Goal: Transaction & Acquisition: Purchase product/service

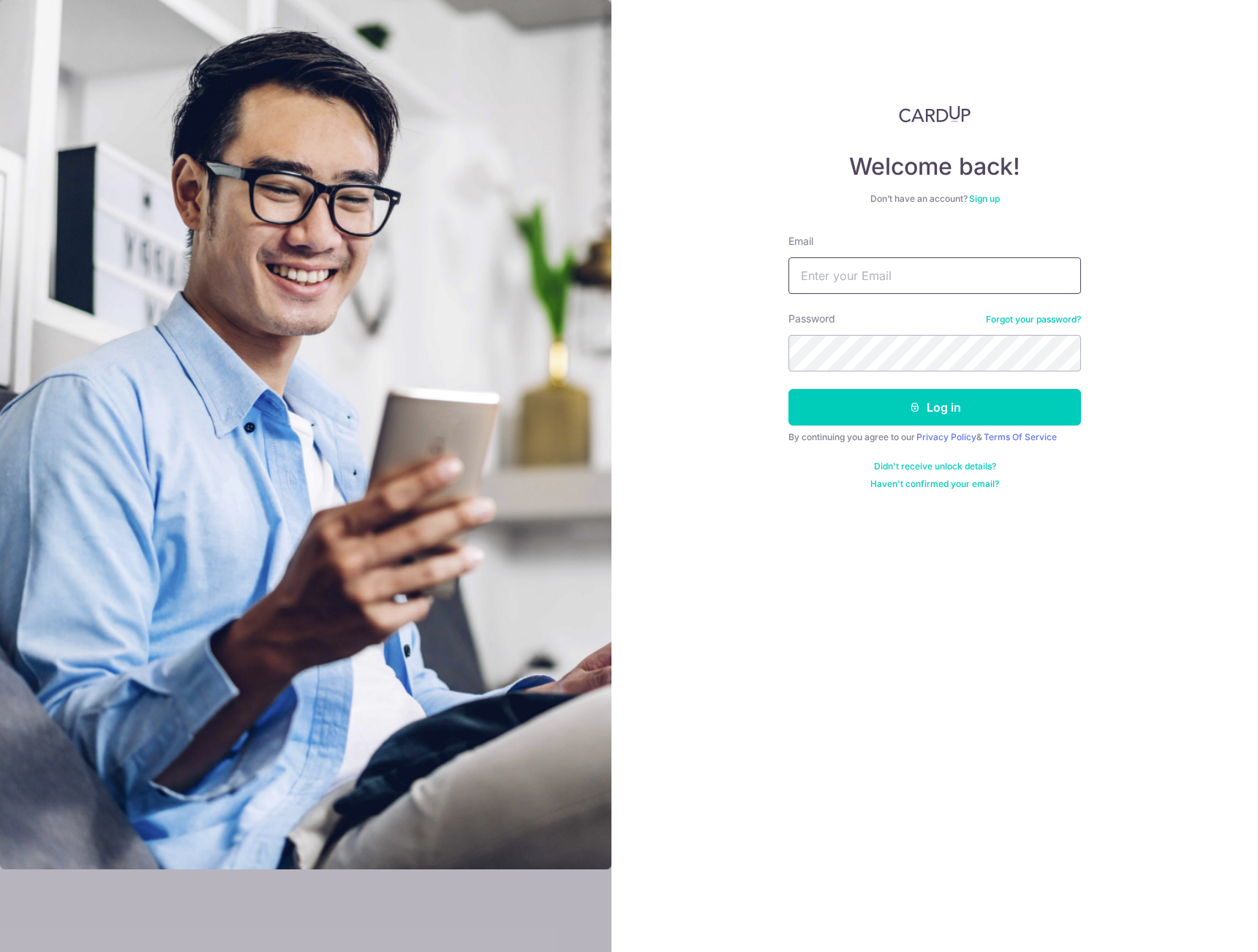
click at [846, 270] on input "Email" at bounding box center [934, 276] width 292 height 37
click at [835, 234] on div "Email" at bounding box center [934, 264] width 292 height 60
click at [987, 197] on link "Sign up" at bounding box center [984, 198] width 30 height 11
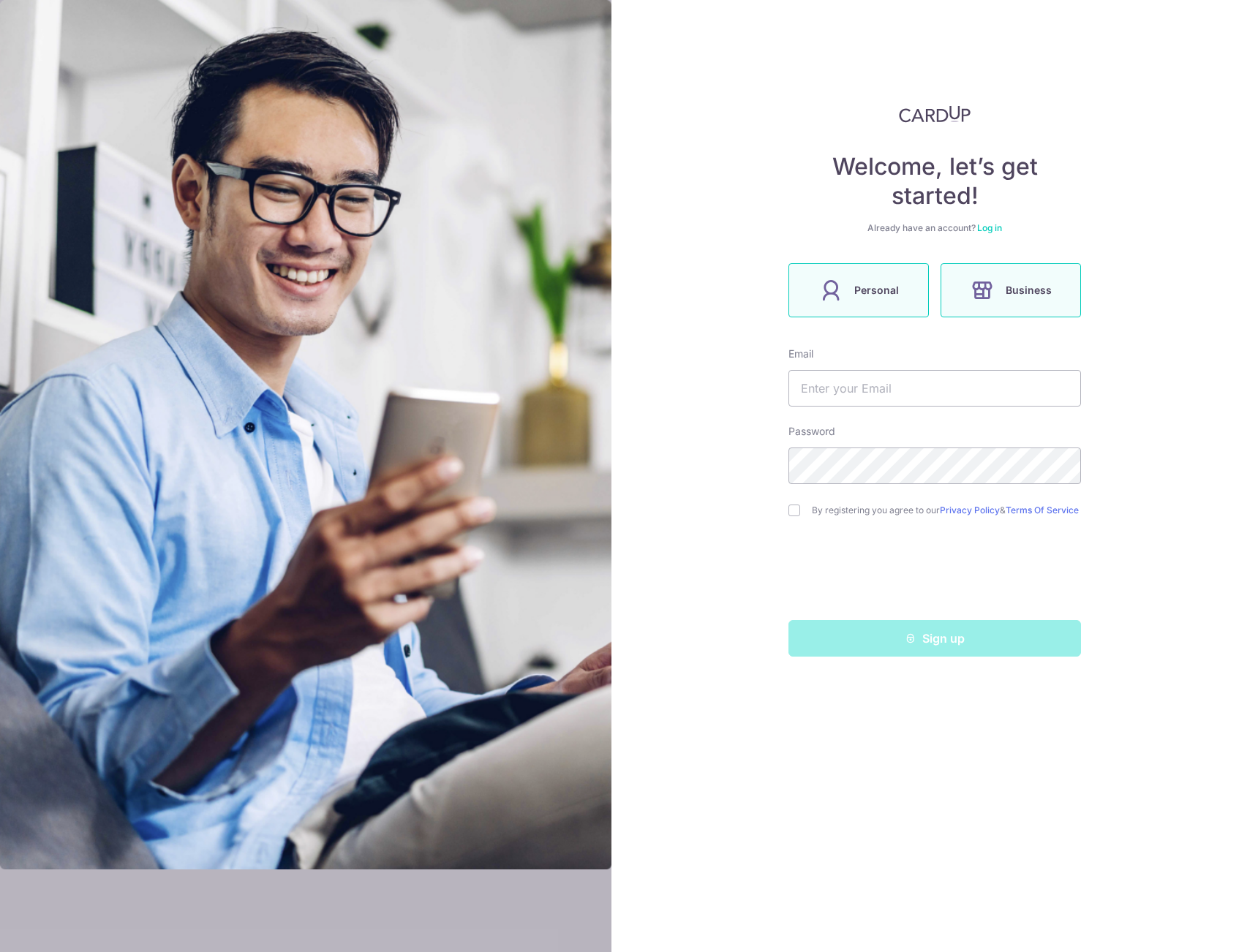
click at [891, 284] on span "Personal" at bounding box center [876, 290] width 44 height 18
click at [857, 410] on form "Email Password By registering you agree to our Privacy Policy & Terms Of Servic…" at bounding box center [934, 502] width 292 height 310
click at [870, 383] on input "text" at bounding box center [934, 388] width 292 height 37
type input "[EMAIL_ADDRESS][DOMAIN_NAME]"
click at [772, 499] on div "Welcome, let’s get started! Already have an account? Log in Personal Business E…" at bounding box center [934, 476] width 647 height 952
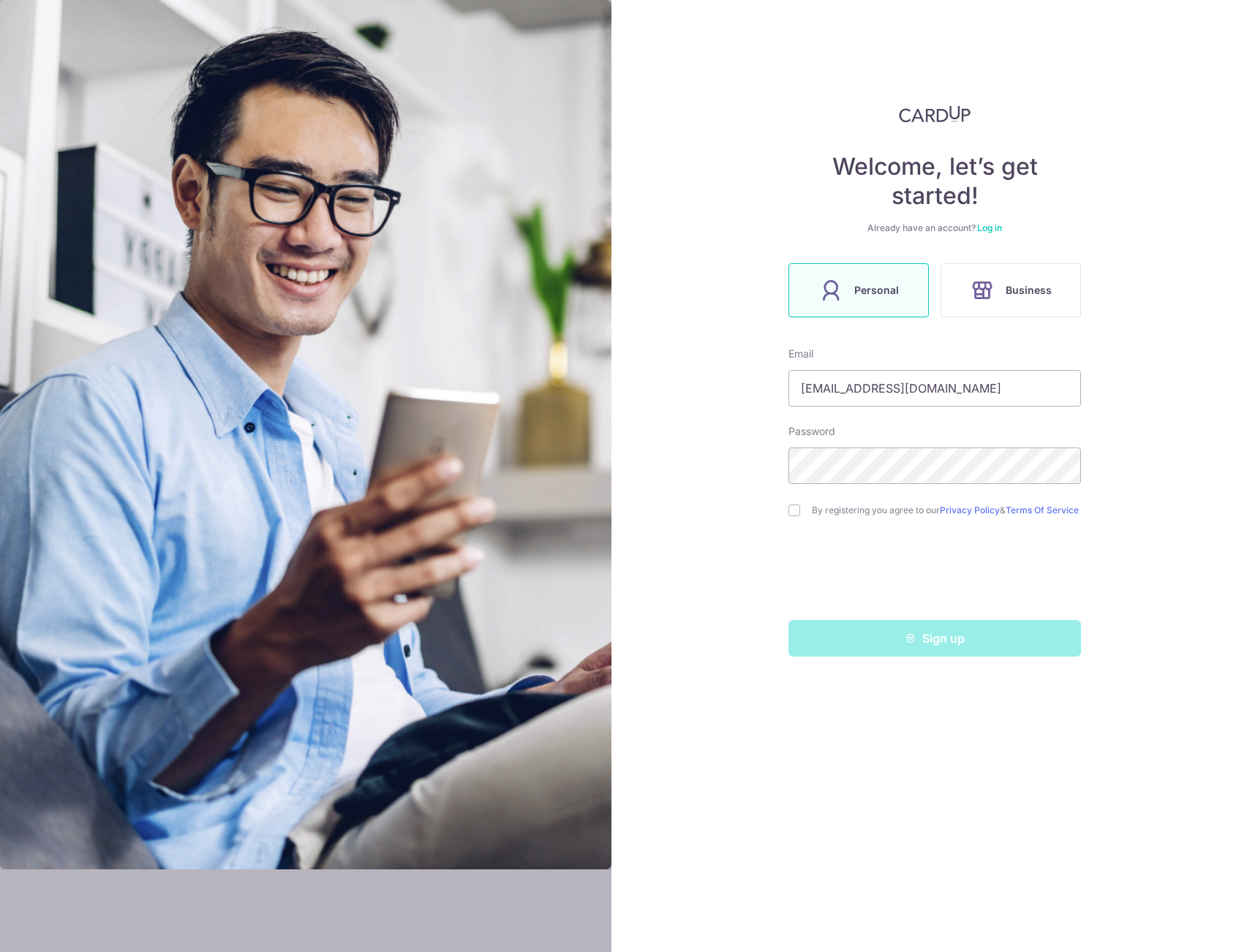
click at [794, 519] on div "By registering you agree to our Privacy Policy & Terms Of Service" at bounding box center [934, 510] width 292 height 18
click at [794, 508] on input "checkbox" at bounding box center [794, 510] width 12 height 12
checkbox input "true"
click at [774, 552] on div "Welcome, let’s get started! Already have an account? Log in Personal Business E…" at bounding box center [934, 476] width 647 height 952
click at [849, 654] on button "Sign up" at bounding box center [934, 638] width 292 height 37
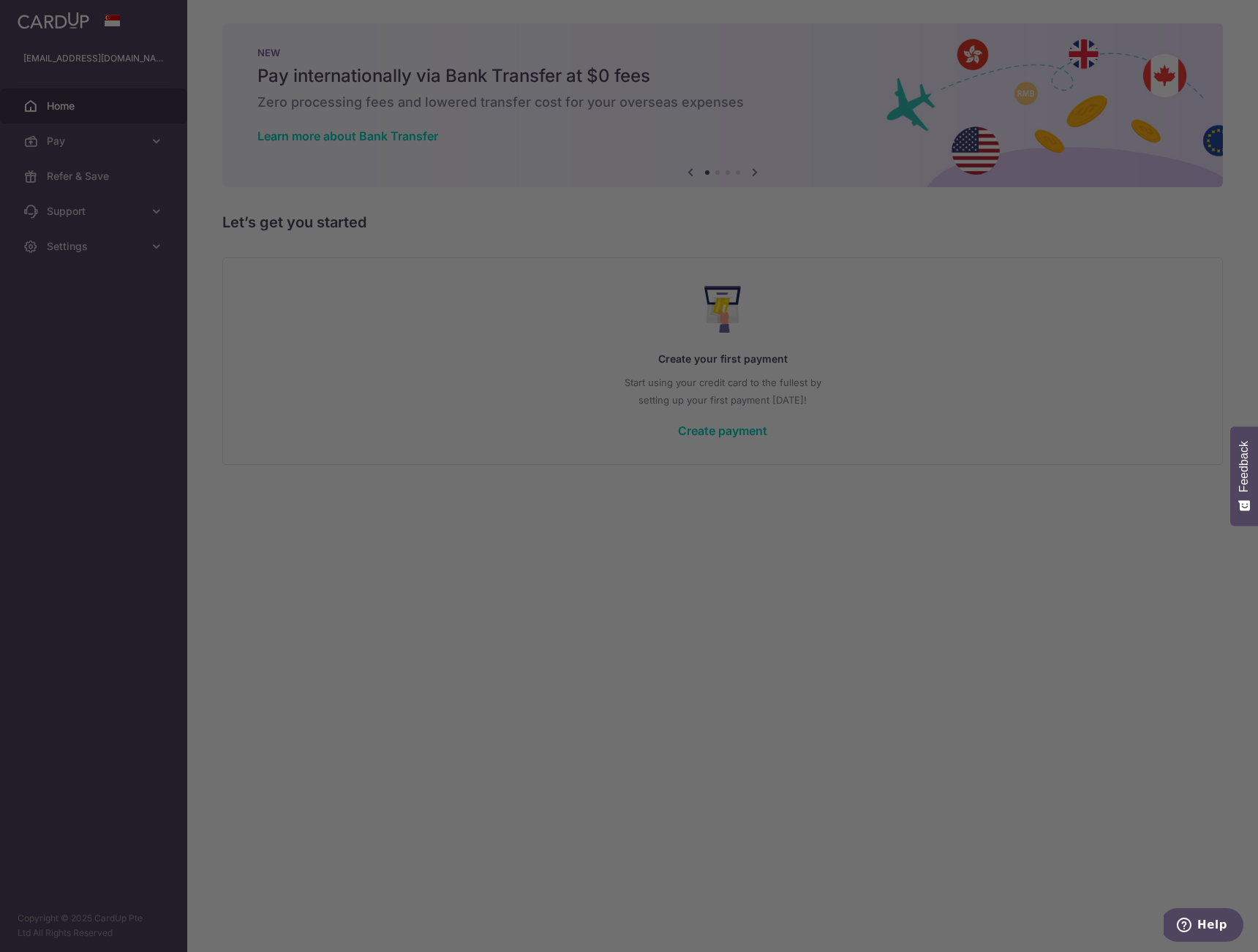
click at [288, 138] on div at bounding box center [635, 481] width 1270 height 962
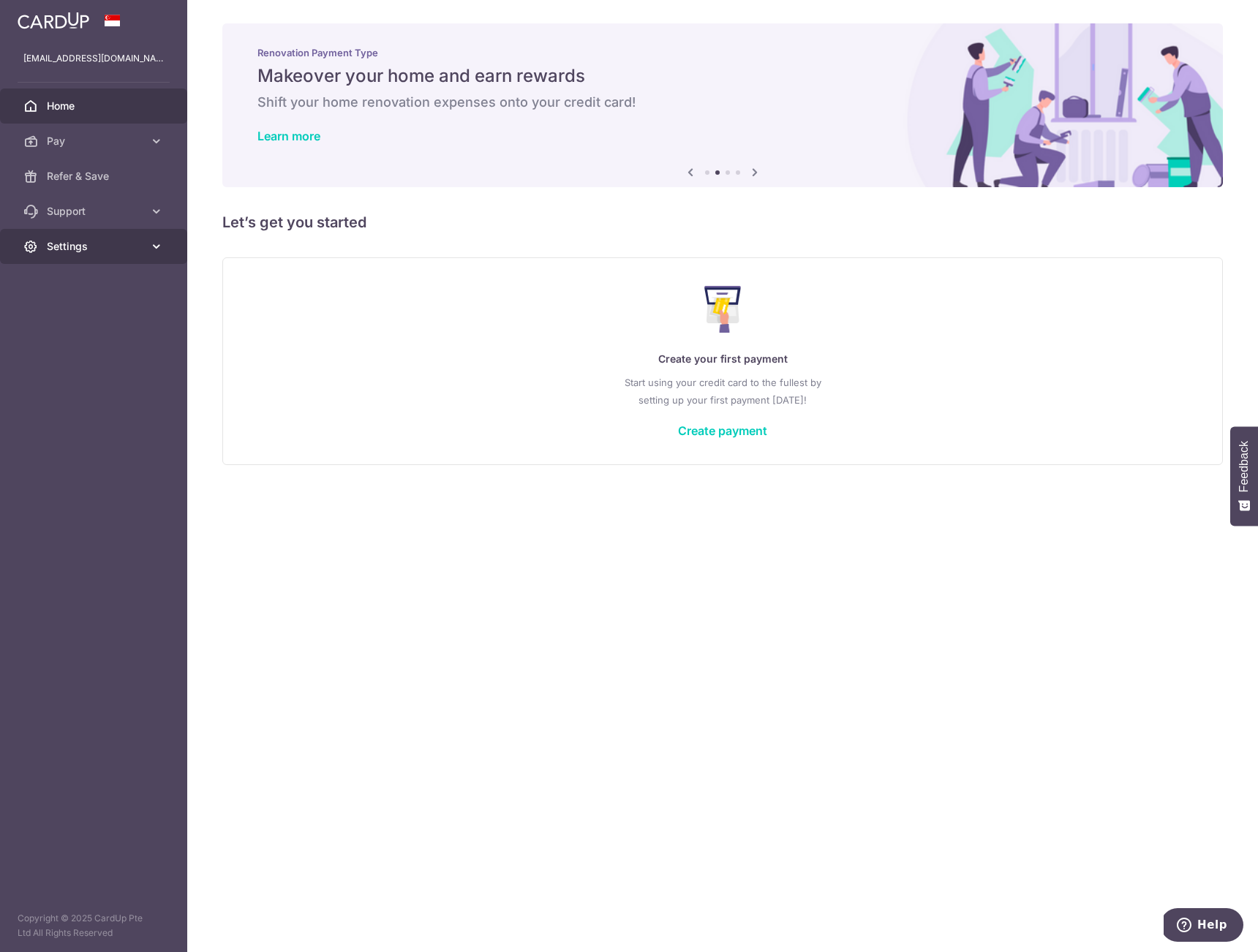
click at [114, 238] on link "Settings" at bounding box center [93, 246] width 187 height 35
click at [107, 267] on link "Account" at bounding box center [93, 281] width 187 height 35
click at [301, 287] on div "Create your first payment Start using your credit card to the fullest by settin…" at bounding box center [722, 361] width 964 height 173
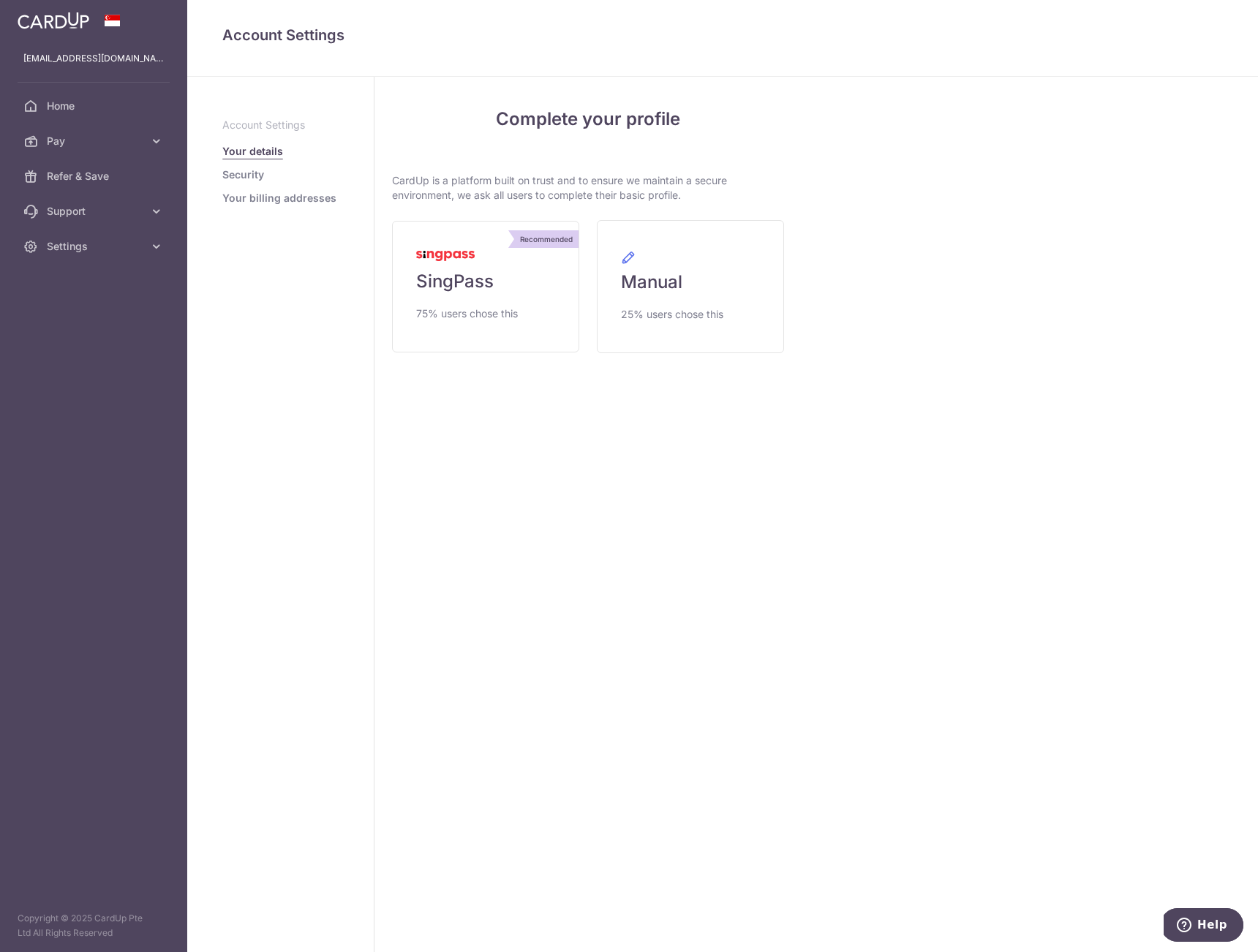
click at [258, 168] on link "Security" at bounding box center [243, 175] width 42 height 15
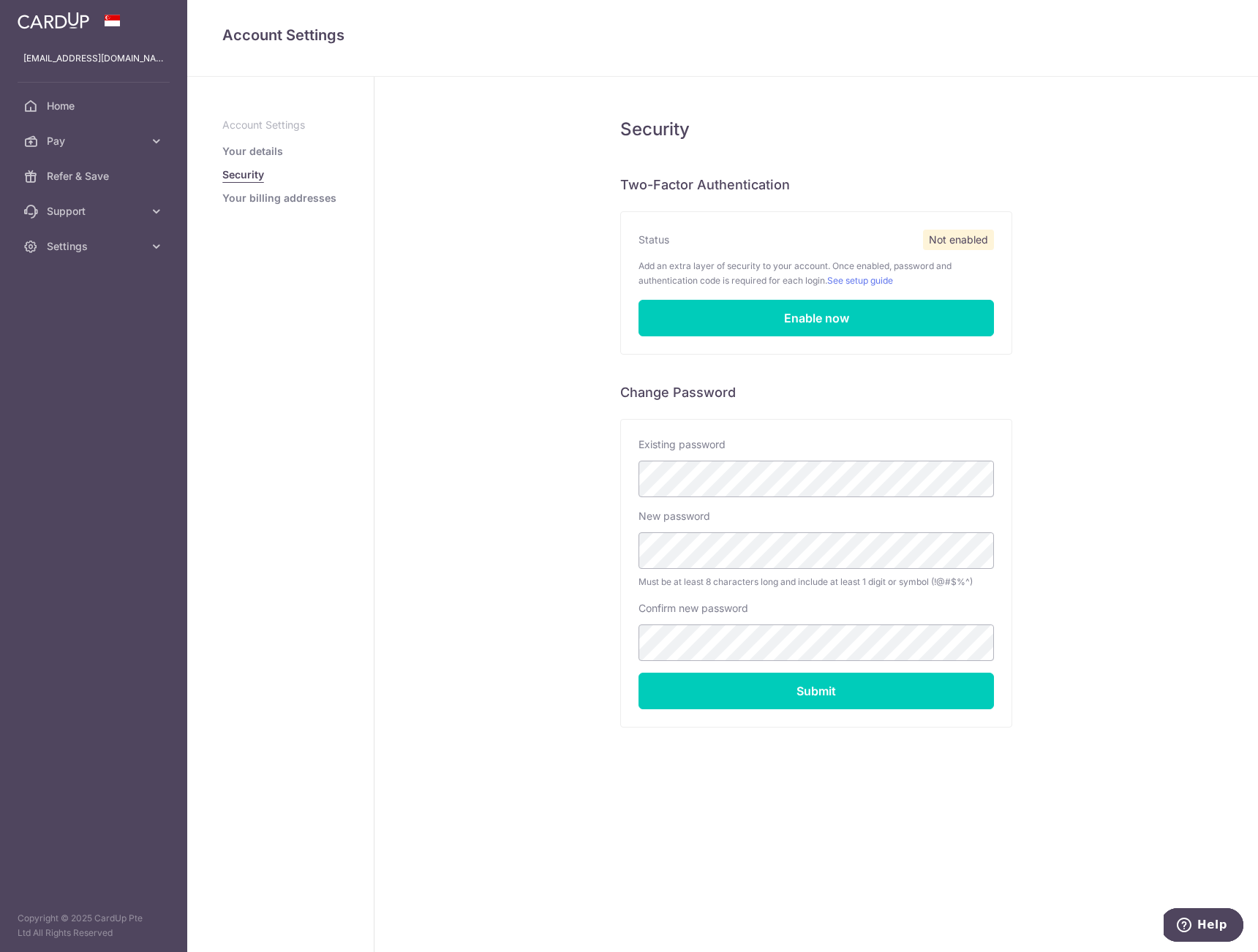
click at [563, 679] on div "Security Two-Factor Authentication Status Not enabled Add an extra layer of sec…" at bounding box center [816, 514] width 884 height 875
click at [671, 689] on input "Submit" at bounding box center [815, 692] width 355 height 37
click at [496, 146] on div "Security Two-Factor Authentication Status Not enabled Add an extra layer of sec…" at bounding box center [816, 514] width 884 height 875
click at [93, 147] on span "Pay" at bounding box center [95, 141] width 97 height 15
click at [73, 303] on span "Refer & Save" at bounding box center [95, 300] width 97 height 15
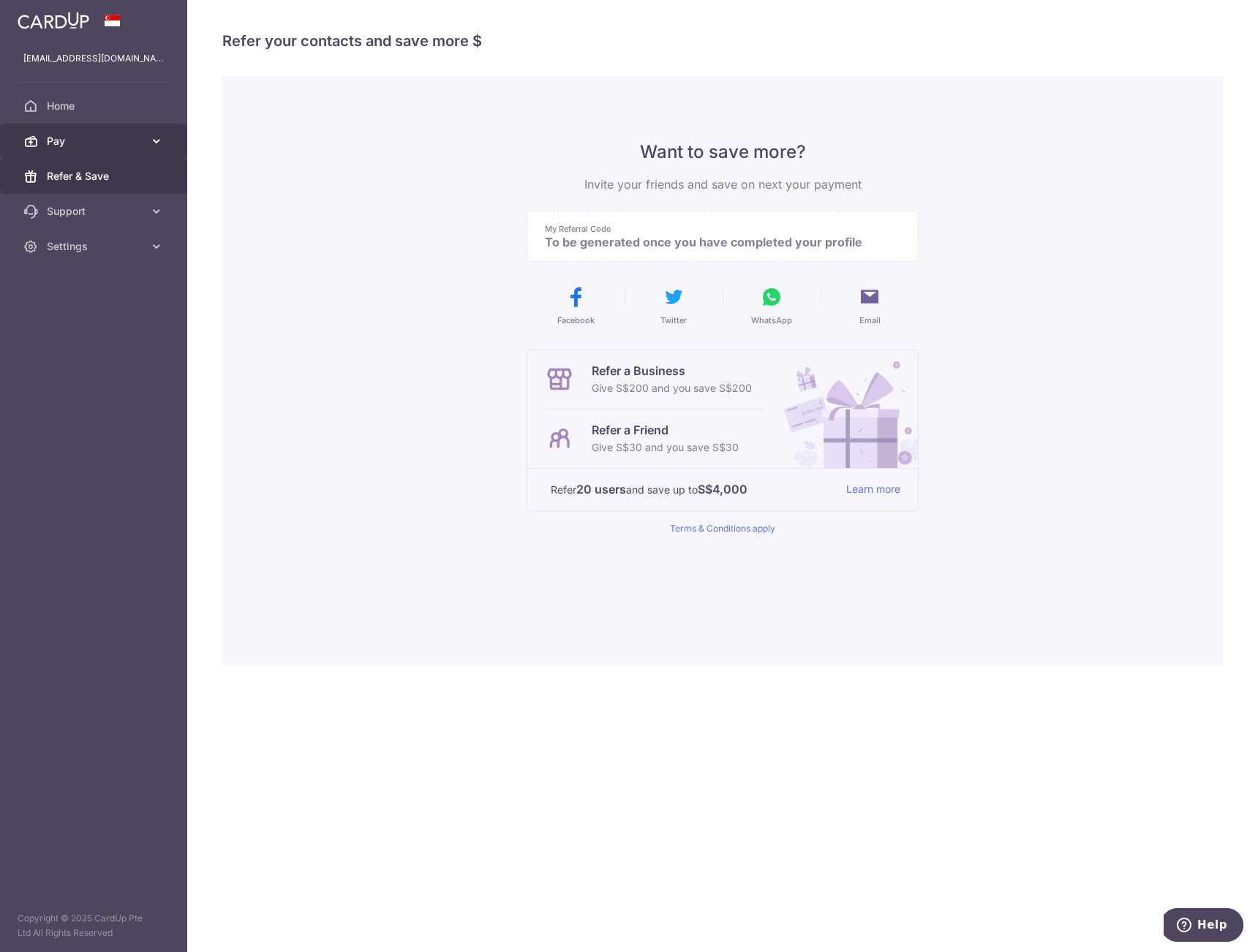
click at [164, 127] on link "Pay" at bounding box center [93, 141] width 187 height 35
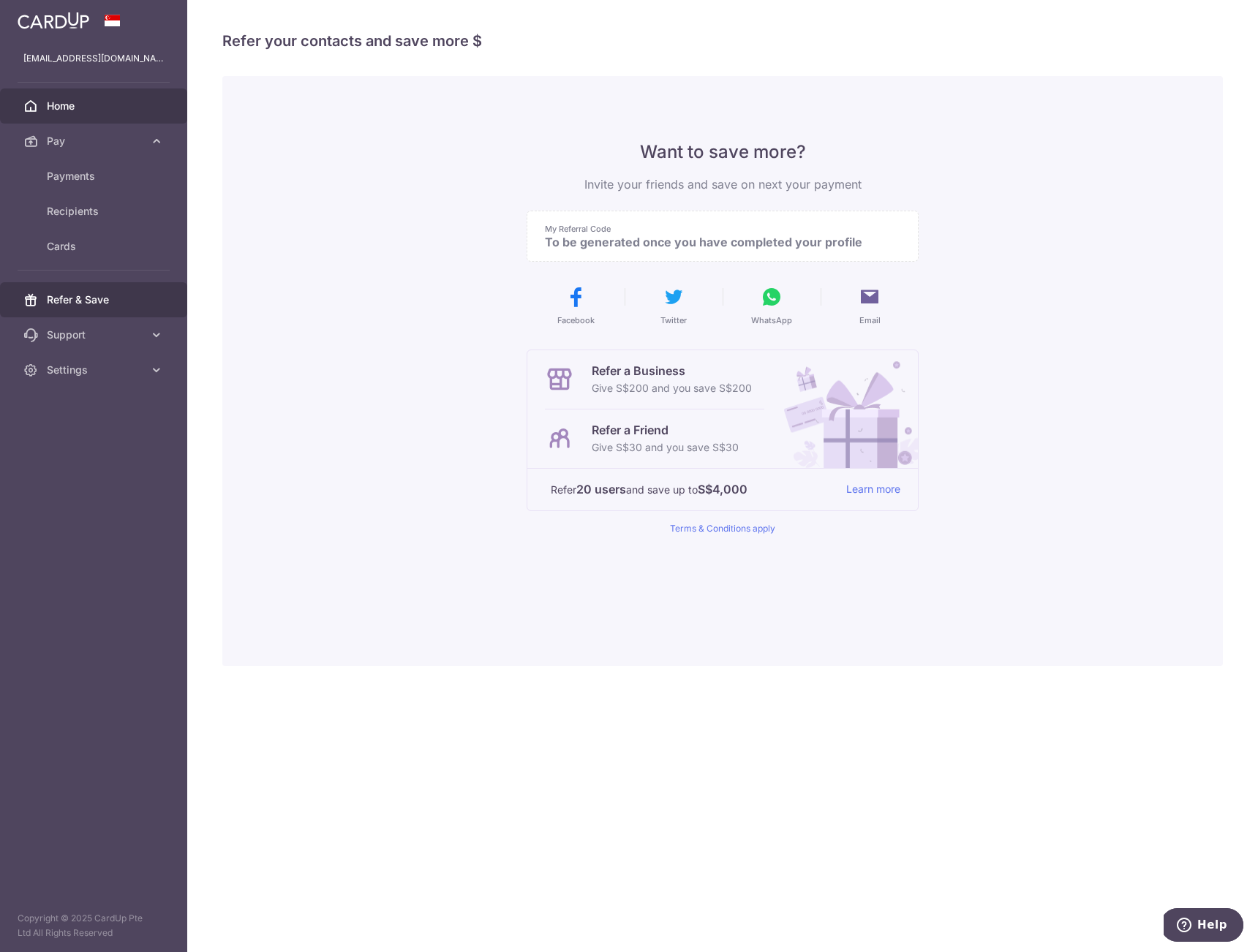
click at [122, 114] on link "Home" at bounding box center [93, 106] width 187 height 35
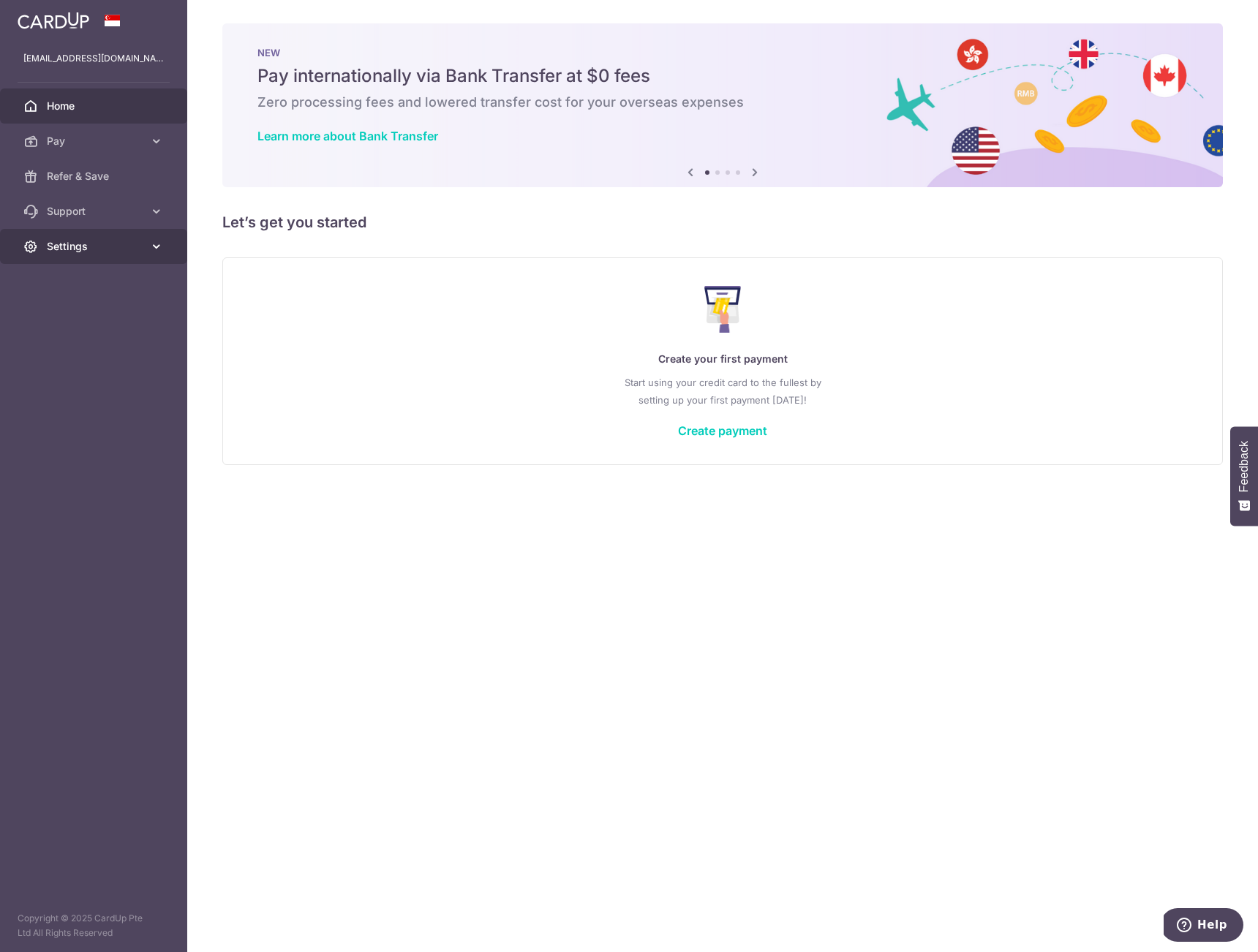
click at [115, 256] on link "Settings" at bounding box center [93, 246] width 187 height 35
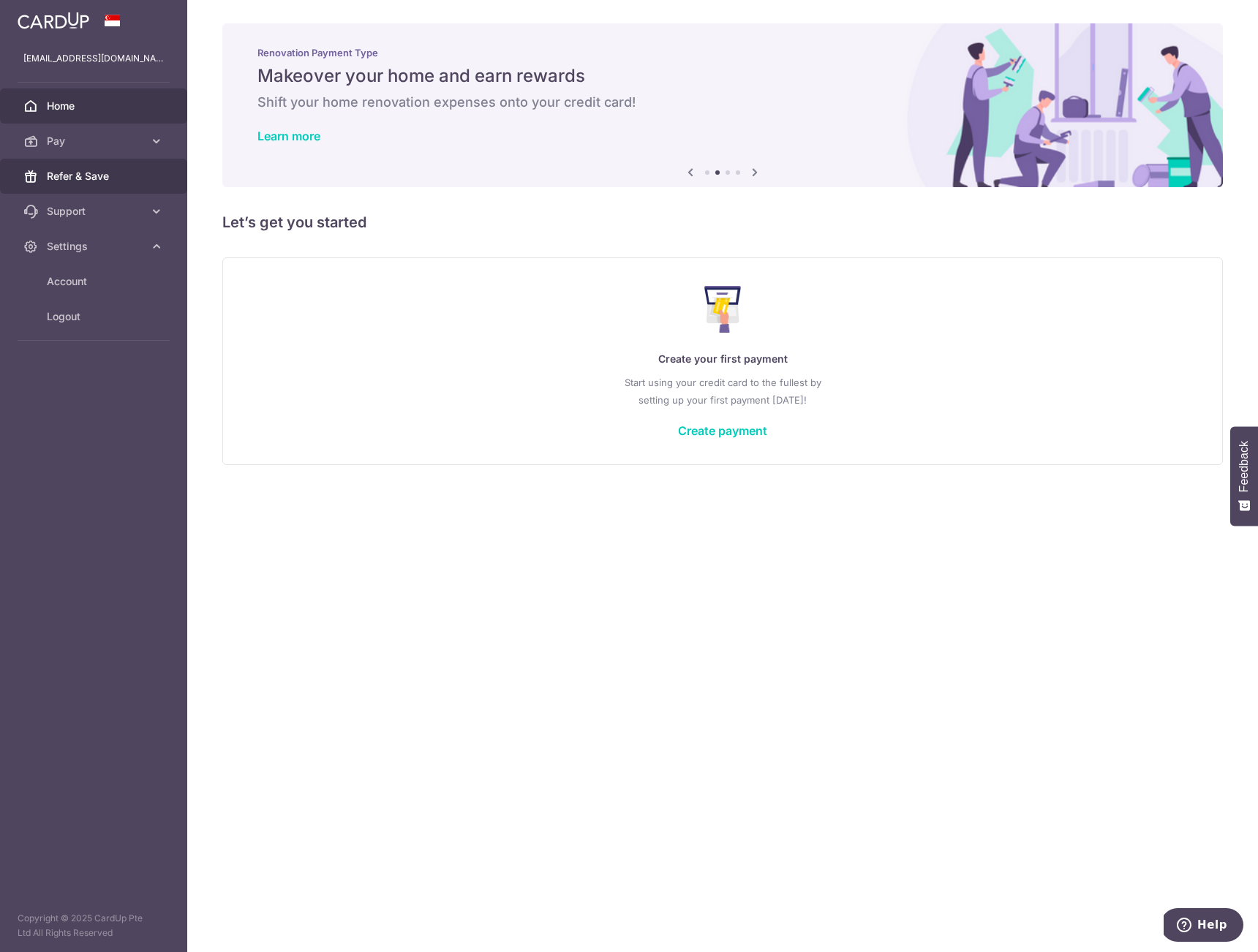
click at [102, 179] on span "Refer & Save" at bounding box center [95, 176] width 97 height 15
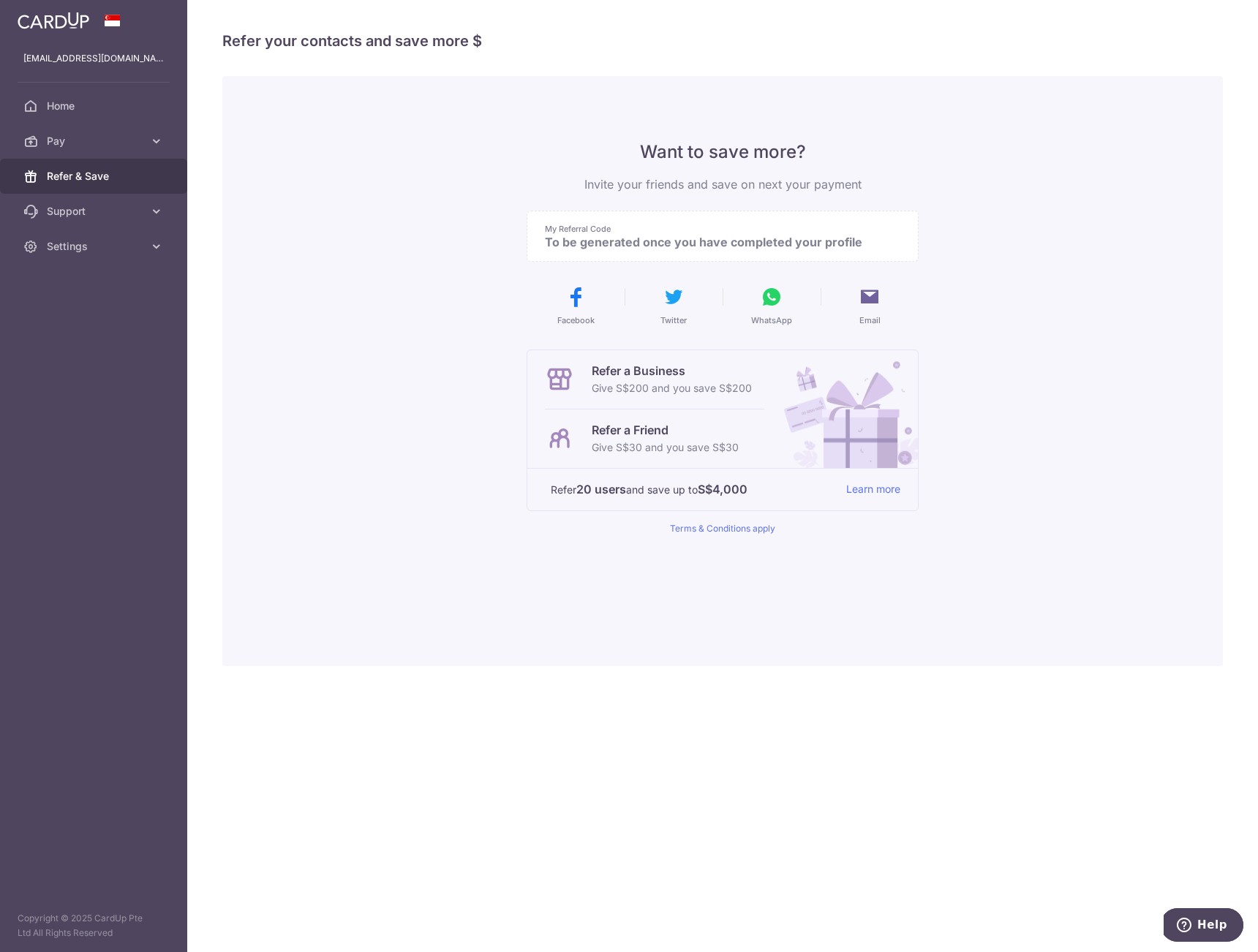
click at [314, 346] on div "Want to save more? Invite your friends and save on next your payment My Referra…" at bounding box center [722, 371] width 1001 height 590
click at [96, 136] on span "Pay" at bounding box center [95, 141] width 97 height 15
click at [101, 184] on link "Payments" at bounding box center [93, 176] width 187 height 35
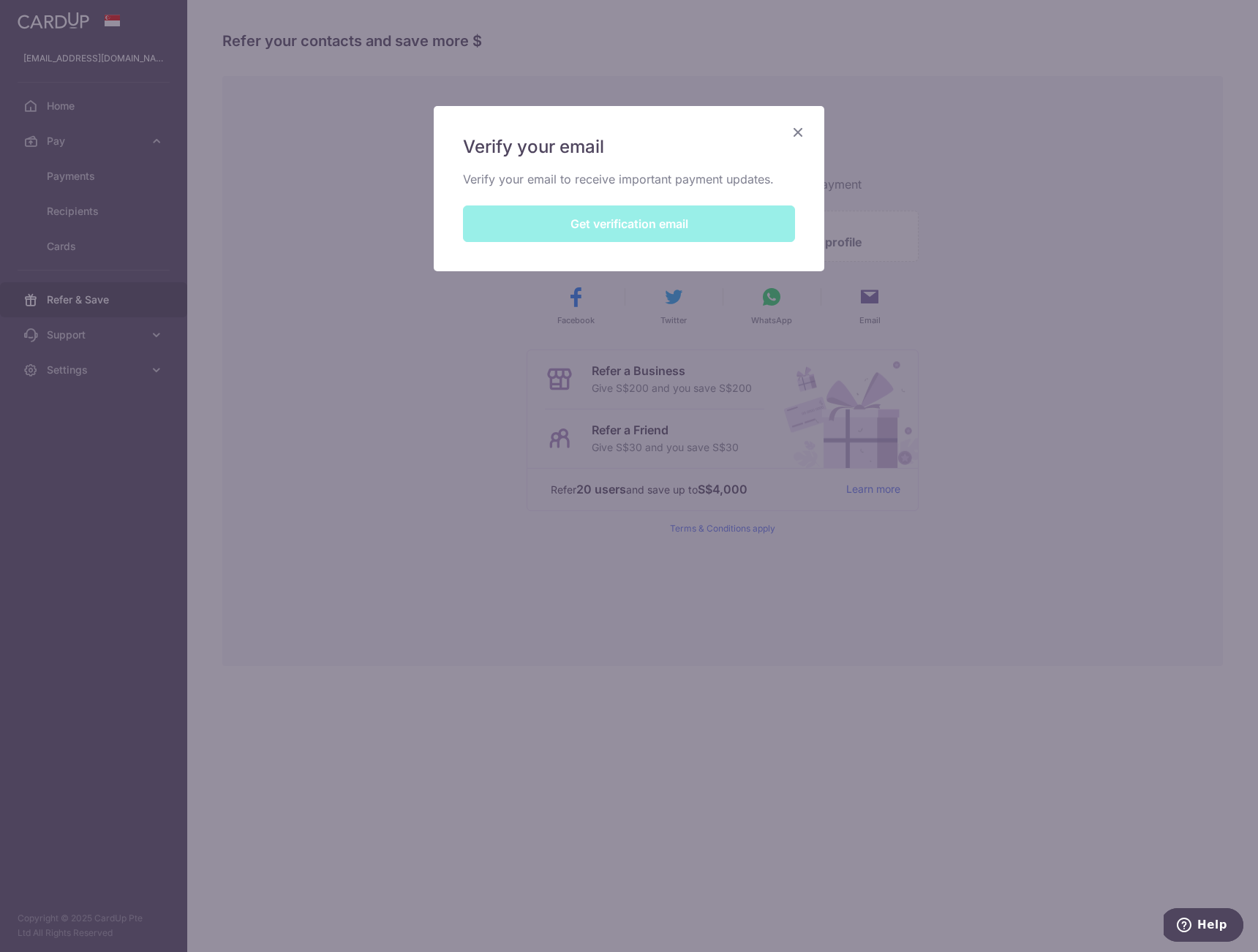
click at [692, 161] on div "Verify your email Verify your email to receive important payment updates. Get v…" at bounding box center [628, 188] width 390 height 165
click at [662, 228] on div "Verify your email Verify your email to receive important payment updates. Get v…" at bounding box center [628, 188] width 390 height 165
click at [667, 232] on div "Verify your email Verify your email to receive important payment updates. Get v…" at bounding box center [628, 188] width 390 height 165
click at [667, 228] on div "Verify your email Verify your email to receive important payment updates. Get v…" at bounding box center [628, 188] width 390 height 165
click at [655, 197] on div "Verify your email Verify your email to receive important payment updates. Get v…" at bounding box center [628, 188] width 390 height 165
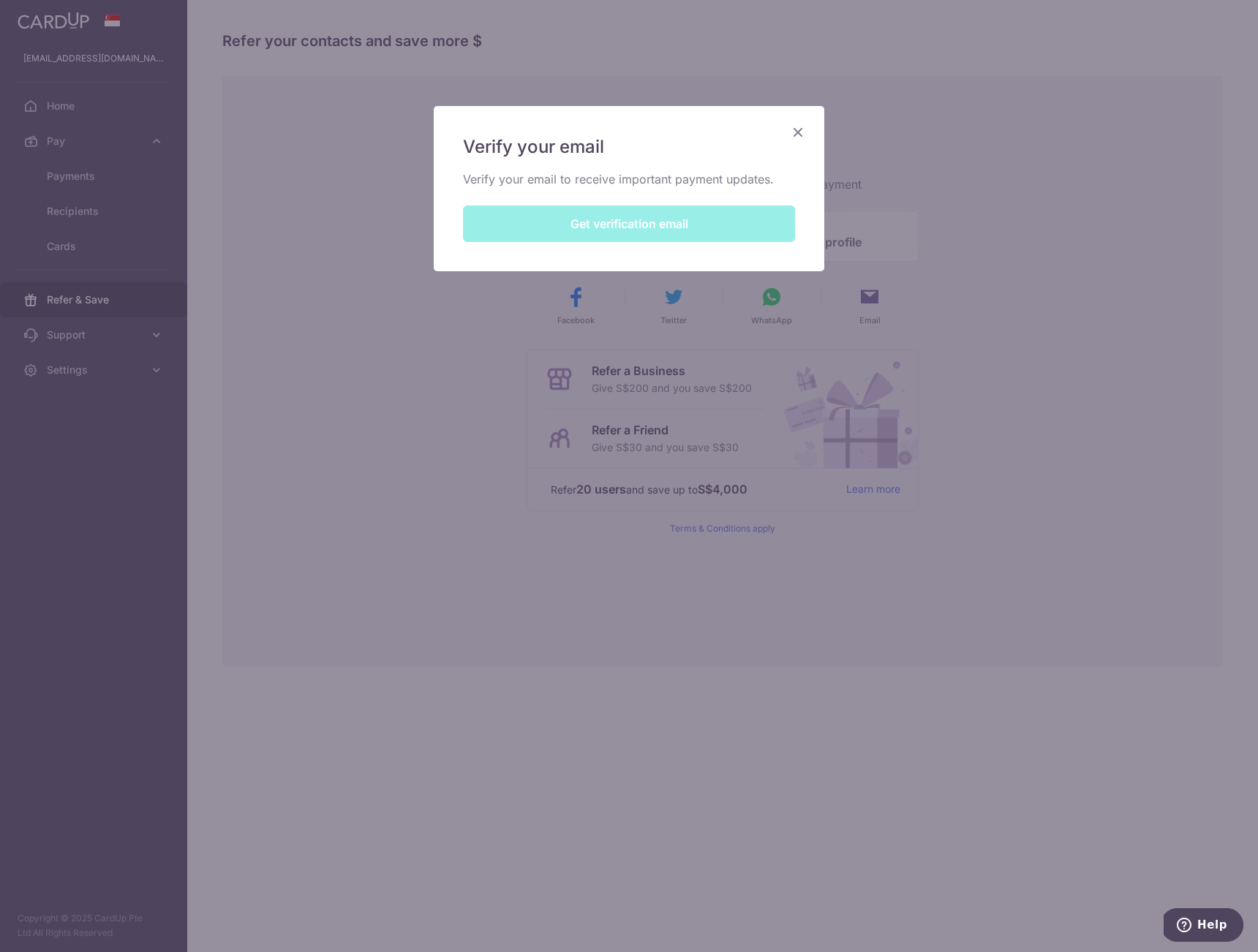
drag, startPoint x: 662, startPoint y: 194, endPoint x: 641, endPoint y: 223, distance: 35.8
click at [641, 223] on div "Verify your email Verify your email to receive important payment updates. Get v…" at bounding box center [628, 188] width 390 height 165
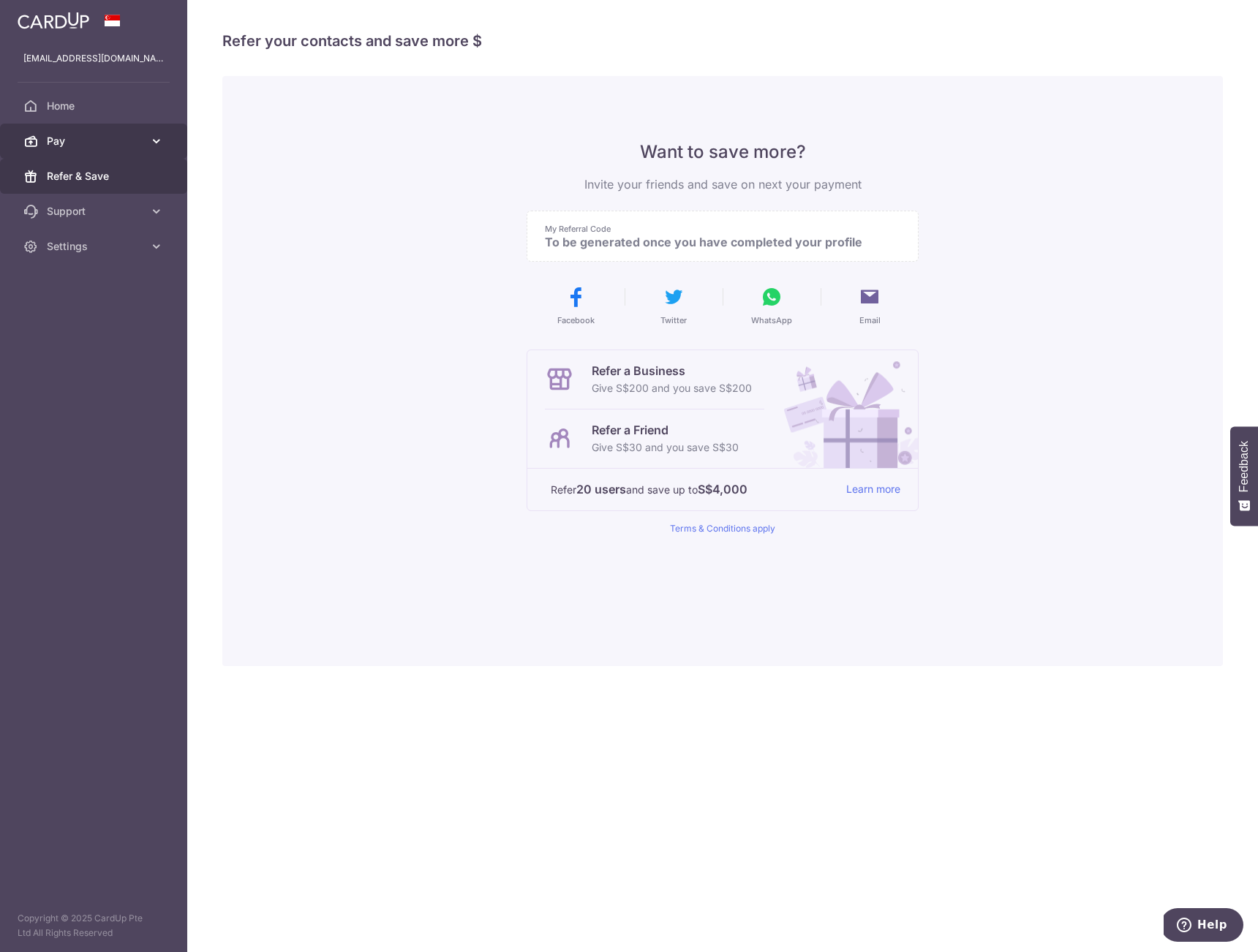
click at [129, 143] on span "Pay" at bounding box center [95, 141] width 97 height 15
click at [129, 174] on span "Payments" at bounding box center [95, 176] width 97 height 15
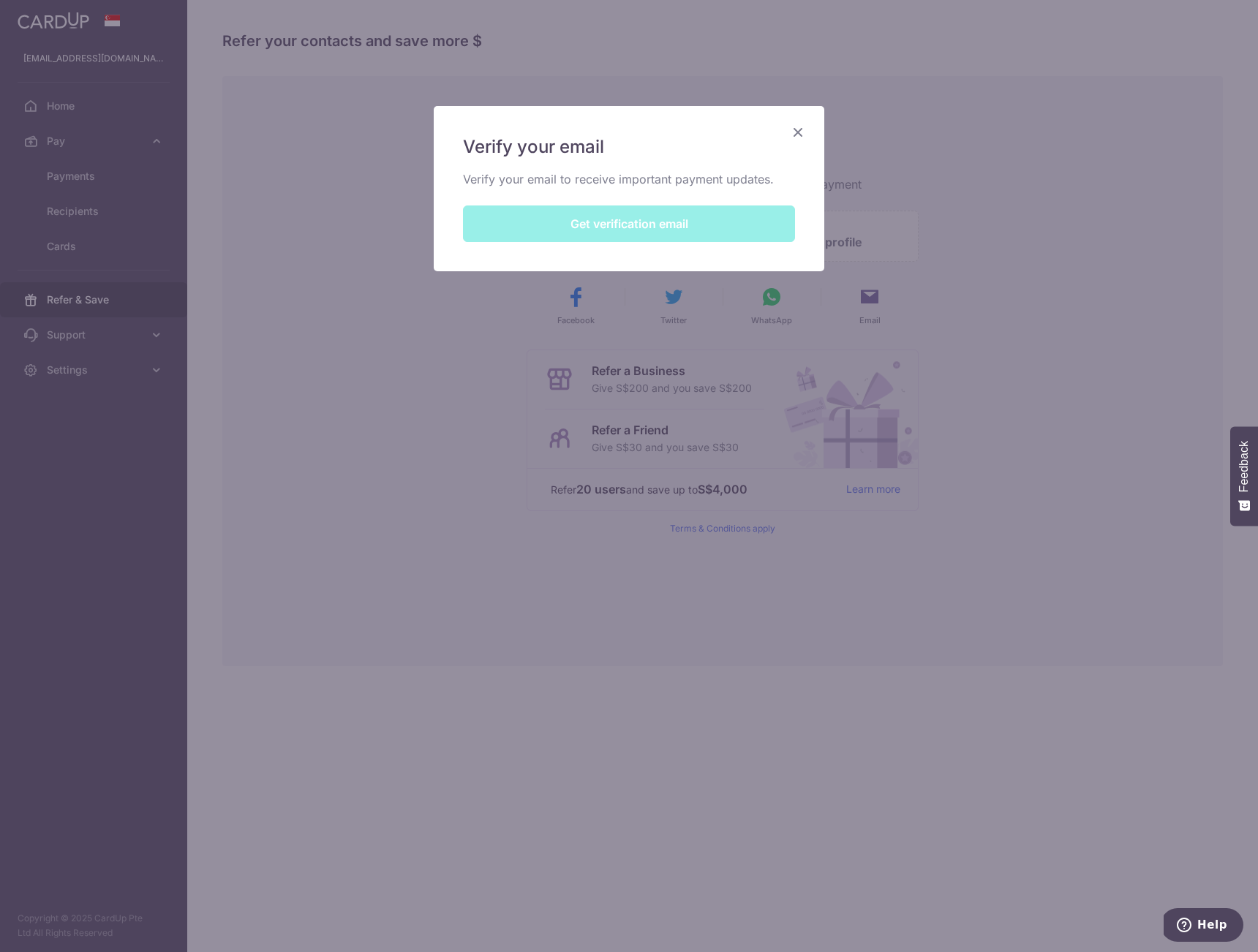
click at [659, 221] on div "Verify your email Verify your email to receive important payment updates. Get v…" at bounding box center [628, 188] width 390 height 165
click at [39, 121] on div "Verify your email Verify your email to receive important payment updates. Get v…" at bounding box center [629, 476] width 1258 height 952
click at [69, 114] on div "Verify your email Verify your email to receive important payment updates. Get v…" at bounding box center [629, 476] width 1258 height 952
click at [76, 104] on div "Verify your email Verify your email to receive important payment updates. Get v…" at bounding box center [629, 476] width 1258 height 952
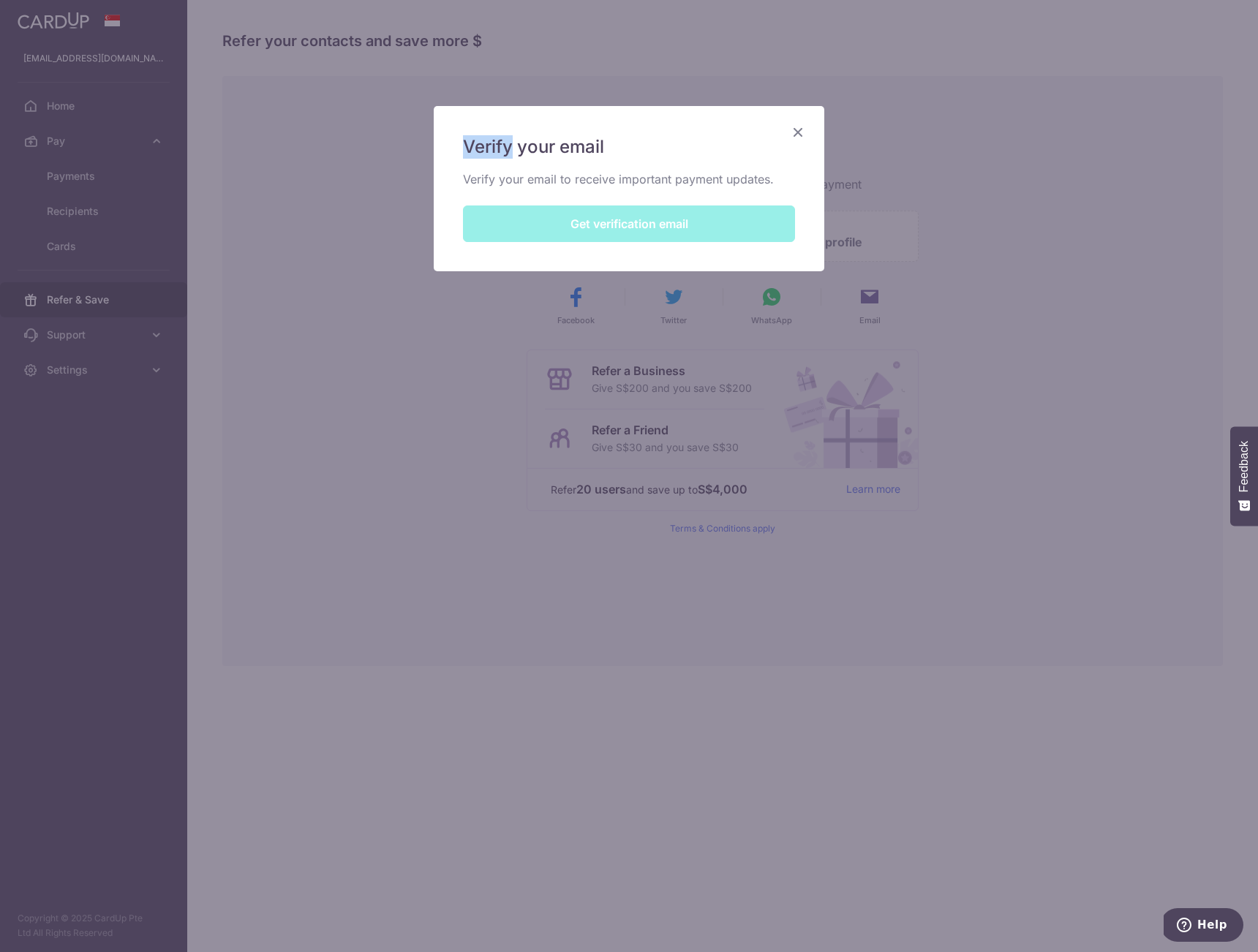
click at [76, 104] on div "Verify your email Verify your email to receive important payment updates. Get v…" at bounding box center [629, 476] width 1258 height 952
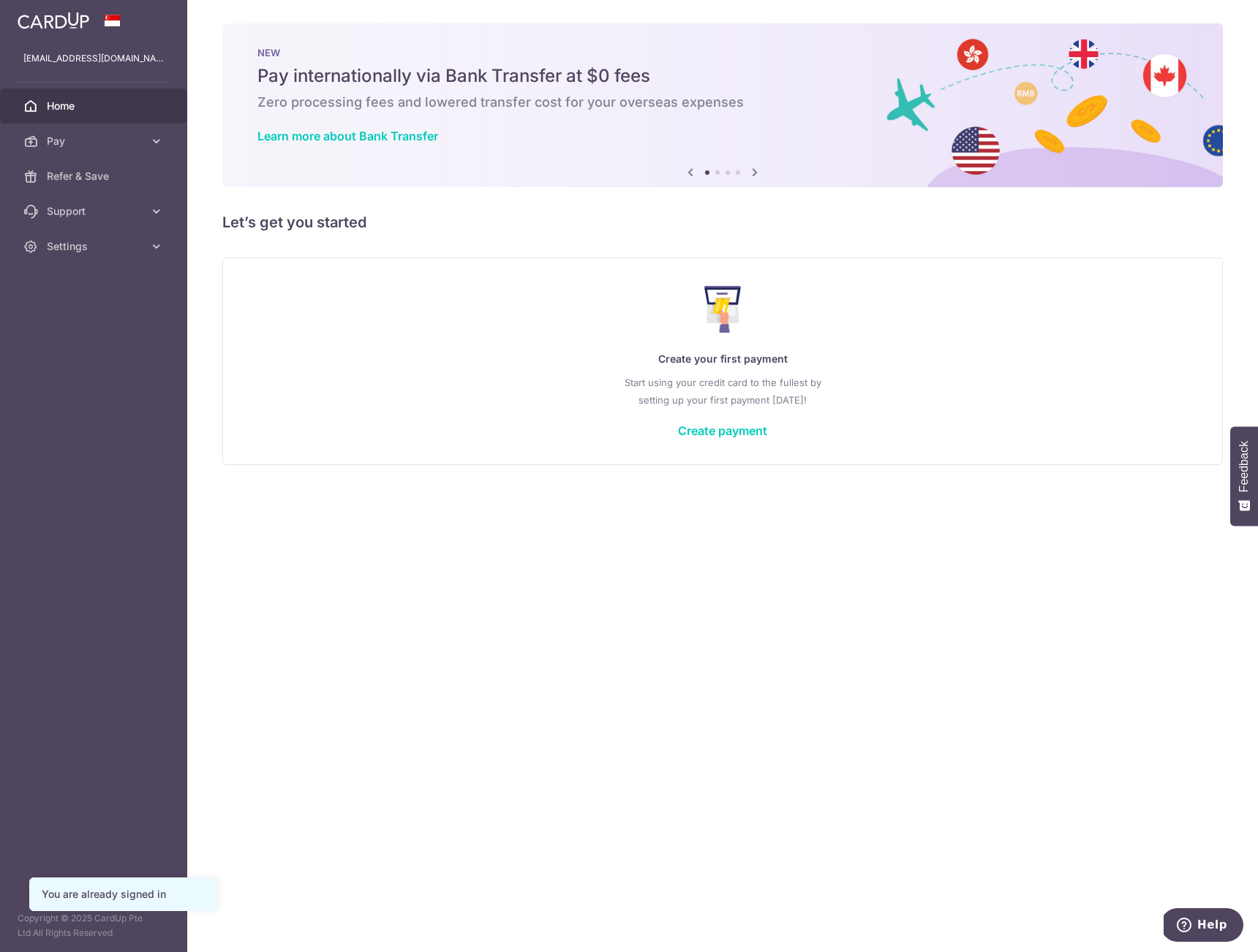
click at [413, 279] on div "Create your first payment Start using your credit card to the fullest by settin…" at bounding box center [722, 361] width 964 height 173
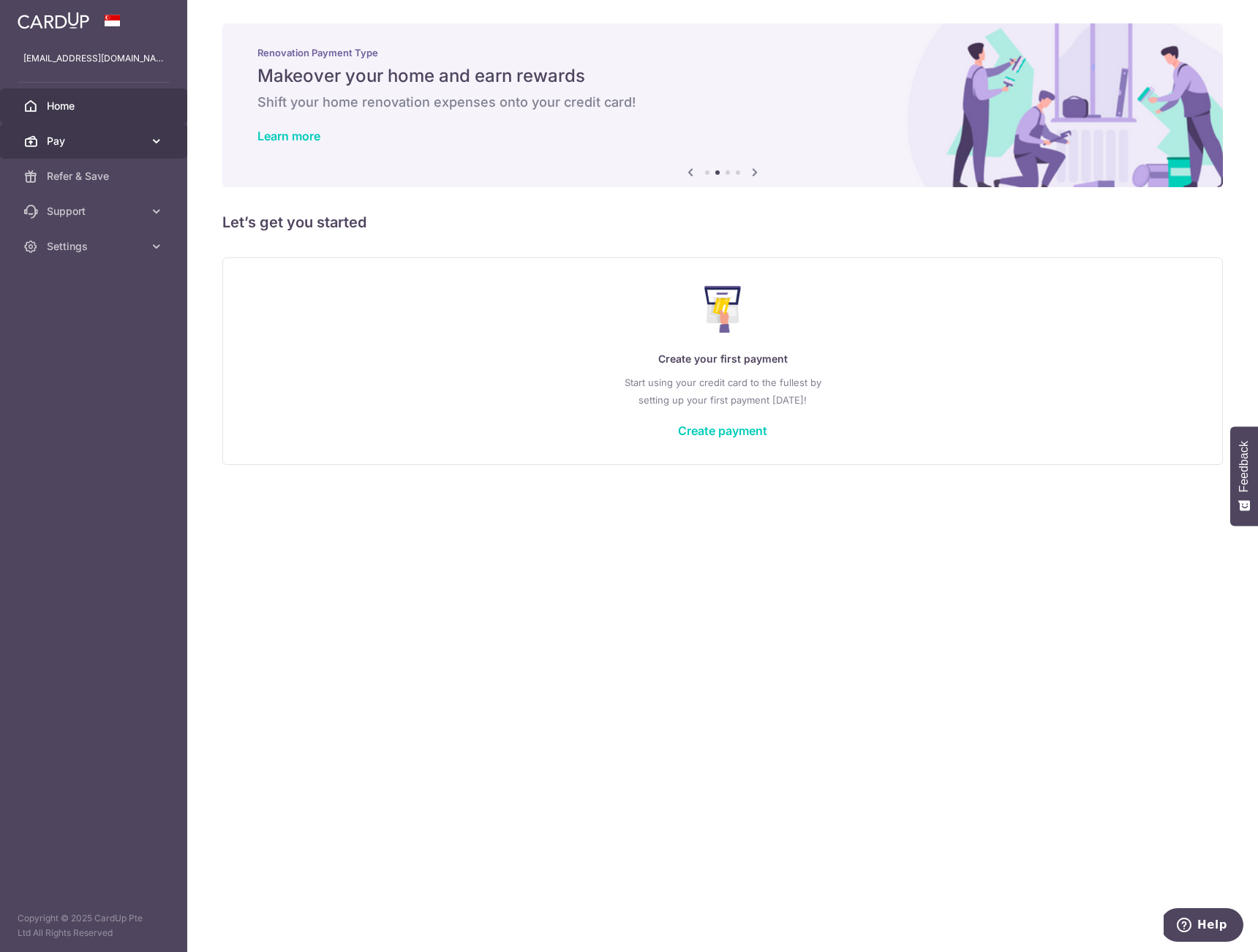
click at [110, 150] on link "Pay" at bounding box center [93, 141] width 187 height 35
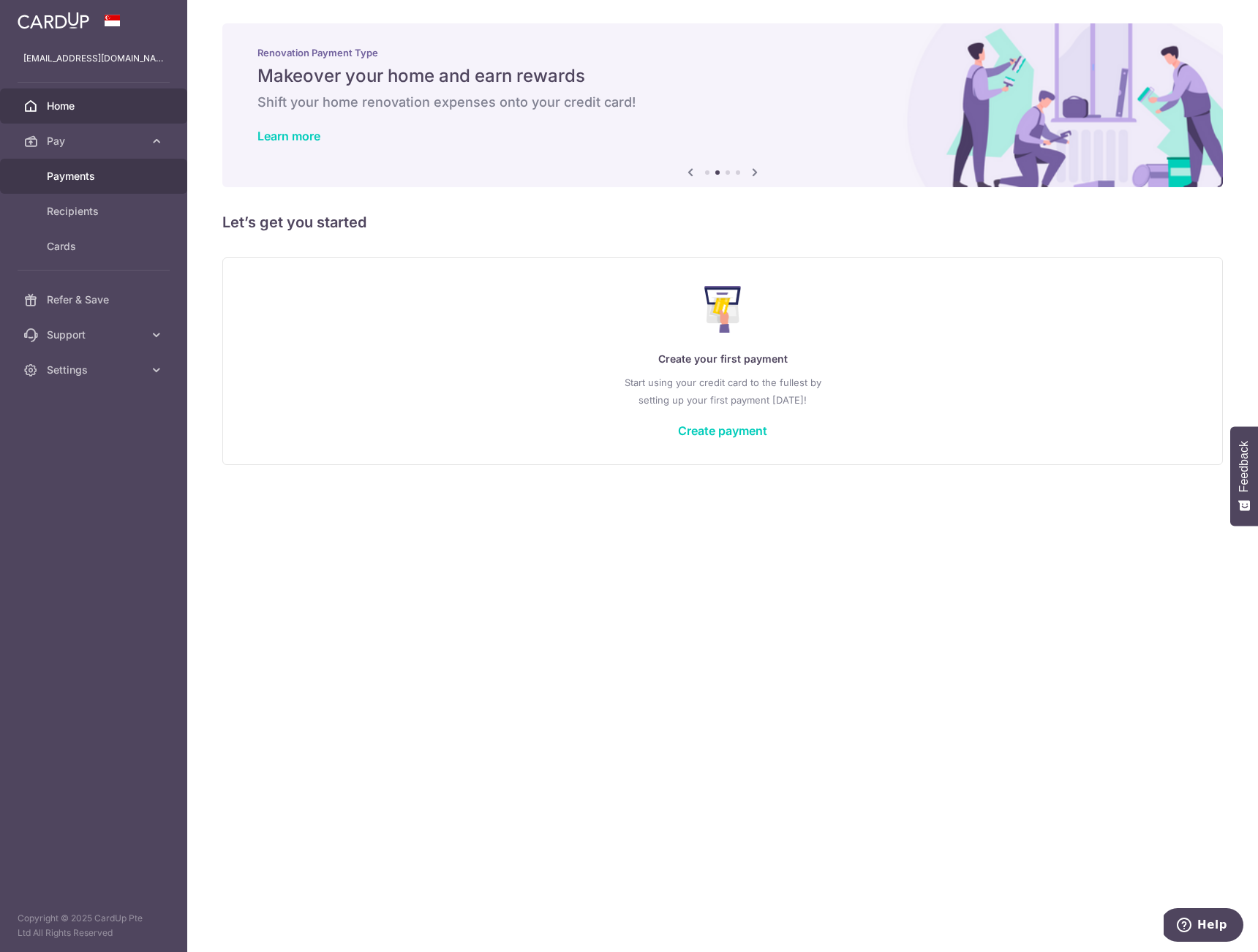
click at [120, 190] on link "Payments" at bounding box center [93, 176] width 187 height 35
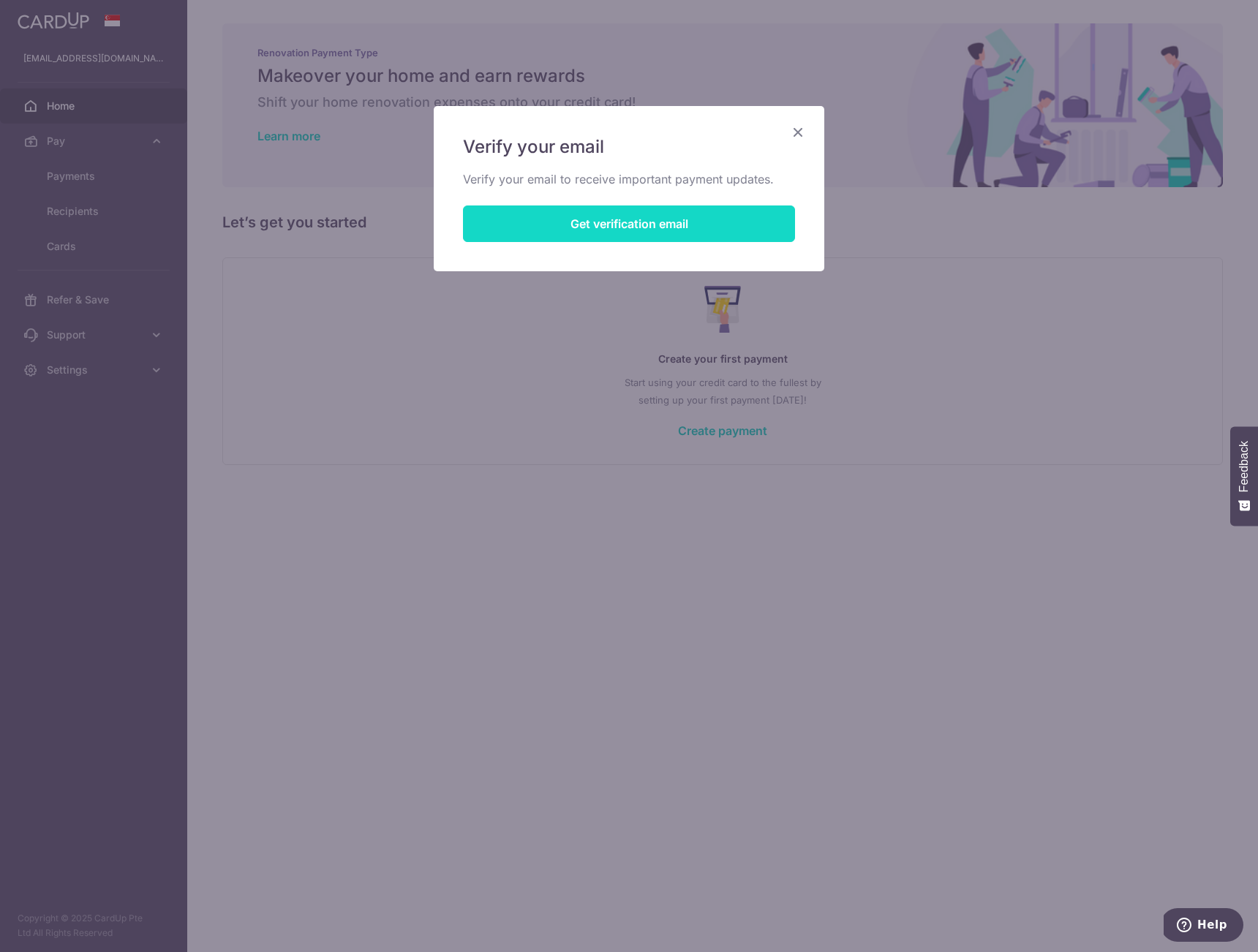
click at [641, 233] on button "Get verification email" at bounding box center [629, 224] width 332 height 37
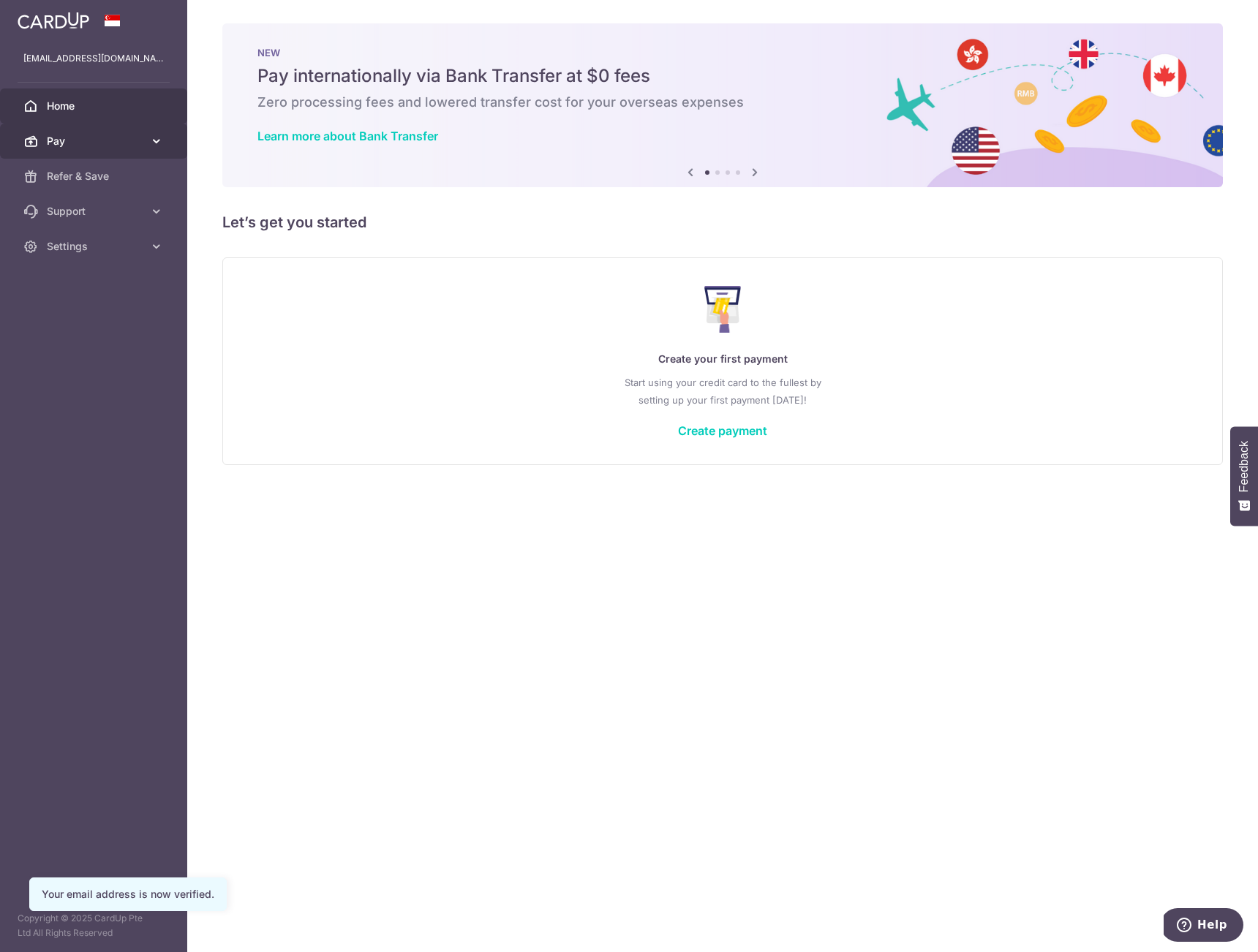
click at [125, 141] on span "Pay" at bounding box center [95, 141] width 97 height 15
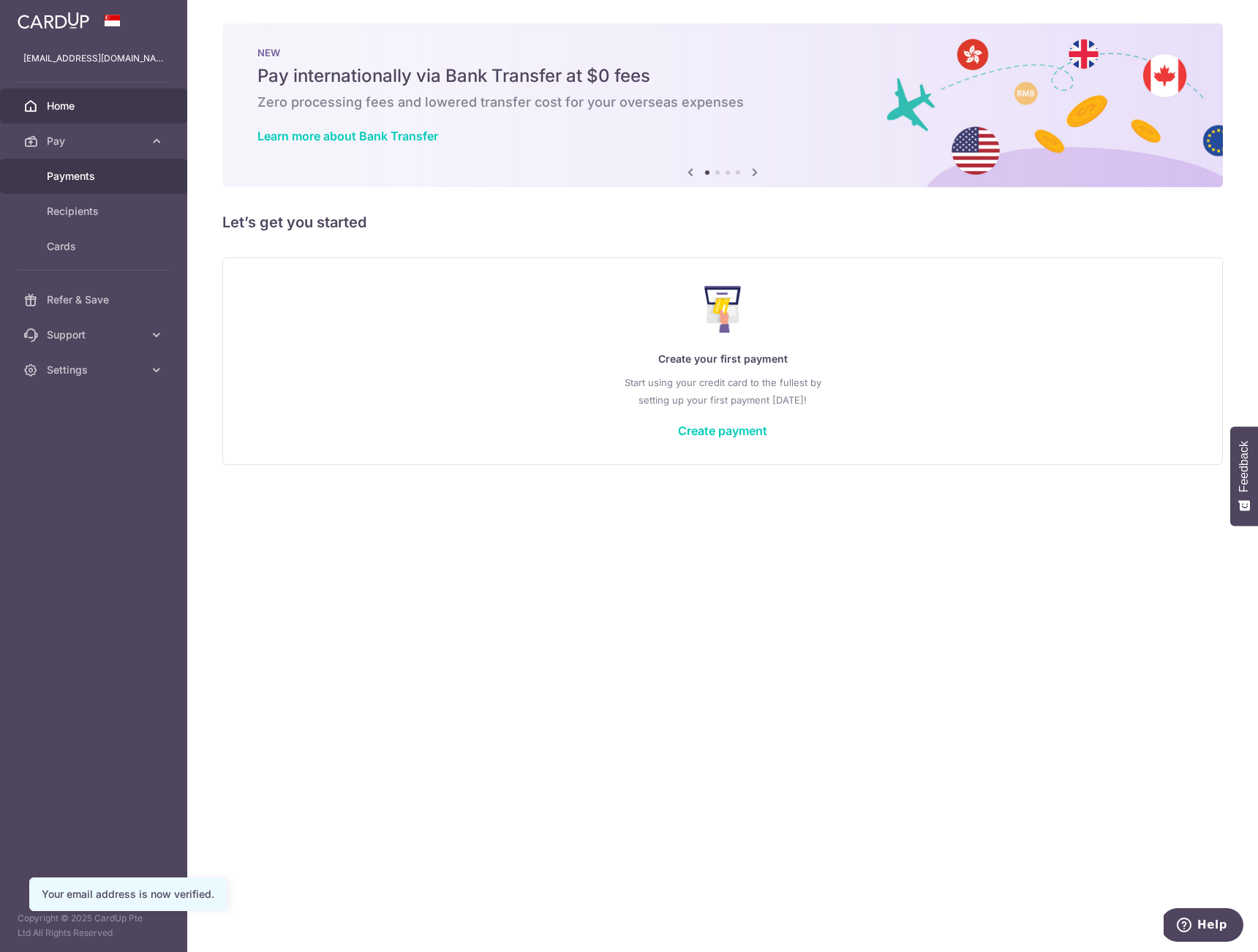
click at [115, 187] on link "Payments" at bounding box center [93, 176] width 187 height 35
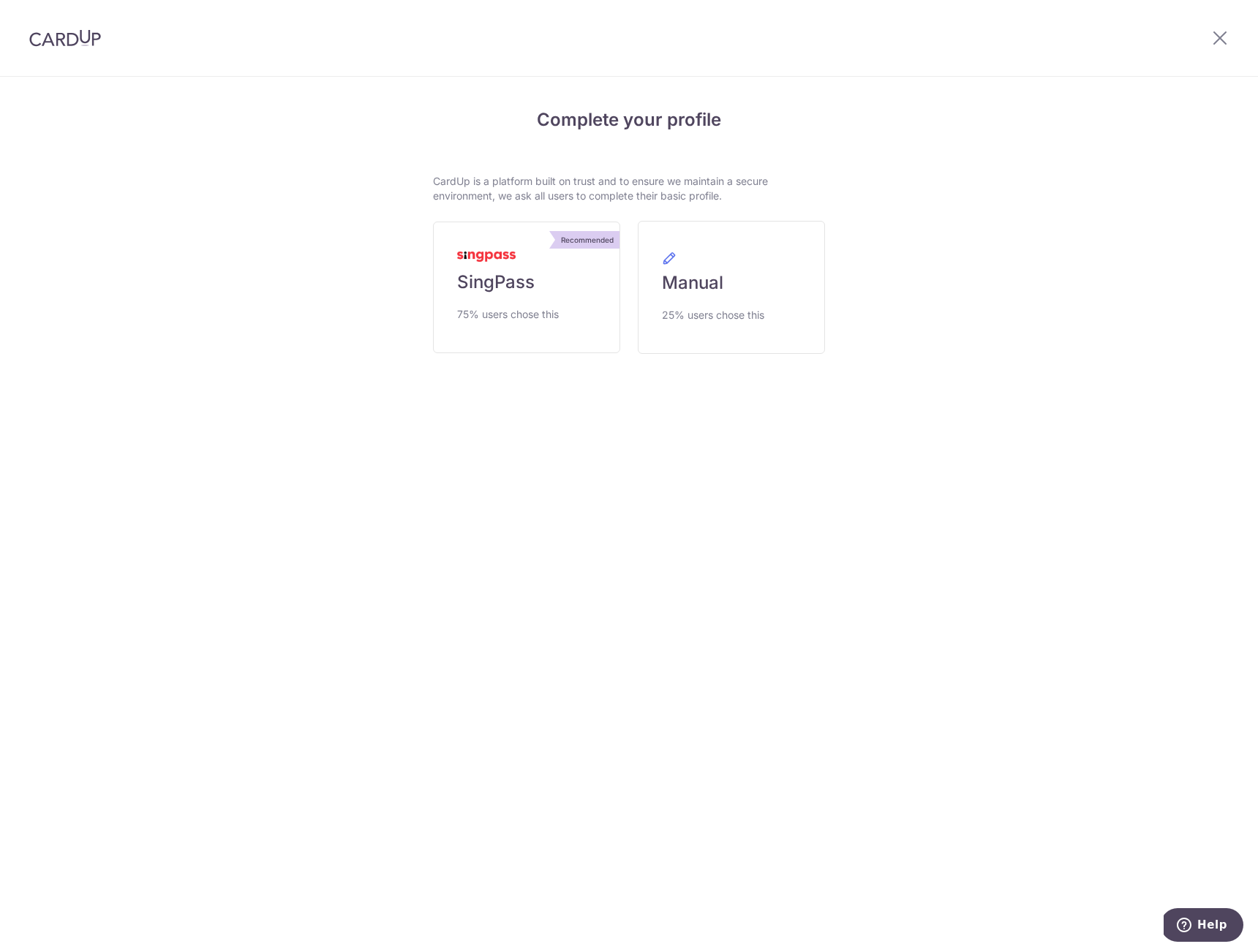
click at [268, 114] on div "Complete your profile CardUp is a platform built on trust and to ensure we main…" at bounding box center [629, 270] width 841 height 387
click at [489, 280] on span "SingPass" at bounding box center [496, 281] width 77 height 23
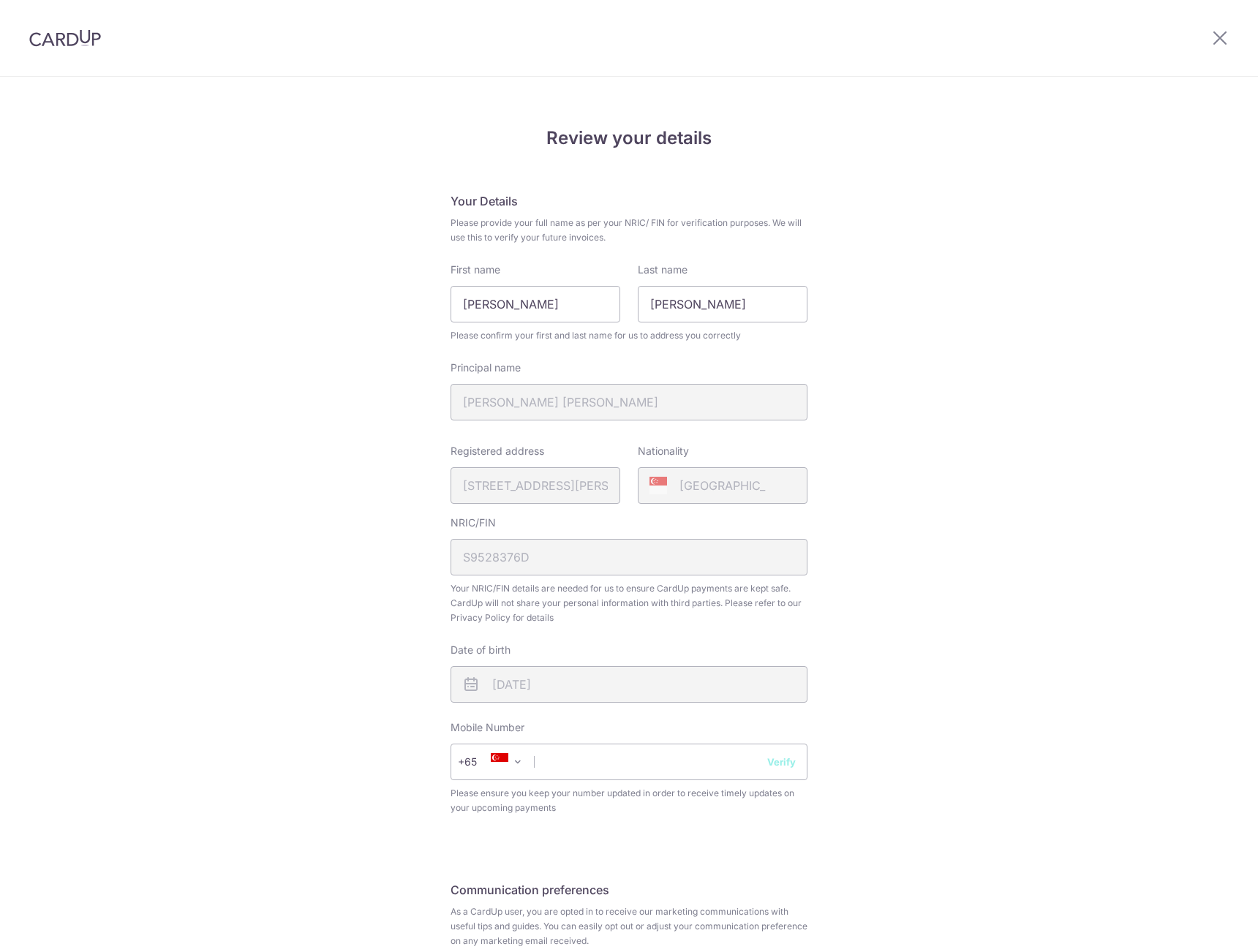
click at [315, 321] on div "Review your details Your Details Please provide your full name as per your NRIC…" at bounding box center [629, 580] width 1258 height 1006
click at [514, 308] on input "[PERSON_NAME]" at bounding box center [535, 304] width 170 height 37
drag, startPoint x: 551, startPoint y: 304, endPoint x: 325, endPoint y: 285, distance: 226.8
click at [450, 286] on input "[PERSON_NAME]" at bounding box center [535, 304] width 170 height 37
type input "V"
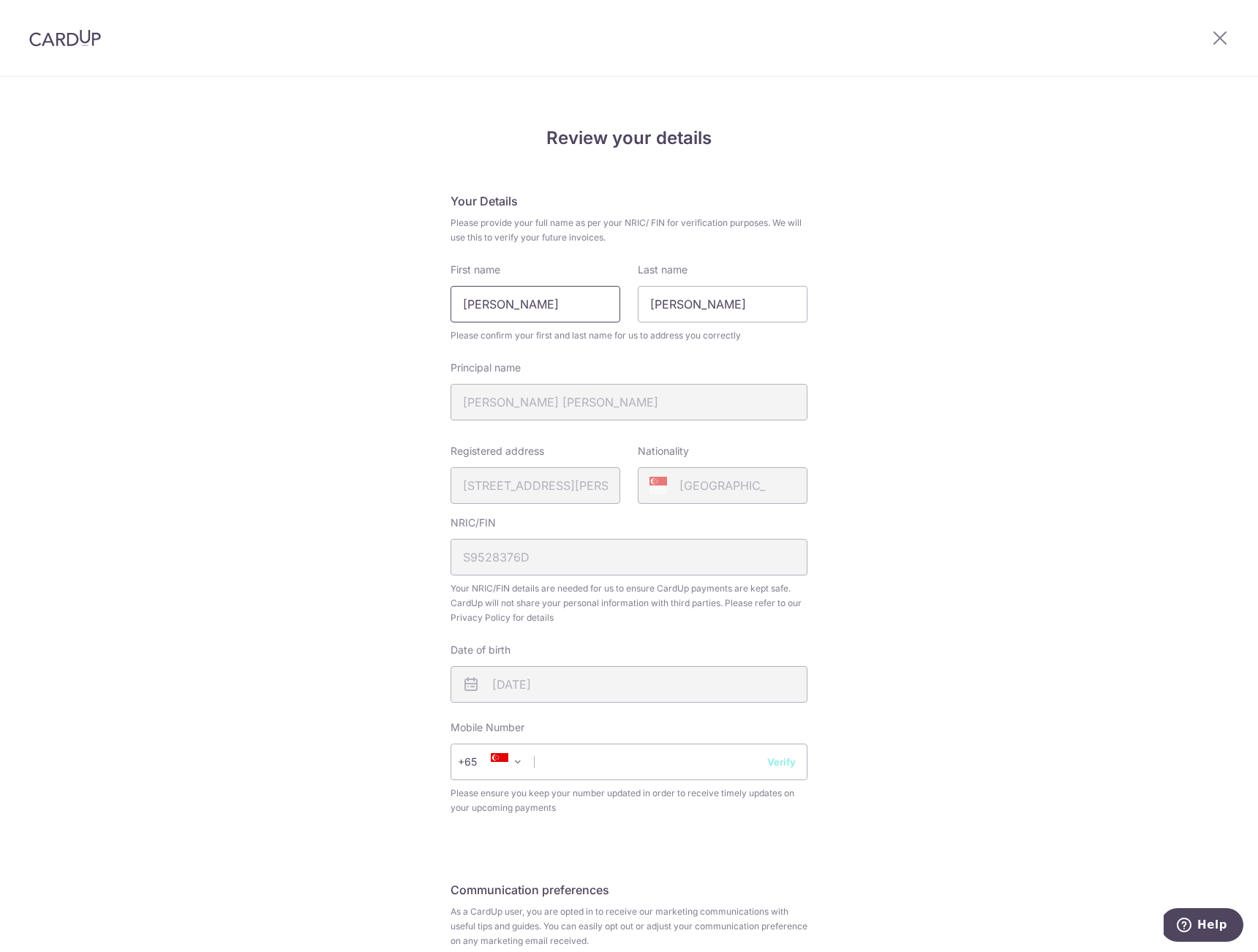
type input "[PERSON_NAME]"
click at [204, 408] on div "Review your details Your Details Please provide your full name as per your NRIC…" at bounding box center [629, 580] width 1258 height 1006
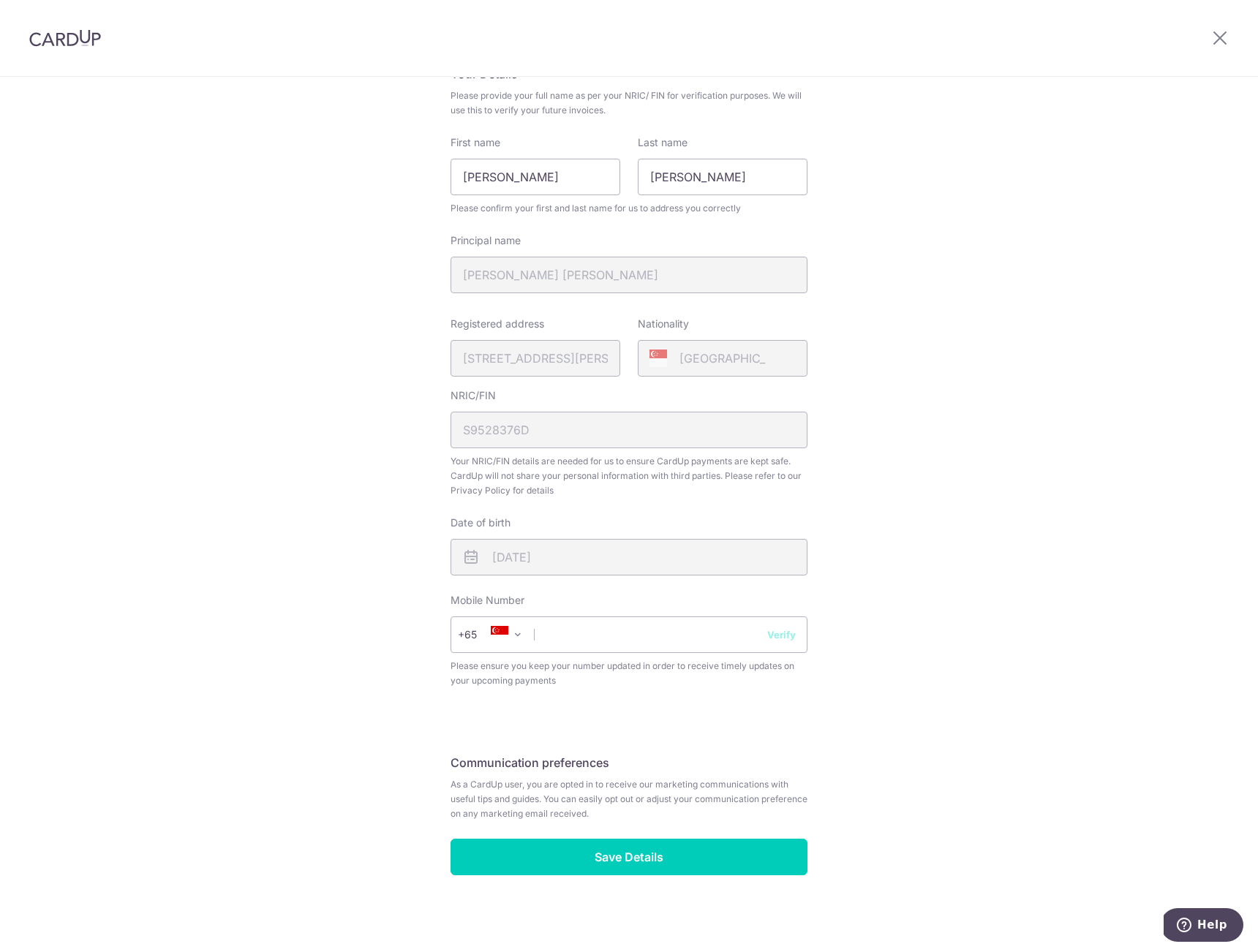
scroll to position [131, 0]
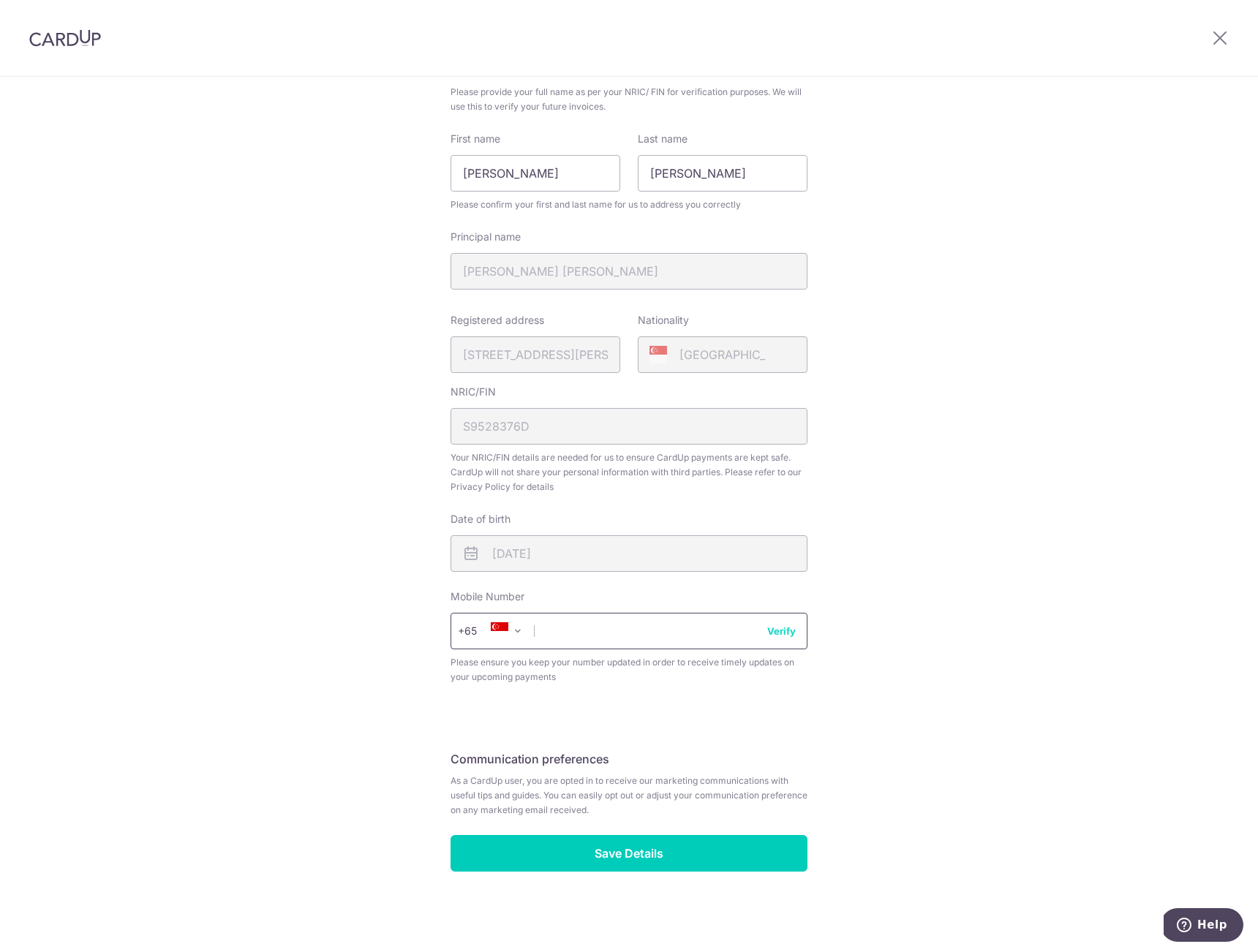
click at [597, 635] on input "text" at bounding box center [628, 632] width 357 height 37
type input "92274926"
click at [516, 741] on div "Review your details Your Details Please provide your full name as per your NRIC…" at bounding box center [628, 434] width 357 height 878
click at [580, 844] on input "Save Details" at bounding box center [628, 854] width 357 height 37
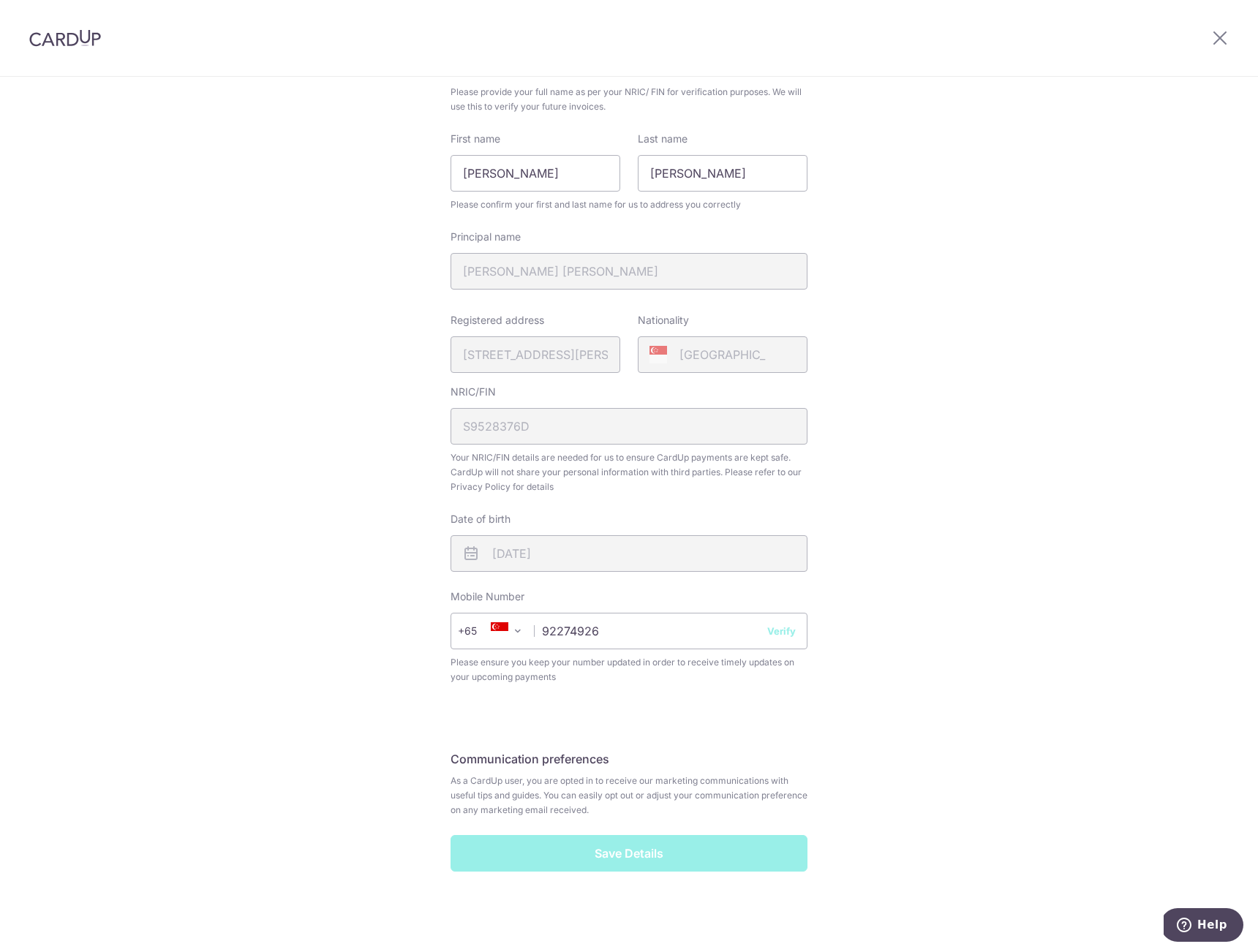
click at [580, 844] on div "Save Details" at bounding box center [629, 854] width 374 height 37
click at [789, 636] on button "Verify" at bounding box center [781, 631] width 29 height 15
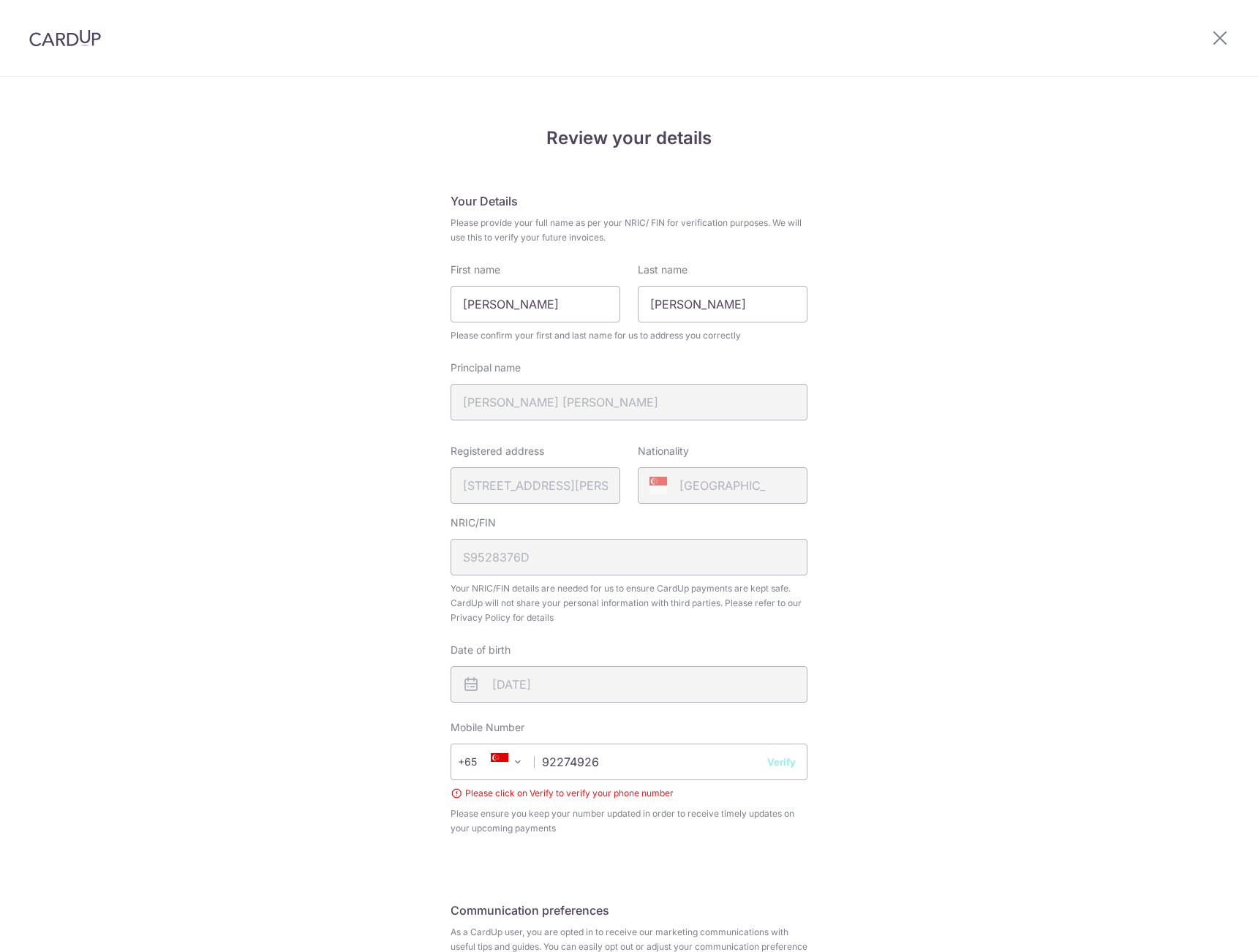
scroll to position [151, 0]
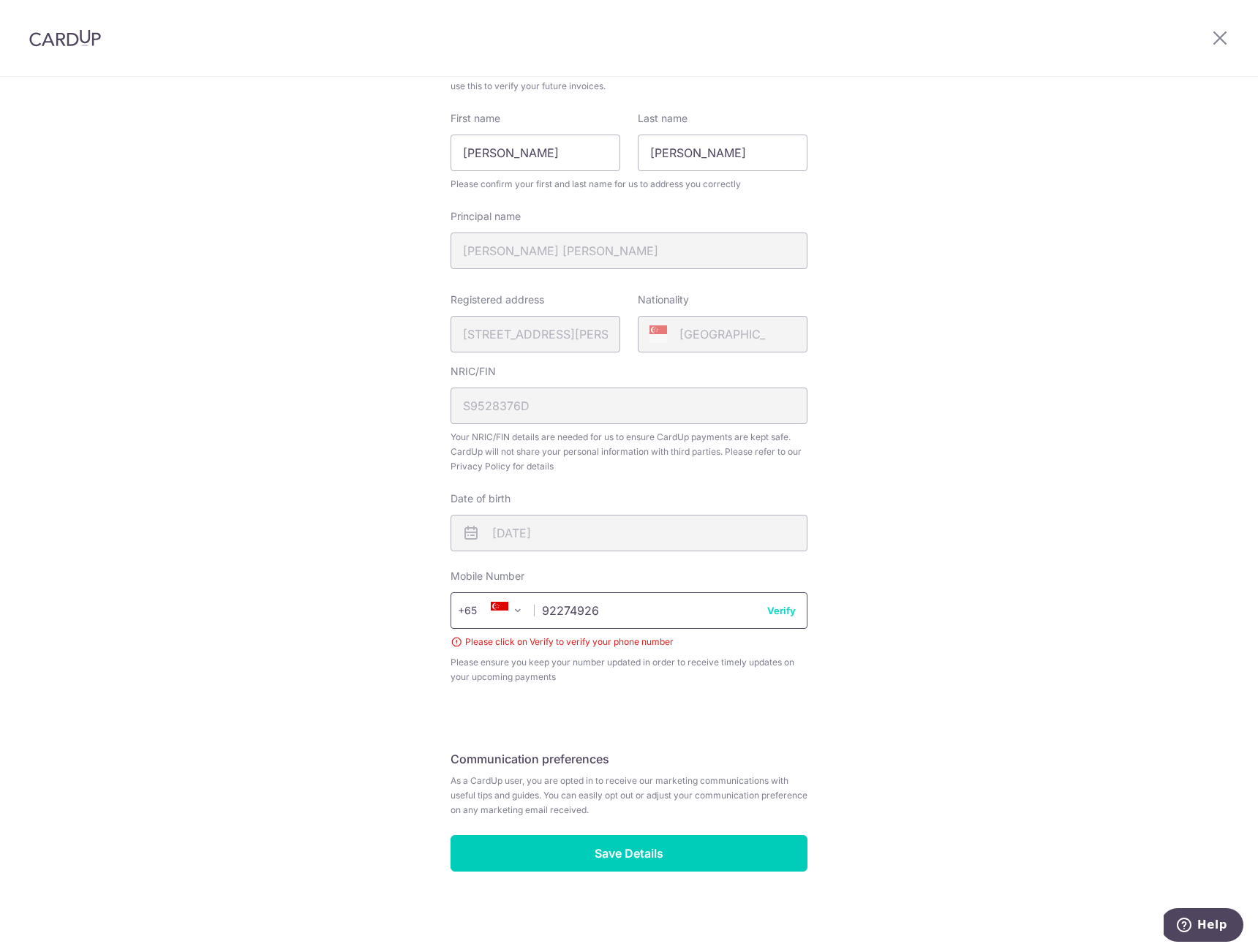
click at [687, 622] on input "92274926" at bounding box center [628, 611] width 357 height 37
click at [796, 615] on input "92274926" at bounding box center [628, 611] width 357 height 37
click at [777, 616] on button "Verify" at bounding box center [781, 611] width 29 height 15
click at [876, 607] on div "Review your details Your Details Please provide your full name as per your NRIC…" at bounding box center [629, 439] width 1258 height 1027
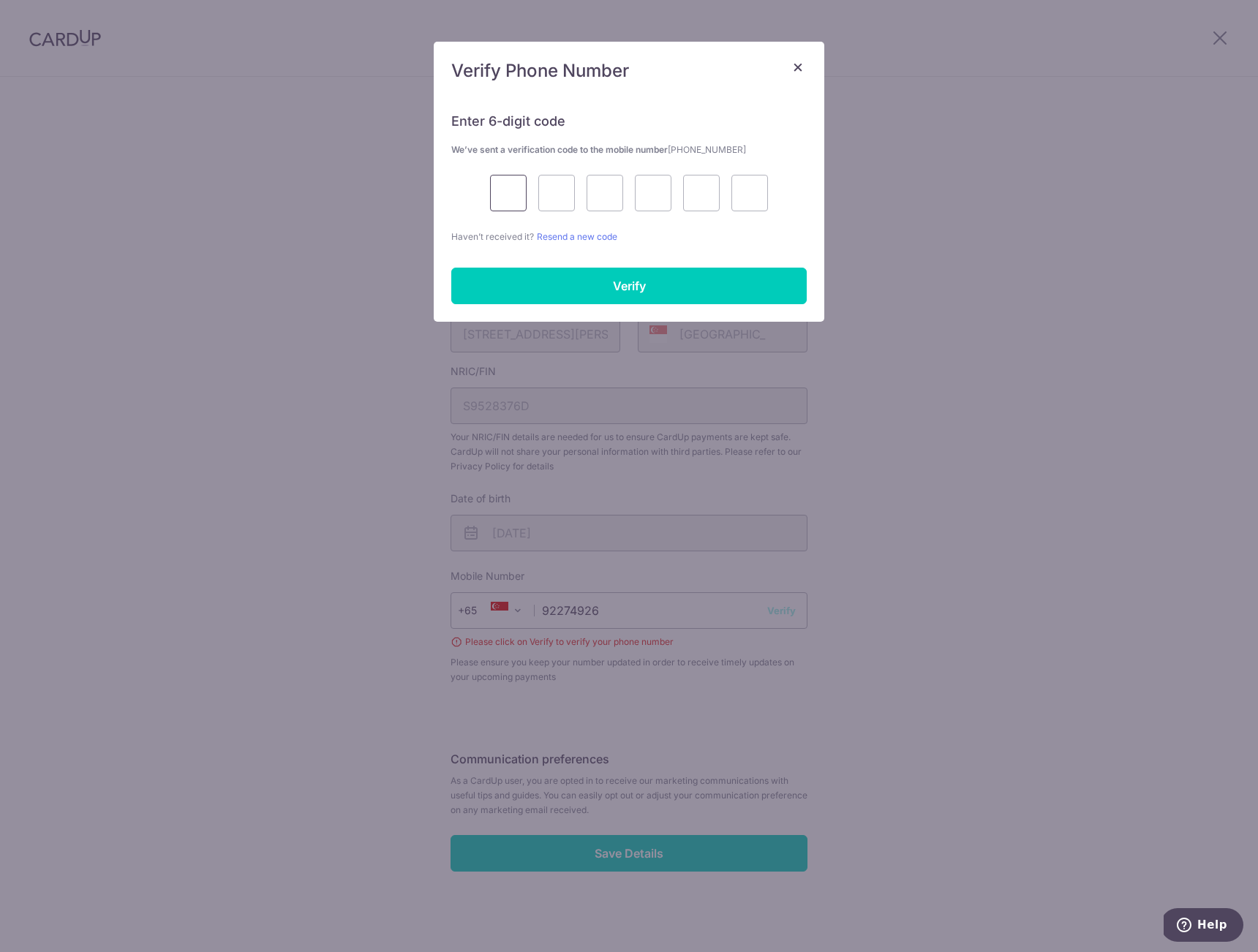
click at [513, 199] on input "text" at bounding box center [508, 194] width 37 height 37
click at [512, 196] on input "text" at bounding box center [508, 194] width 37 height 37
click at [514, 195] on input "text" at bounding box center [508, 194] width 37 height 37
type input "8"
type input "7"
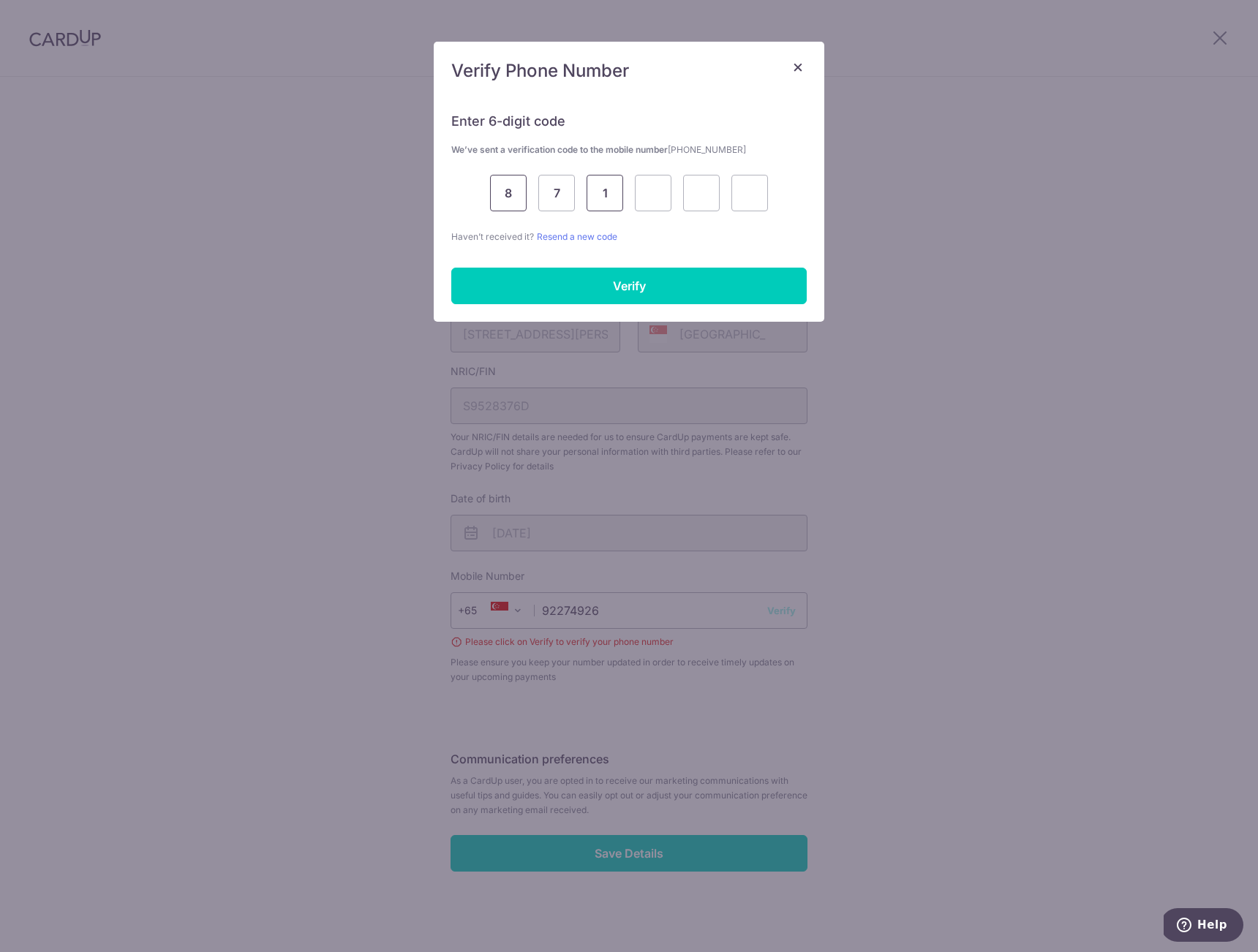
type input "1"
type input "0"
type input "1"
type input "4"
click at [675, 280] on input "Verify" at bounding box center [628, 286] width 355 height 37
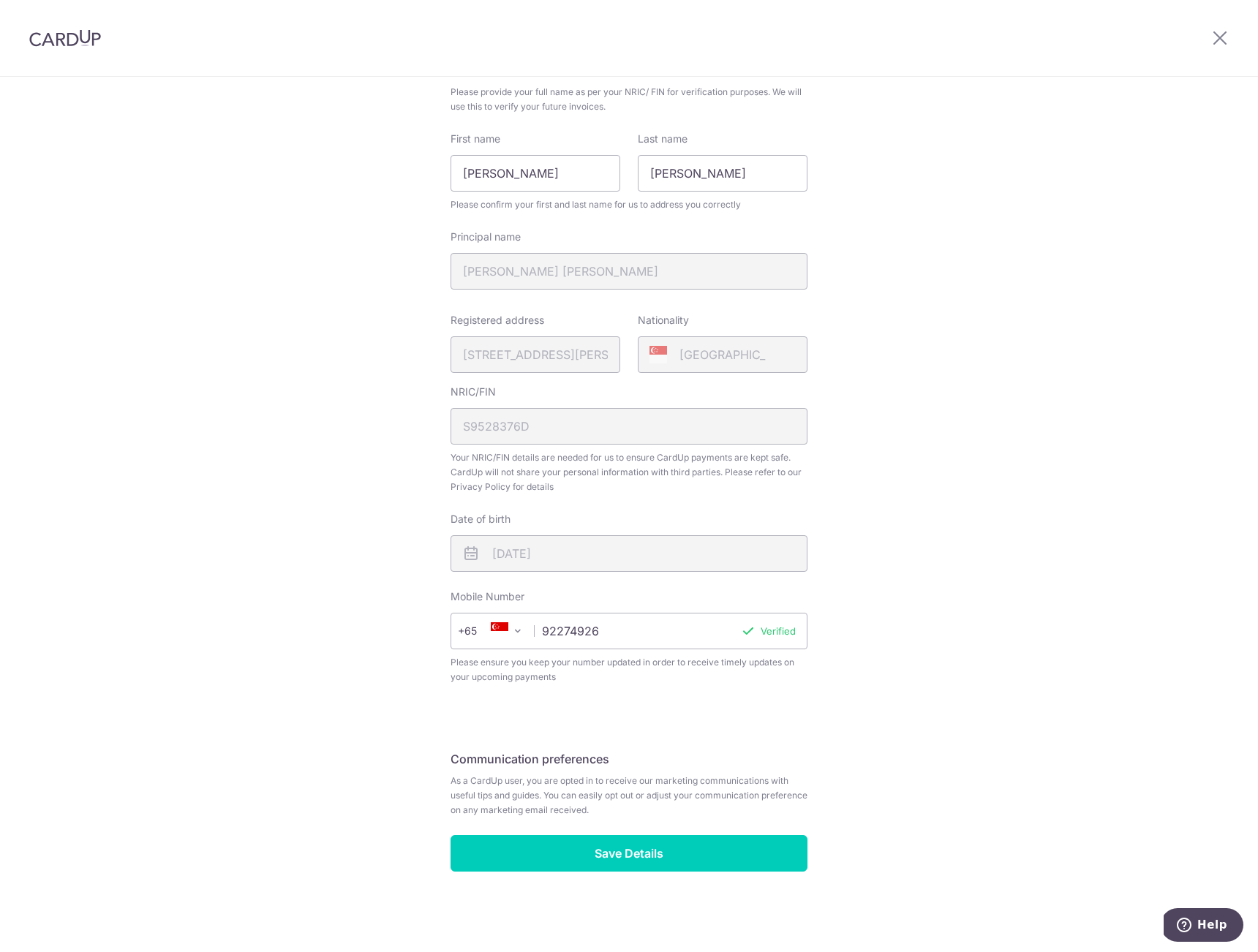
scroll to position [131, 0]
click at [402, 267] on div "Review your details Your Details Please provide your full name as per your NRIC…" at bounding box center [629, 449] width 1258 height 1006
click at [657, 744] on fieldset "Communication preferences As a CardUp user, you are opted in to receive our mar…" at bounding box center [628, 790] width 357 height 92
click at [646, 853] on input "Save Details" at bounding box center [628, 854] width 357 height 37
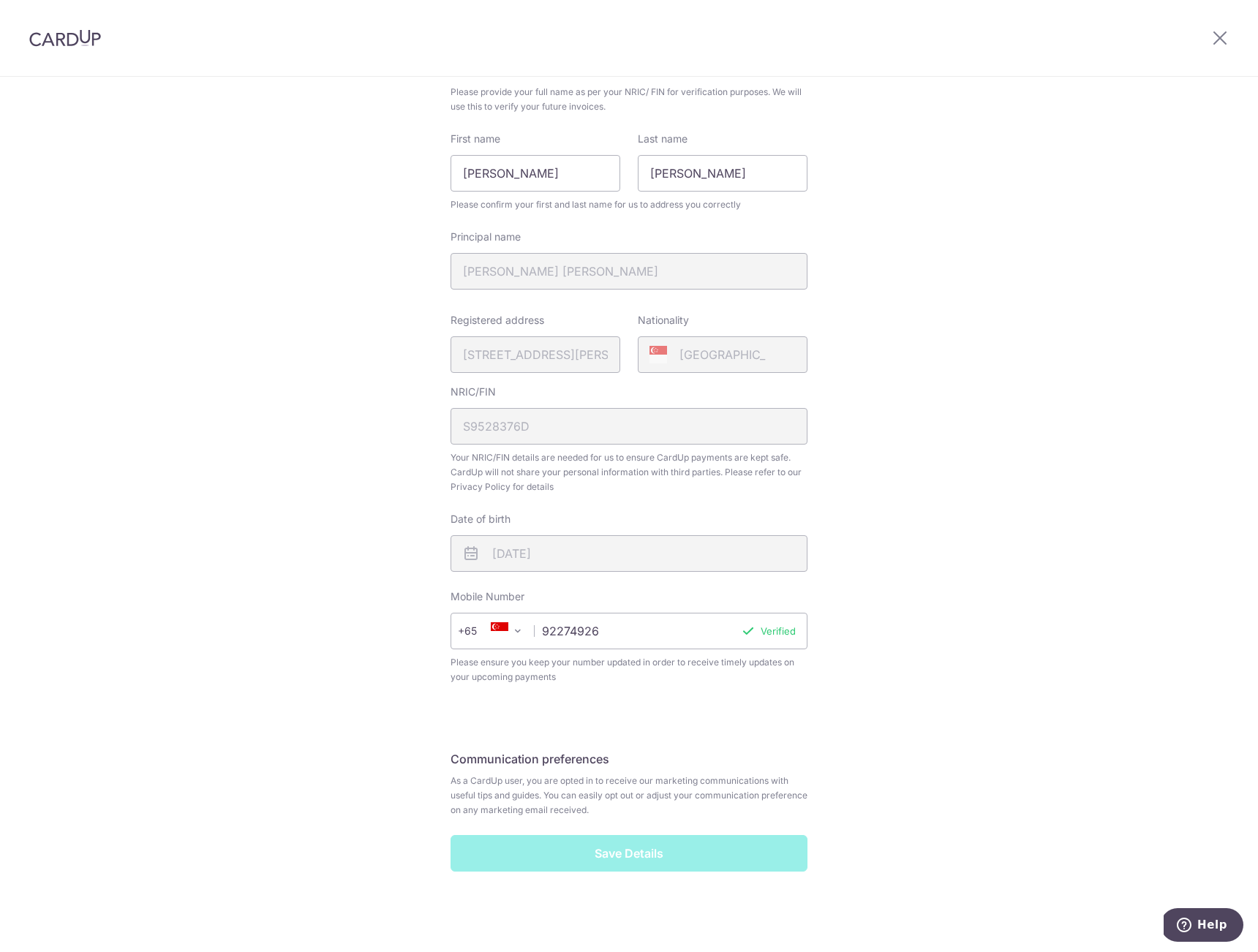
click at [852, 733] on div "Review your details Your Details Please provide your full name as per your NRIC…" at bounding box center [629, 449] width 1258 height 1006
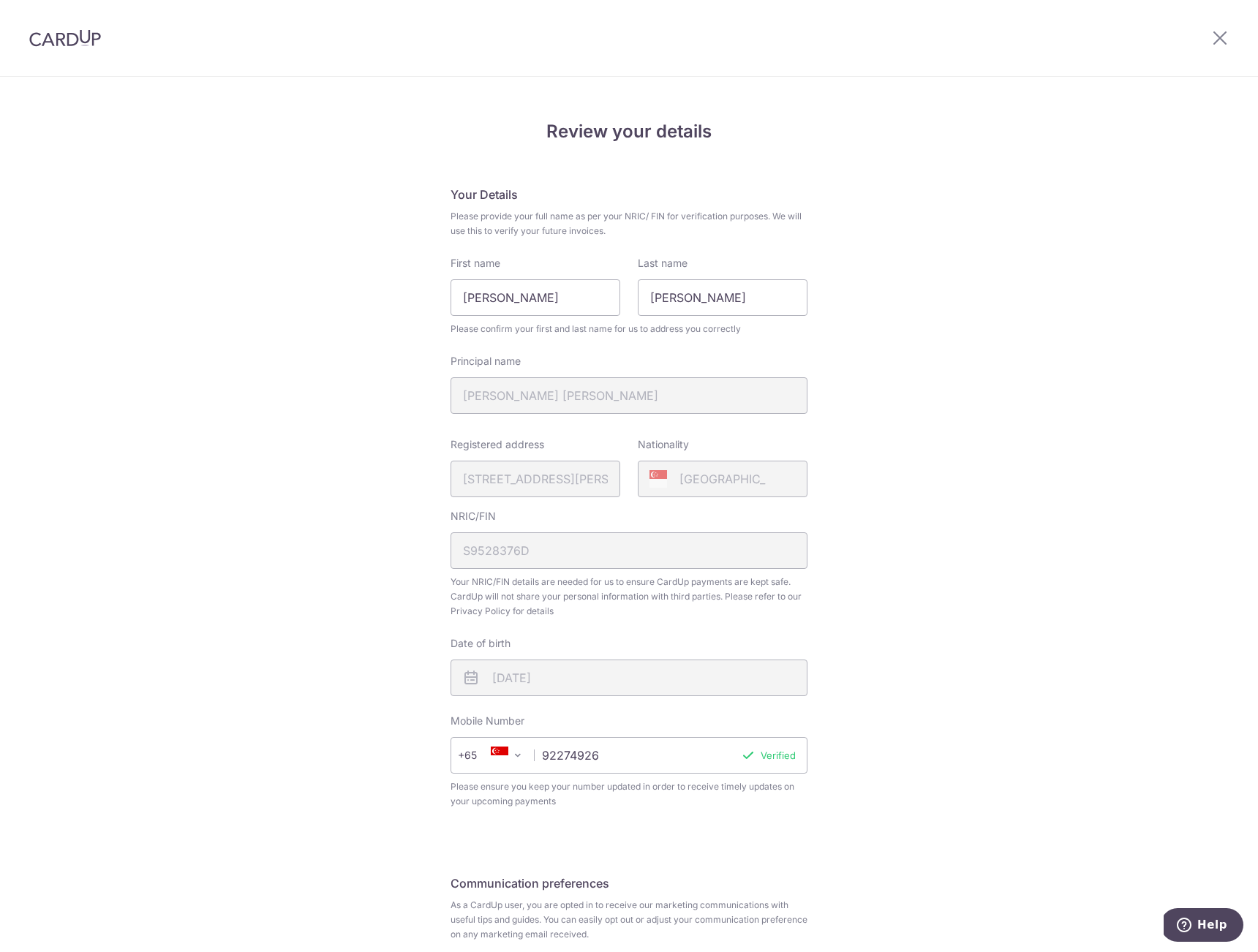
scroll to position [0, 0]
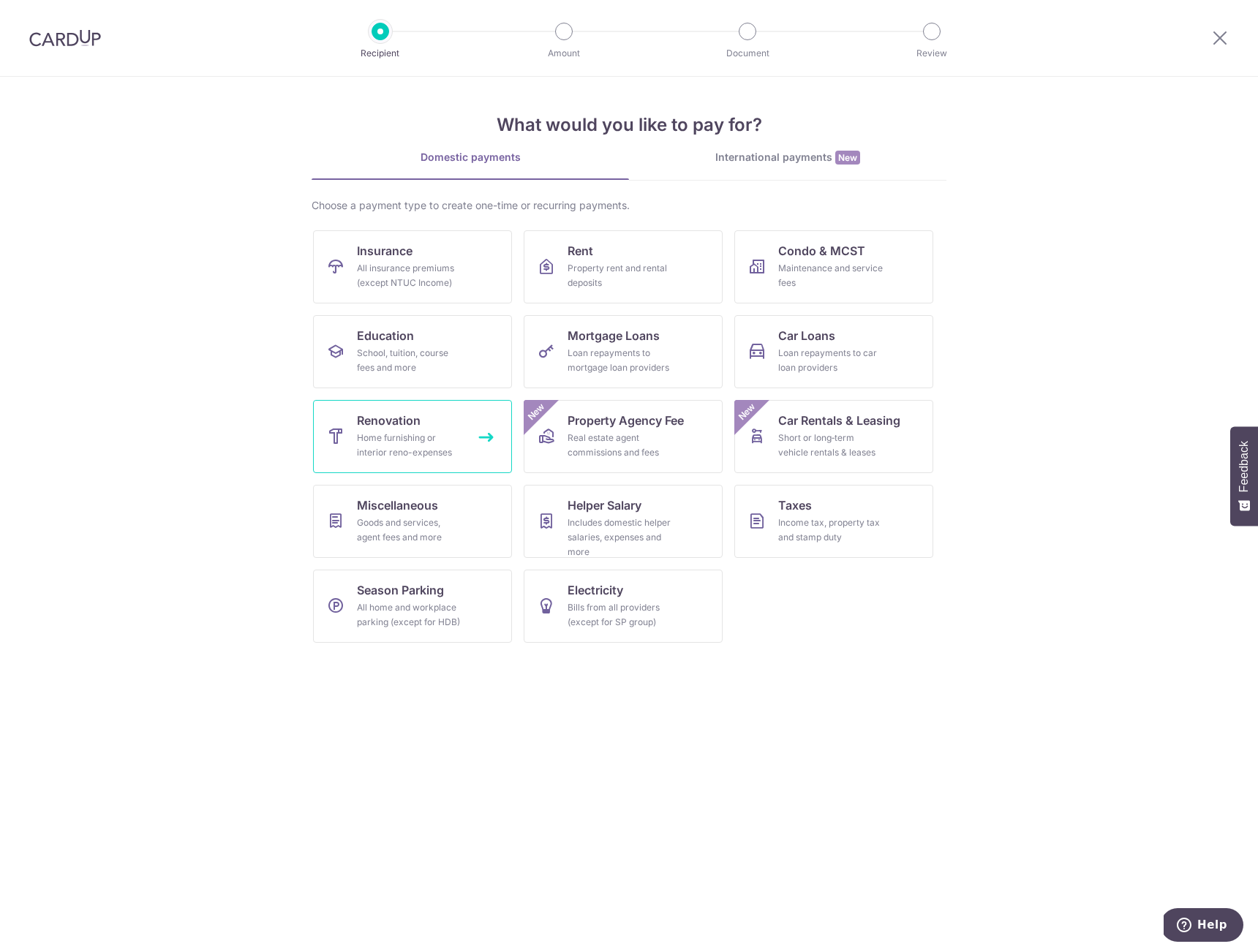
click at [449, 443] on div "Home furnishing or interior reno-expenses" at bounding box center [409, 446] width 105 height 30
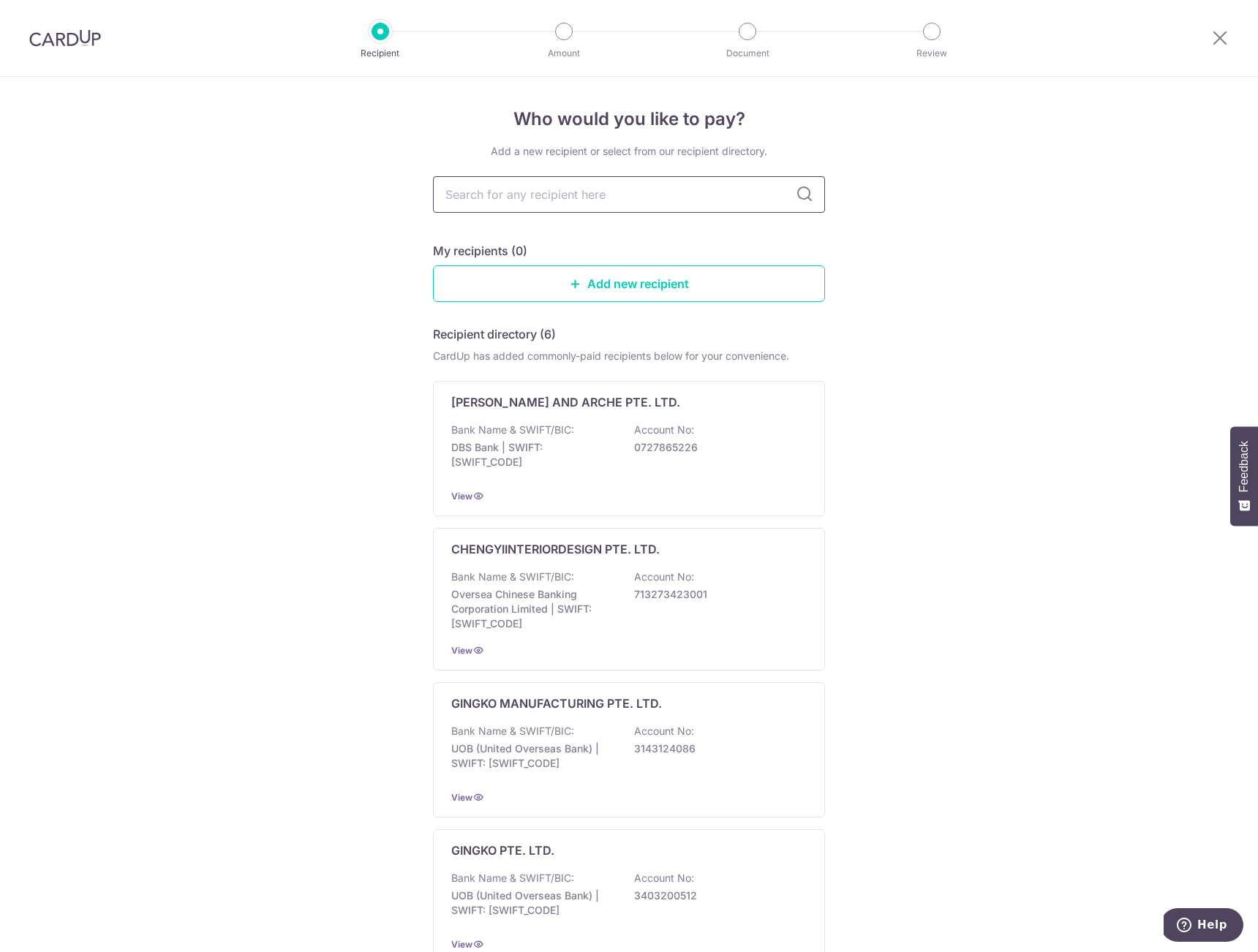
click at [510, 210] on input "text" at bounding box center [628, 195] width 392 height 37
type input "homescape"
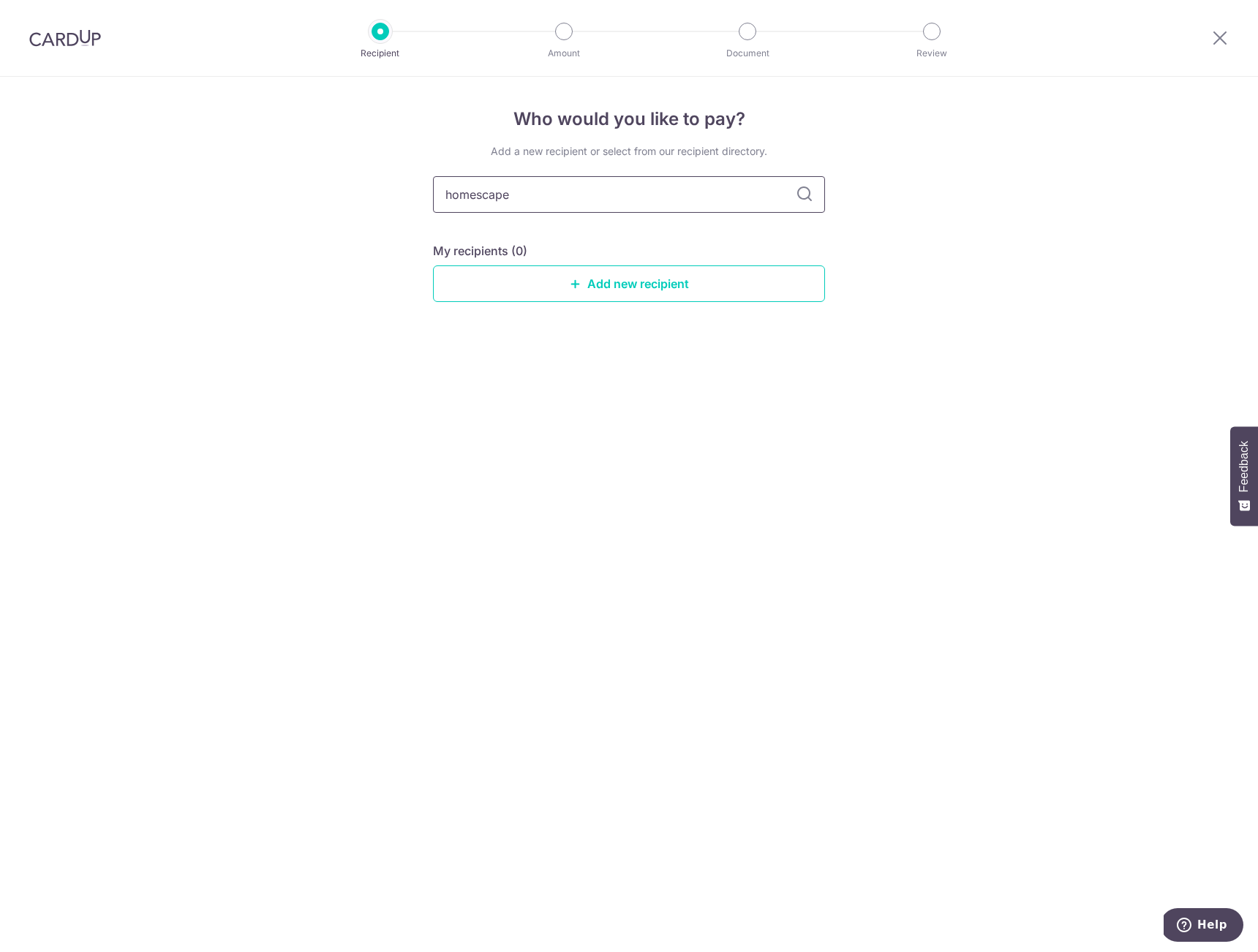
drag, startPoint x: 543, startPoint y: 202, endPoint x: 411, endPoint y: 196, distance: 132.1
click at [433, 196] on input "homescape" at bounding box center [628, 195] width 392 height 37
click at [310, 239] on div "Who would you like to pay? Add a new recipient or select from our recipient dir…" at bounding box center [629, 514] width 1258 height 875
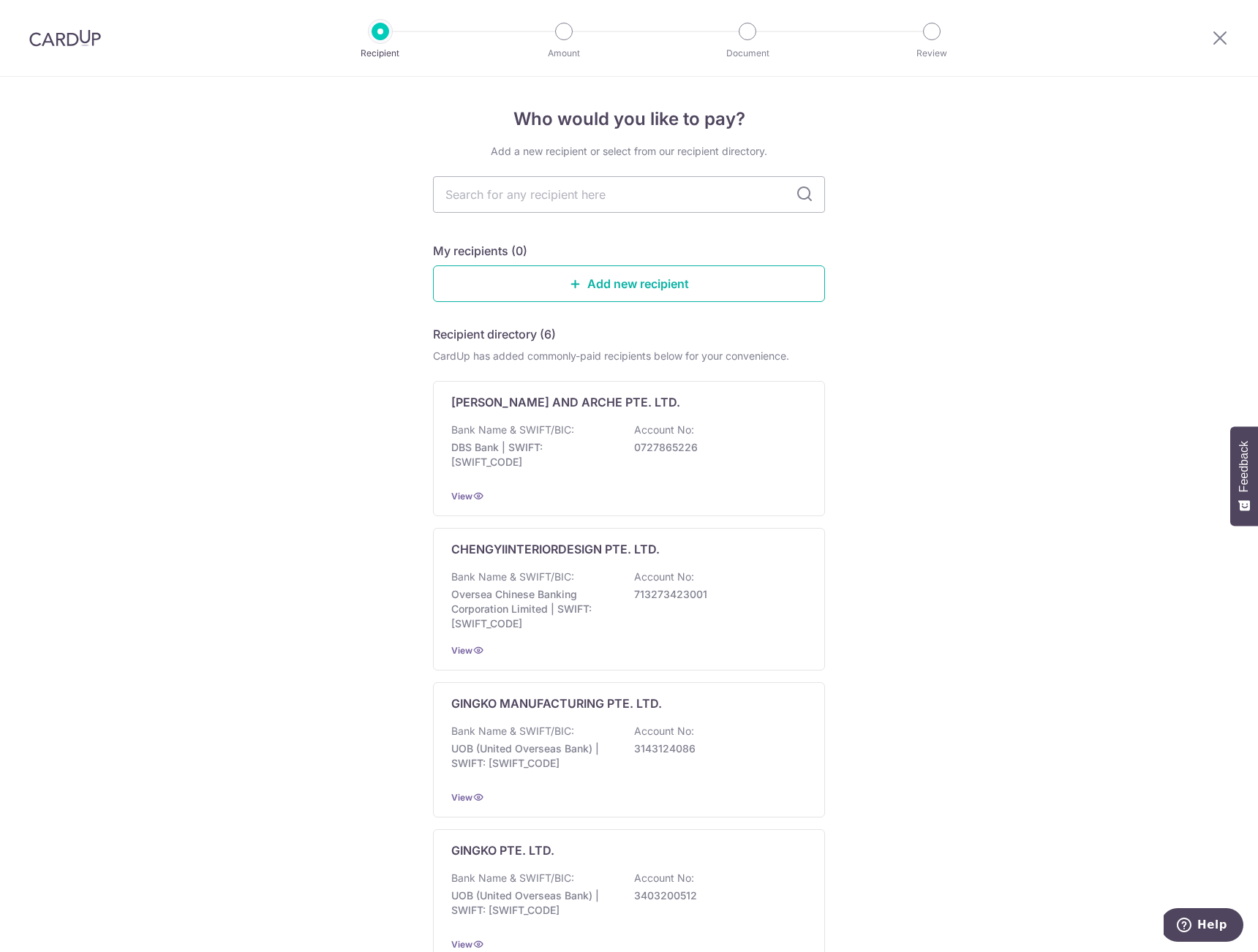
click at [514, 278] on link "Add new recipient" at bounding box center [628, 284] width 392 height 37
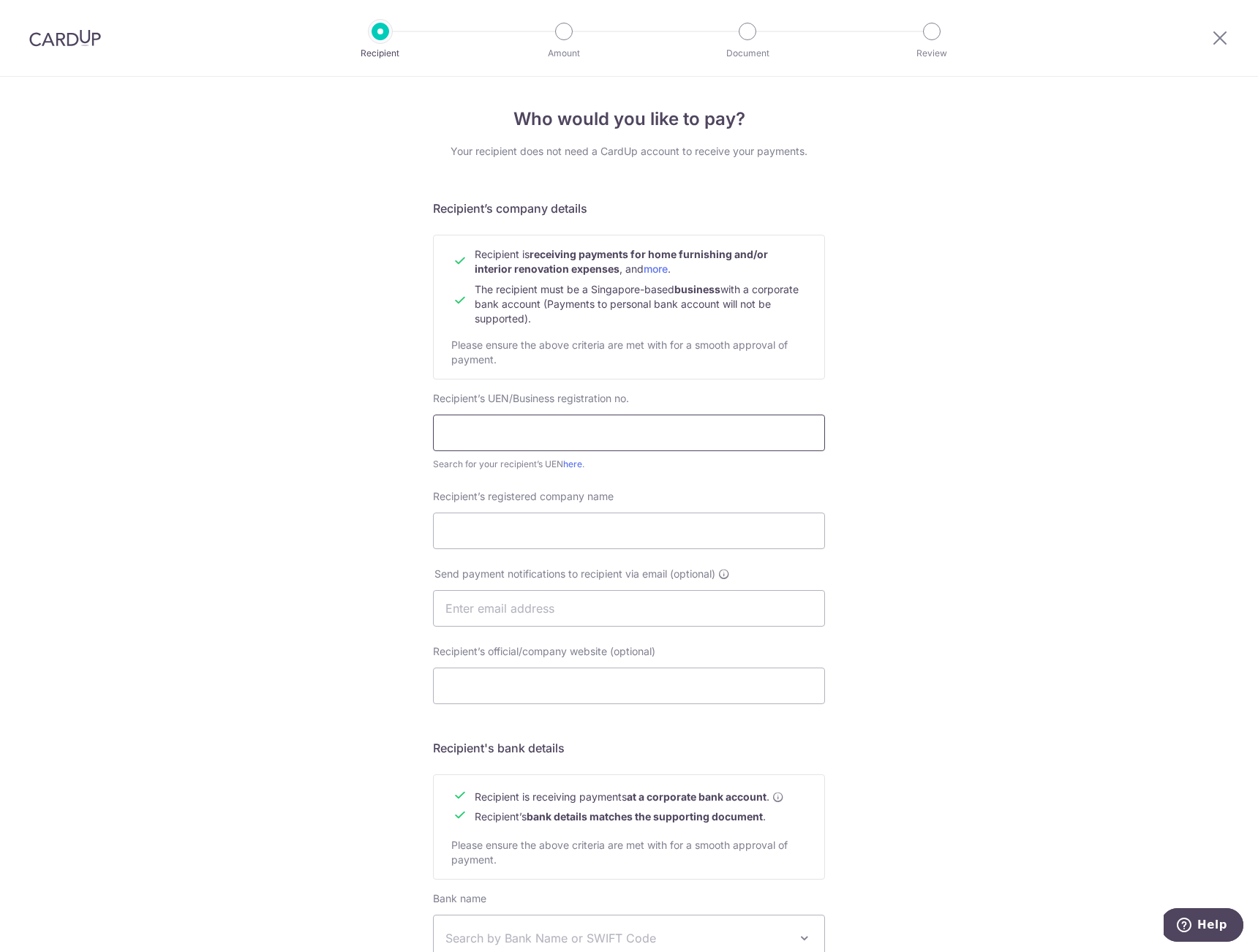
click at [517, 429] on input "text" at bounding box center [628, 434] width 392 height 37
click at [1216, 44] on icon at bounding box center [1219, 38] width 18 height 18
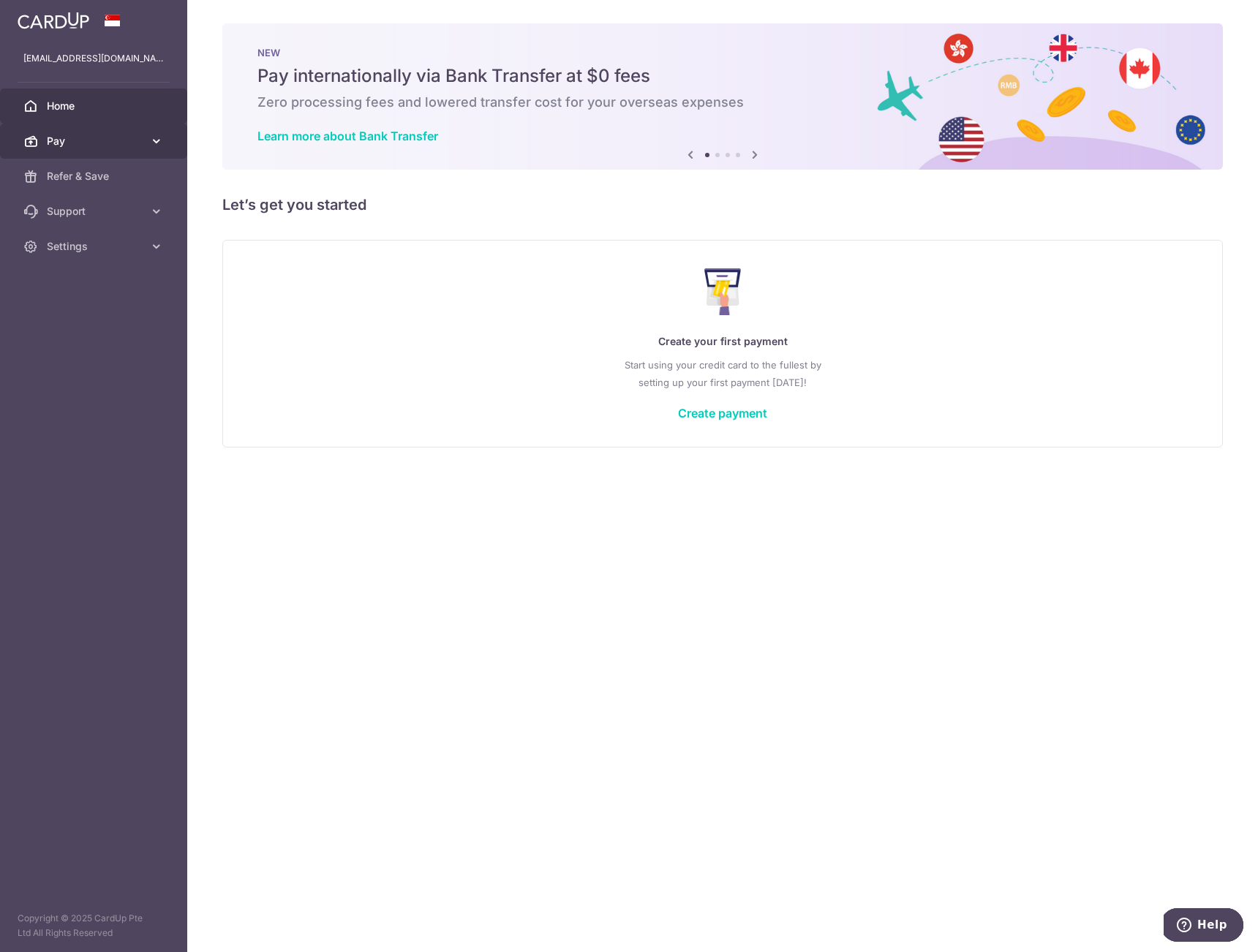
click at [125, 143] on span "Pay" at bounding box center [95, 141] width 97 height 15
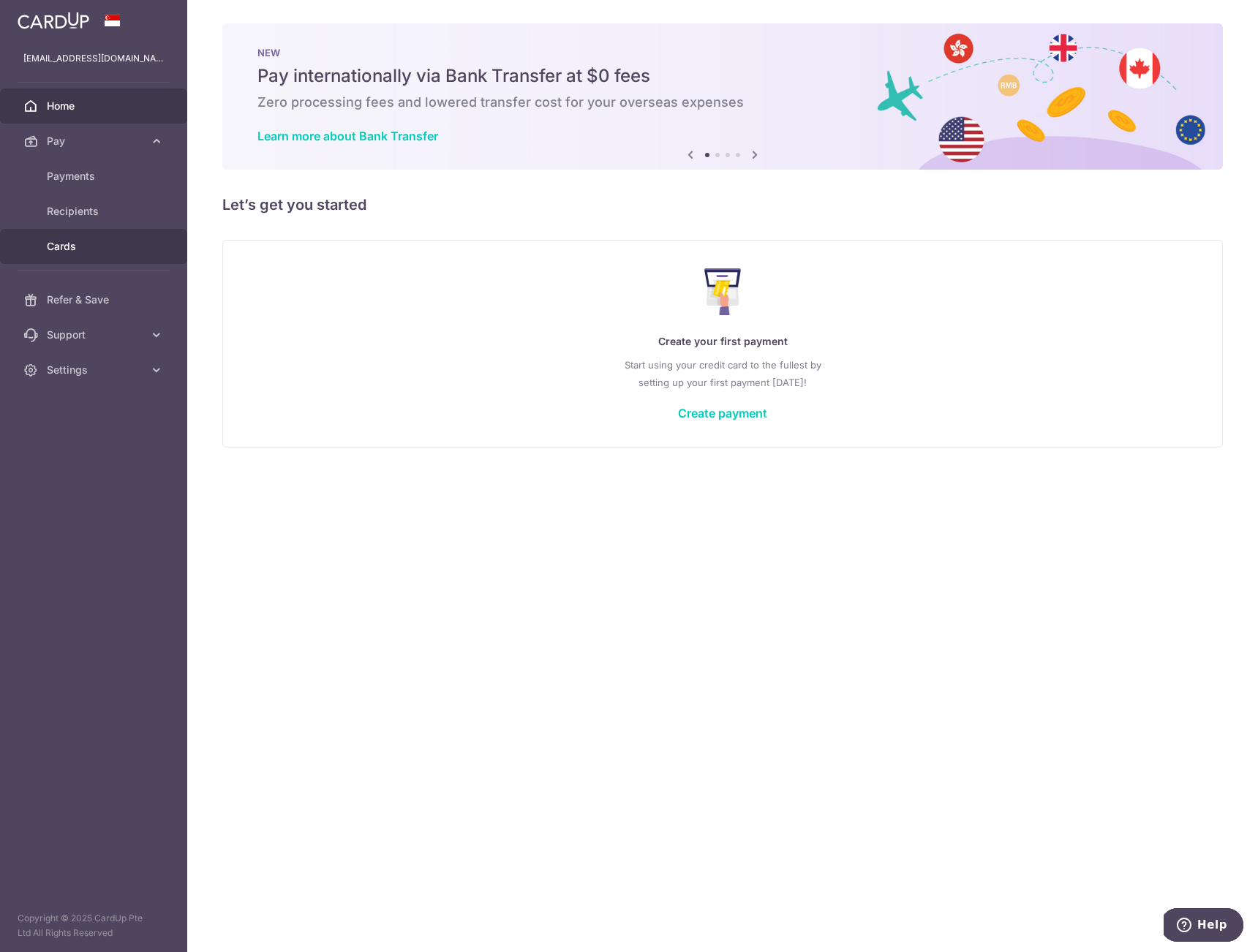
click at [92, 246] on span "Cards" at bounding box center [95, 246] width 97 height 15
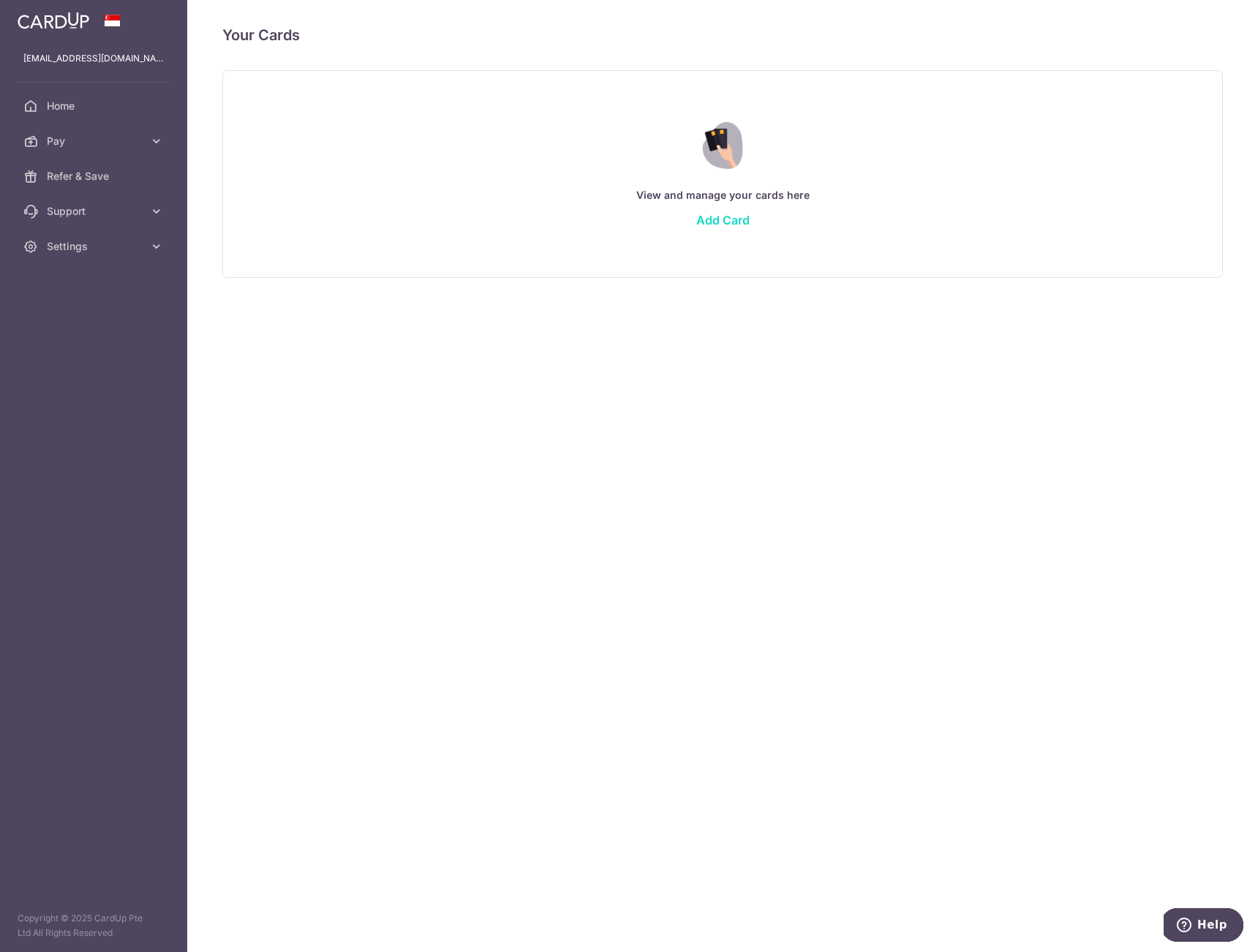
click at [724, 223] on link "Add Card" at bounding box center [723, 220] width 53 height 15
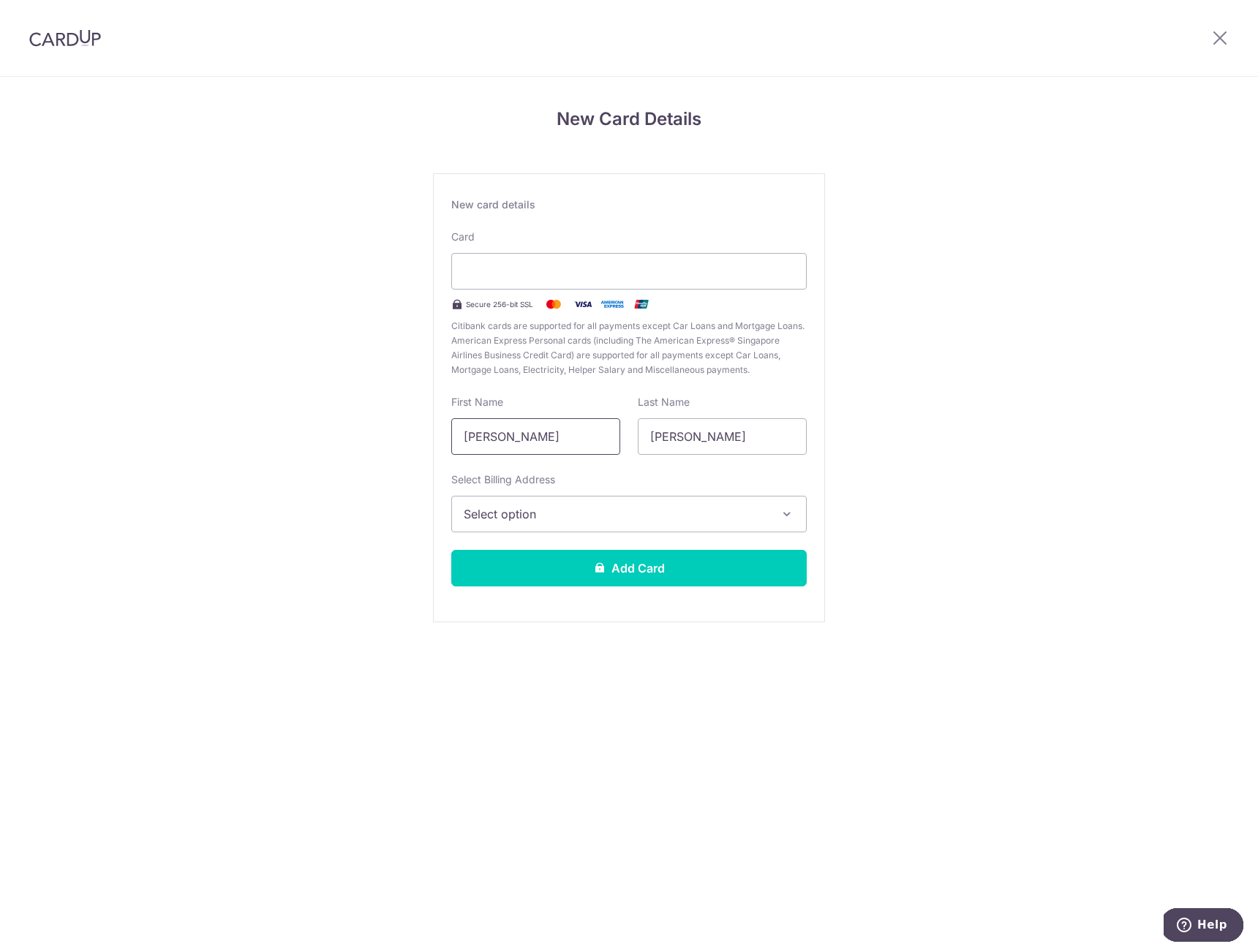
drag, startPoint x: 587, startPoint y: 441, endPoint x: 445, endPoint y: 434, distance: 142.2
click at [451, 434] on input "[PERSON_NAME]" at bounding box center [535, 437] width 169 height 37
type input "[PERSON_NAME]"
click at [286, 415] on div "New Card Details New card details Card Secure 256-bit SSL Citibank cards are su…" at bounding box center [629, 384] width 1258 height 614
click at [507, 512] on span "Select option" at bounding box center [616, 514] width 304 height 18
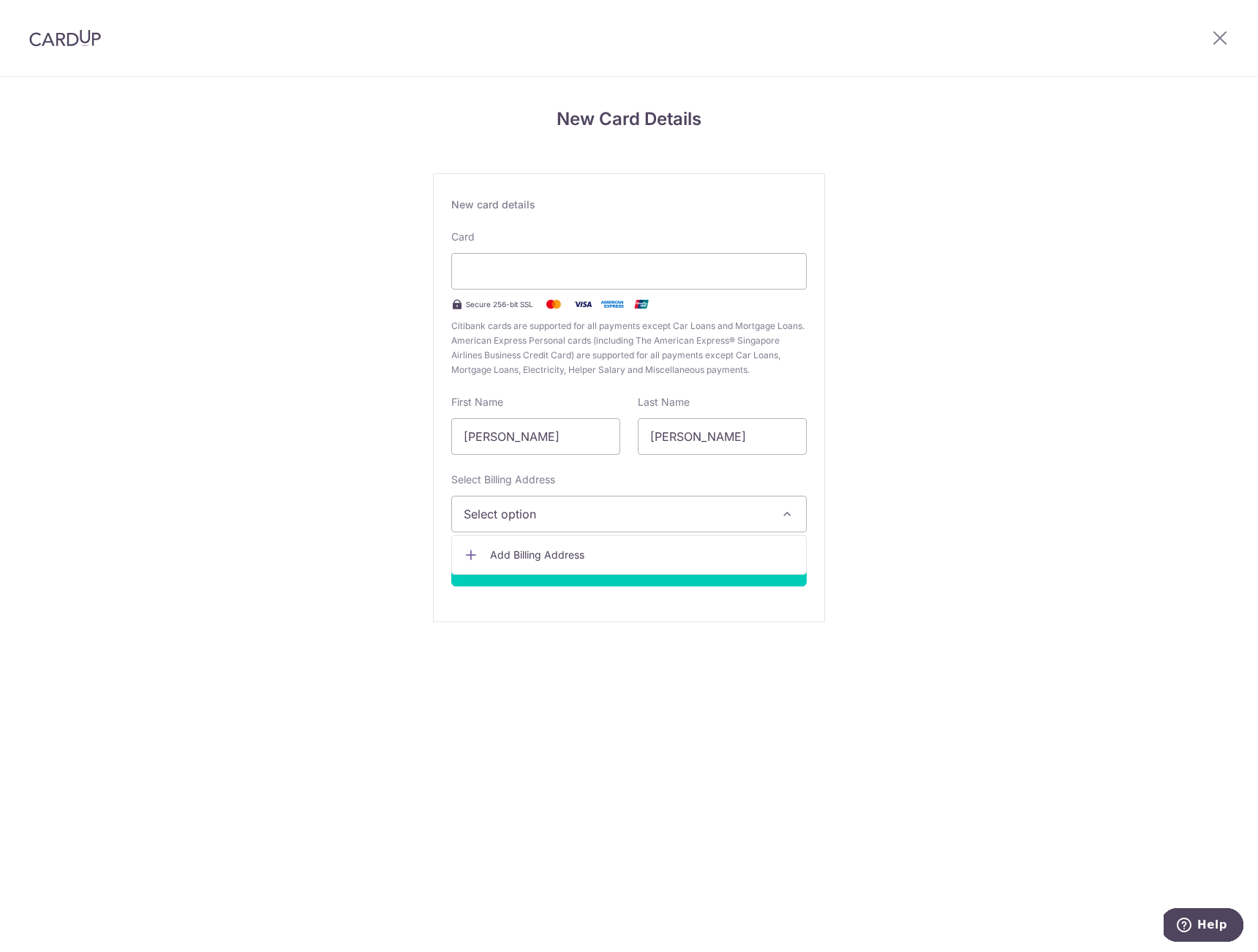
click at [531, 555] on span "Add Billing Address" at bounding box center [642, 555] width 304 height 15
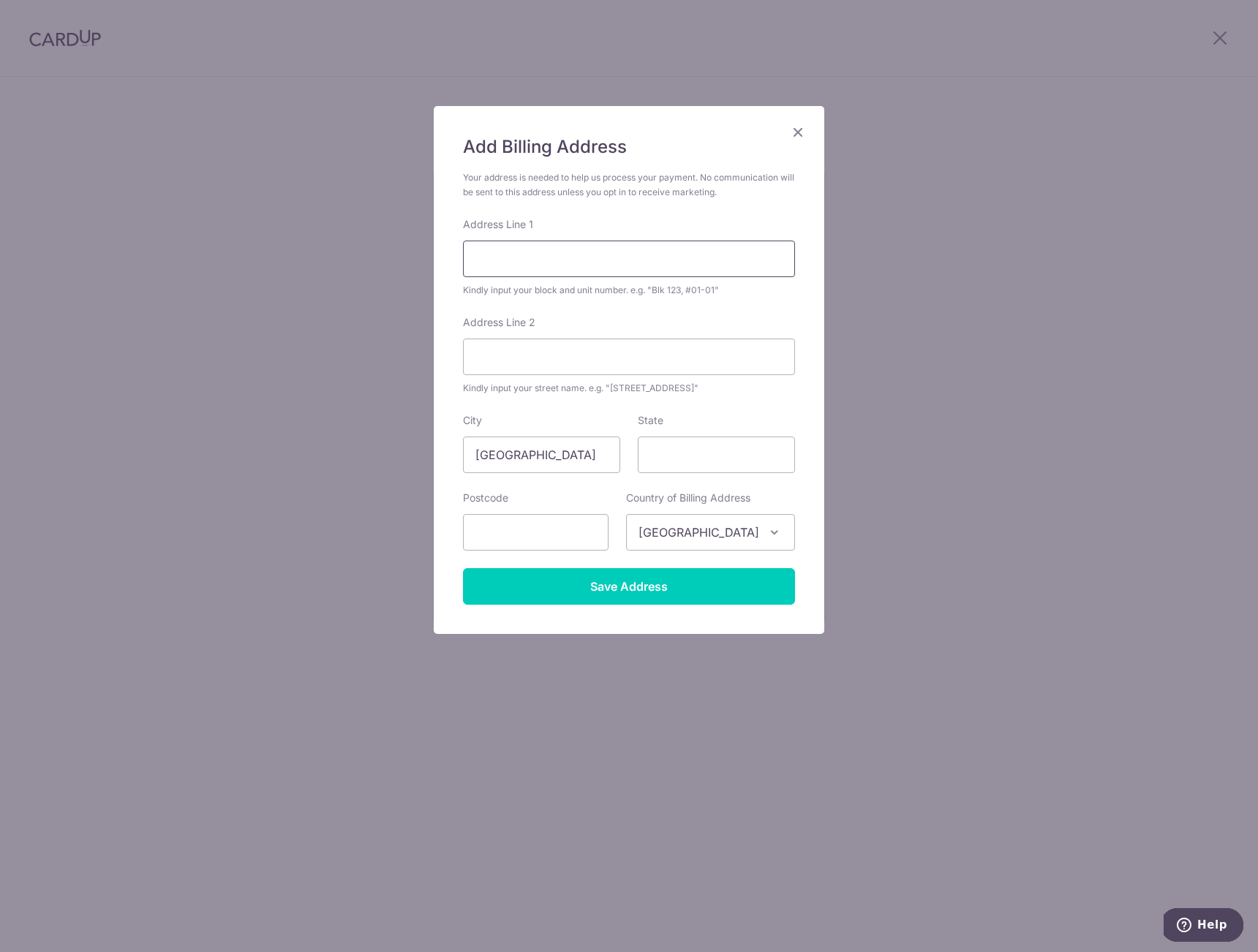
click at [544, 251] on input "Address Line 1" at bounding box center [629, 259] width 332 height 37
click at [571, 307] on form "Your address is needed to help us process your payment. No communication will b…" at bounding box center [629, 387] width 332 height 434
click at [546, 359] on input "Address Line 2" at bounding box center [629, 357] width 332 height 37
click at [623, 263] on input "79 Dawson Road" at bounding box center [629, 259] width 332 height 37
click at [617, 327] on div "Address Line 2 Kindly input your street name. e.g. "Hougang Street 10"" at bounding box center [629, 355] width 332 height 80
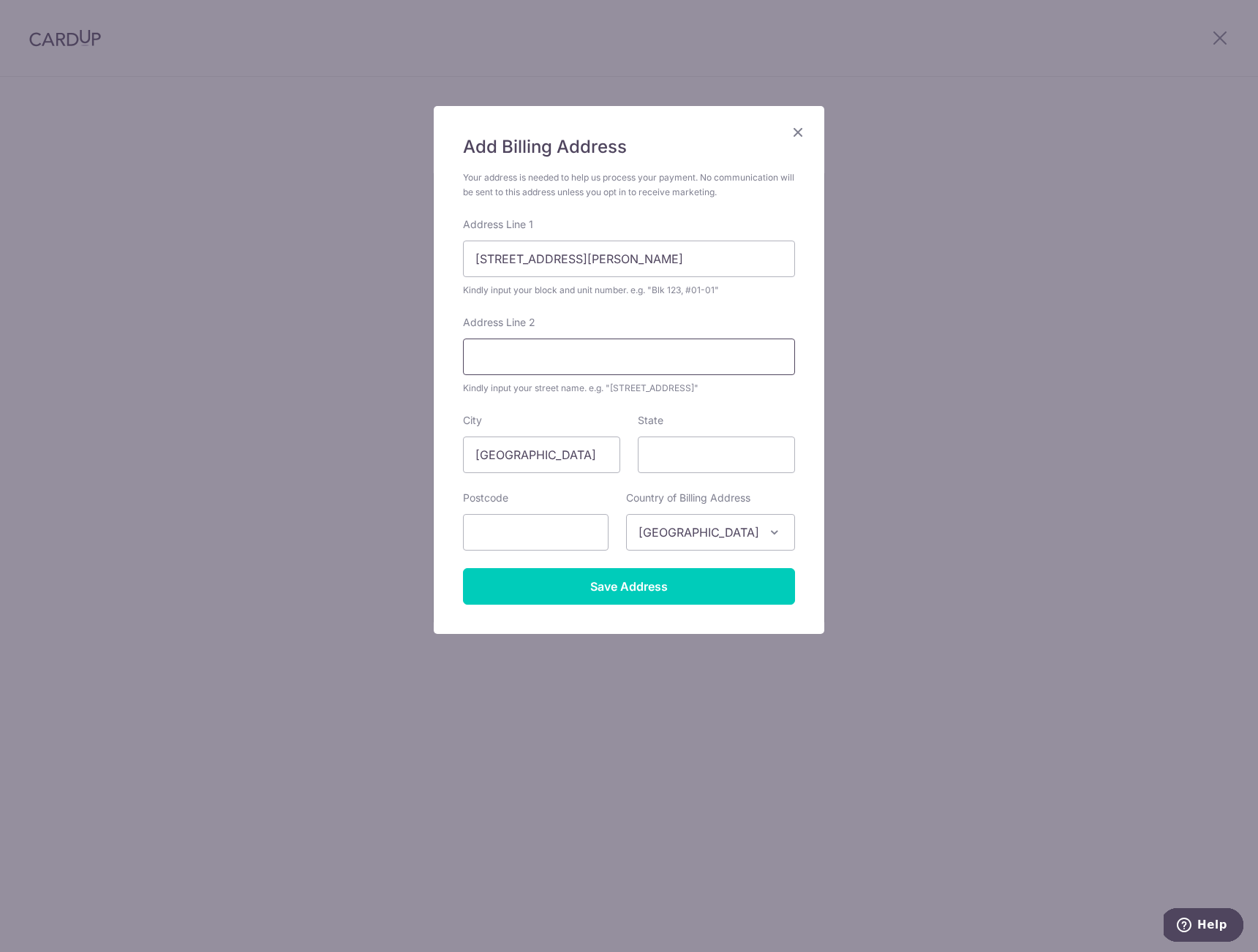
click at [613, 356] on input "Address Line 2" at bounding box center [629, 357] width 332 height 37
click at [475, 262] on input "79 Dawson Road, #13-65" at bounding box center [629, 259] width 332 height 37
drag, startPoint x: 525, startPoint y: 261, endPoint x: 605, endPoint y: 257, distance: 80.1
click at [605, 257] on input "Block 79 Dawson Road, #13-65" at bounding box center [629, 259] width 332 height 37
type input "Block 79, #13-65"
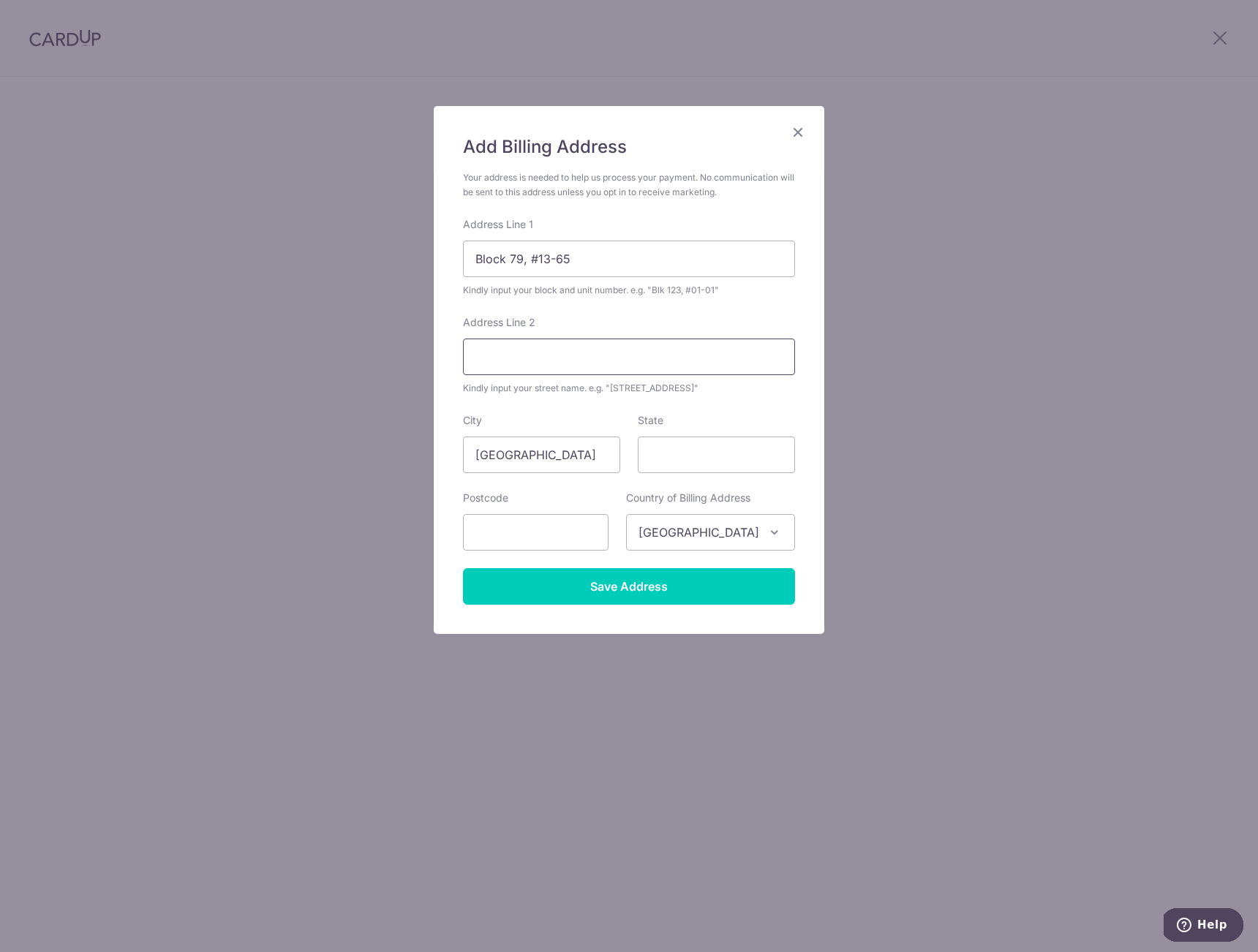
click at [518, 347] on input "Address Line 2" at bounding box center [629, 357] width 332 height 37
type input "Dawson Road"
click at [575, 330] on div "Address Line 2 Dawson Road Kindly input your street name. e.g. "Hougang Street …" at bounding box center [629, 355] width 332 height 80
click at [571, 305] on form "Your address is needed to help us process your payment. No communication will b…" at bounding box center [629, 387] width 332 height 434
click at [571, 309] on form "Your address is needed to help us process your payment. No communication will b…" at bounding box center [629, 387] width 332 height 434
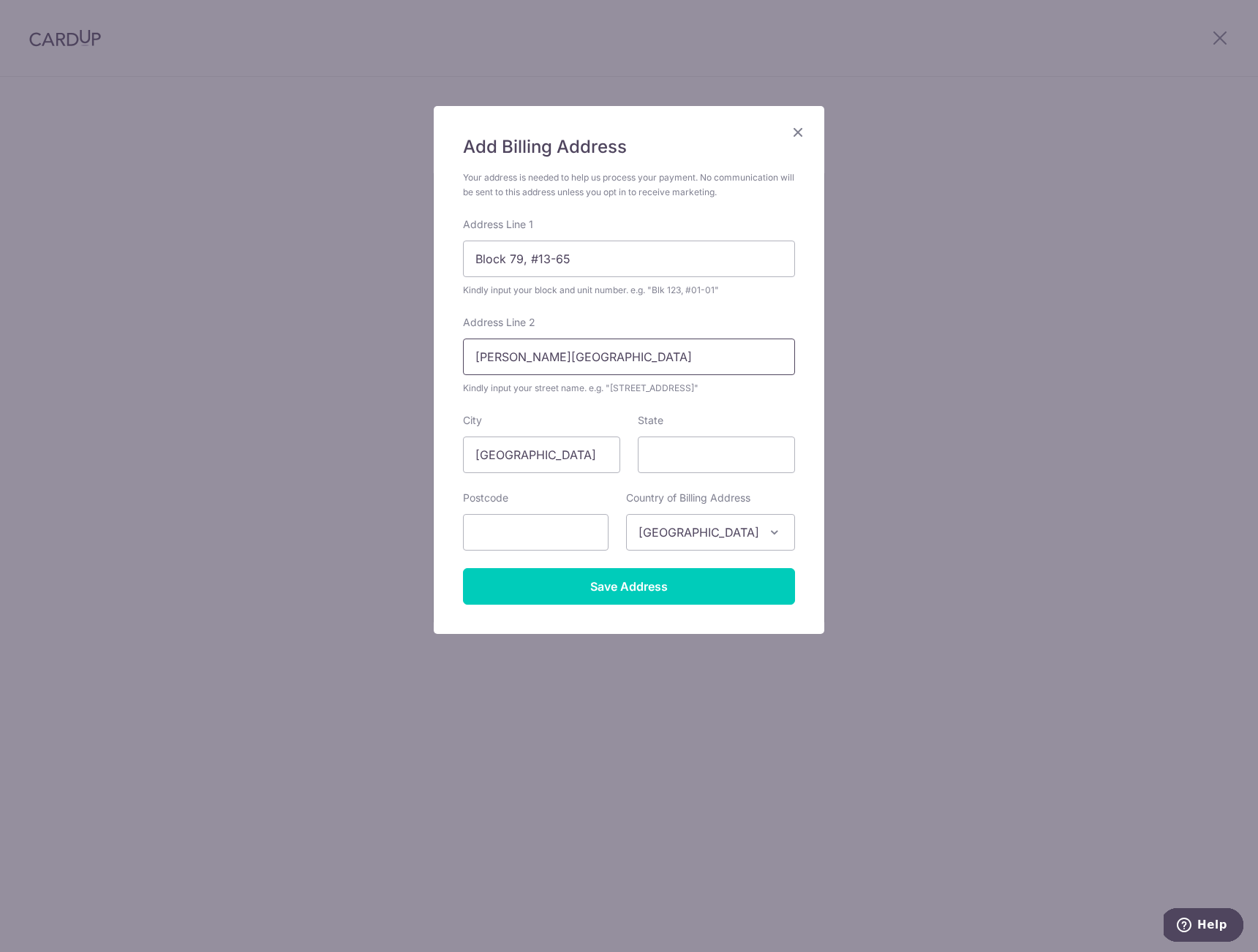
click at [479, 358] on input "Dawson Road" at bounding box center [629, 357] width 332 height 37
click at [594, 327] on div "Address Line 2 Dawson Road Kindly input your street name. e.g. "Hougang Street …" at bounding box center [629, 355] width 332 height 80
click at [475, 359] on input "Dawson Road" at bounding box center [629, 357] width 332 height 37
click at [542, 333] on div "Address Line 2 Dawson Road Kindly input your street name. e.g. "Hougang Street …" at bounding box center [629, 355] width 332 height 80
click at [523, 526] on input "text" at bounding box center [536, 532] width 146 height 37
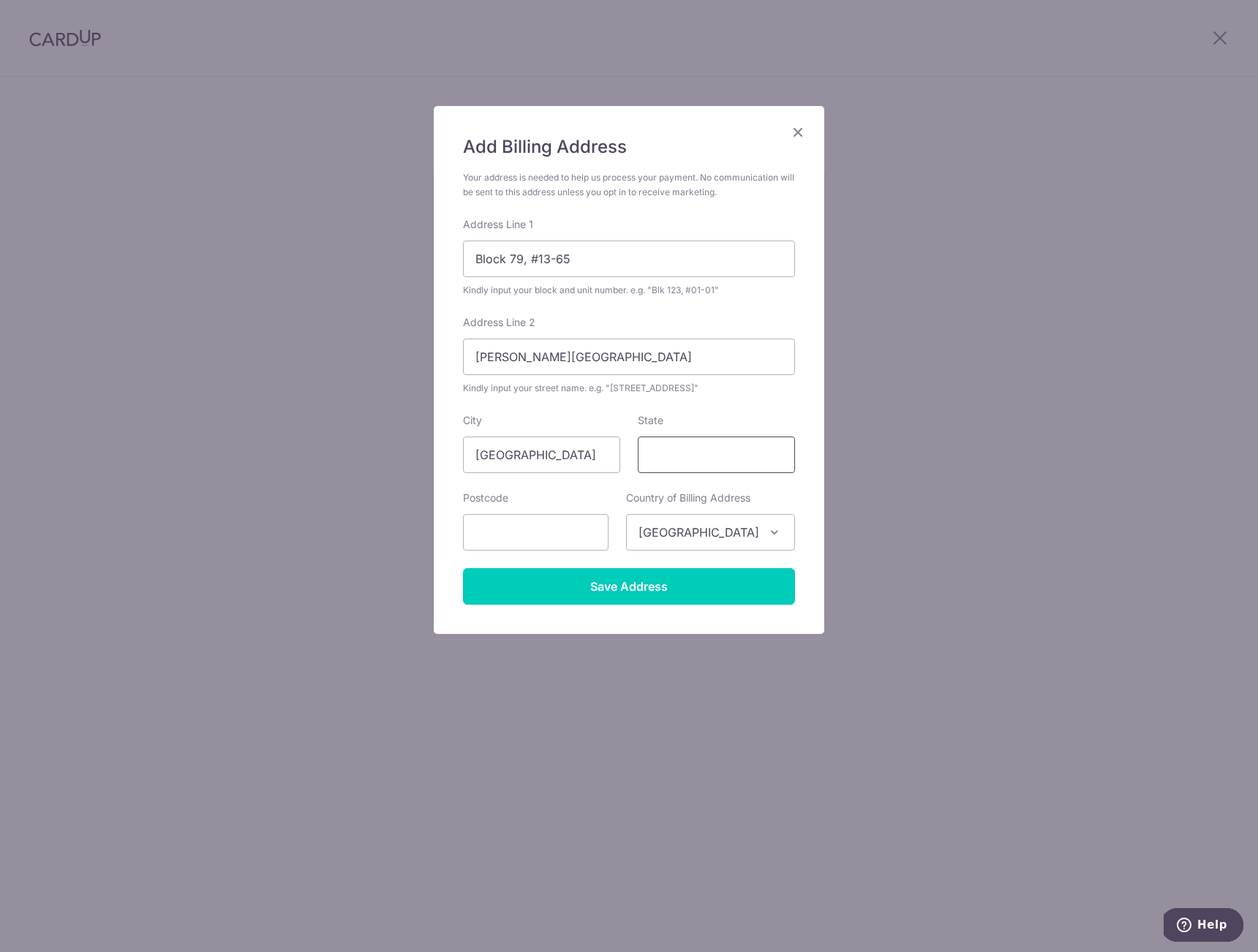
click at [676, 458] on input "State" at bounding box center [716, 455] width 157 height 37
click at [575, 530] on input "text" at bounding box center [536, 532] width 146 height 37
click at [499, 535] on input "text" at bounding box center [536, 532] width 146 height 37
type input "141079"
click at [652, 413] on label "State" at bounding box center [650, 421] width 26 height 15
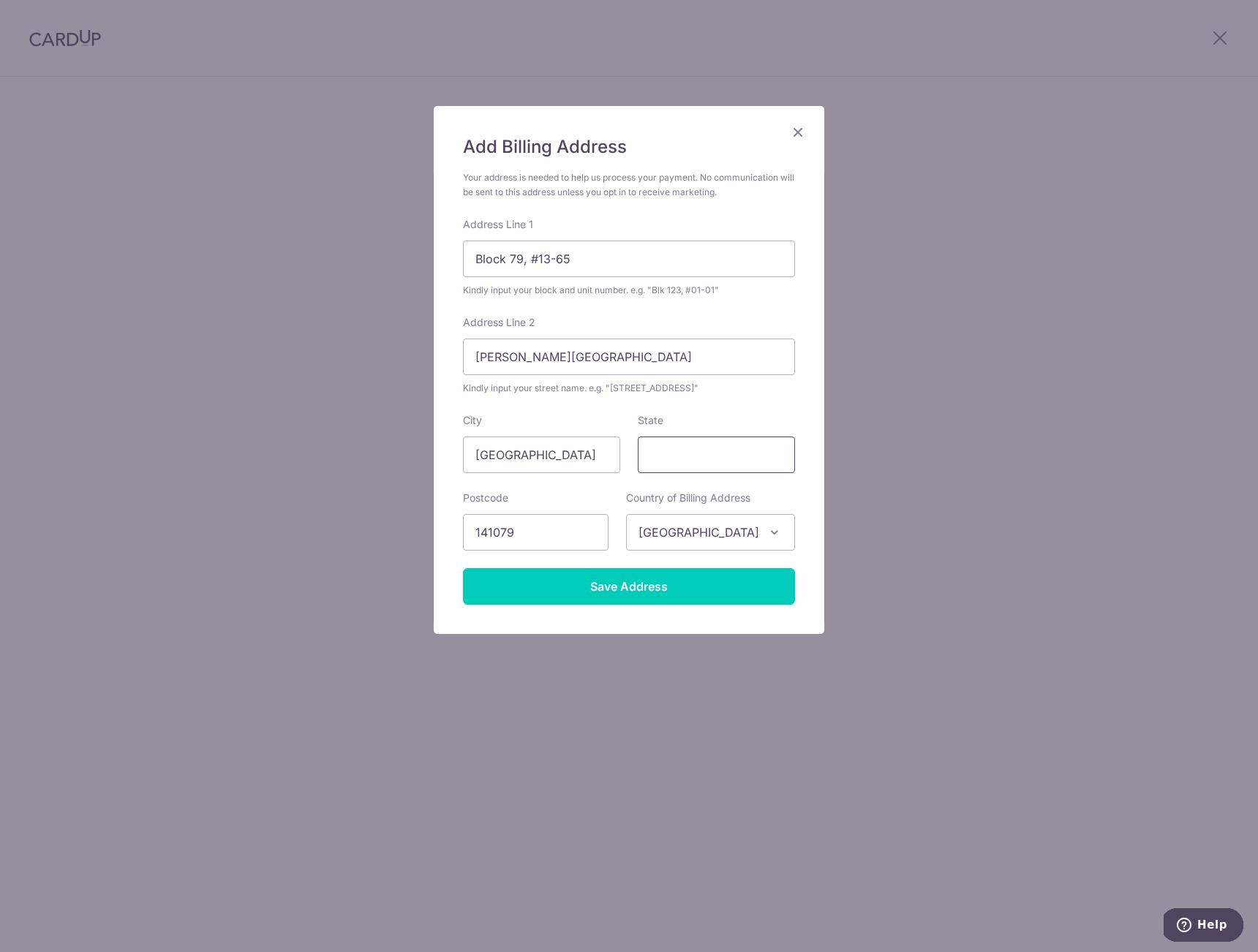
click at [652, 436] on input "State" at bounding box center [716, 455] width 157 height 37
click at [599, 581] on input "Save Address" at bounding box center [629, 587] width 332 height 37
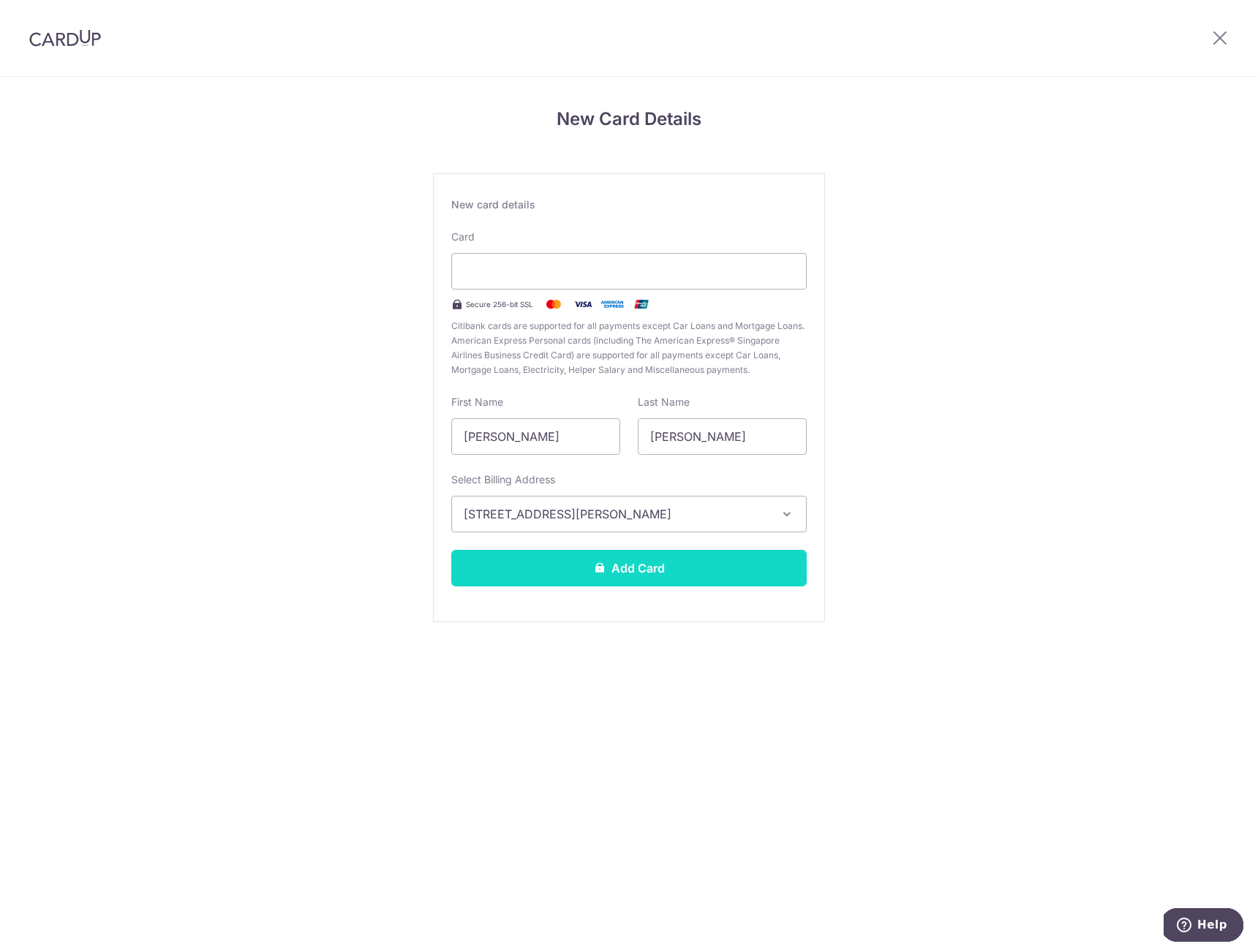
click at [565, 574] on button "Add Card" at bounding box center [628, 568] width 355 height 37
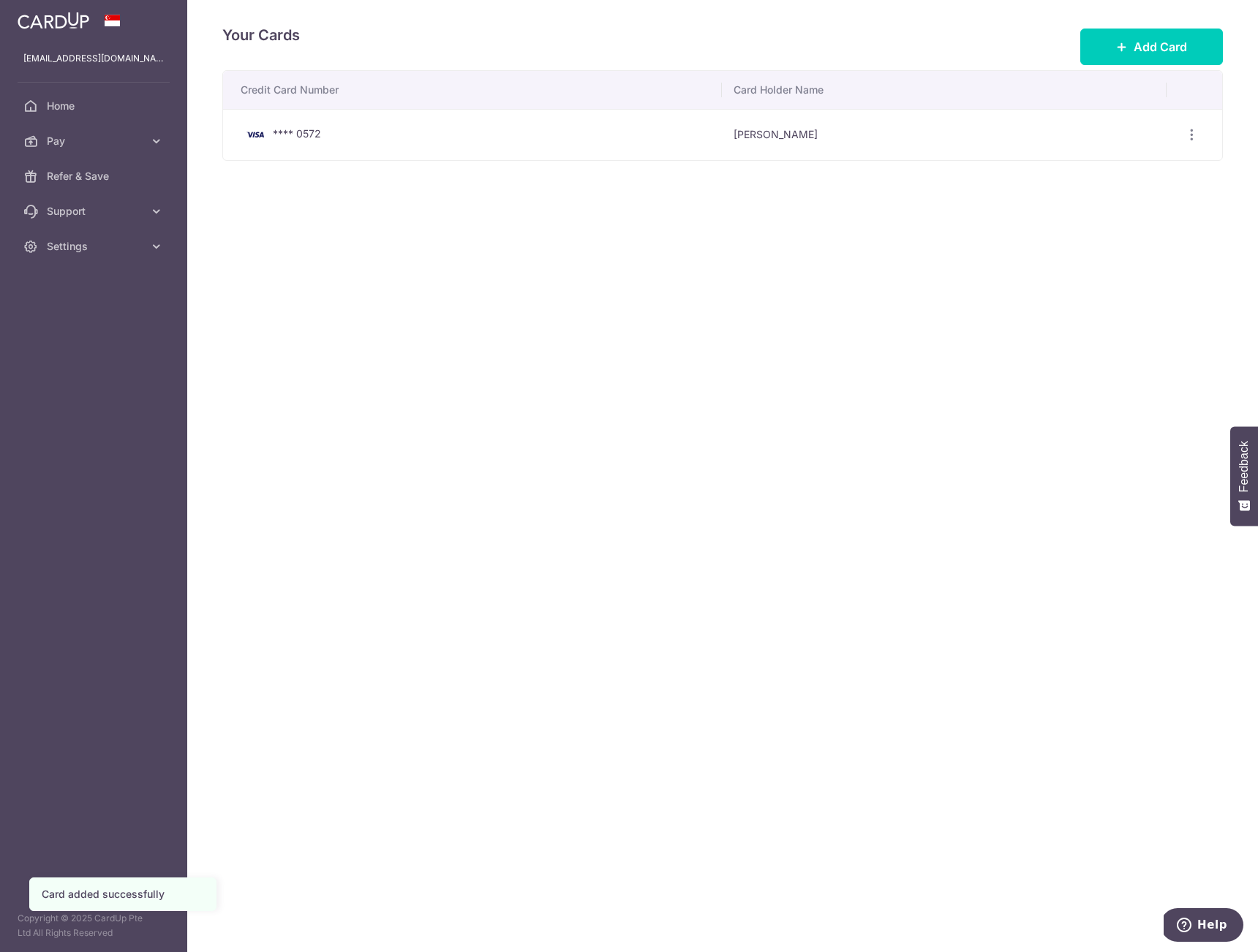
click at [582, 182] on div "Your Cards Add Card Credit Card Number Card Holder Name **** 0572 [PERSON_NAME]…" at bounding box center [722, 476] width 1071 height 952
click at [143, 147] on span "Pay" at bounding box center [95, 141] width 97 height 15
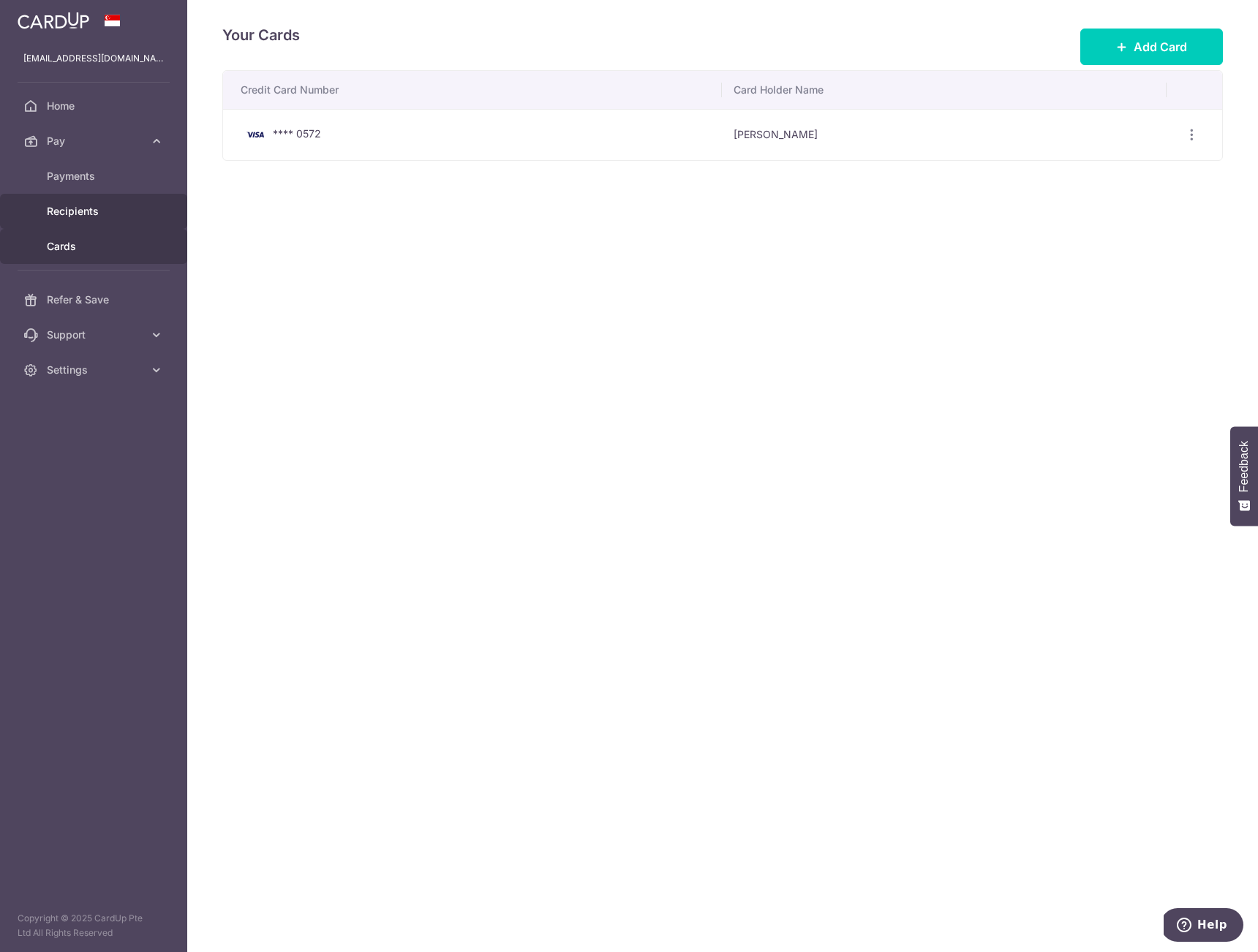
click at [112, 200] on link "Recipients" at bounding box center [93, 211] width 187 height 35
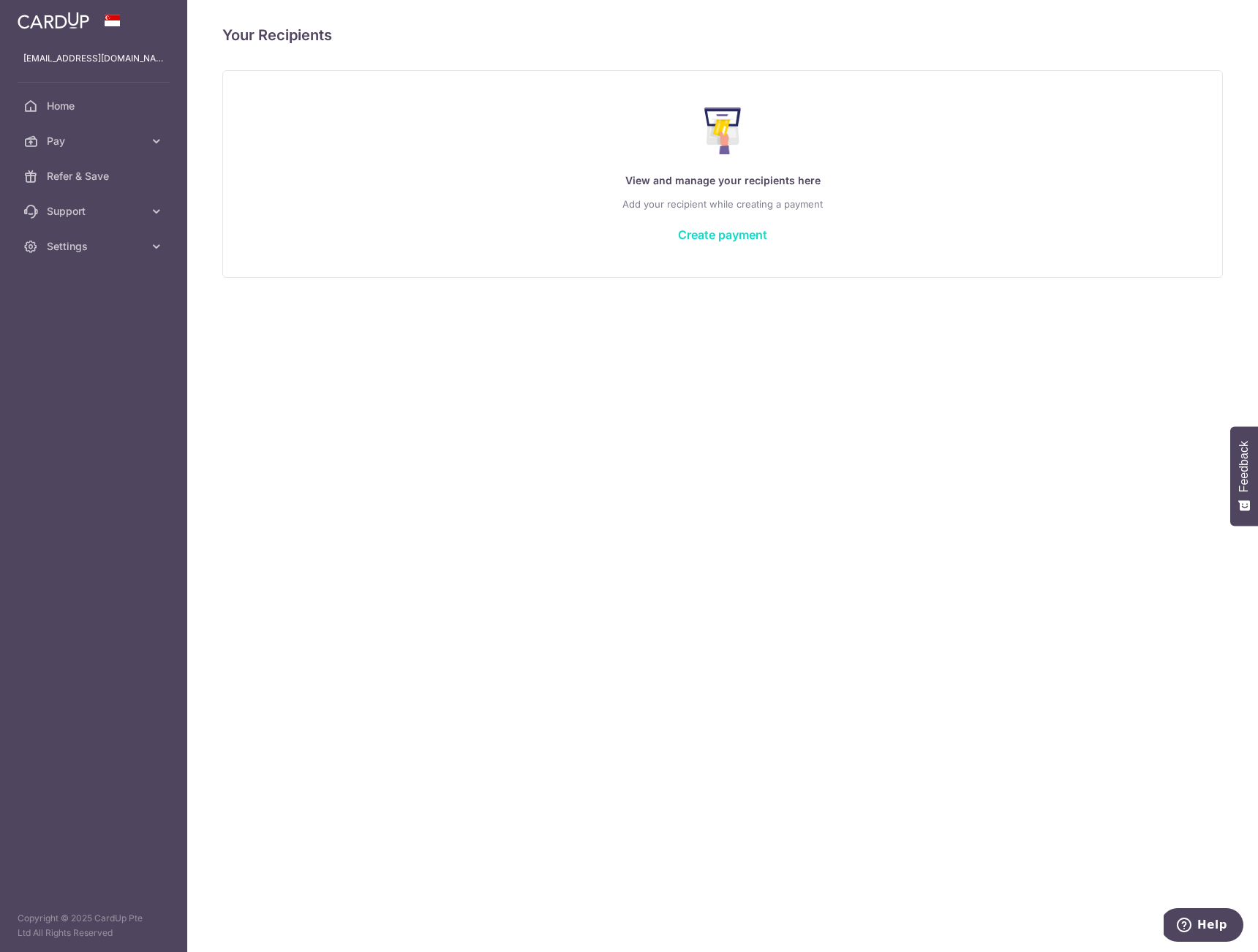
click at [725, 235] on link "Create payment" at bounding box center [722, 235] width 89 height 15
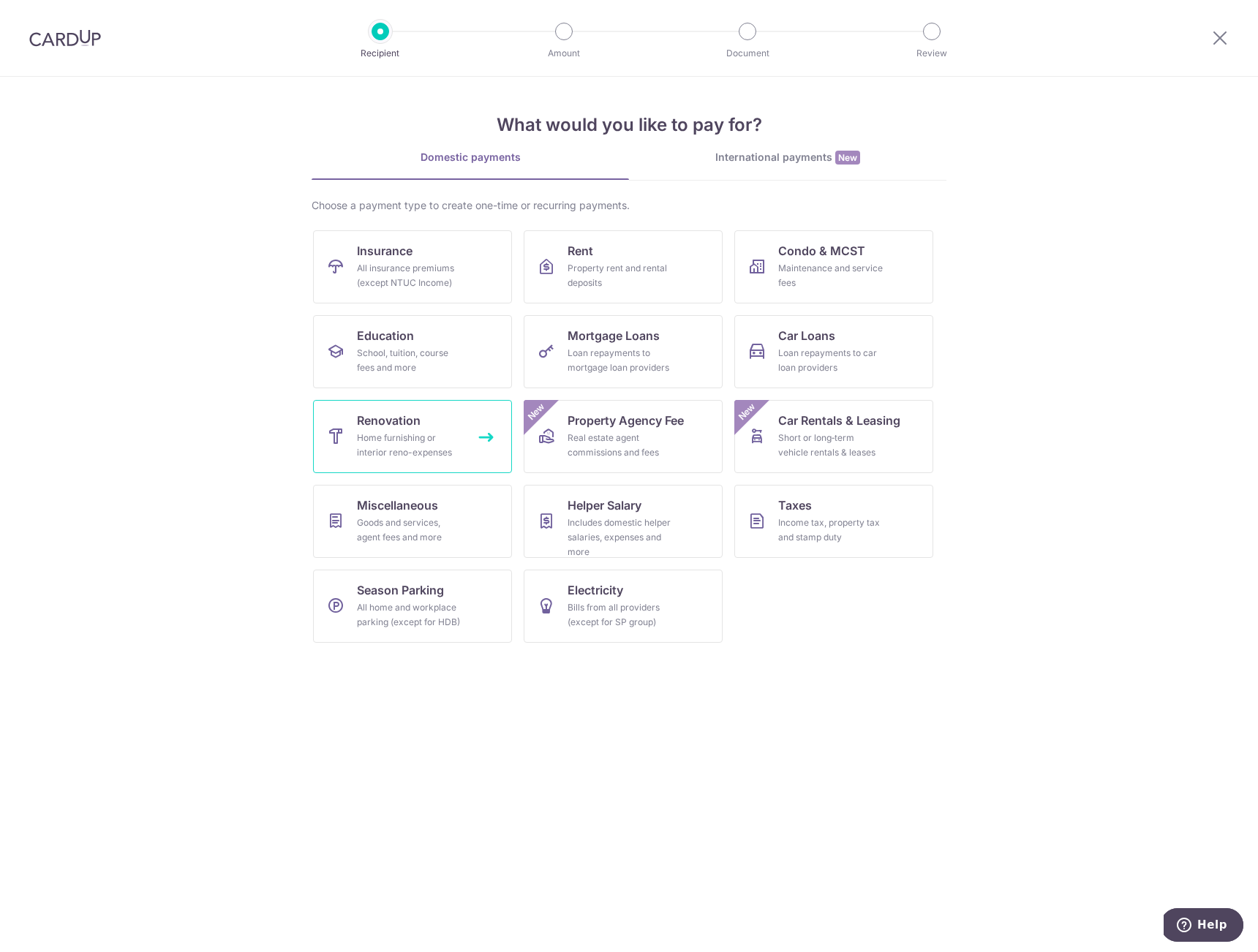
click at [421, 434] on div "Home furnishing or interior reno-expenses" at bounding box center [409, 446] width 105 height 30
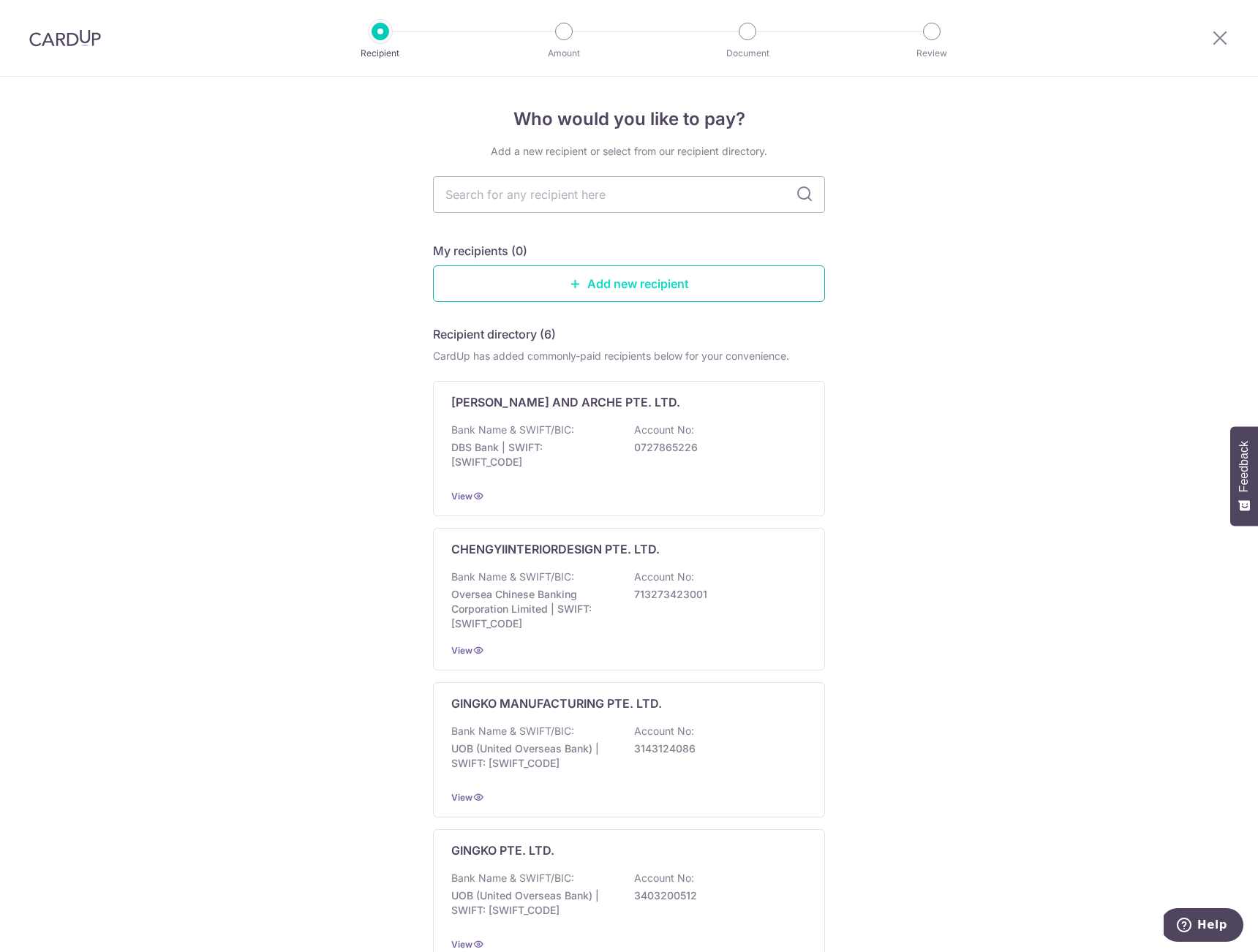
click at [579, 279] on link "Add new recipient" at bounding box center [628, 284] width 392 height 37
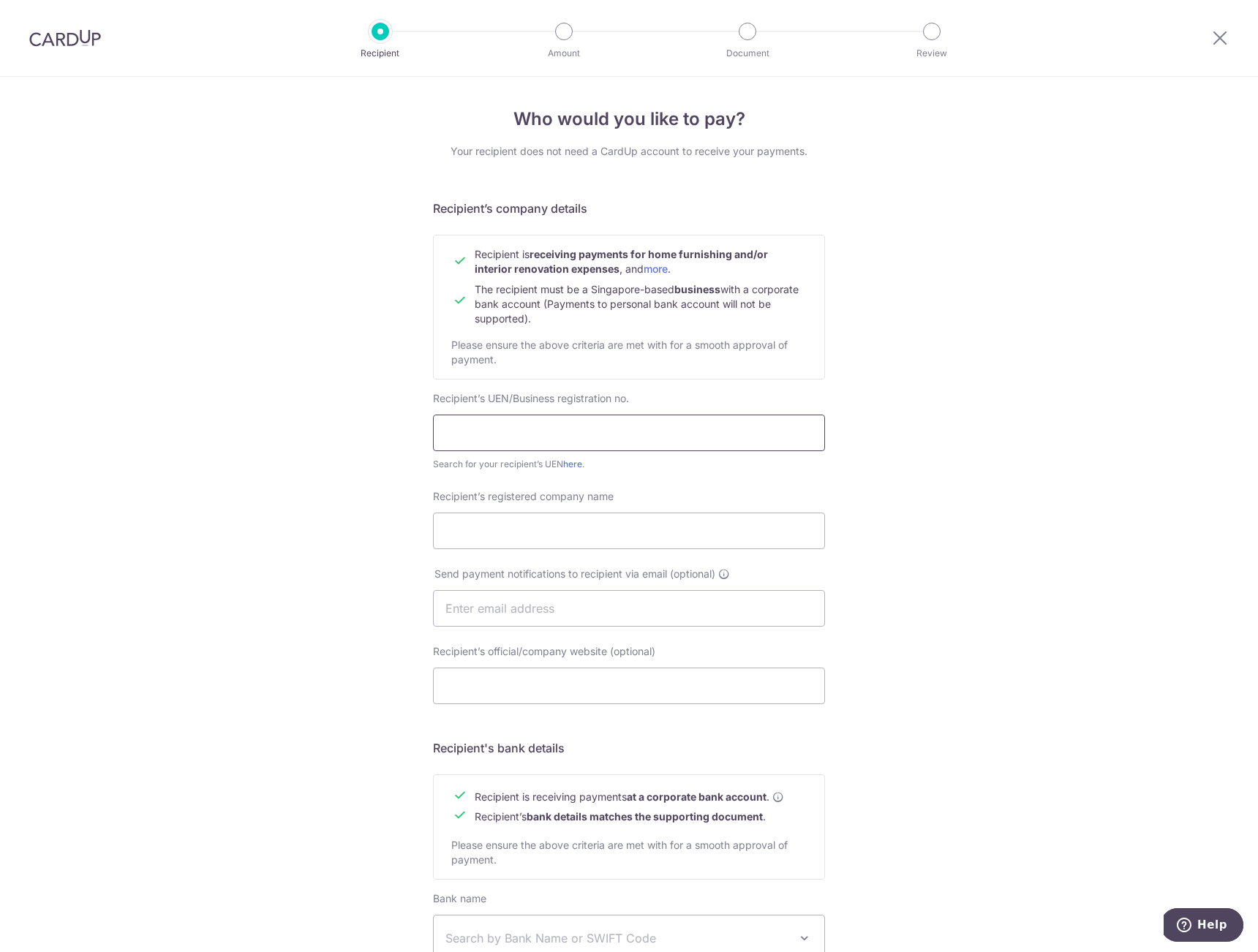
click at [531, 428] on input "text" at bounding box center [628, 434] width 392 height 37
paste input "https://pudgypenguins.com/"
type input "https://pudgypenguins.com/"
click at [481, 456] on div "Recipient’s UEN/Business registration no. https://pudgypenguins.com/ Search for…" at bounding box center [628, 431] width 392 height 80
click at [504, 434] on input "https://pudgypenguins.com/" at bounding box center [628, 434] width 392 height 37
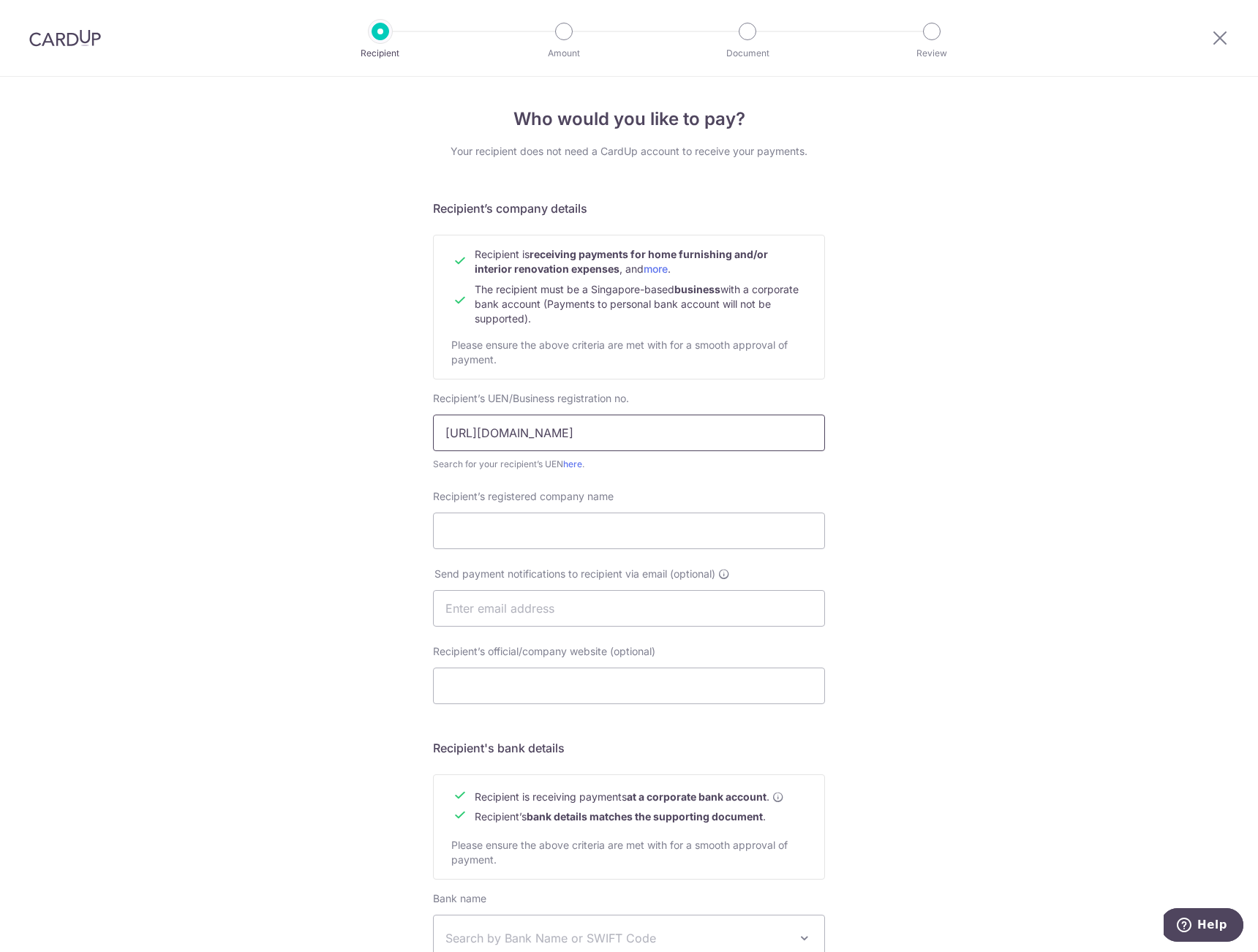
drag, startPoint x: 628, startPoint y: 430, endPoint x: 406, endPoint y: 433, distance: 222.0
click at [433, 433] on input "https://pudgypenguins.com/" at bounding box center [628, 434] width 392 height 37
paste input "text"
drag, startPoint x: 658, startPoint y: 430, endPoint x: 352, endPoint y: 427, distance: 306.0
click at [433, 427] on input "https://pudgypenguins.com/" at bounding box center [628, 434] width 392 height 37
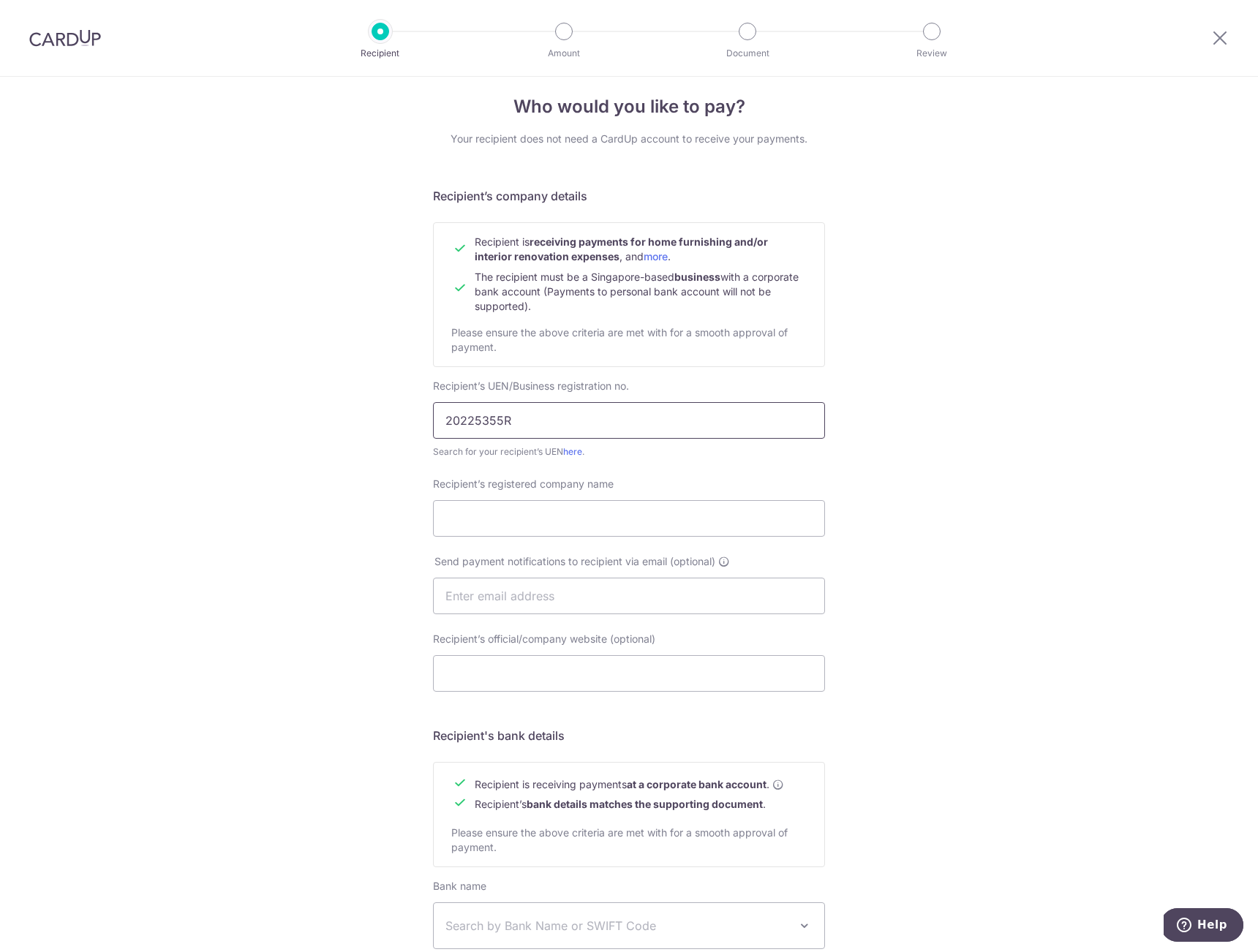
type input "20225355R"
click at [291, 452] on div "Who would you like to pay? Your recipient does not need a CardUp account to rec…" at bounding box center [629, 613] width 1258 height 1101
click at [478, 514] on input "Recipient’s registered company name" at bounding box center [628, 518] width 392 height 37
type input "G"
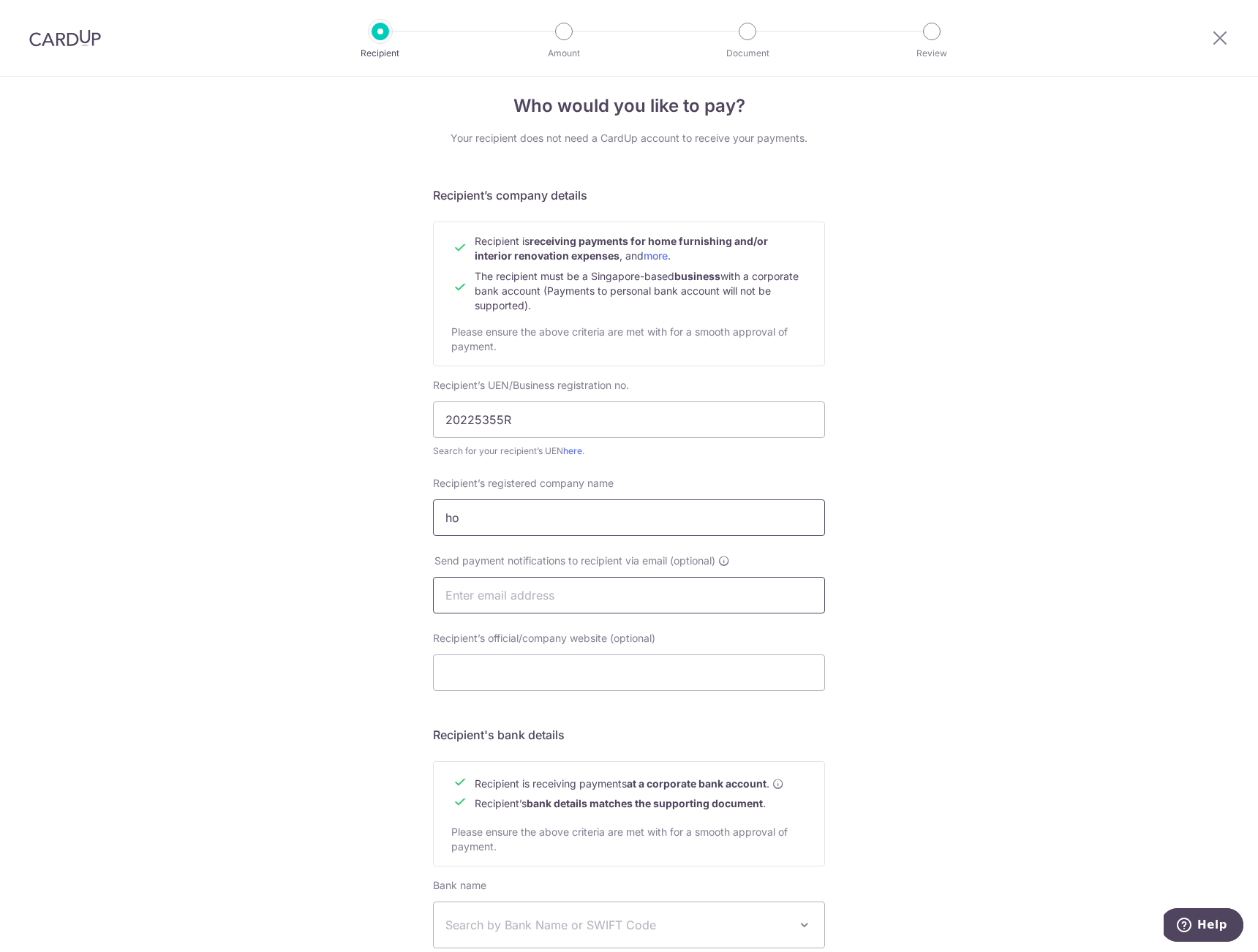
type input "h"
type input "G"
type input "Homescape Pte. Ltd."
click at [471, 416] on input "20225355R" at bounding box center [628, 420] width 392 height 37
type input "202225355R"
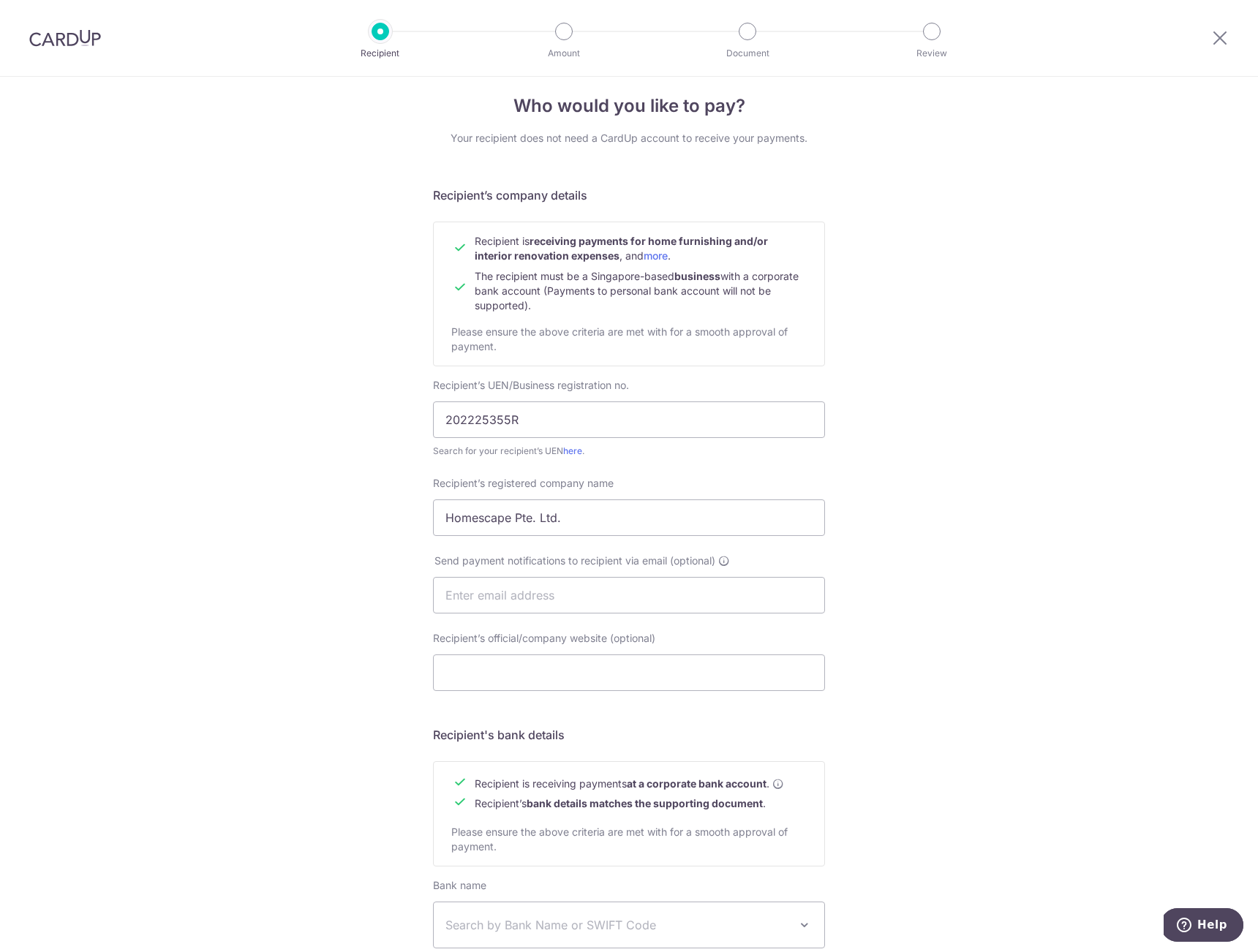
click at [386, 463] on div "Who would you like to pay? Your recipient does not need a CardUp account to rec…" at bounding box center [629, 613] width 1258 height 1101
click at [481, 414] on input "202225355R" at bounding box center [628, 420] width 392 height 37
click at [369, 457] on div "Who would you like to pay? Your recipient does not need a CardUp account to rec…" at bounding box center [629, 613] width 1258 height 1101
click at [481, 614] on div "Send payment notifications to recipient via email (optional)" at bounding box center [629, 592] width 409 height 77
click at [488, 603] on input "text" at bounding box center [628, 596] width 392 height 37
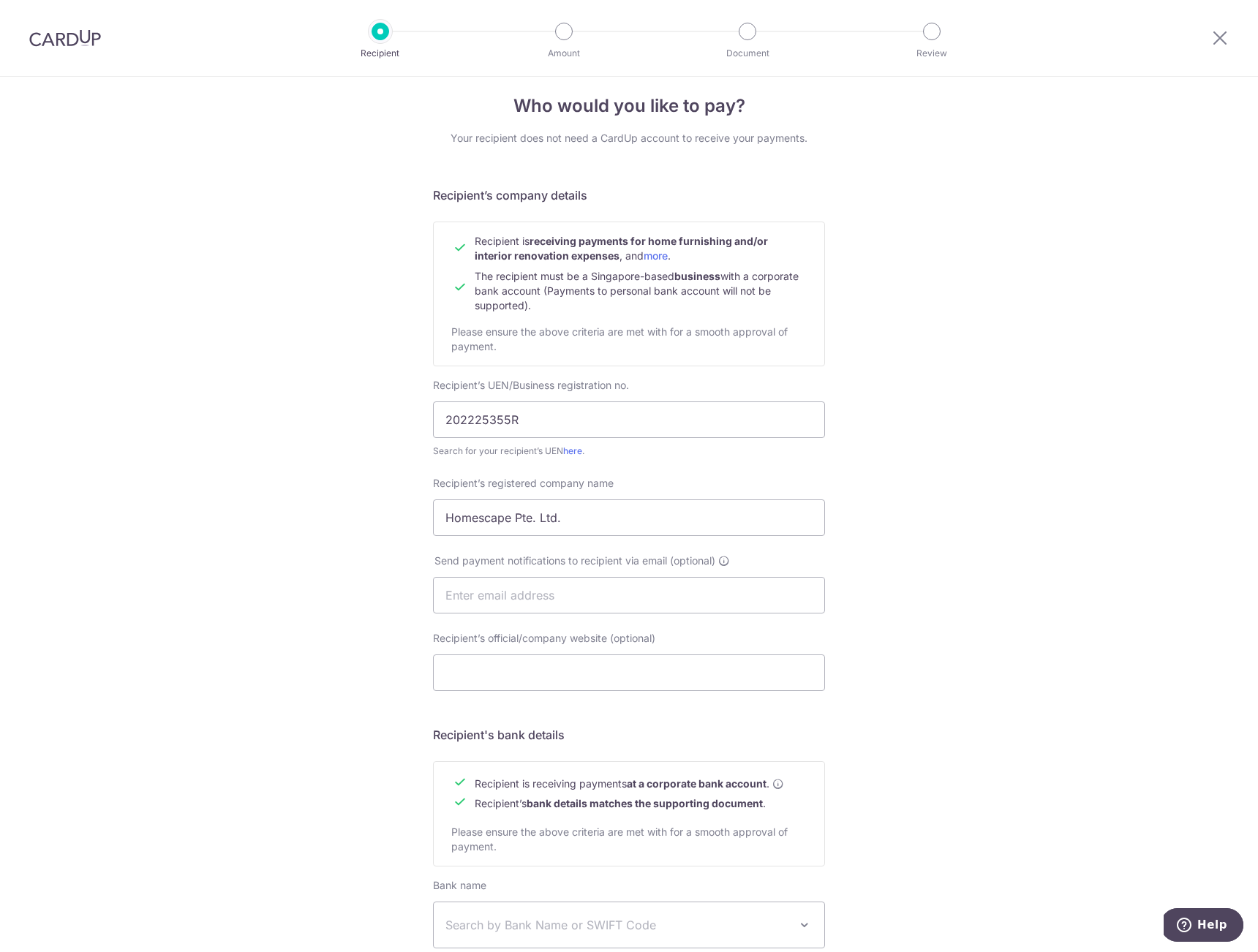
click at [365, 680] on div "Who would you like to pay? Your recipient does not need a CardUp account to rec…" at bounding box center [629, 613] width 1258 height 1101
click at [493, 664] on input "Recipient’s official/company website (optional)" at bounding box center [628, 673] width 392 height 37
click at [451, 673] on input "Recipient’s official/company website (optional)" at bounding box center [628, 673] width 392 height 37
click at [381, 708] on div "Who would you like to pay? Your recipient does not need a CardUp account to rec…" at bounding box center [629, 613] width 1258 height 1101
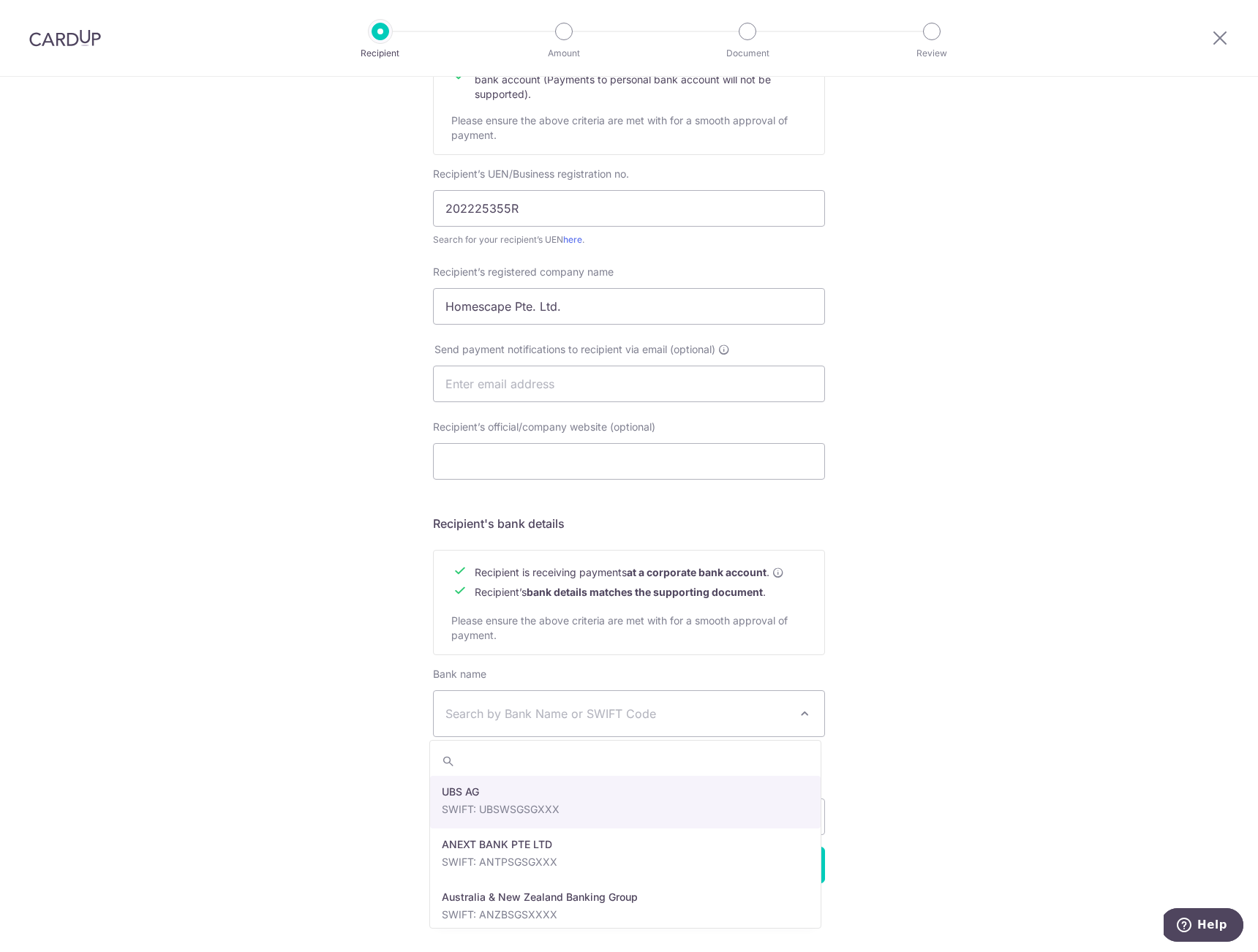
click at [493, 717] on span "Search by Bank Name or SWIFT Code" at bounding box center [617, 713] width 344 height 18
type input "dbs"
select select "6"
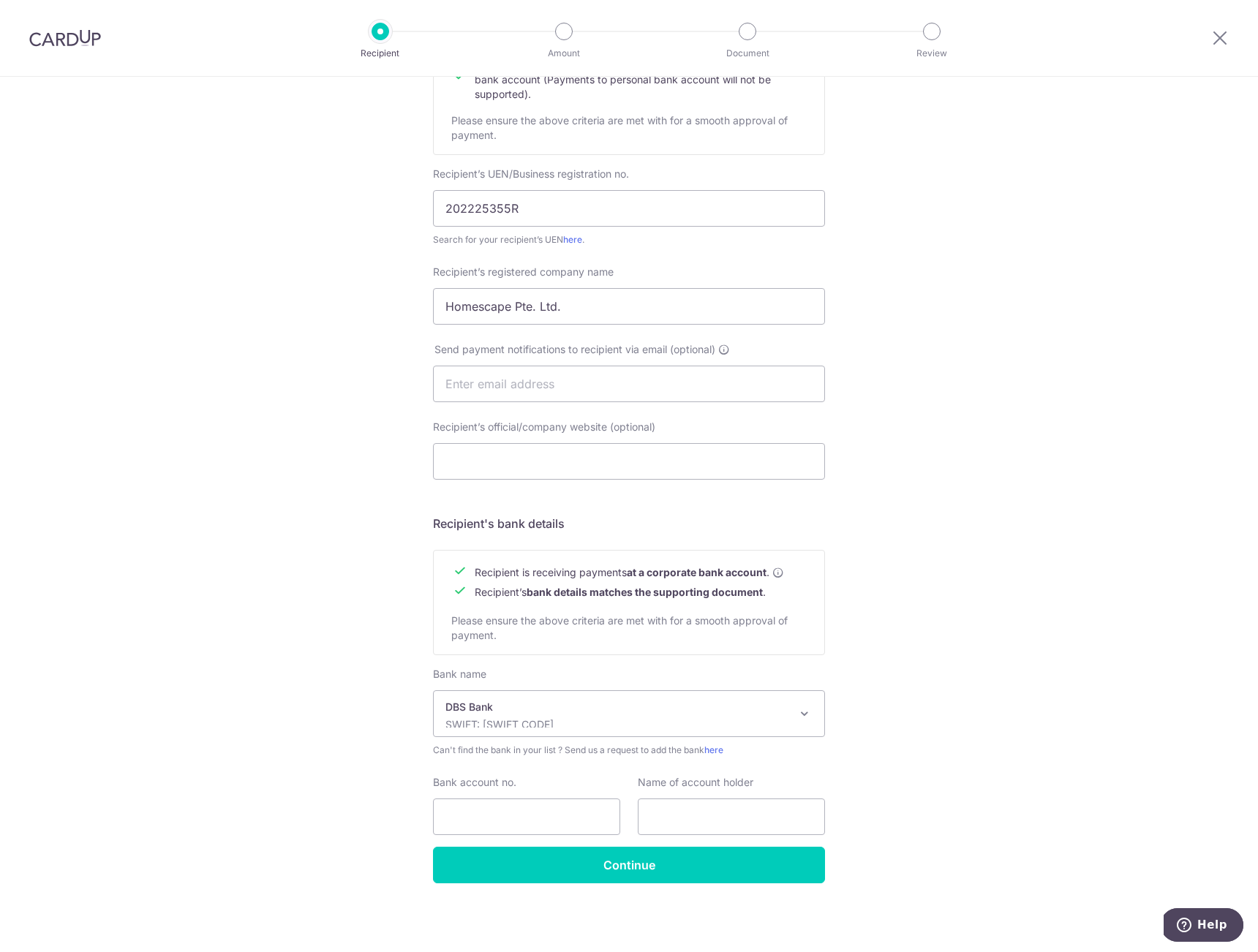
click at [409, 808] on div "Who would you like to pay? Your recipient does not need a CardUp account to rec…" at bounding box center [629, 402] width 1258 height 1101
click at [486, 818] on input "Bank account no." at bounding box center [526, 817] width 187 height 37
click at [458, 815] on input "Bank account no." at bounding box center [526, 817] width 187 height 37
paste input "0727035070"
type input "0727035070"
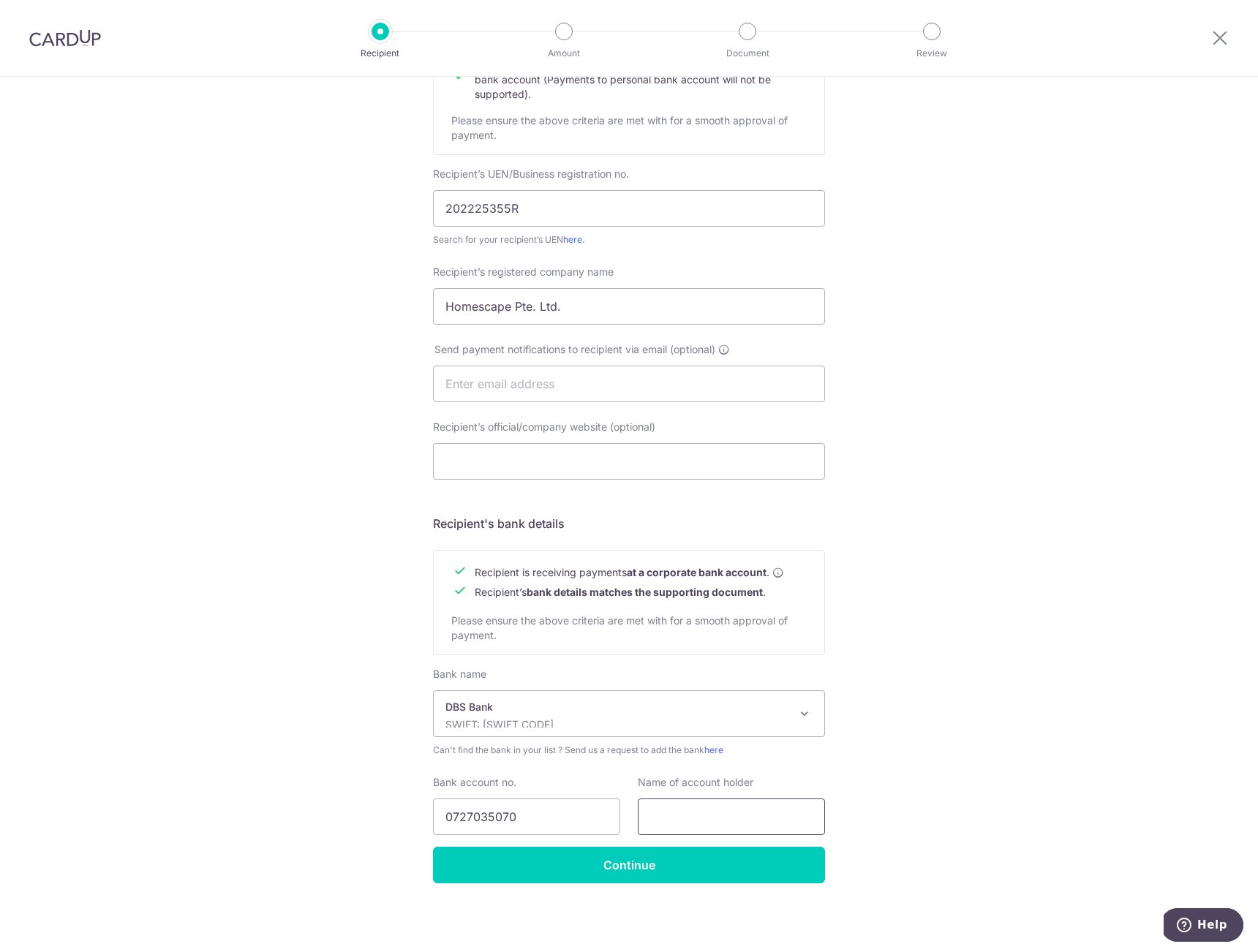
click at [655, 808] on input "text" at bounding box center [730, 817] width 187 height 37
type input "Homescape Pte. Ltd."
click at [355, 776] on div "Who would you like to pay? Your recipient does not need a CardUp account to rec…" at bounding box center [629, 402] width 1258 height 1101
drag, startPoint x: 530, startPoint y: 867, endPoint x: 314, endPoint y: 828, distance: 219.5
click at [314, 828] on div "Who would you like to pay? Your recipient does not need a CardUp account to rec…" at bounding box center [629, 402] width 1258 height 1101
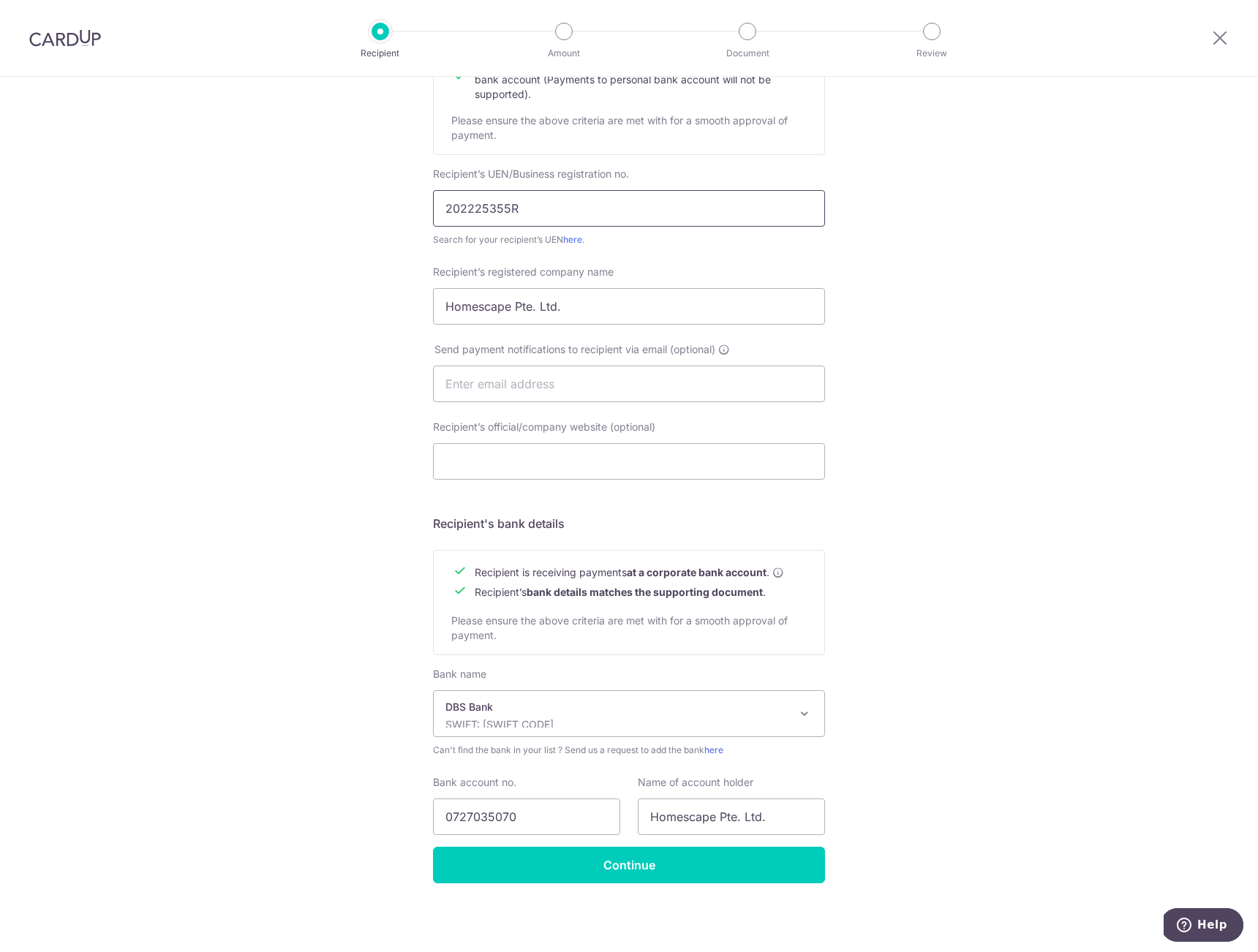
drag, startPoint x: 521, startPoint y: 220, endPoint x: 386, endPoint y: 204, distance: 135.9
click at [433, 204] on input "202225355R" at bounding box center [628, 208] width 392 height 37
paste input "text"
type input "202225355R"
click at [369, 301] on div "Who would you like to pay? Your recipient does not need a CardUp account to rec…" at bounding box center [629, 402] width 1258 height 1101
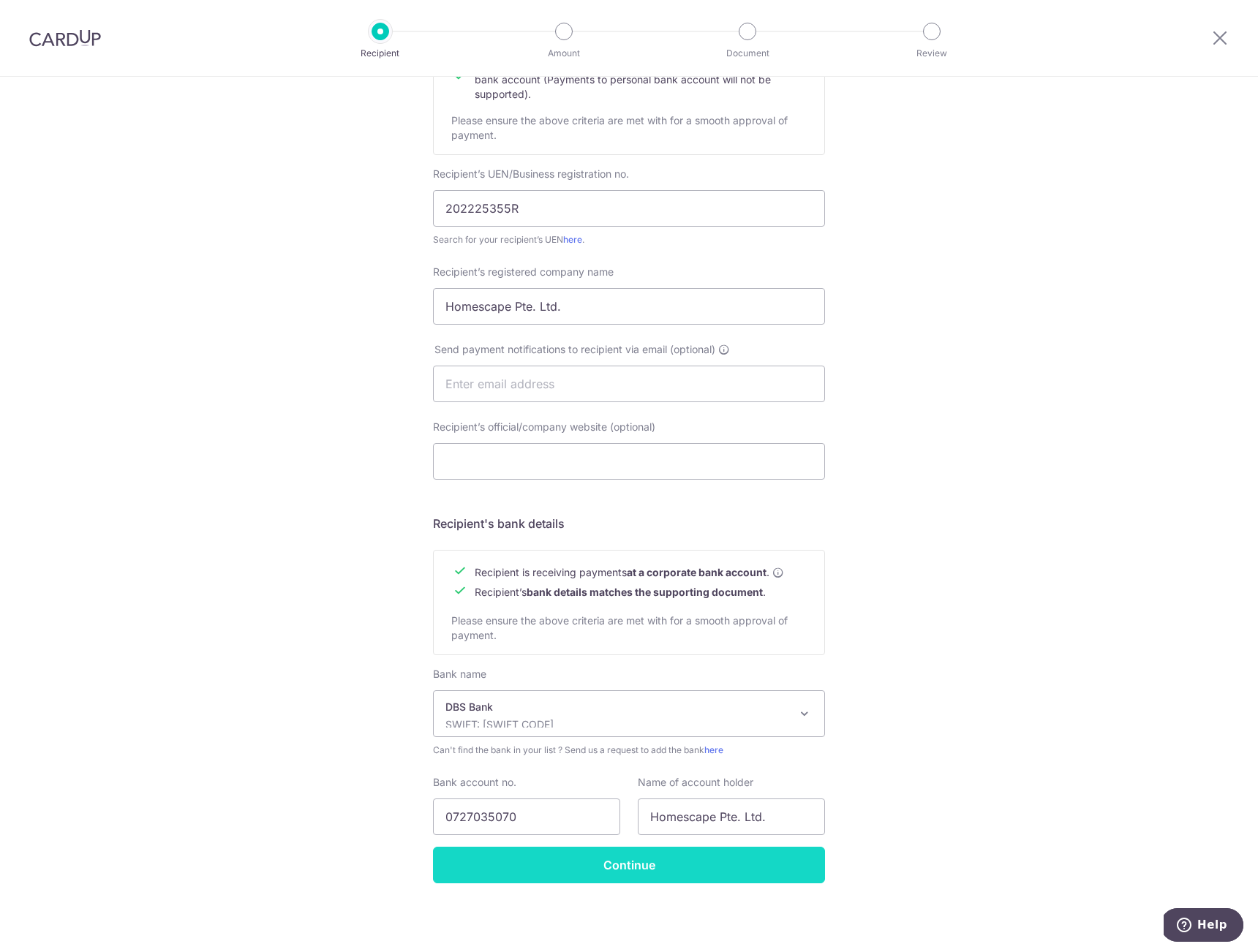
click at [664, 861] on input "Continue" at bounding box center [628, 865] width 392 height 37
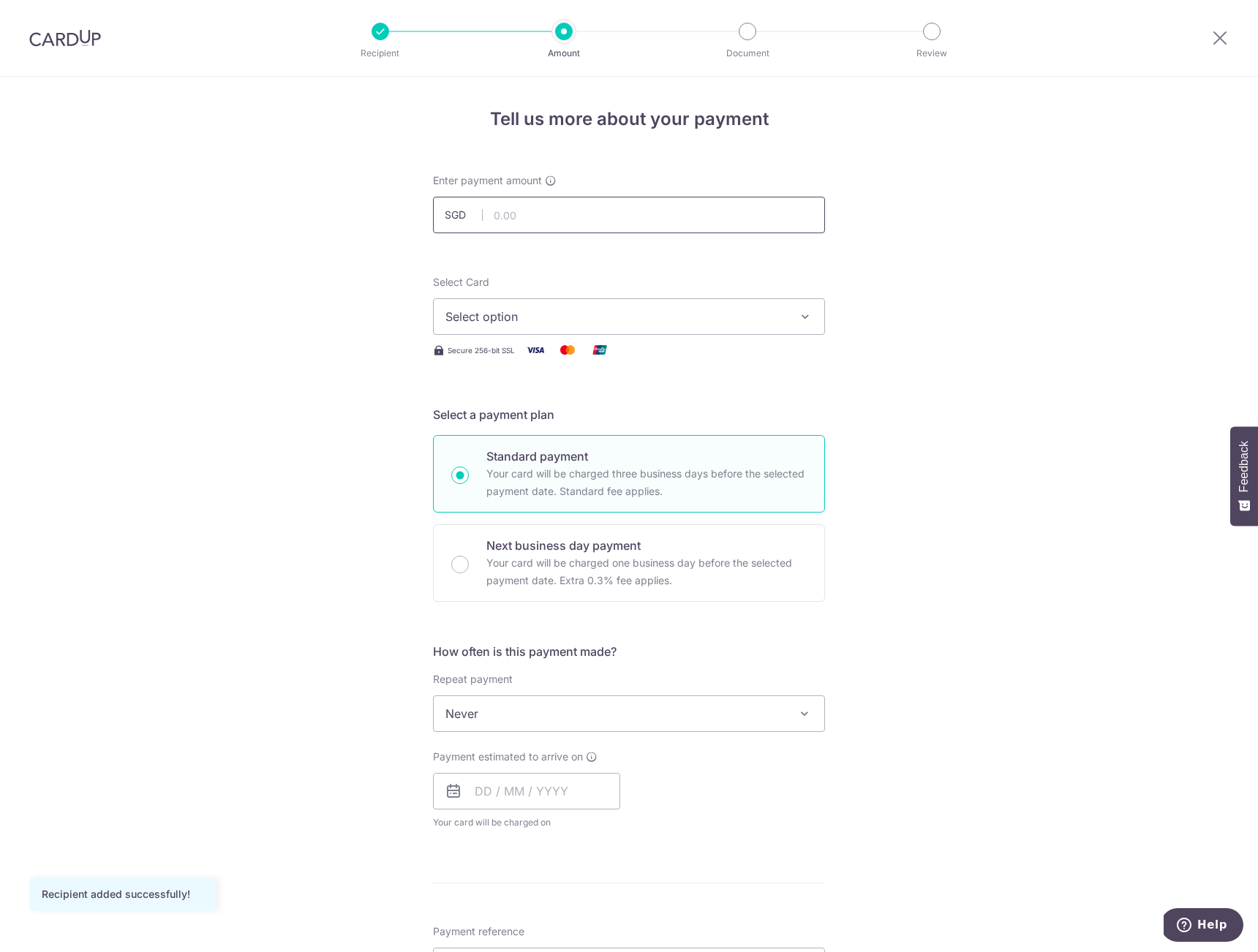
click at [523, 225] on input "text" at bounding box center [628, 215] width 392 height 37
click at [528, 221] on input "text" at bounding box center [628, 215] width 392 height 37
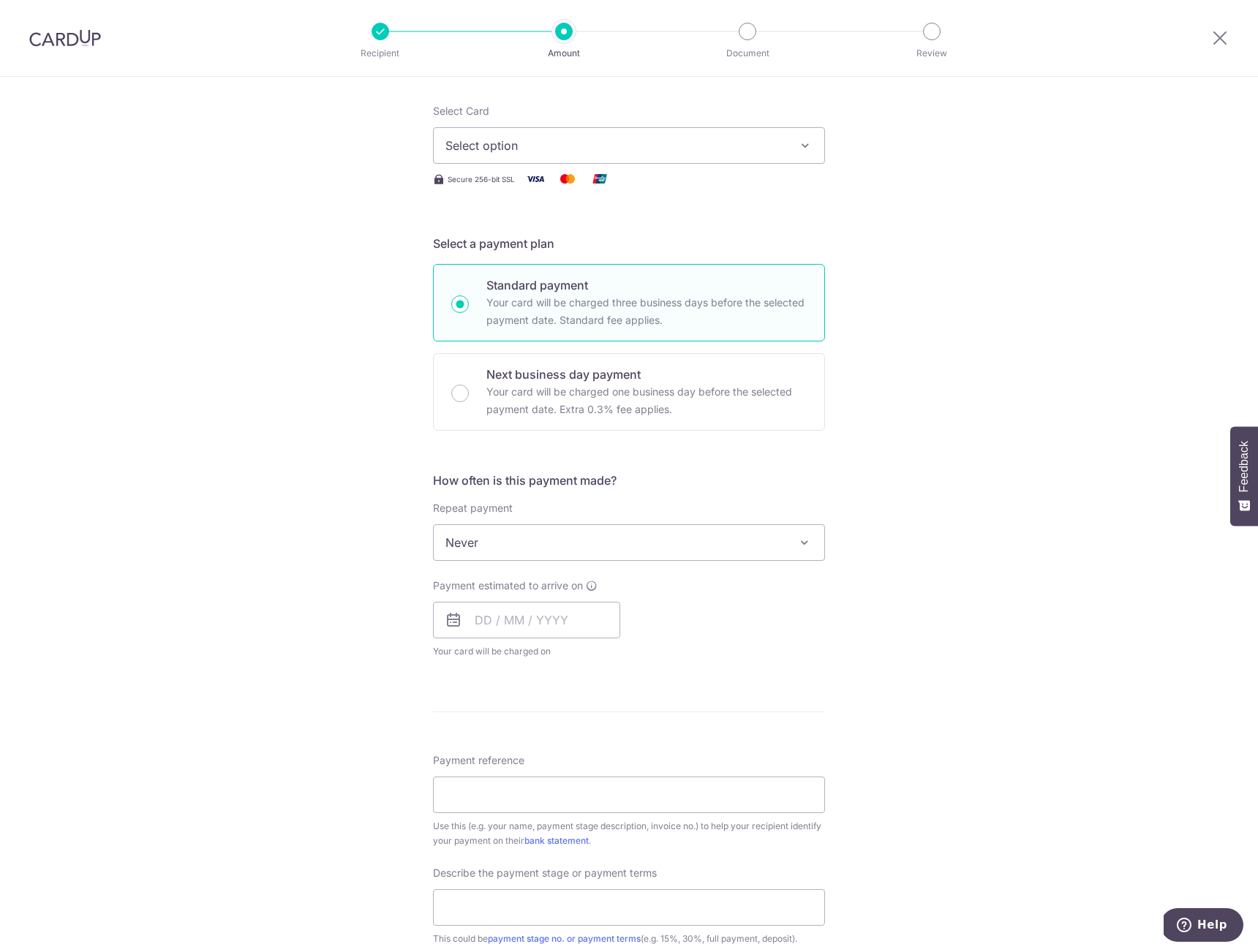
type input "31,560.95"
click at [337, 652] on div "Tell us more about your payment Enter payment amount SGD 31,560.95 31560.95 Rec…" at bounding box center [629, 616] width 1258 height 1422
click at [484, 617] on input "text" at bounding box center [526, 621] width 187 height 37
click at [610, 728] on link "5" at bounding box center [609, 723] width 23 height 23
type input "[DATE]"
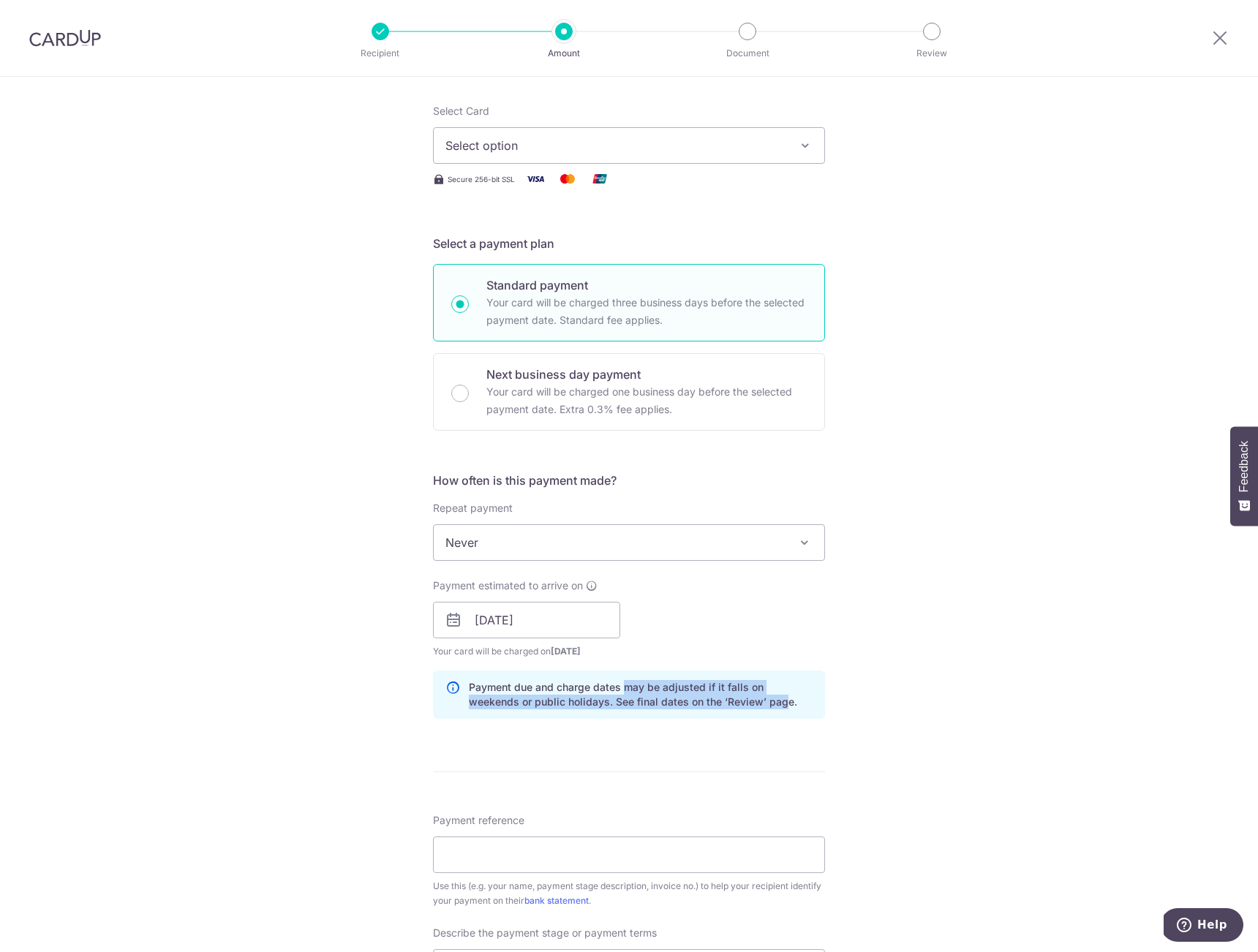
drag, startPoint x: 620, startPoint y: 688, endPoint x: 728, endPoint y: 697, distance: 108.4
click at [728, 697] on p "Payment due and charge dates may be adjusted if it falls on weekends or public …" at bounding box center [640, 695] width 344 height 30
drag, startPoint x: 694, startPoint y: 701, endPoint x: 553, endPoint y: 698, distance: 141.0
click at [553, 698] on p "Payment due and charge dates may be adjusted if it falls on weekends or public …" at bounding box center [640, 695] width 344 height 30
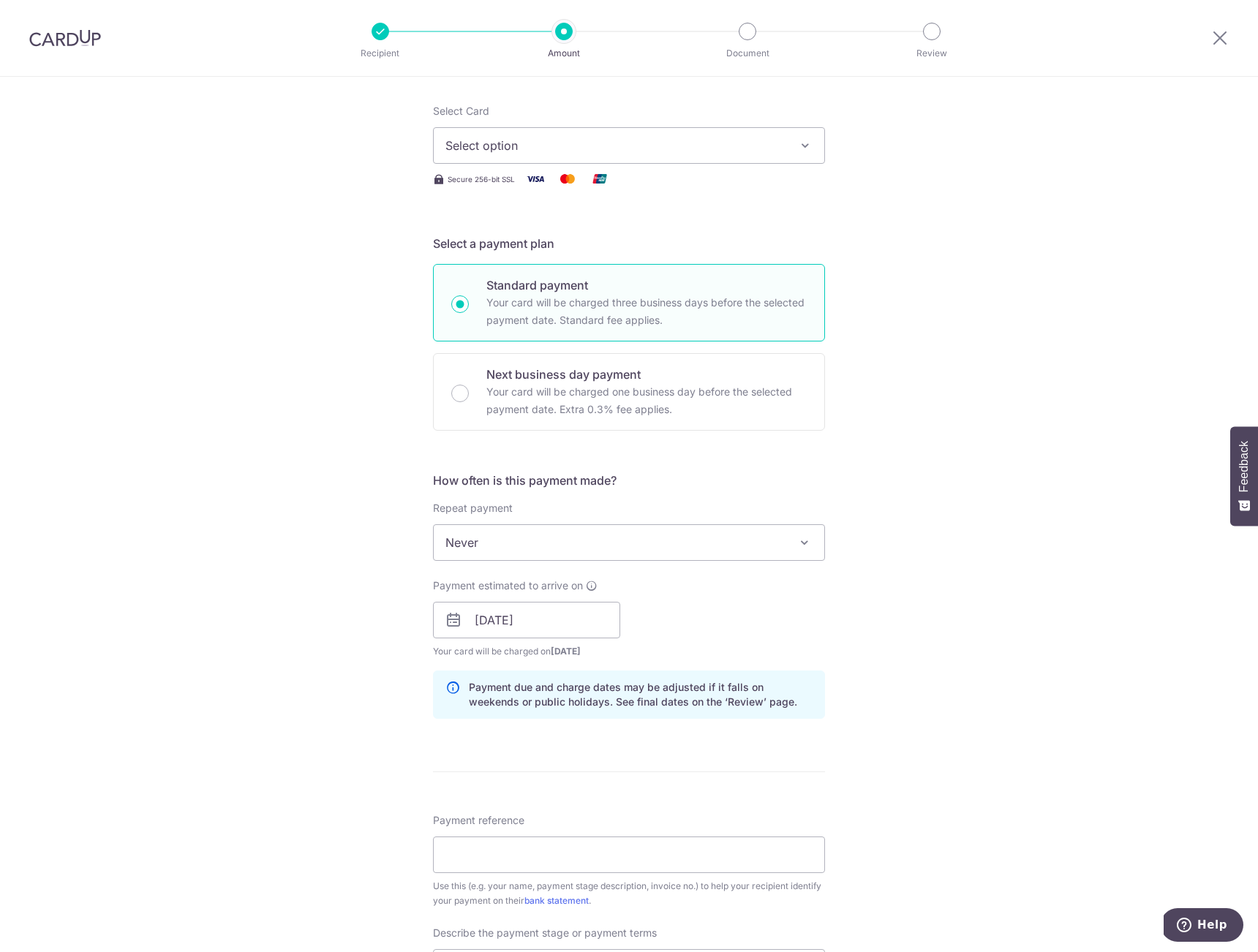
click at [553, 698] on p "Payment due and charge dates may be adjusted if it falls on weekends or public …" at bounding box center [640, 695] width 344 height 30
click at [411, 702] on div "Tell us more about your payment Enter payment amount SGD 31,560.95 31560.95 Rec…" at bounding box center [629, 647] width 1258 height 1482
drag, startPoint x: 487, startPoint y: 694, endPoint x: 661, endPoint y: 699, distance: 174.1
click at [661, 699] on p "Payment due and charge dates may be adjusted if it falls on weekends or public …" at bounding box center [640, 695] width 344 height 30
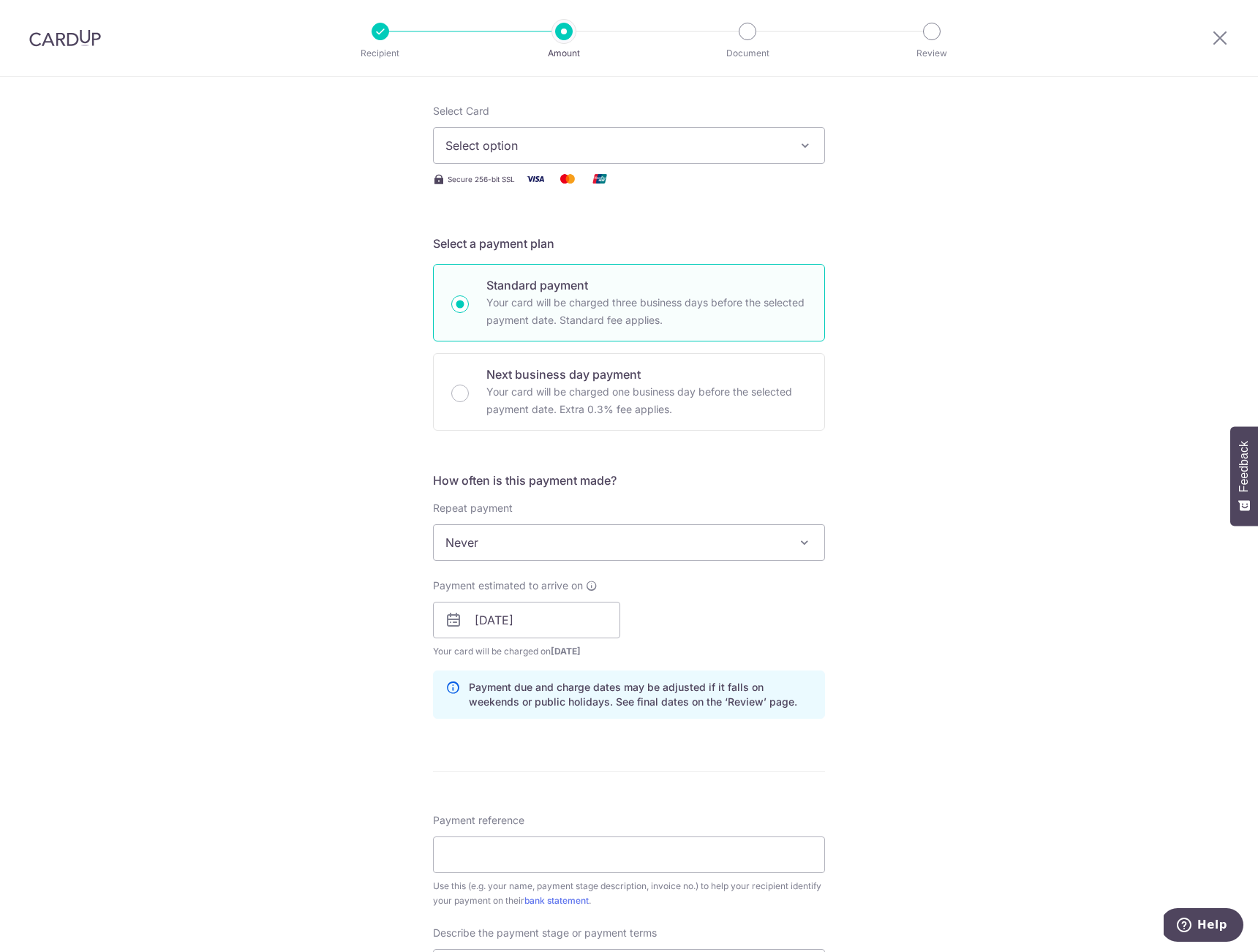
click at [344, 705] on div "Tell us more about your payment Enter payment amount SGD 31,560.95 31560.95 Rec…" at bounding box center [629, 647] width 1258 height 1482
click at [552, 624] on input "[DATE]" at bounding box center [526, 621] width 187 height 37
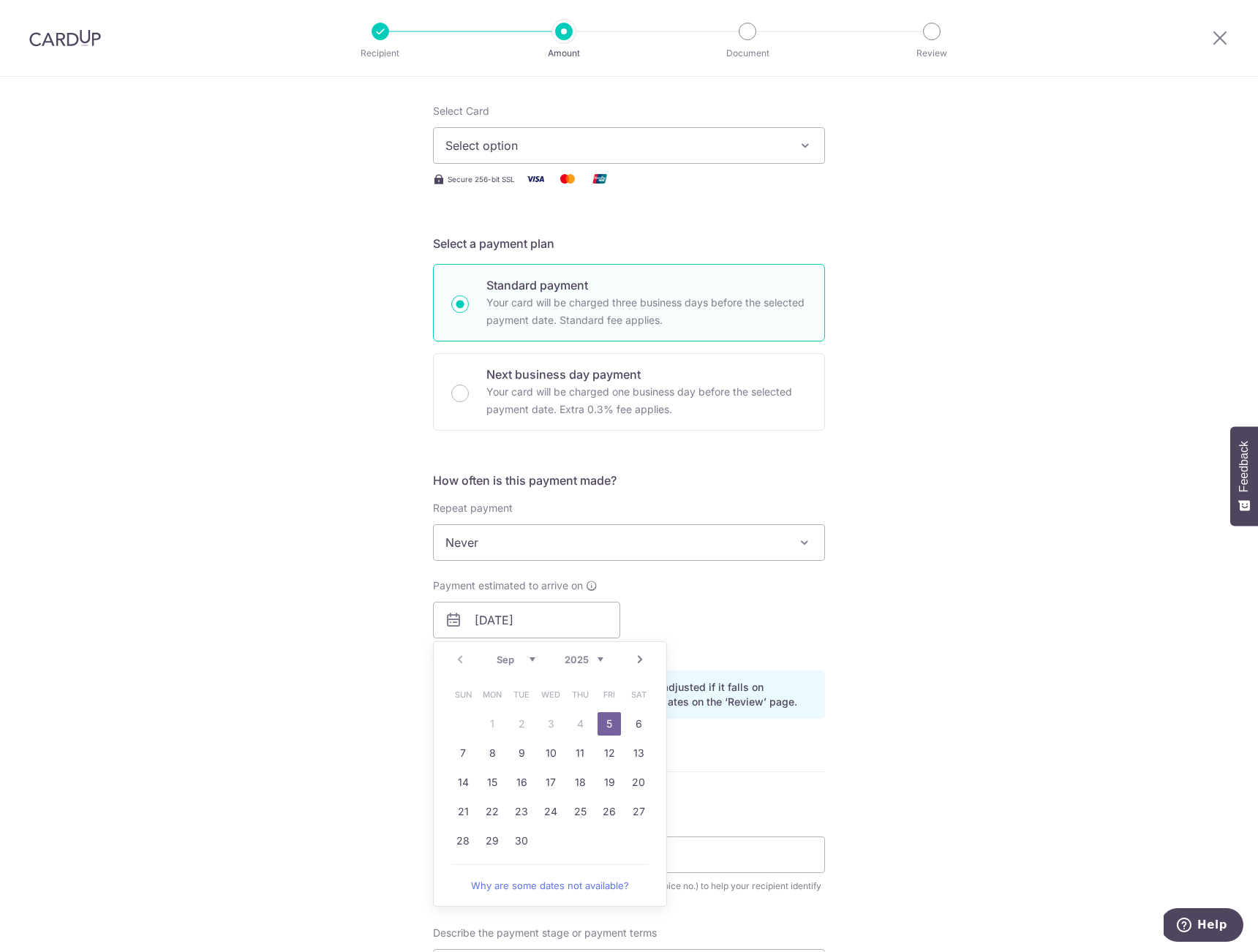
click at [341, 684] on div "Tell us more about your payment Enter payment amount SGD 31,560.95 31560.95 Rec…" at bounding box center [629, 647] width 1258 height 1482
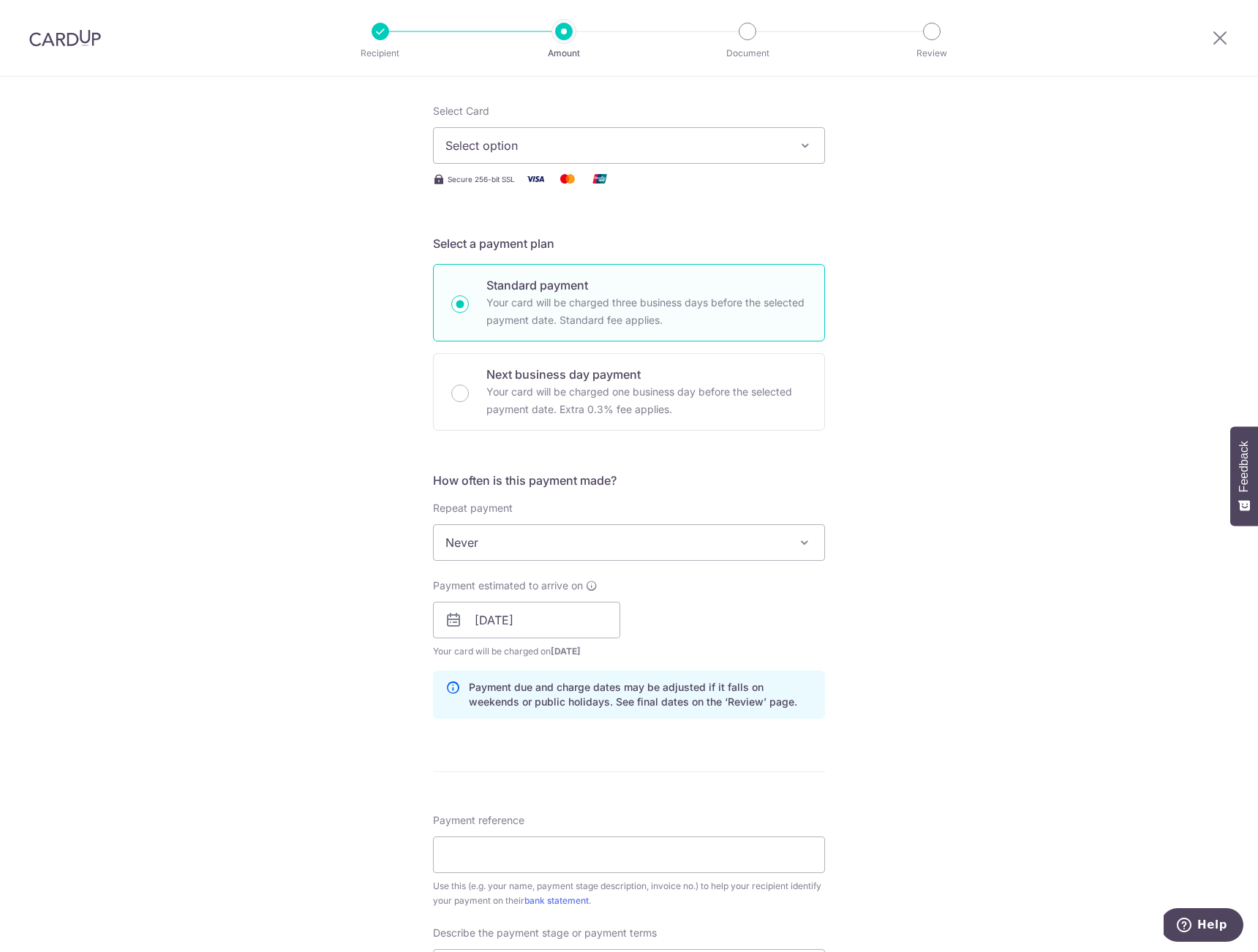
click at [262, 685] on div "Tell us more about your payment Enter payment amount SGD 31,560.95 31560.95 Rec…" at bounding box center [629, 647] width 1258 height 1482
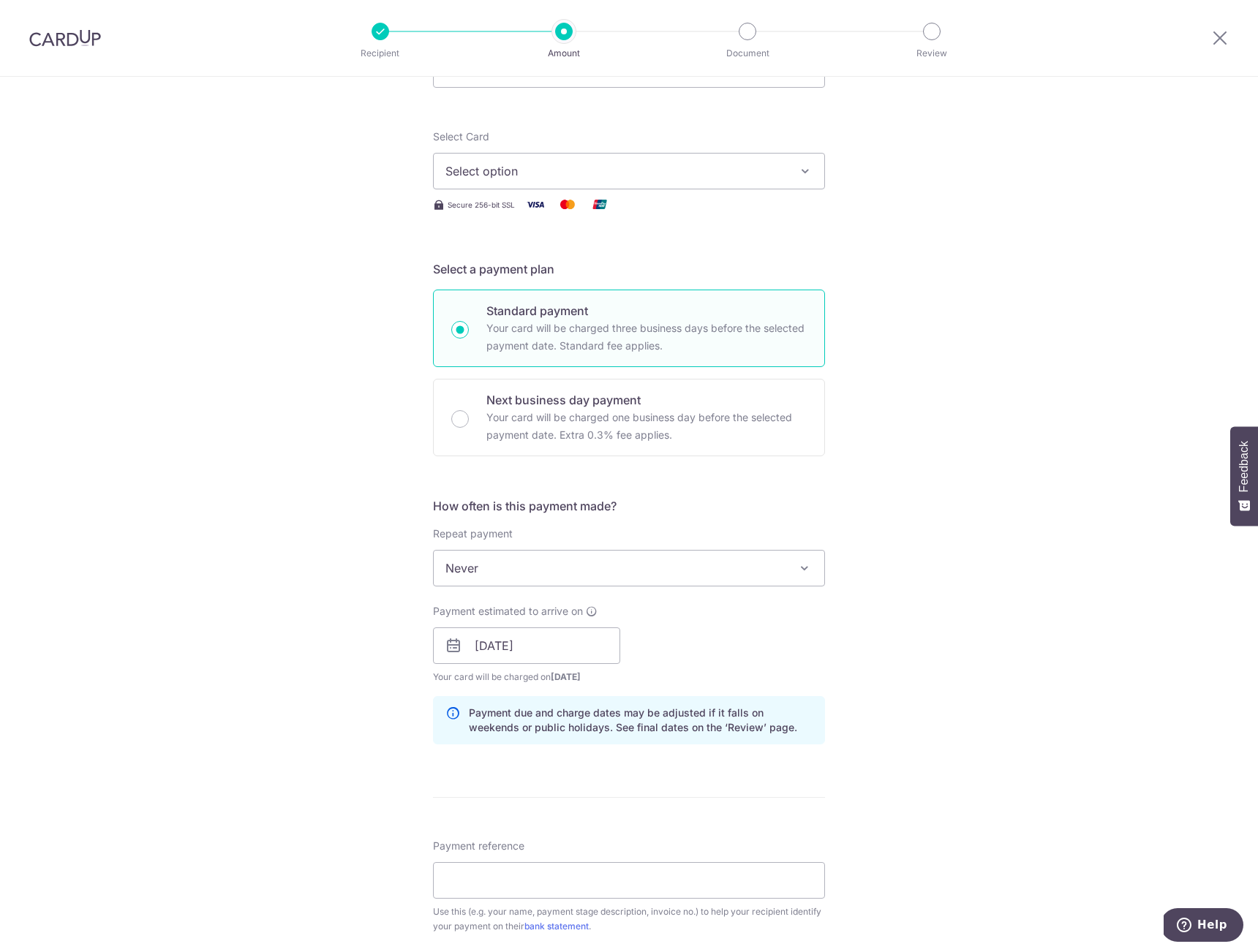
scroll to position [145, 0]
click at [318, 558] on div "Tell us more about your payment Enter payment amount SGD 31,560.95 31560.95 Rec…" at bounding box center [629, 672] width 1258 height 1482
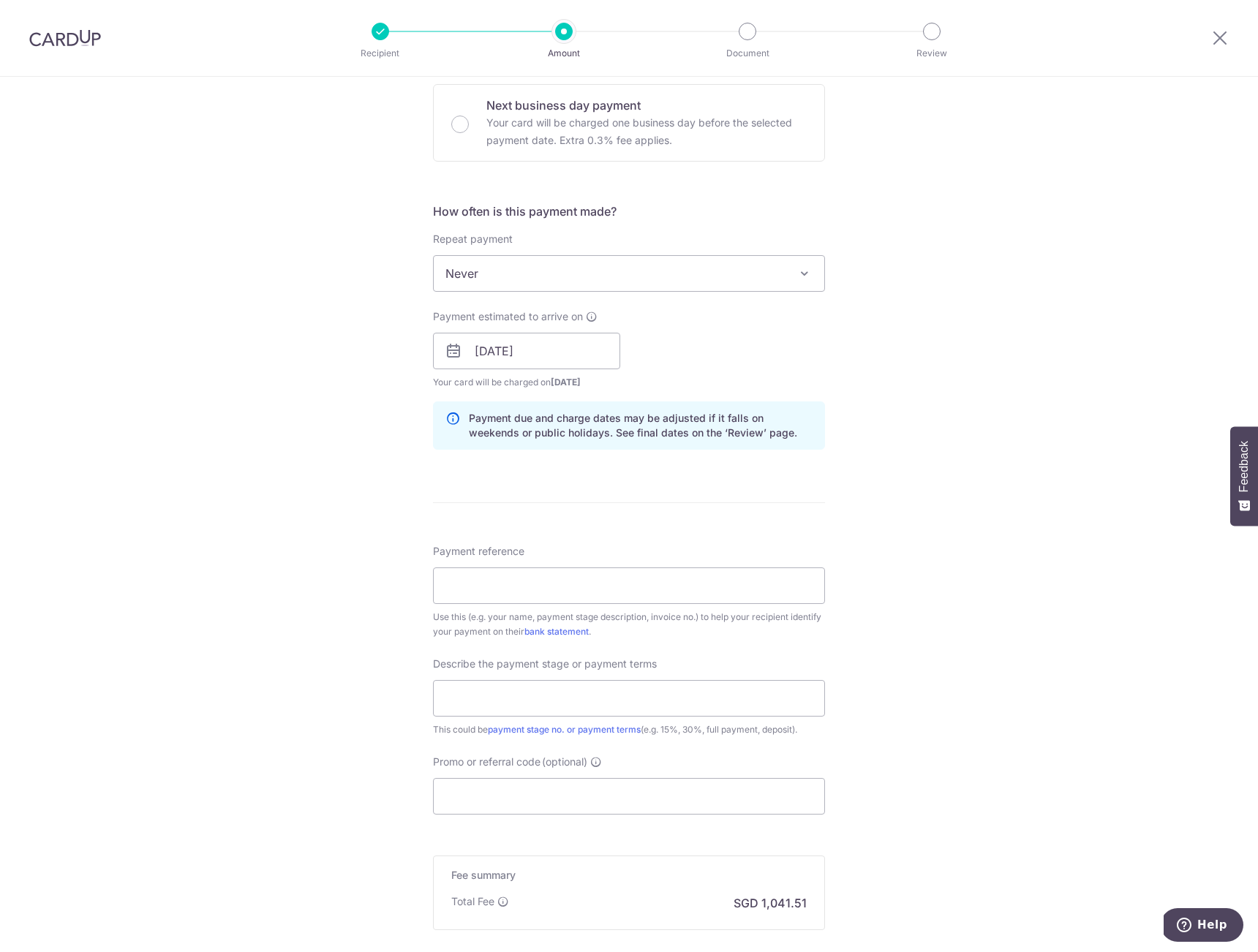
scroll to position [408, 0]
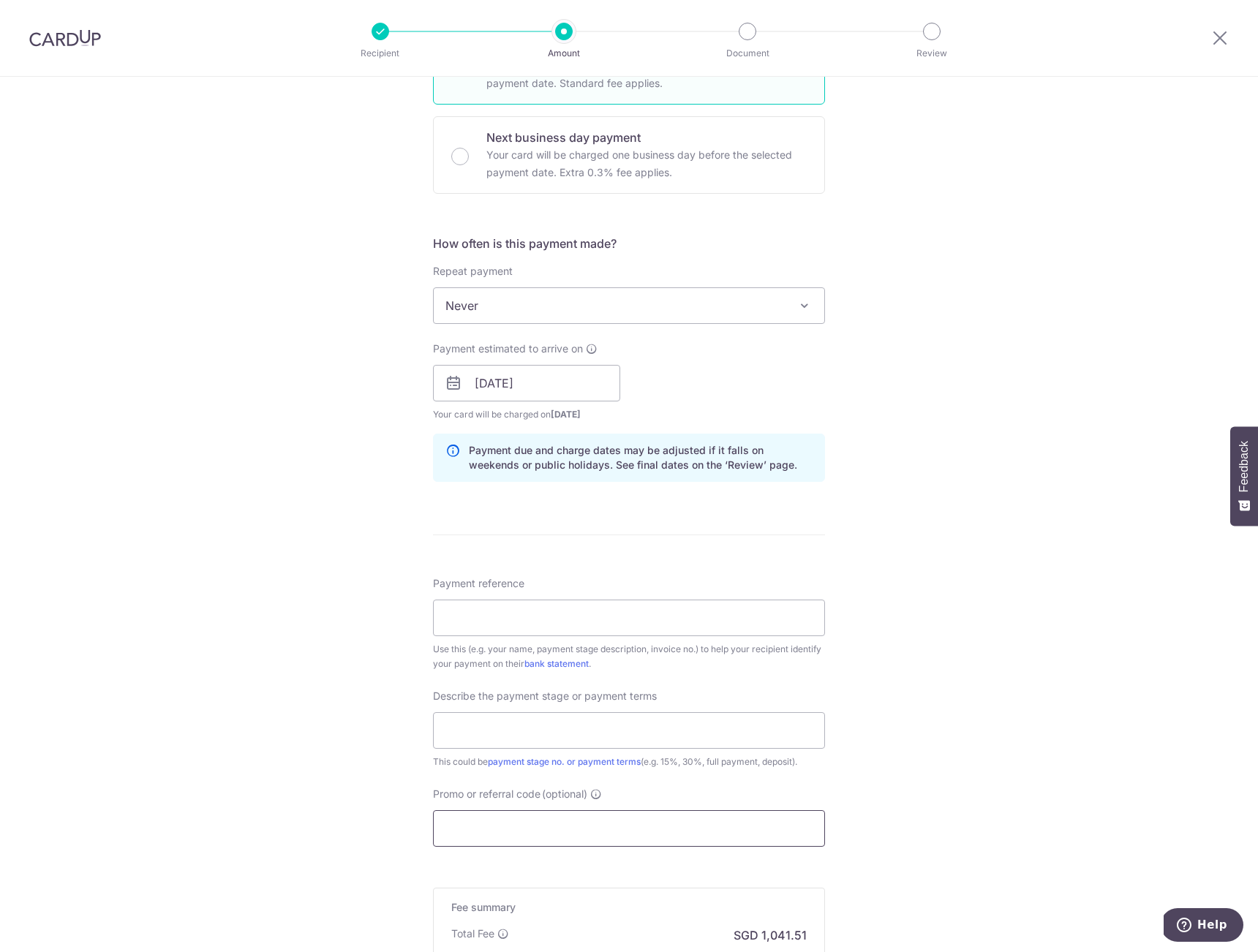
click at [491, 834] on input "Promo or referral code (optional)" at bounding box center [628, 829] width 392 height 37
paste input "RENO25ONE"
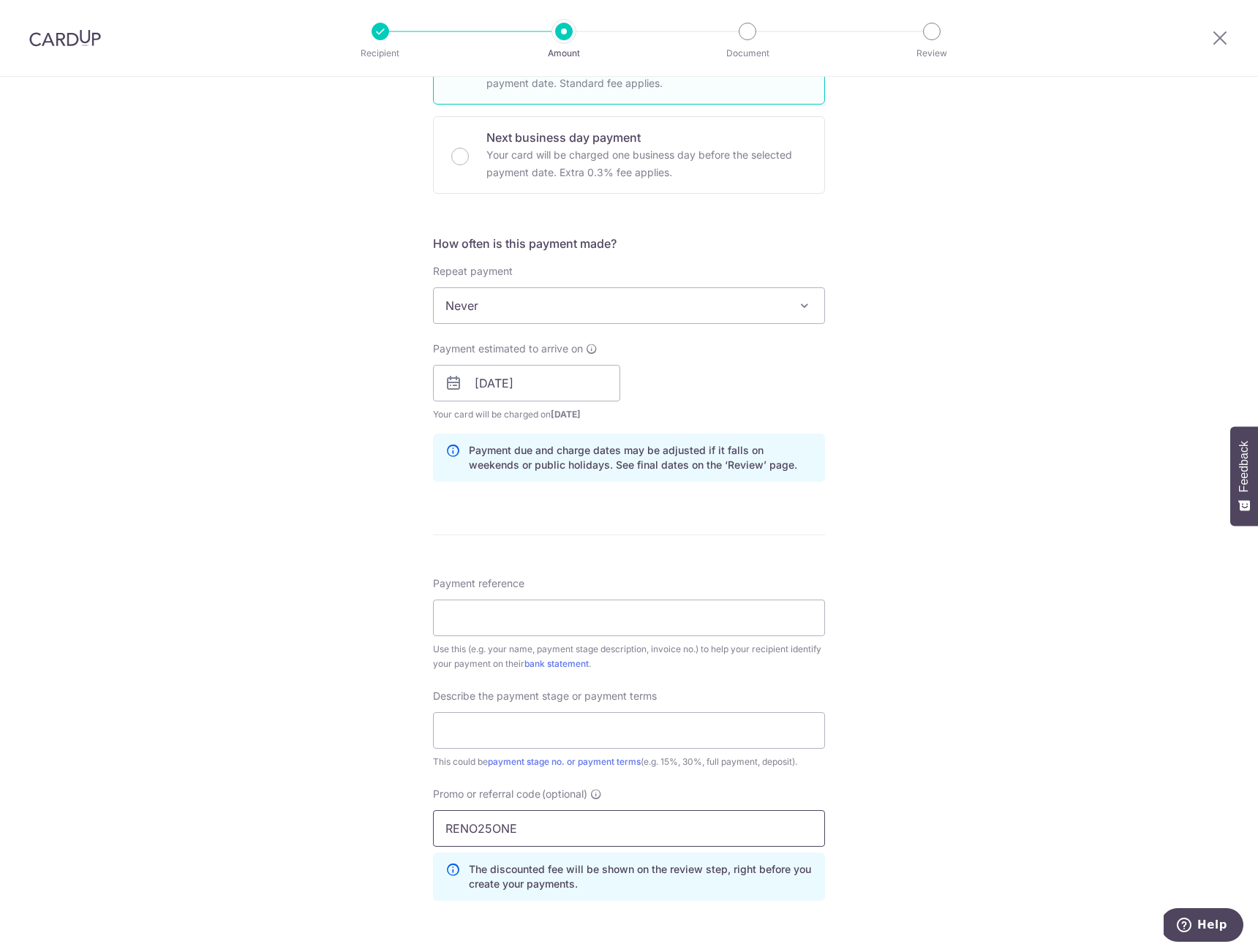
type input "RENO25ONE"
click at [318, 832] on div "Tell us more about your payment Enter payment amount SGD 31,560.95 31560.95 Rec…" at bounding box center [629, 442] width 1258 height 1547
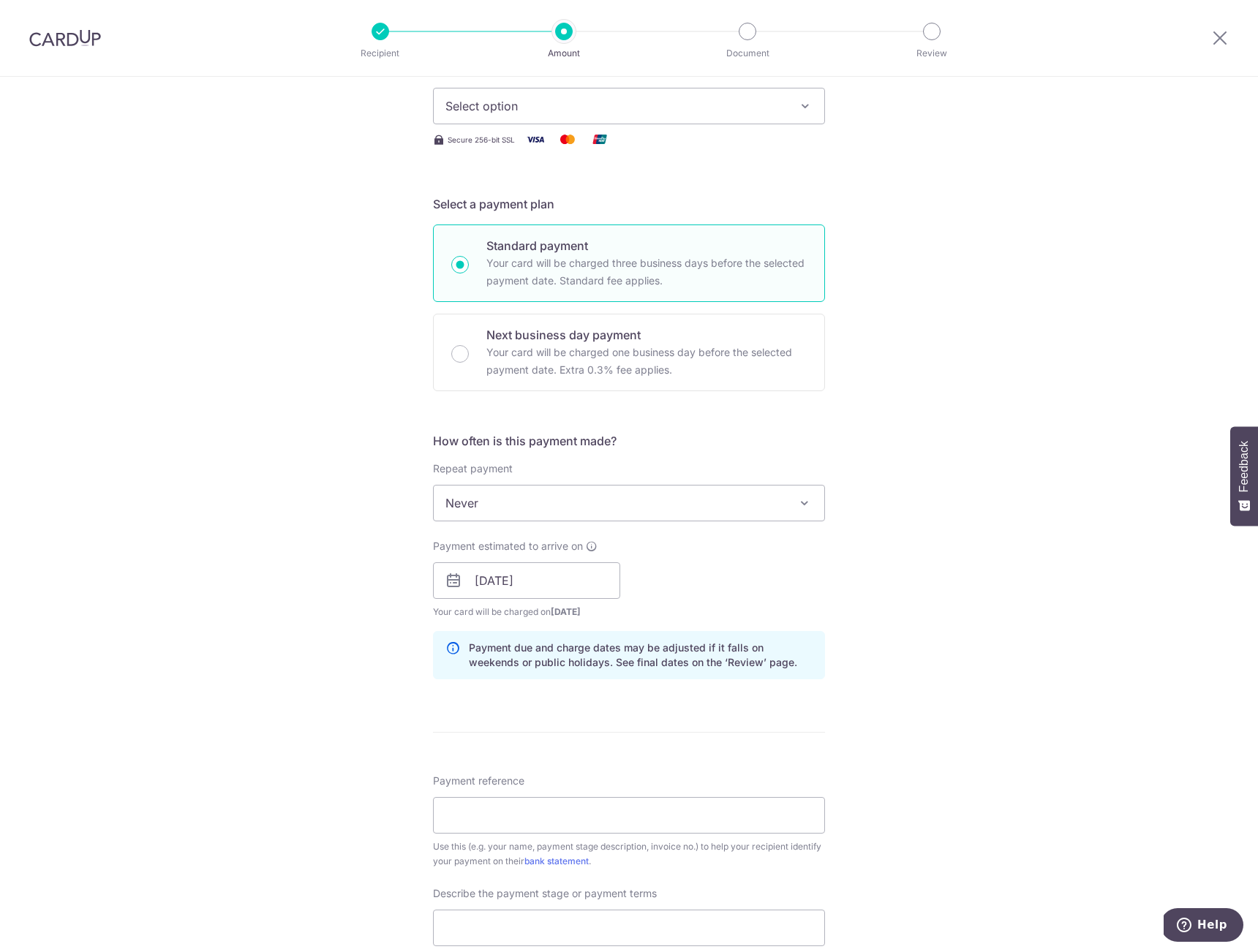
scroll to position [0, 0]
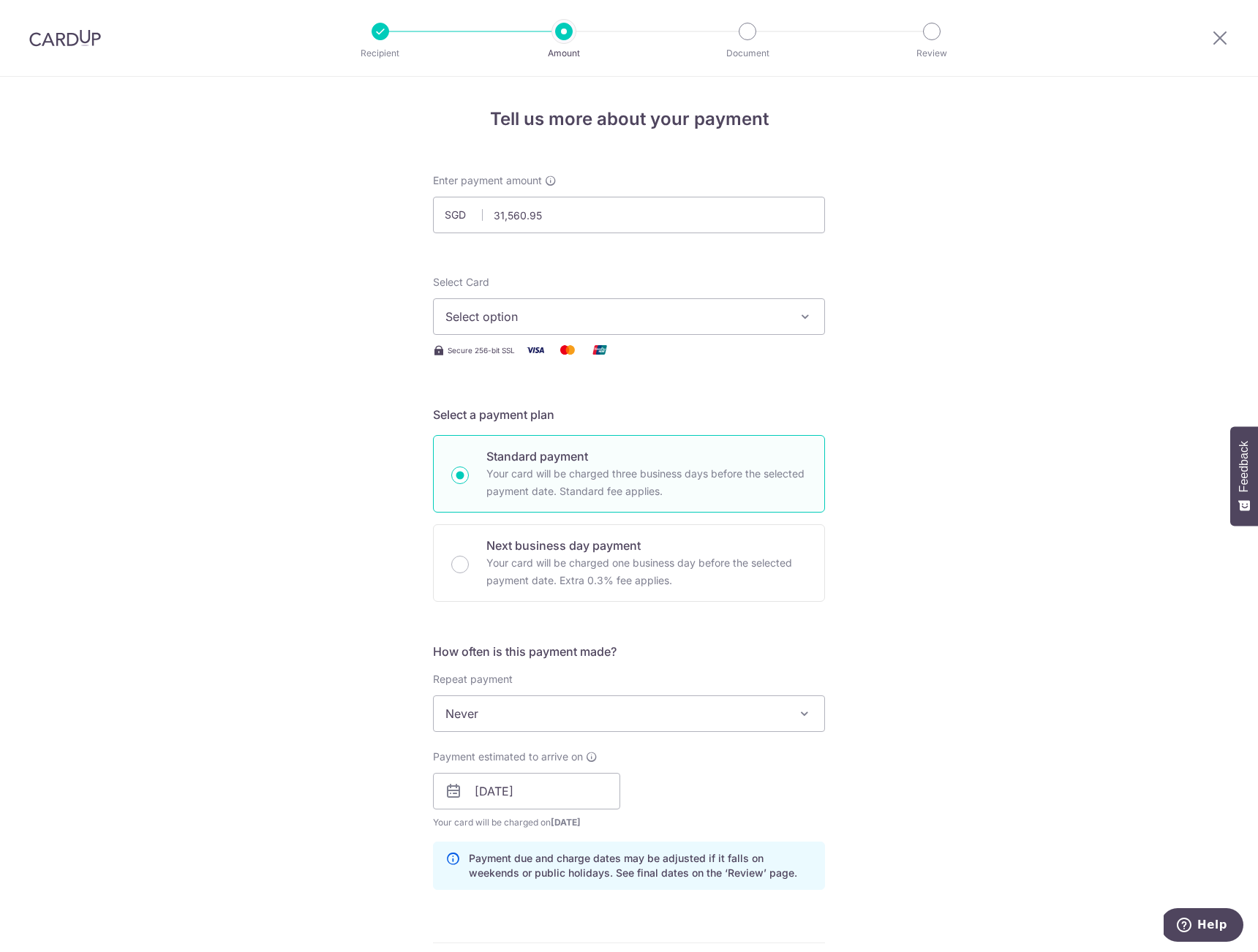
click at [465, 315] on span "Select option" at bounding box center [616, 316] width 341 height 18
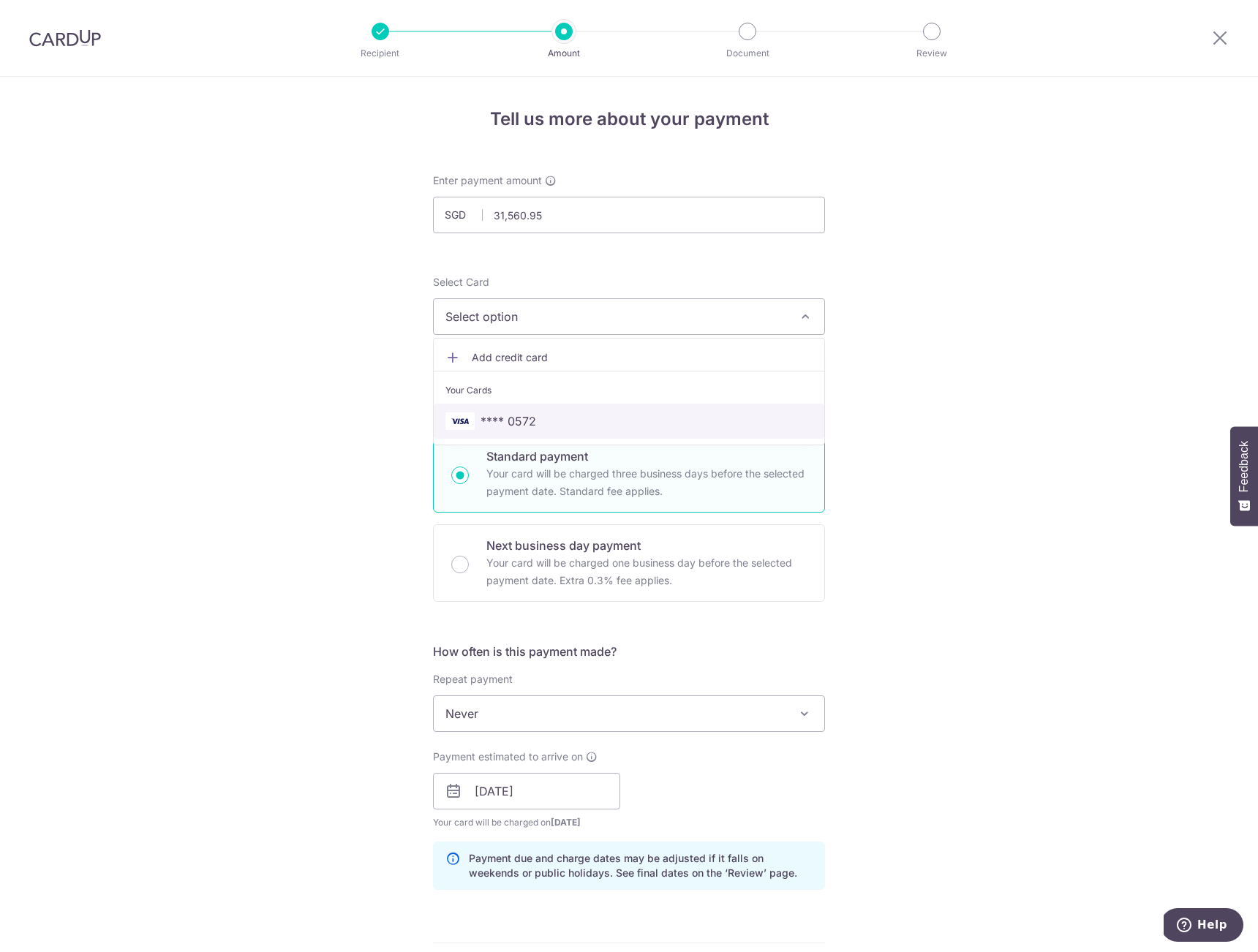
click at [481, 417] on span "**** 0572" at bounding box center [508, 421] width 55 height 18
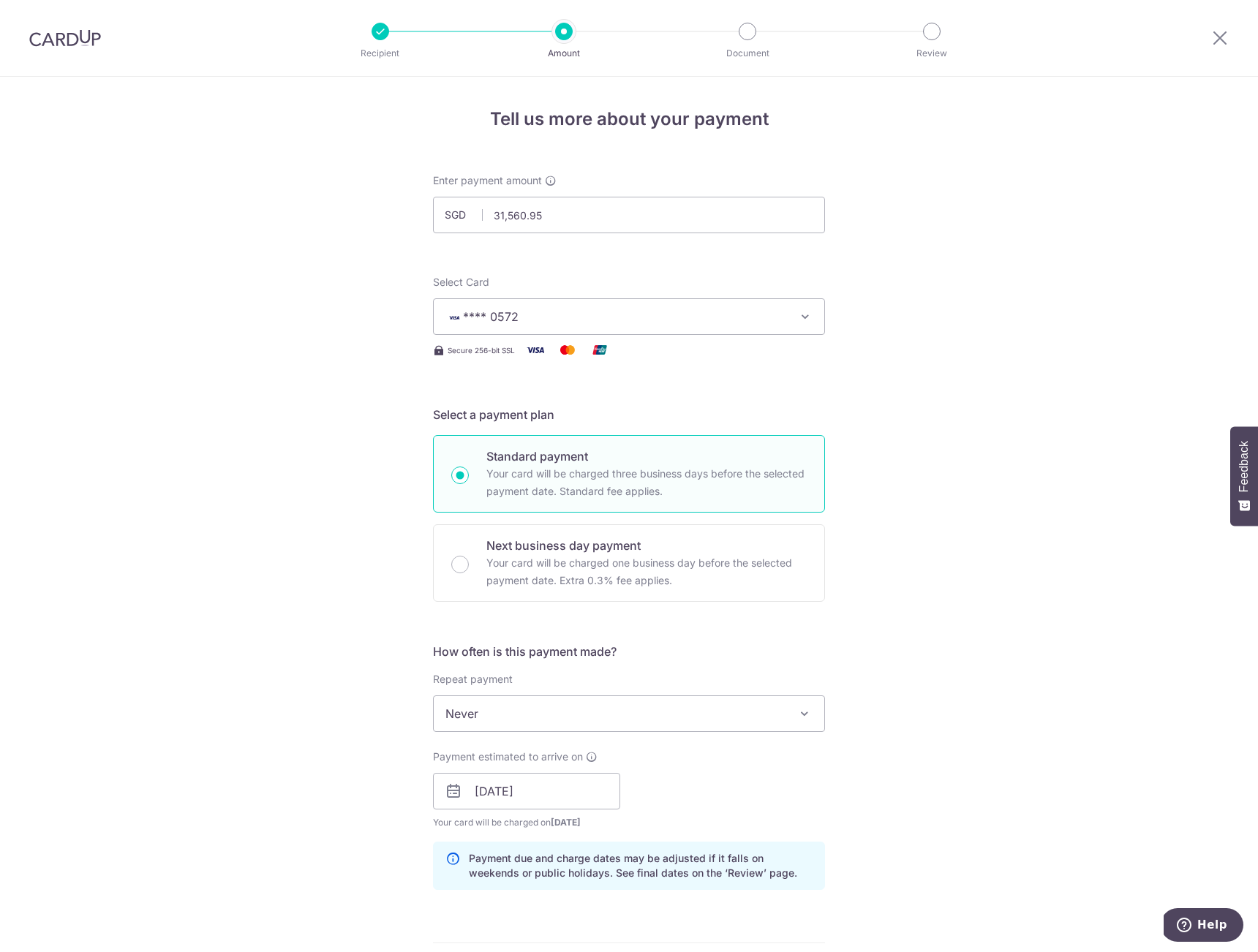
click at [378, 462] on div "Tell us more about your payment Enter payment amount SGD 31,560.95 31560.95 Rec…" at bounding box center [629, 850] width 1258 height 1547
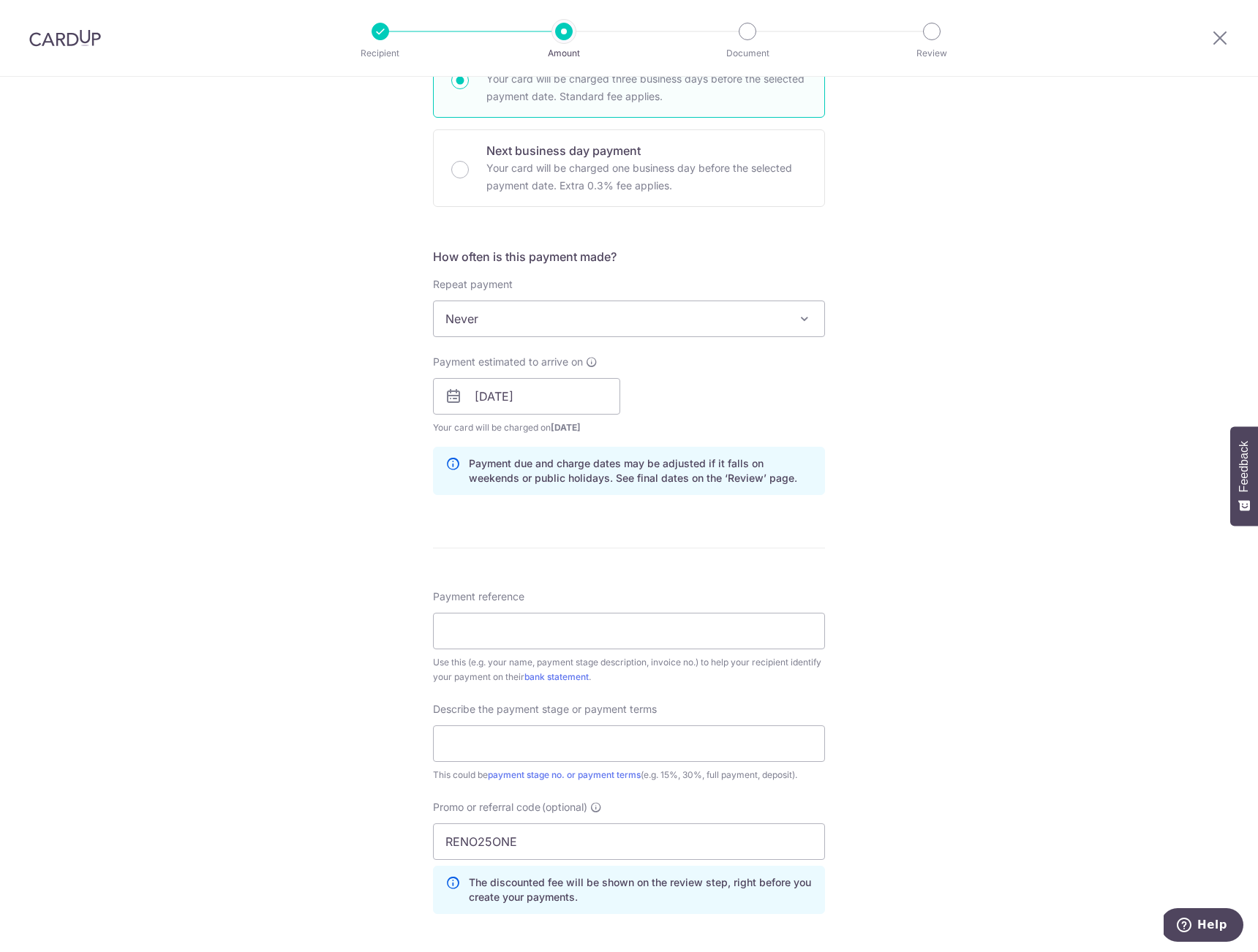
scroll to position [474, 0]
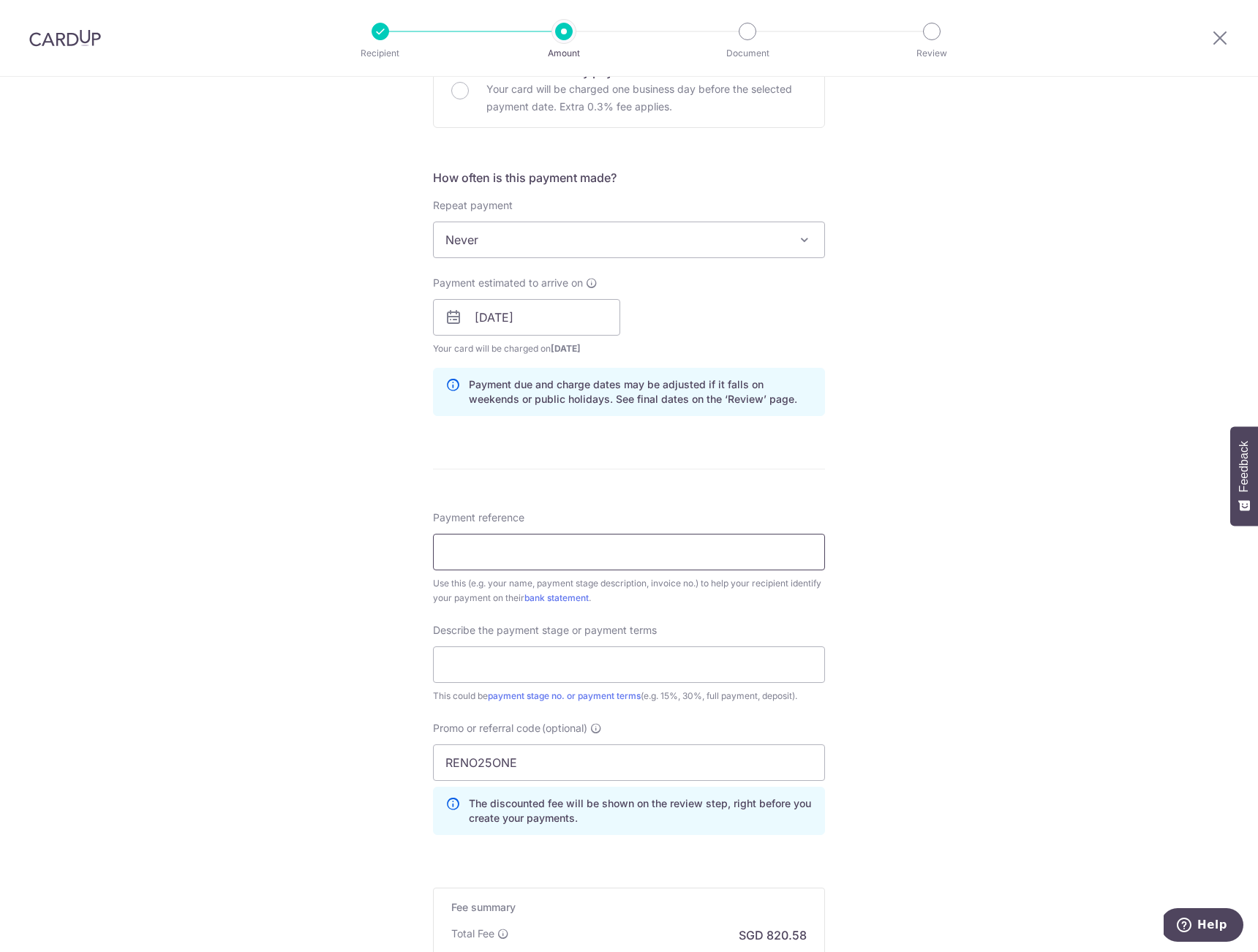
click at [470, 551] on input "Payment reference" at bounding box center [628, 553] width 392 height 37
type input "Valerie & Zhi Yang"
click at [295, 597] on div "Tell us more about your payment Enter payment amount SGD 31,560.95 31560.95 Rec…" at bounding box center [629, 375] width 1258 height 1547
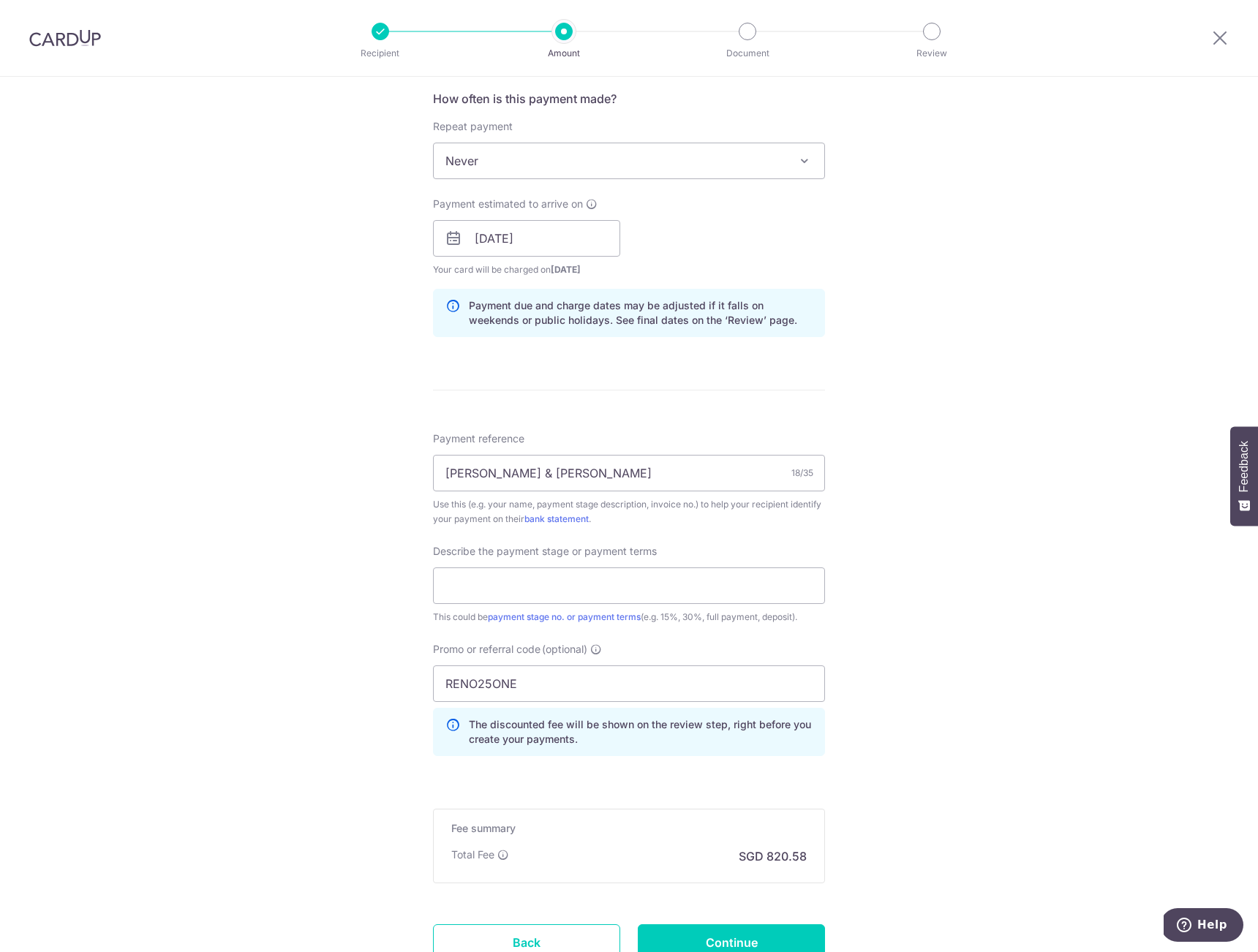
scroll to position [566, 0]
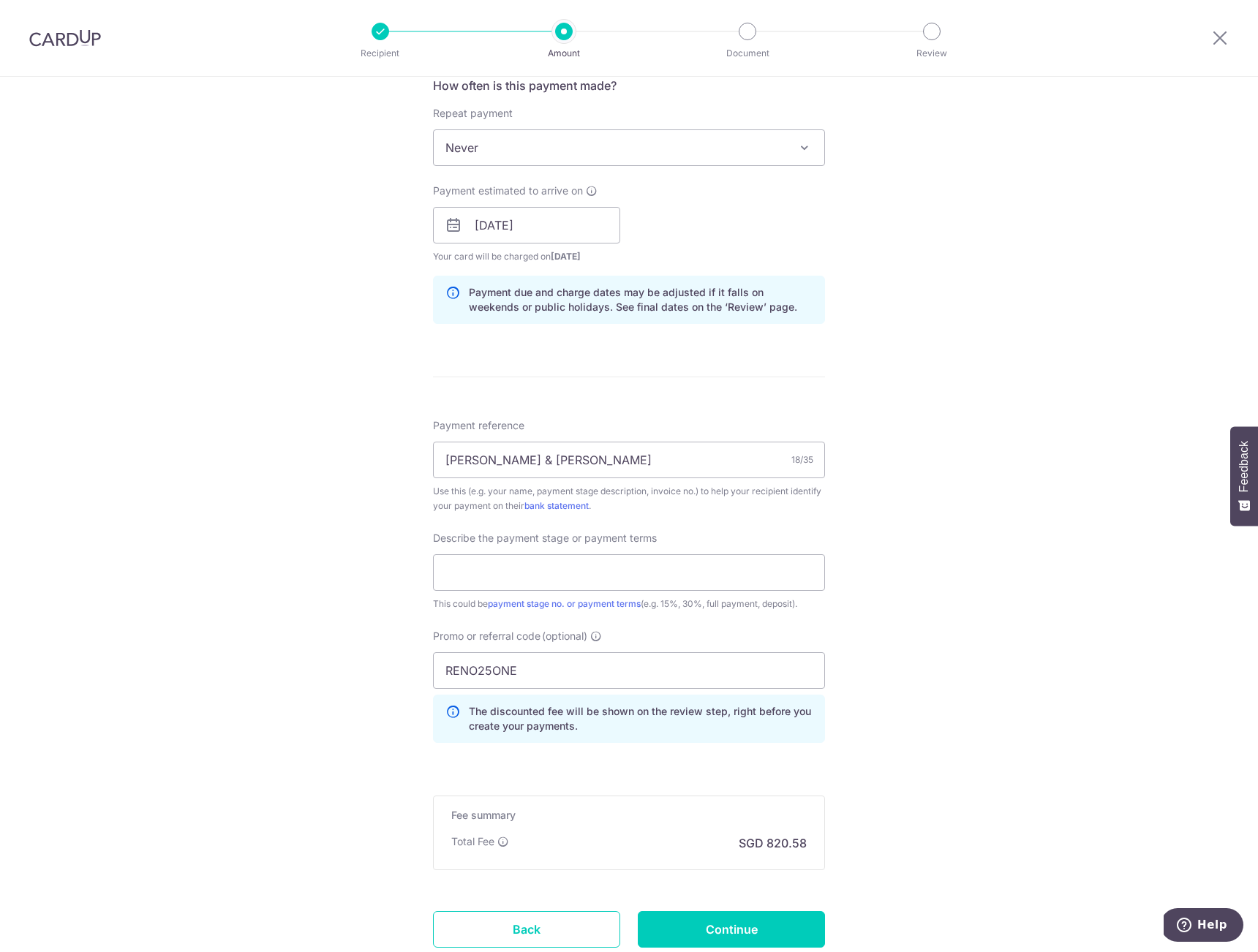
click at [455, 540] on span "Describe the payment stage or payment terms" at bounding box center [544, 539] width 224 height 15
click at [447, 542] on span "Describe the payment stage or payment terms" at bounding box center [544, 539] width 224 height 15
drag, startPoint x: 440, startPoint y: 542, endPoint x: 579, endPoint y: 540, distance: 139.0
click at [579, 540] on span "Describe the payment stage or payment terms" at bounding box center [544, 539] width 224 height 15
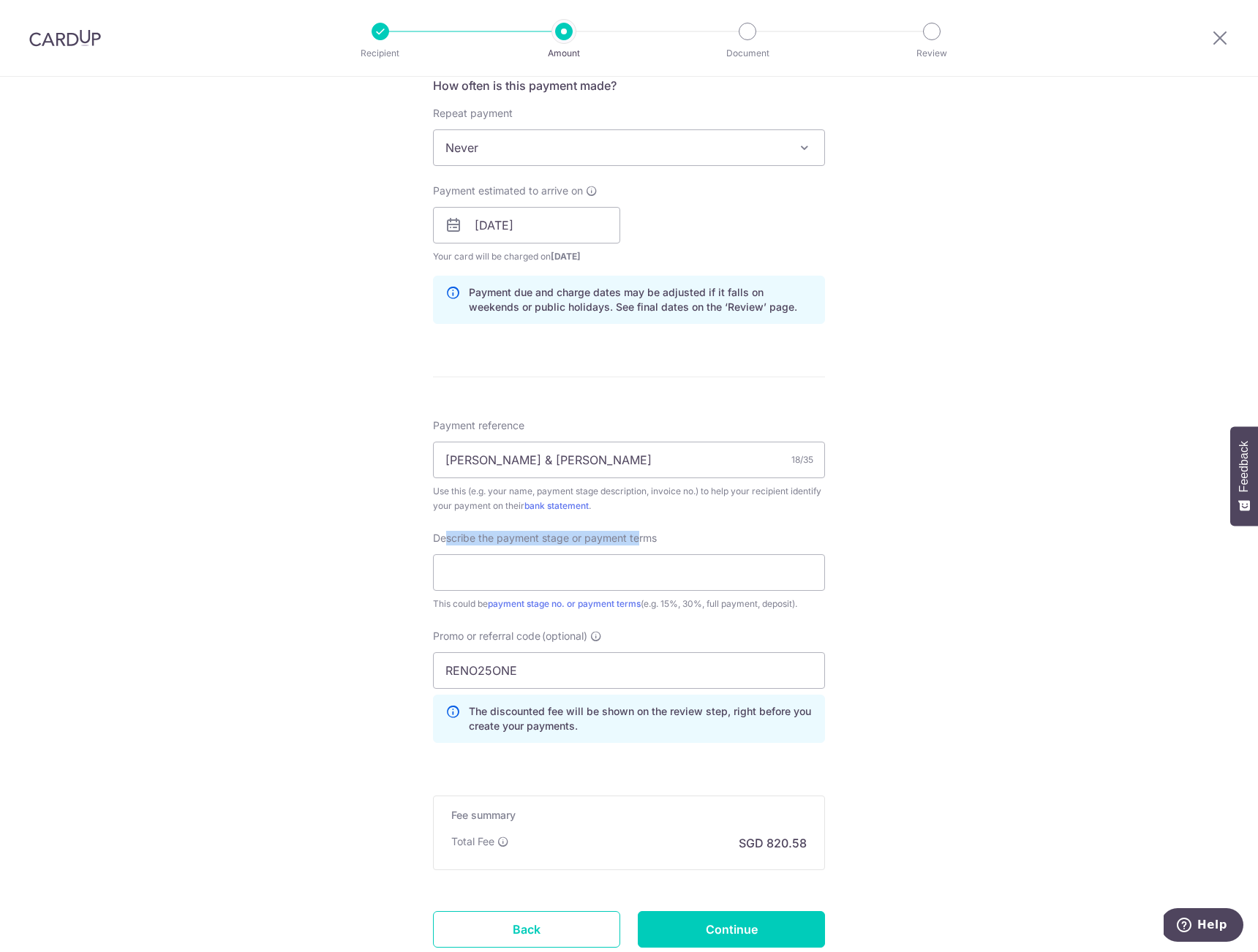
drag, startPoint x: 440, startPoint y: 543, endPoint x: 635, endPoint y: 541, distance: 195.0
click at [635, 541] on span "Describe the payment stage or payment terms" at bounding box center [544, 539] width 224 height 15
drag, startPoint x: 648, startPoint y: 539, endPoint x: 435, endPoint y: 543, distance: 213.0
click at [435, 543] on span "Describe the payment stage or payment terms" at bounding box center [544, 539] width 224 height 15
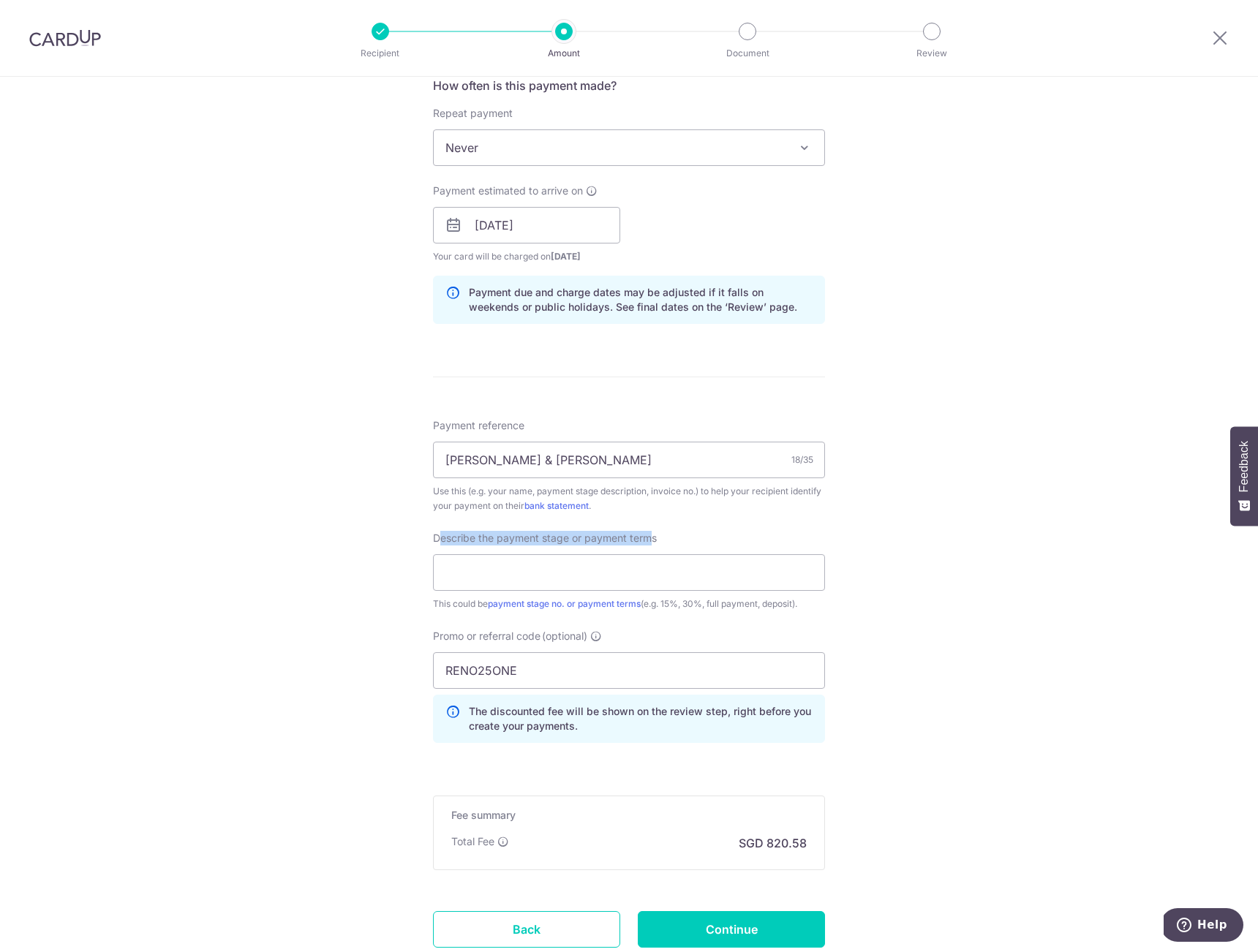
click at [447, 542] on span "Describe the payment stage or payment terms" at bounding box center [544, 539] width 224 height 15
drag, startPoint x: 440, startPoint y: 542, endPoint x: 583, endPoint y: 538, distance: 143.1
click at [583, 538] on span "Describe the payment stage or payment terms" at bounding box center [544, 539] width 224 height 15
click at [531, 567] on input "text" at bounding box center [628, 573] width 392 height 37
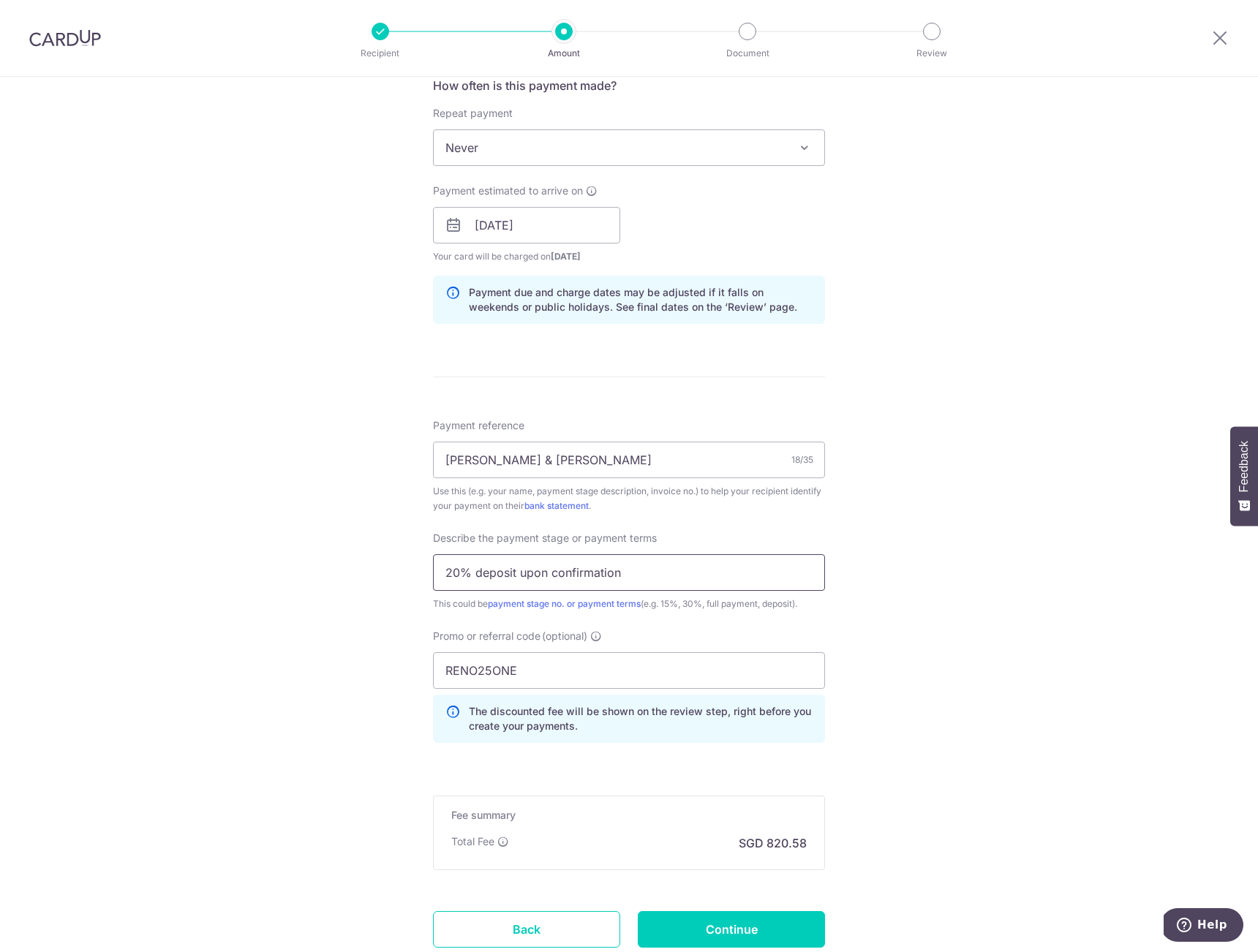
type input "20% deposit upon confirmation"
click at [270, 649] on div "Tell us more about your payment Enter payment amount SGD 31,560.95 31560.95 Rec…" at bounding box center [629, 284] width 1258 height 1547
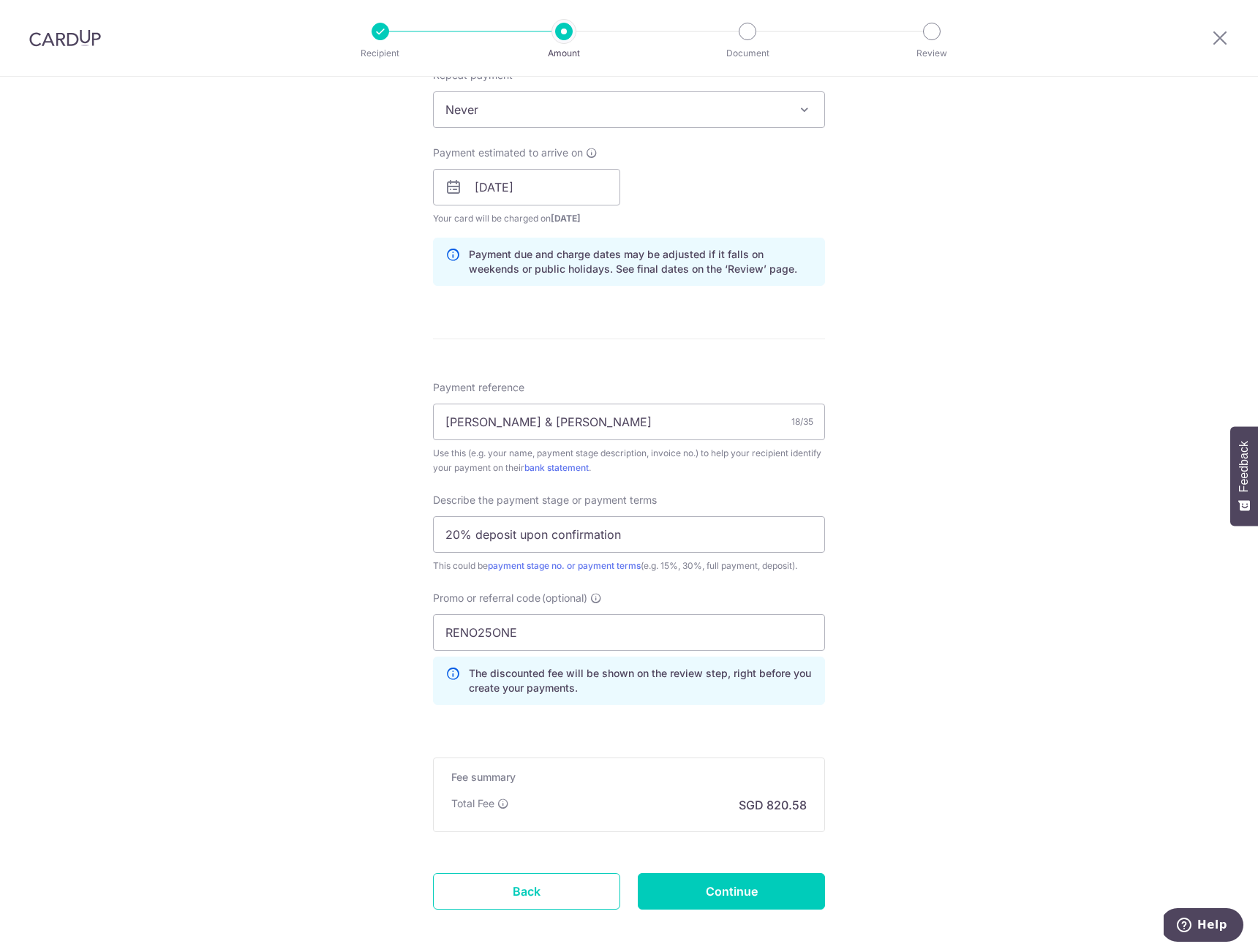
scroll to position [606, 0]
click at [613, 732] on form "Enter payment amount SGD 31,560.95 31560.95 Recipient added successfully! Selec…" at bounding box center [628, 258] width 392 height 1382
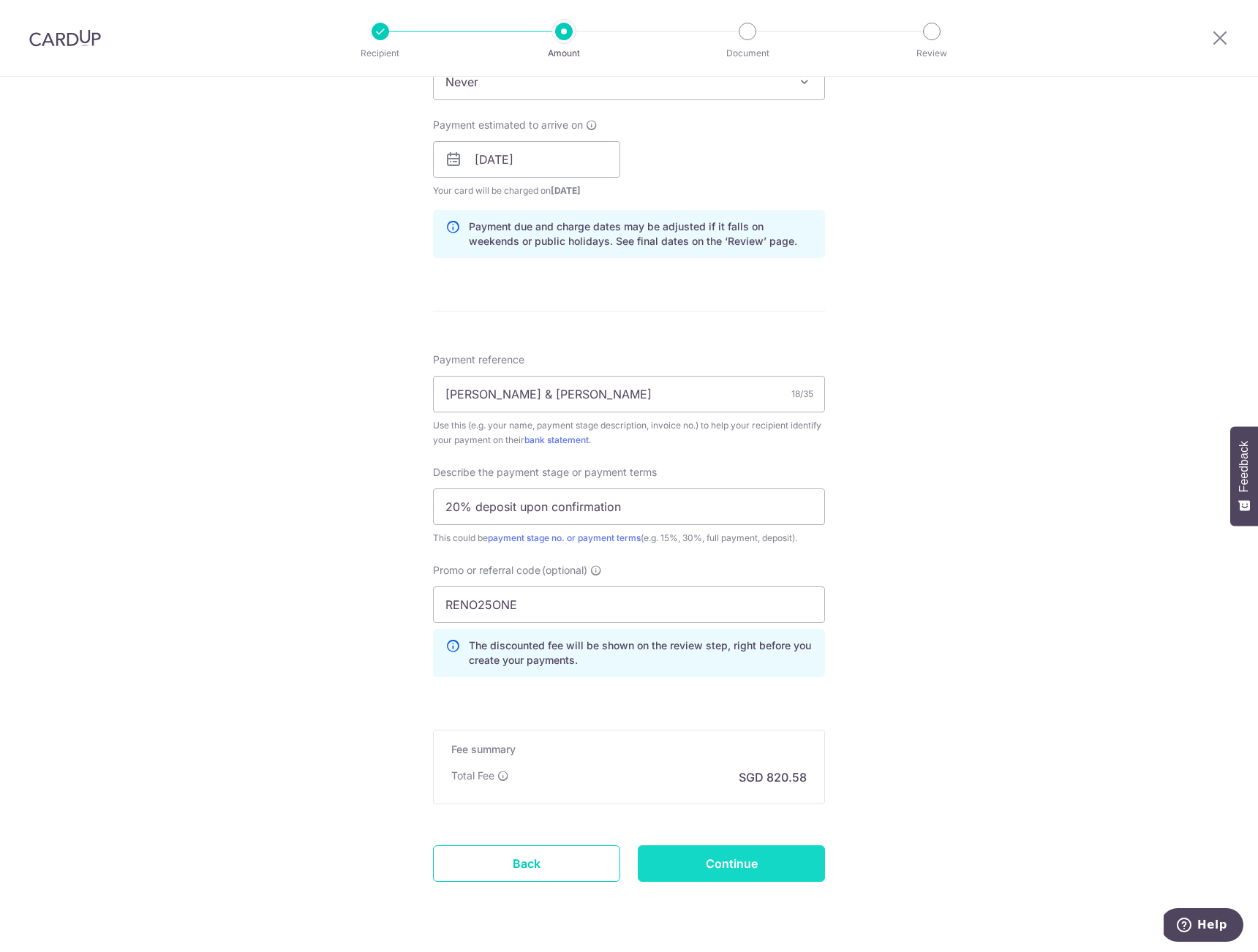
click at [706, 865] on input "Continue" at bounding box center [730, 864] width 187 height 37
type input "Create Schedule"
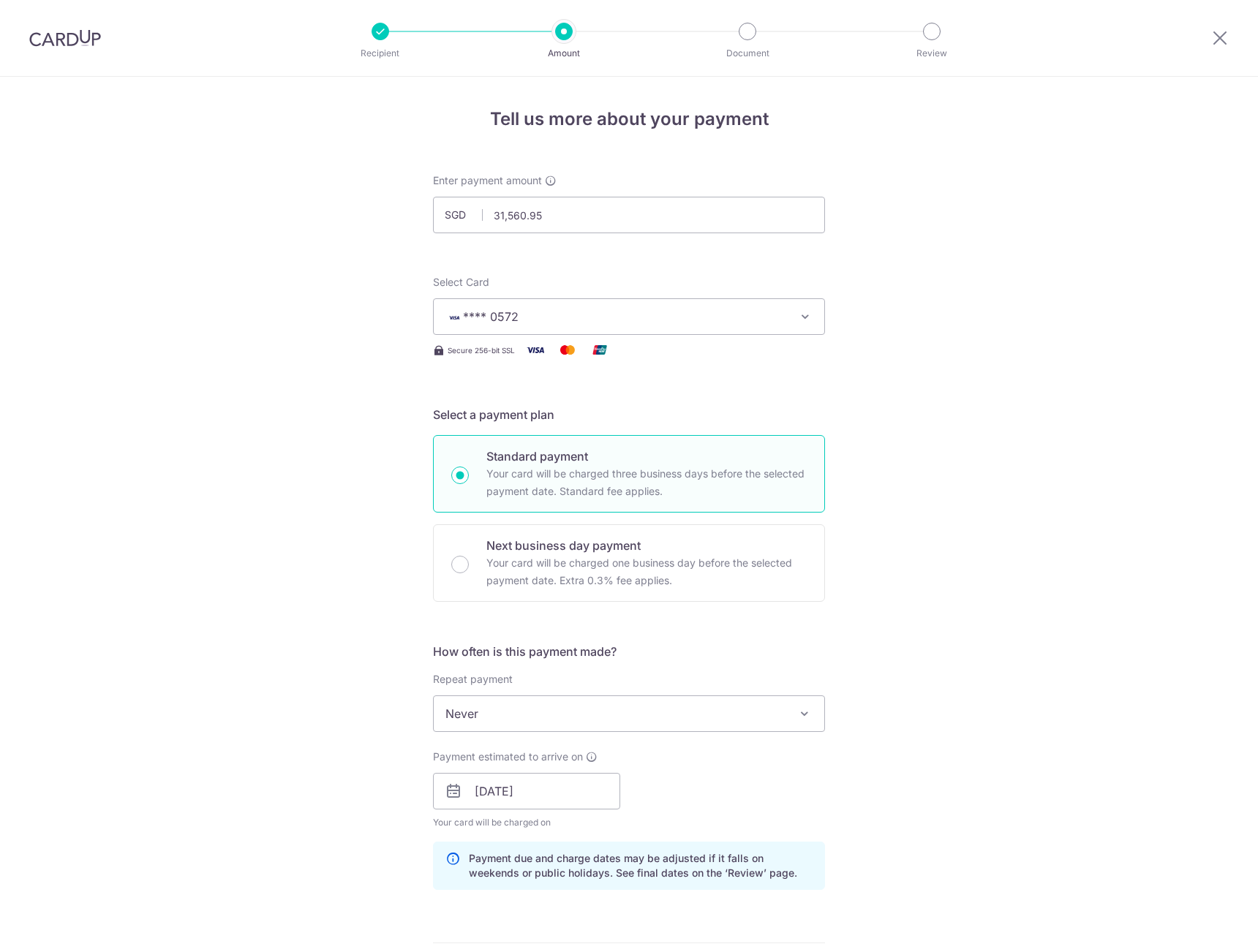
scroll to position [712, 0]
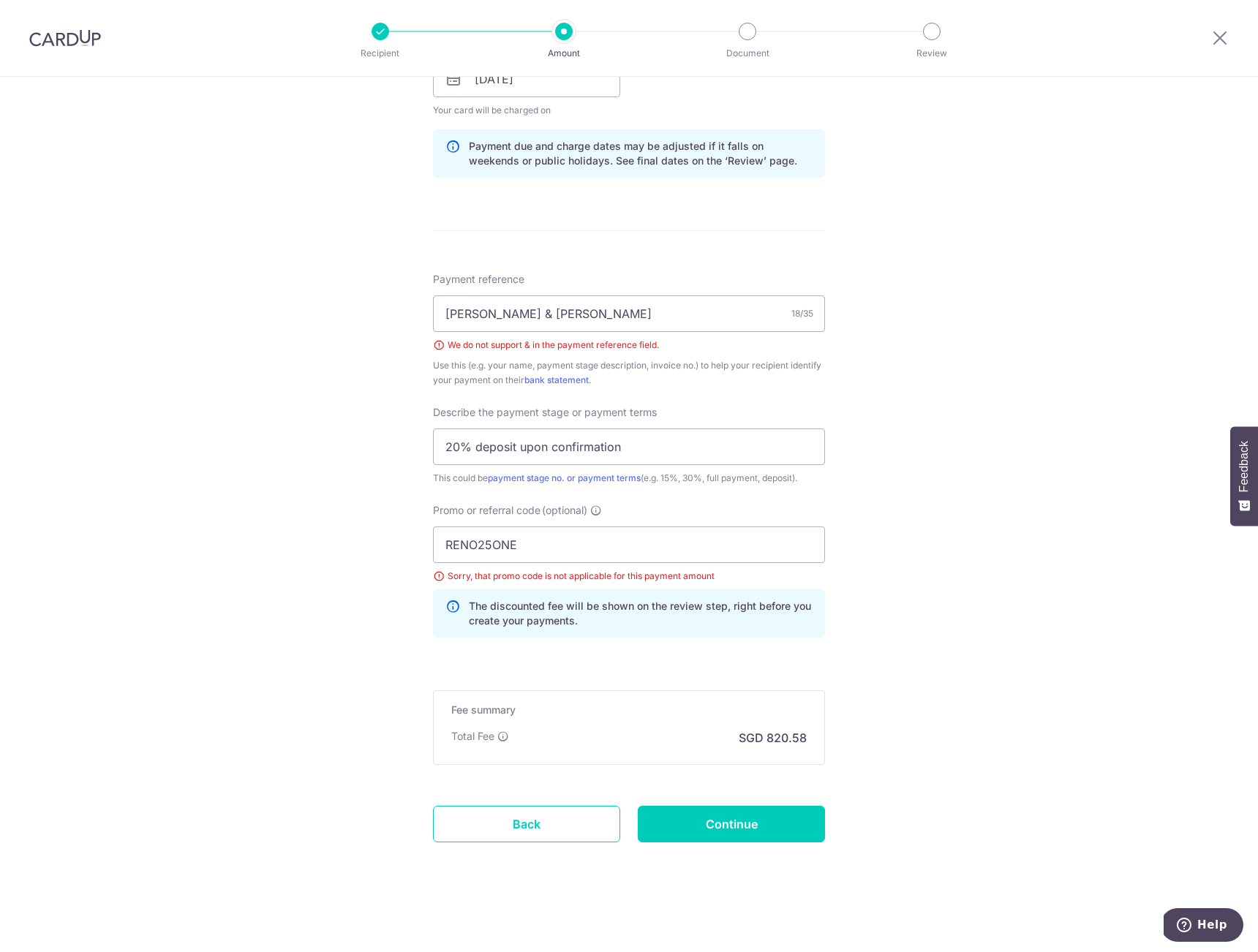
click at [892, 740] on div "Tell us more about your payment Enter payment amount SGD 31,560.95 31560.95 Sel…" at bounding box center [629, 159] width 1258 height 1589
drag, startPoint x: 565, startPoint y: 308, endPoint x: 337, endPoint y: 305, distance: 228.0
click at [433, 305] on input "[PERSON_NAME] & [PERSON_NAME]" at bounding box center [628, 314] width 392 height 37
drag, startPoint x: 500, startPoint y: 320, endPoint x: 421, endPoint y: 313, distance: 79.3
click at [433, 313] on input "[PERSON_NAME] & [PERSON_NAME]" at bounding box center [628, 314] width 392 height 37
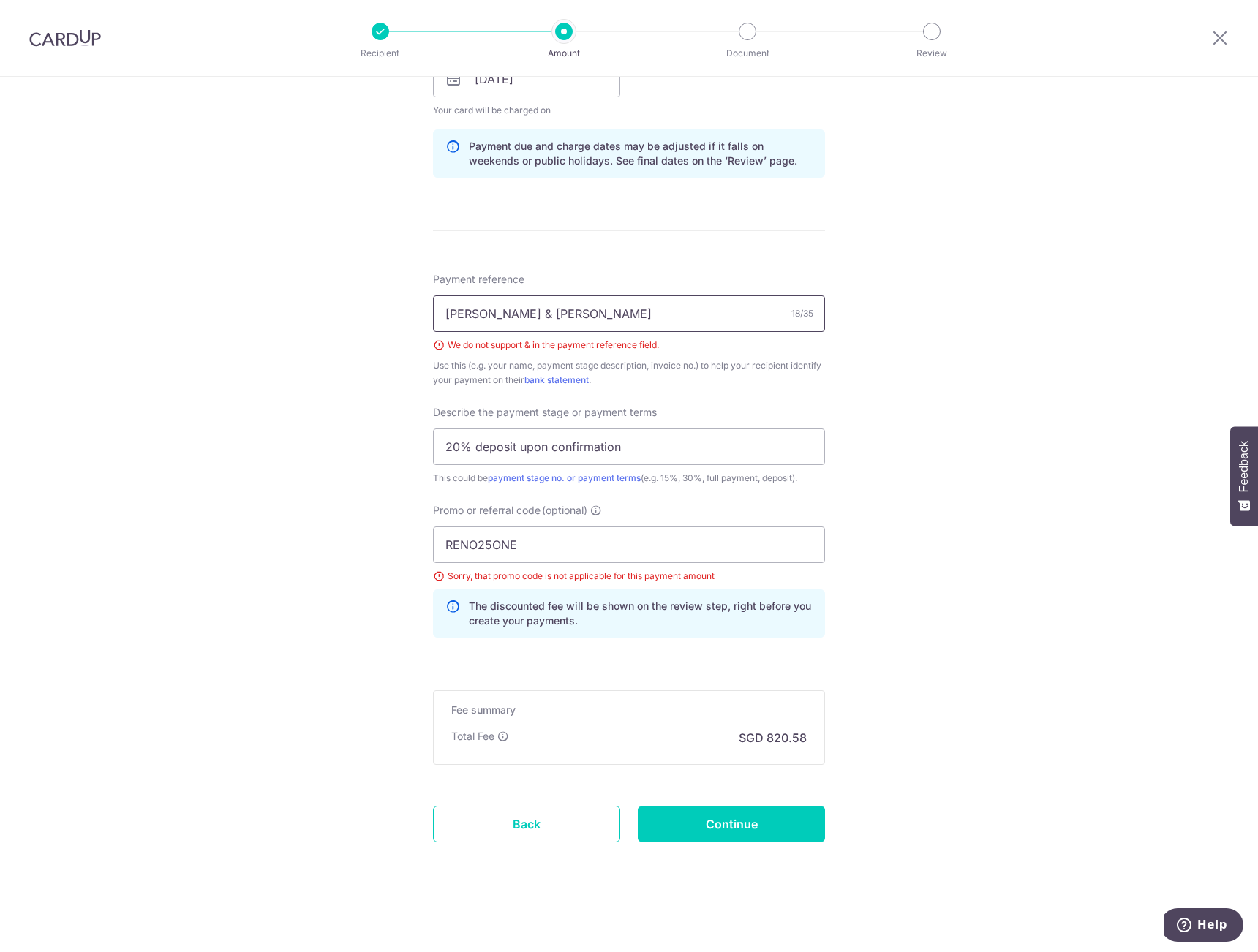
paste input "Q2025/069/R2"
type input "Q2025/069/R2"
click at [300, 380] on div "Tell us more about your payment Enter payment amount SGD 31,560.95 31560.95 Sel…" at bounding box center [629, 159] width 1258 height 1589
click at [963, 659] on div "Tell us more about your payment Enter payment amount SGD 31,560.95 31560.95 Sel…" at bounding box center [629, 159] width 1258 height 1589
click at [334, 606] on div "Tell us more about your payment Enter payment amount SGD 31,560.95 31560.95 Sel…" at bounding box center [629, 159] width 1258 height 1589
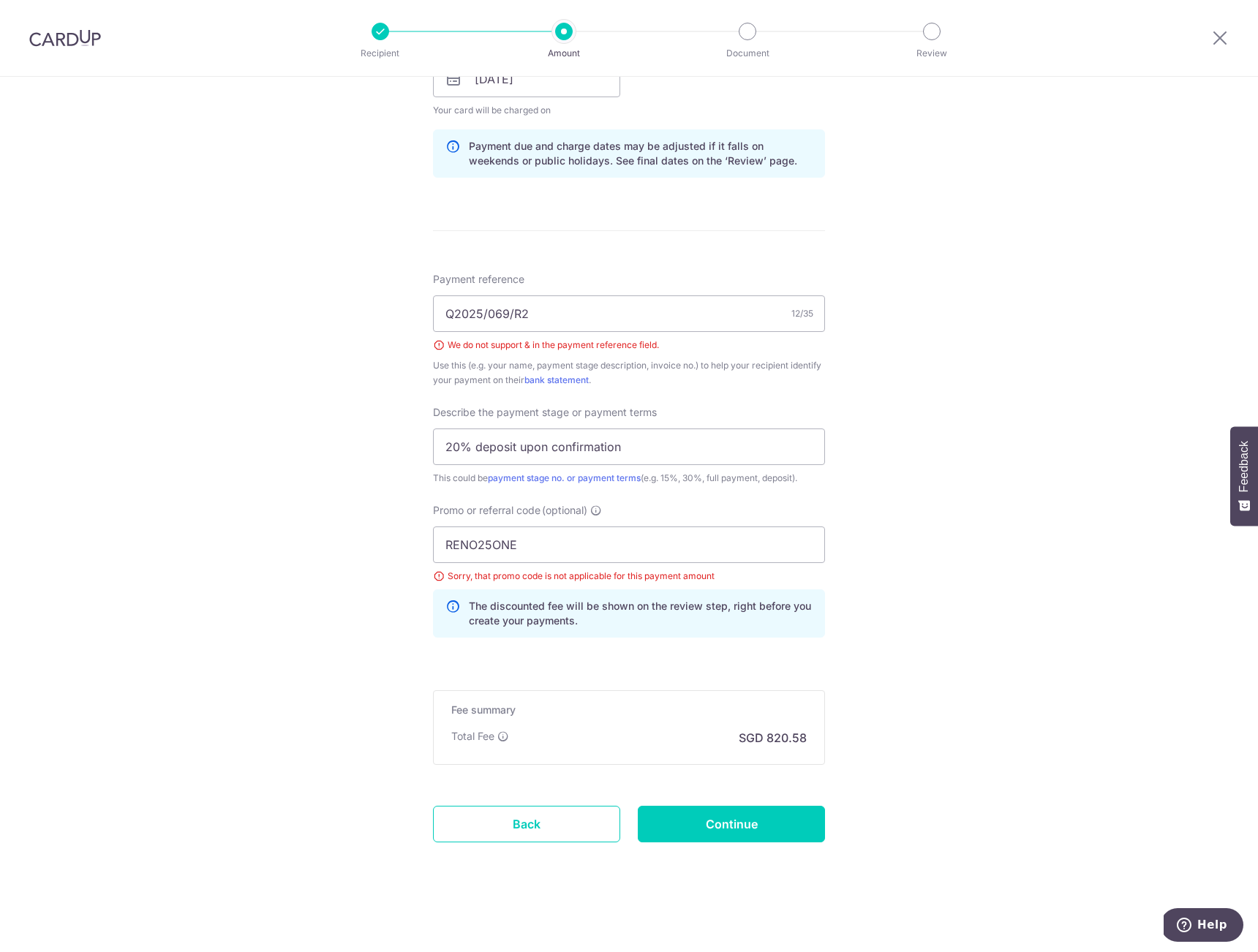
click at [330, 541] on div "Tell us more about your payment Enter payment amount SGD 31,560.95 31560.95 Sel…" at bounding box center [629, 159] width 1258 height 1589
click at [323, 553] on div "Tell us more about your payment Enter payment amount SGD 31,560.95 31560.95 Sel…" at bounding box center [629, 159] width 1258 height 1589
click at [499, 732] on icon at bounding box center [503, 736] width 12 height 12
click at [348, 740] on div "Tell us more about your payment Enter payment amount SGD 31,560.95 31560.95 Sel…" at bounding box center [629, 159] width 1258 height 1589
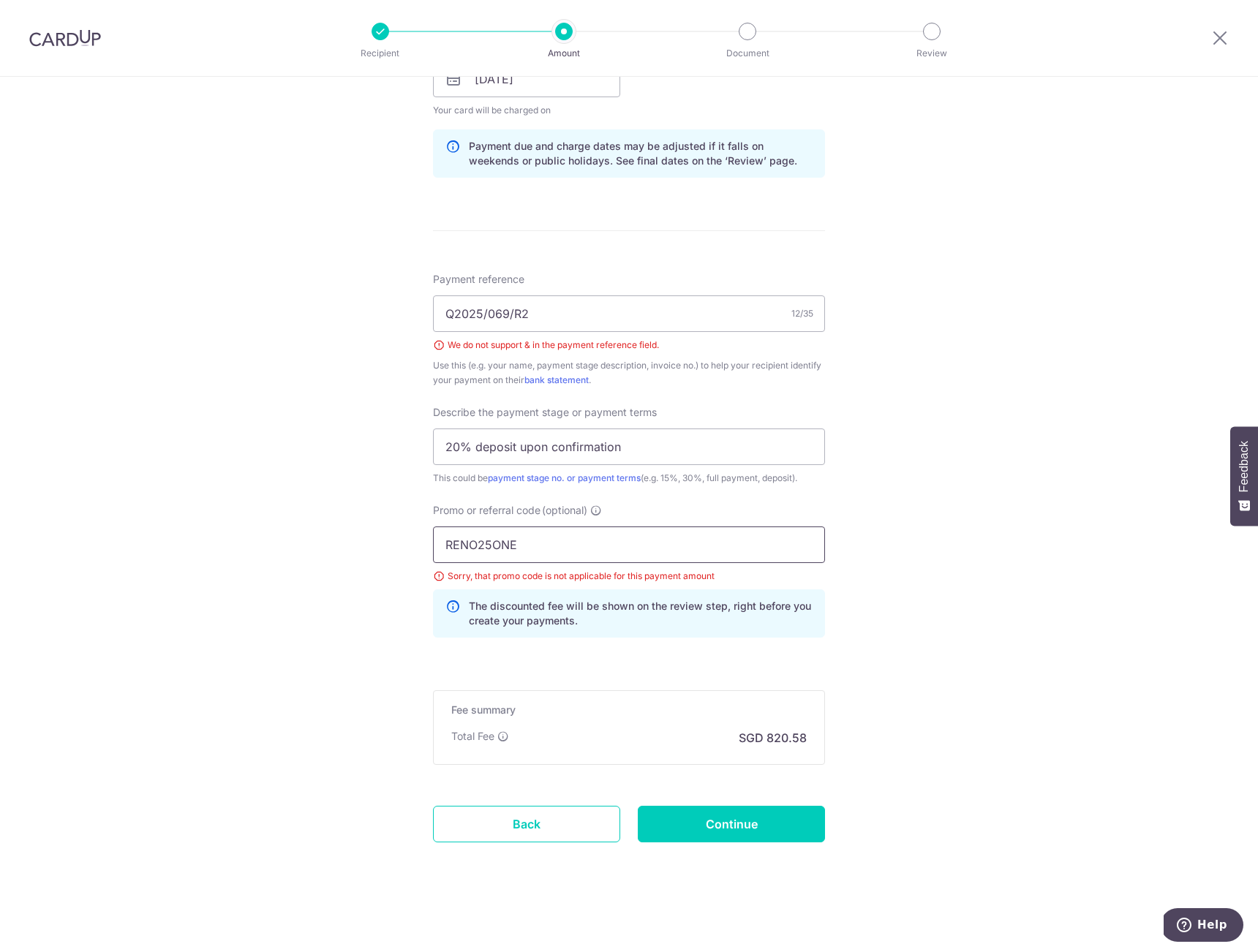
drag, startPoint x: 528, startPoint y: 543, endPoint x: 364, endPoint y: 541, distance: 164.0
click at [433, 541] on input "RENO25ONE" at bounding box center [628, 545] width 392 height 37
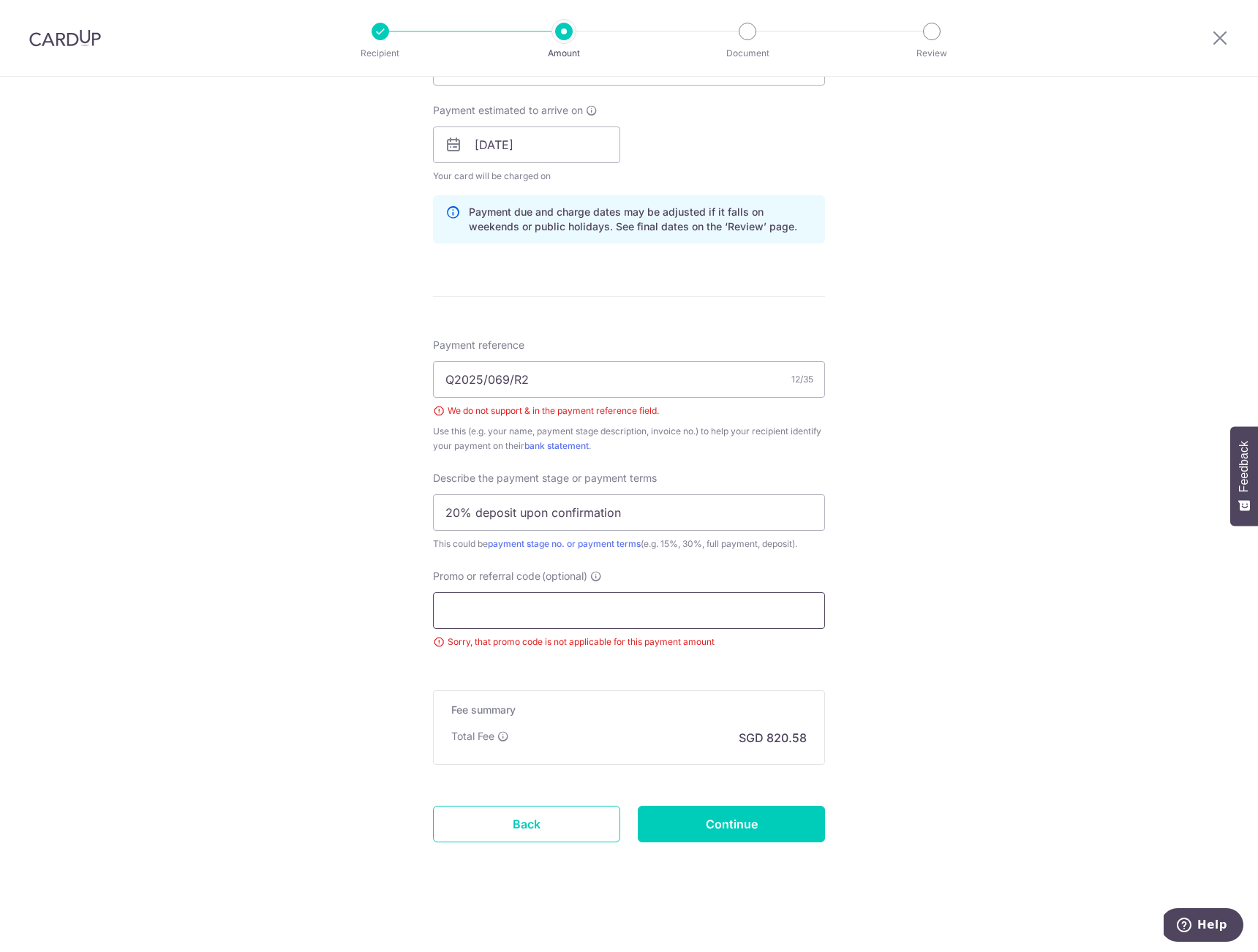
scroll to position [647, 0]
click at [267, 599] on div "Tell us more about your payment Enter payment amount SGD 31,560.95 31560.95 Sel…" at bounding box center [629, 191] width 1258 height 1522
click at [286, 597] on div "Tell us more about your payment Enter payment amount SGD 31,560.95 31560.95 Sel…" at bounding box center [629, 191] width 1258 height 1522
click at [790, 745] on p "SGD 820.58" at bounding box center [773, 738] width 68 height 18
click at [791, 740] on p "SGD 820.58" at bounding box center [773, 738] width 68 height 18
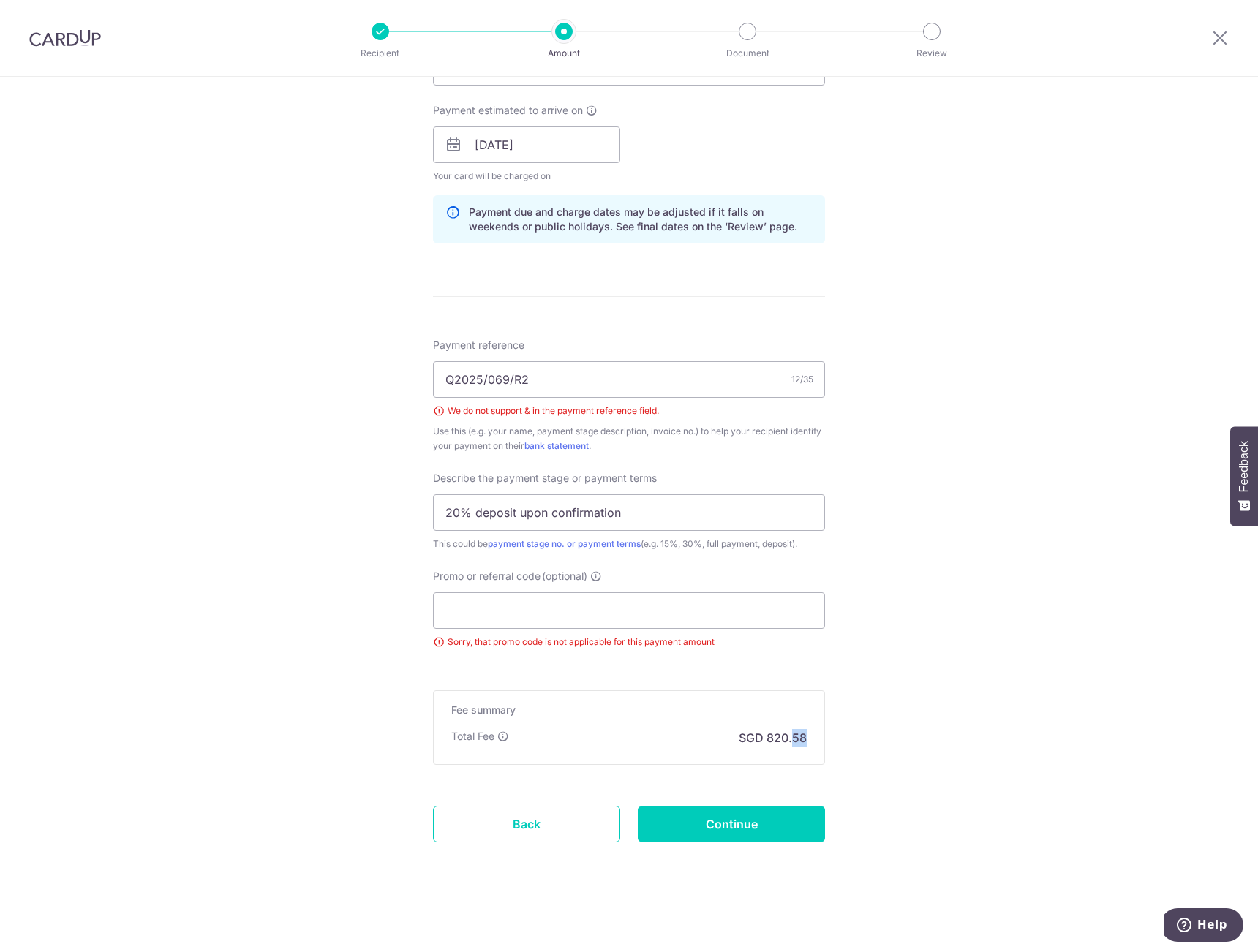
click at [791, 740] on p "SGD 820.58" at bounding box center [773, 738] width 68 height 18
click at [764, 732] on p "SGD 820.58" at bounding box center [773, 738] width 68 height 18
click at [779, 737] on p "SGD 820.58" at bounding box center [773, 738] width 68 height 18
click at [773, 740] on p "SGD 820.58" at bounding box center [773, 738] width 68 height 18
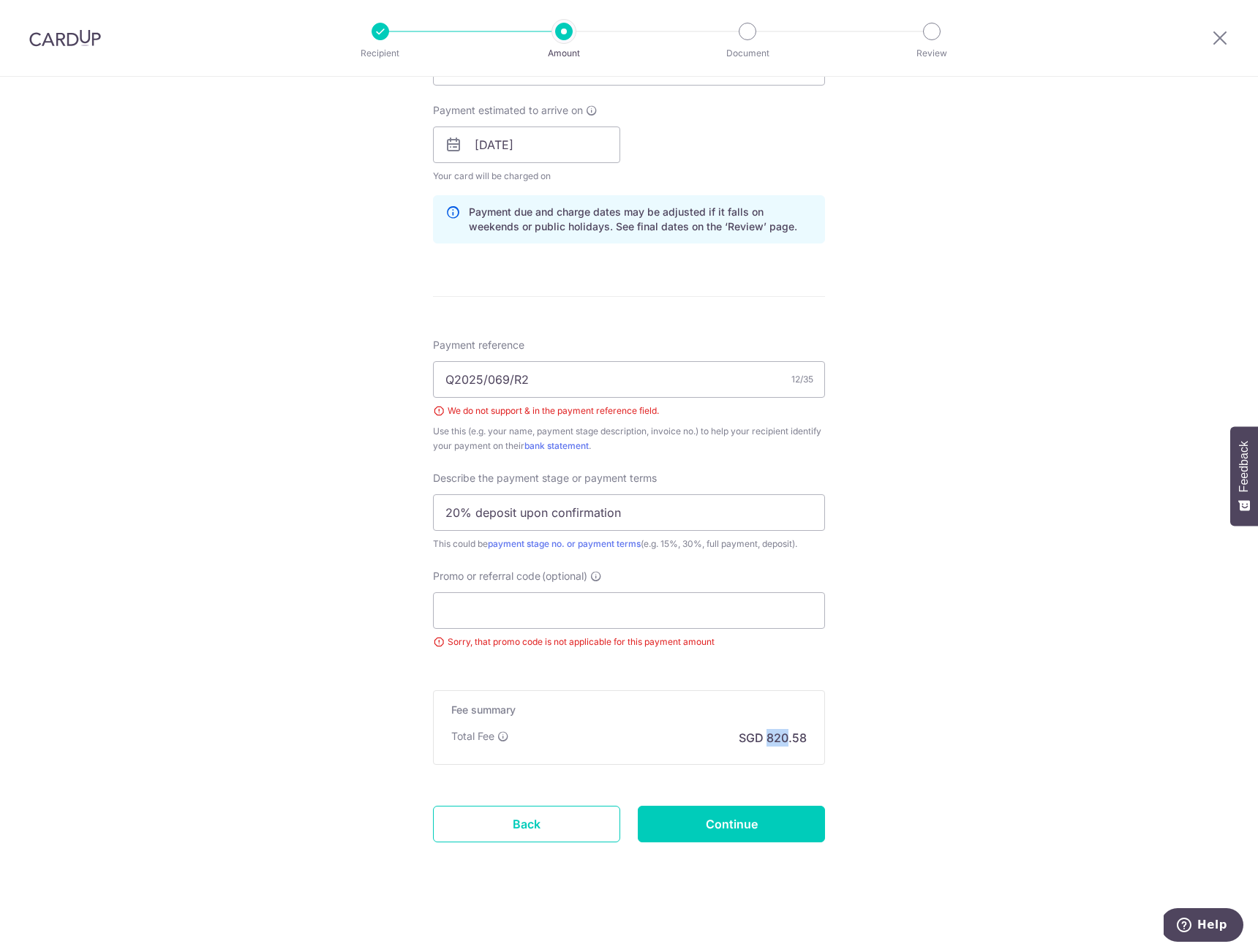
click at [773, 740] on p "SGD 820.58" at bounding box center [773, 738] width 68 height 18
click at [784, 744] on p "SGD 820.58" at bounding box center [773, 738] width 68 height 18
drag, startPoint x: 793, startPoint y: 739, endPoint x: 814, endPoint y: 740, distance: 21.0
click at [793, 739] on p "SGD 820.58" at bounding box center [773, 738] width 68 height 18
click at [814, 739] on div "Fee summary Base fee $ 820.58 Extend fee Next-day fee Total Fee SGD 820.58" at bounding box center [628, 728] width 392 height 75
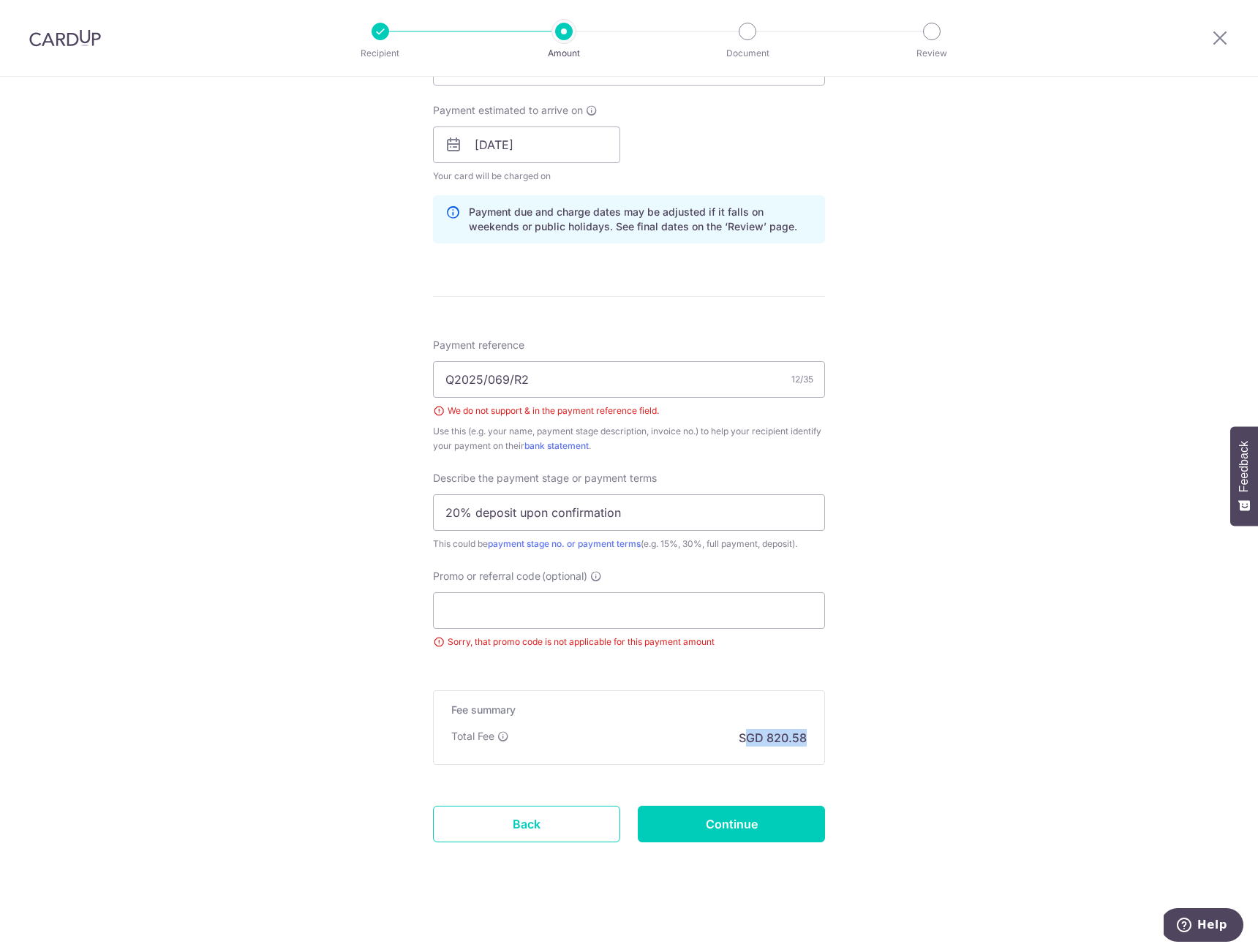
drag, startPoint x: 803, startPoint y: 740, endPoint x: 747, endPoint y: 742, distance: 56.0
click at [747, 742] on div "Fee summary Base fee $ 820.58 Extend fee Next-day fee Total Fee SGD 820.58" at bounding box center [628, 728] width 392 height 75
click at [747, 742] on p "SGD 820.58" at bounding box center [773, 738] width 68 height 18
drag, startPoint x: 743, startPoint y: 742, endPoint x: 795, endPoint y: 740, distance: 52.0
click at [795, 740] on p "SGD 820.58" at bounding box center [773, 738] width 68 height 18
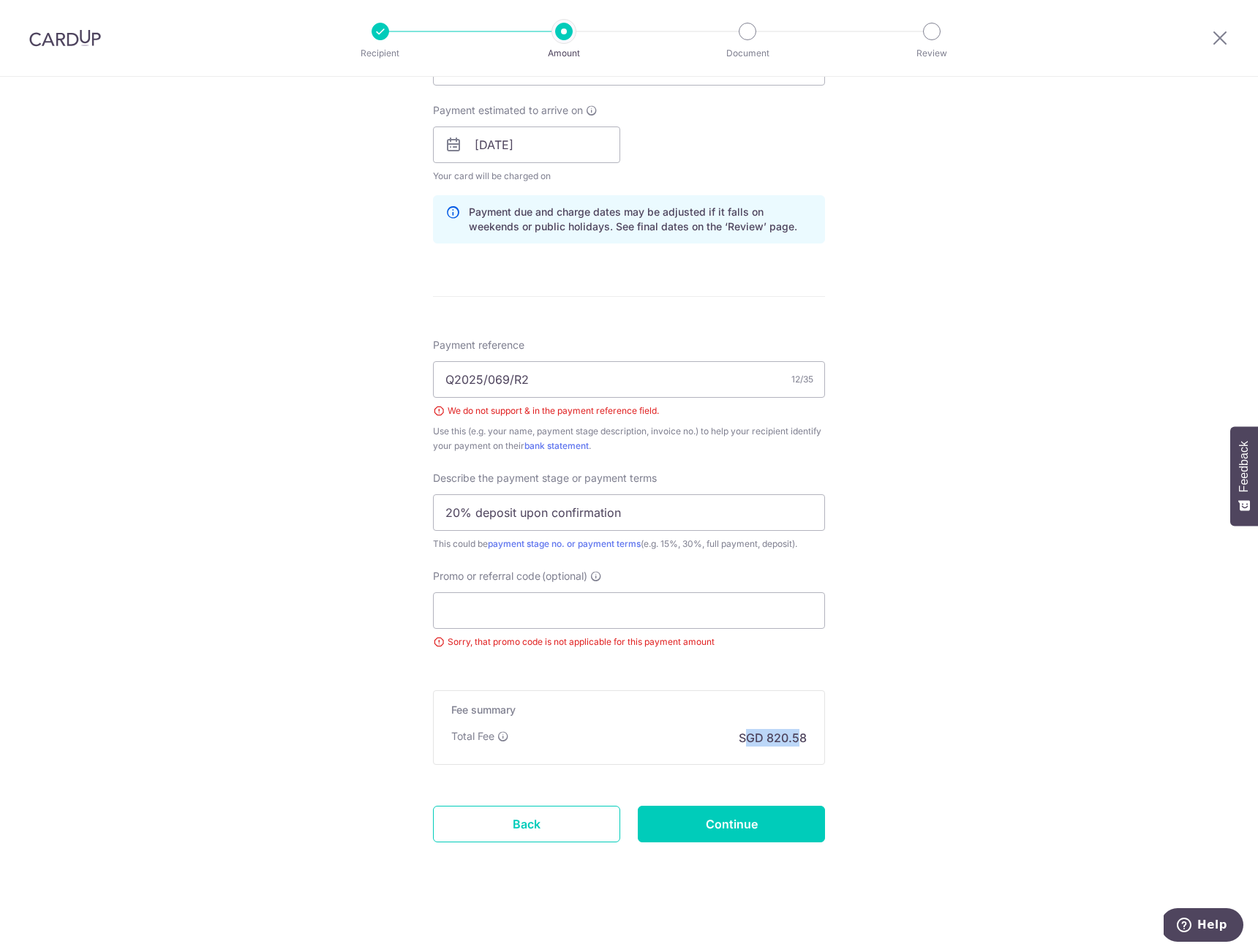
click at [795, 740] on p "SGD 820.58" at bounding box center [773, 738] width 68 height 18
drag, startPoint x: 129, startPoint y: 659, endPoint x: 182, endPoint y: 645, distance: 54.8
click at [130, 659] on div "Tell us more about your payment Enter payment amount SGD 31,560.95 31560.95 Sel…" at bounding box center [629, 191] width 1258 height 1522
drag, startPoint x: 260, startPoint y: 633, endPoint x: 270, endPoint y: 632, distance: 10.0
click at [260, 632] on div "Tell us more about your payment Enter payment amount SGD 31,560.95 31560.95 Sel…" at bounding box center [629, 191] width 1258 height 1522
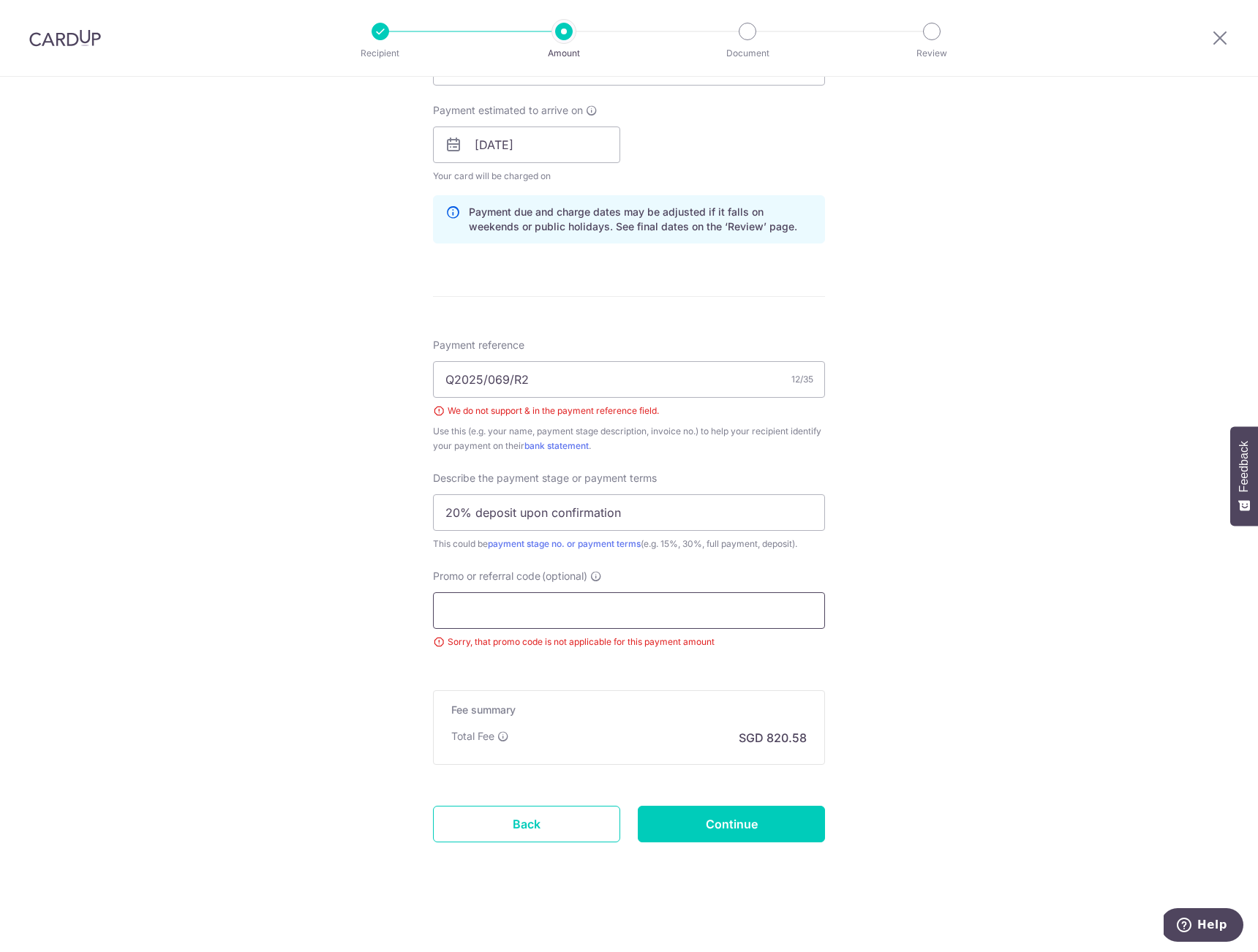
click at [508, 623] on input "Promo or referral code (optional)" at bounding box center [628, 611] width 392 height 37
click at [352, 639] on div "Tell us more about your payment Enter payment amount SGD 31,560.95 31560.95 Sel…" at bounding box center [629, 191] width 1258 height 1522
click at [358, 640] on div "Tell us more about your payment Enter payment amount SGD 31,560.95 31560.95 Sel…" at bounding box center [629, 191] width 1258 height 1522
click at [903, 674] on div "Tell us more about your payment Enter payment amount SGD 31,560.95 31560.95 Sel…" at bounding box center [629, 191] width 1258 height 1522
click at [745, 823] on input "Continue" at bounding box center [730, 825] width 187 height 37
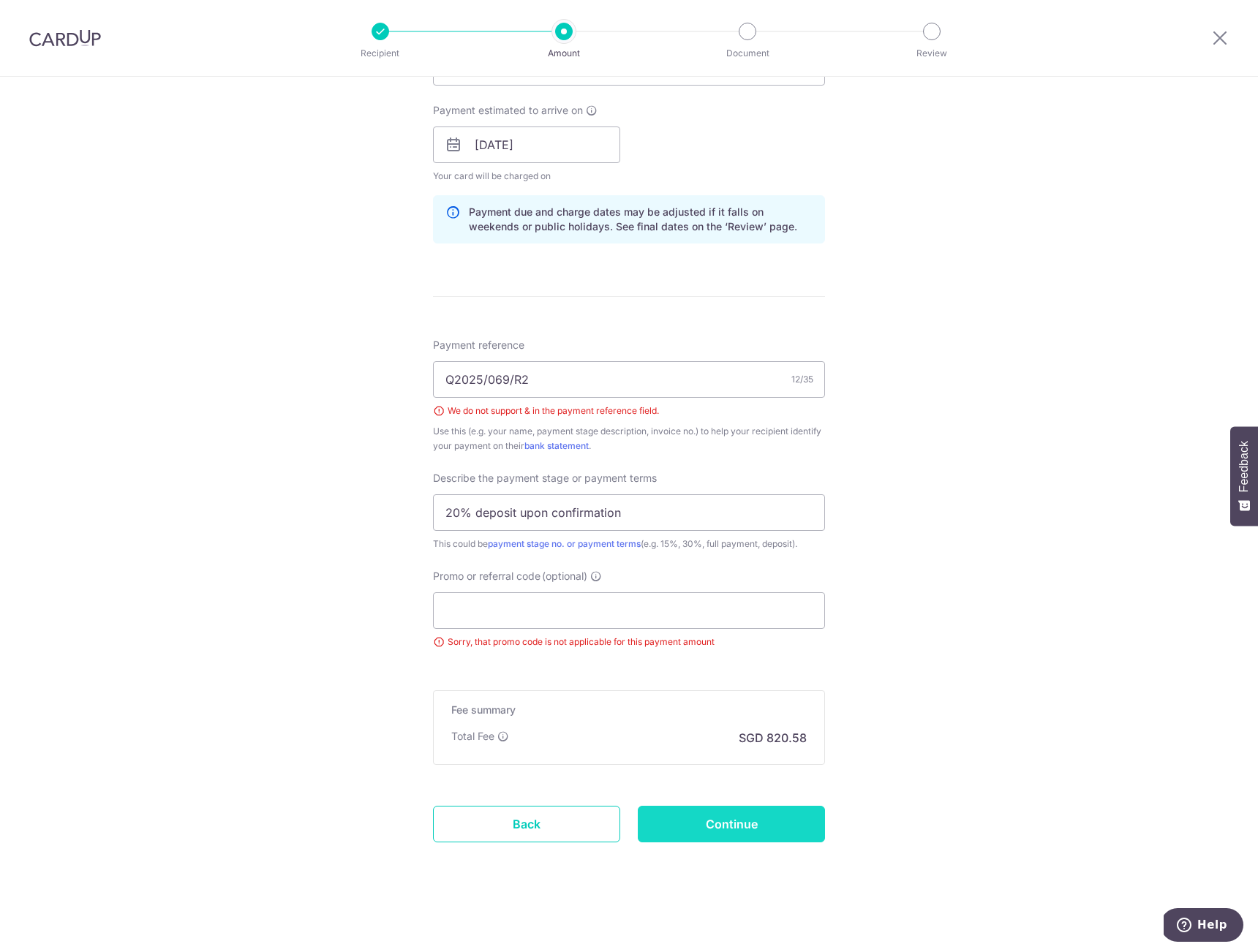
type input "Create Schedule"
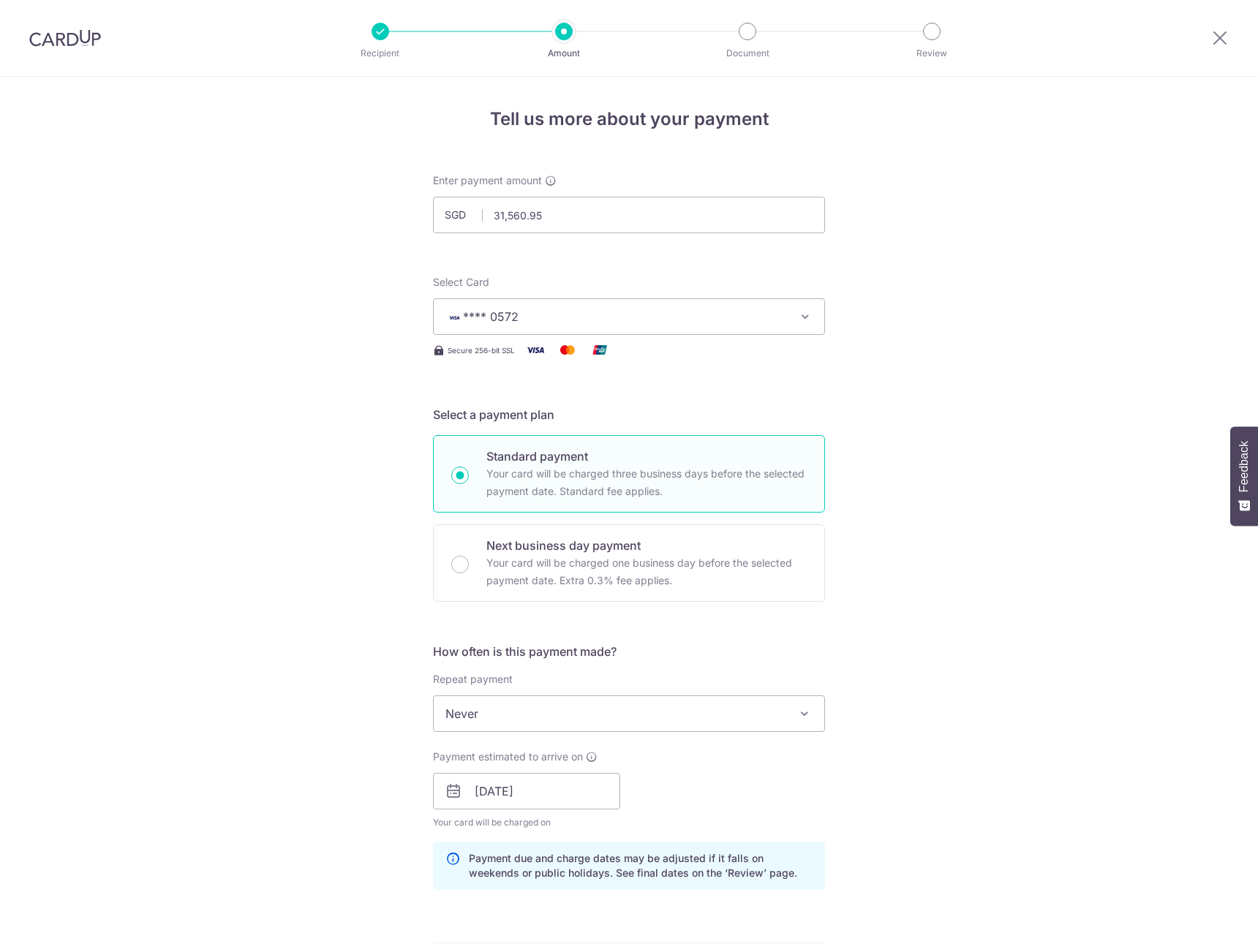
scroll to position [626, 0]
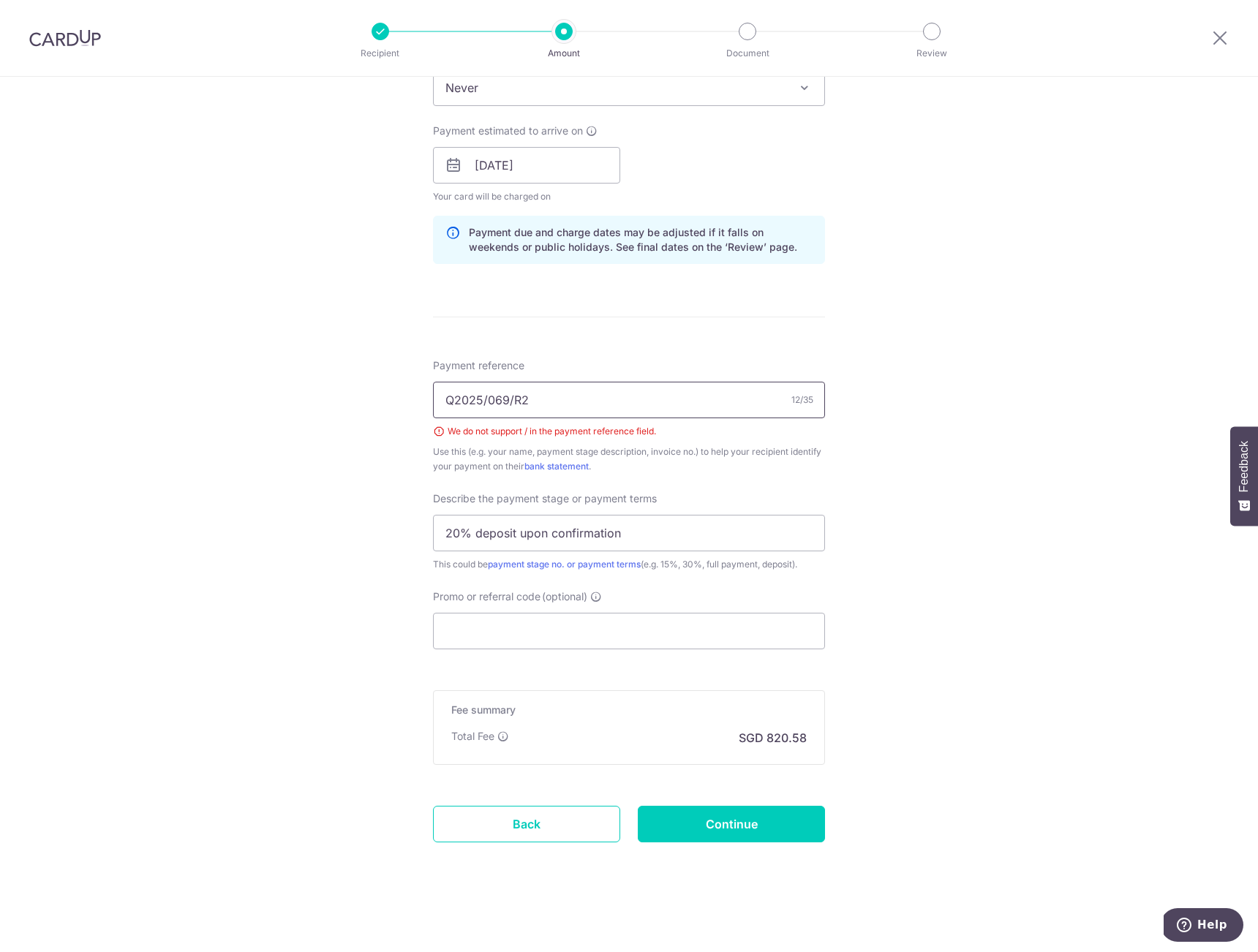
click at [571, 387] on input "Q2025/069/R2" at bounding box center [628, 400] width 392 height 37
click at [482, 395] on input "Q2025/069/R2" at bounding box center [628, 400] width 392 height 37
click at [514, 399] on input "Q2025 069/R2" at bounding box center [628, 400] width 392 height 37
type input "Q2025 069 R2"
click at [376, 457] on div "Tell us more about your payment Enter payment amount SGD 31,560.95 31560.95 Sel…" at bounding box center [629, 201] width 1258 height 1502
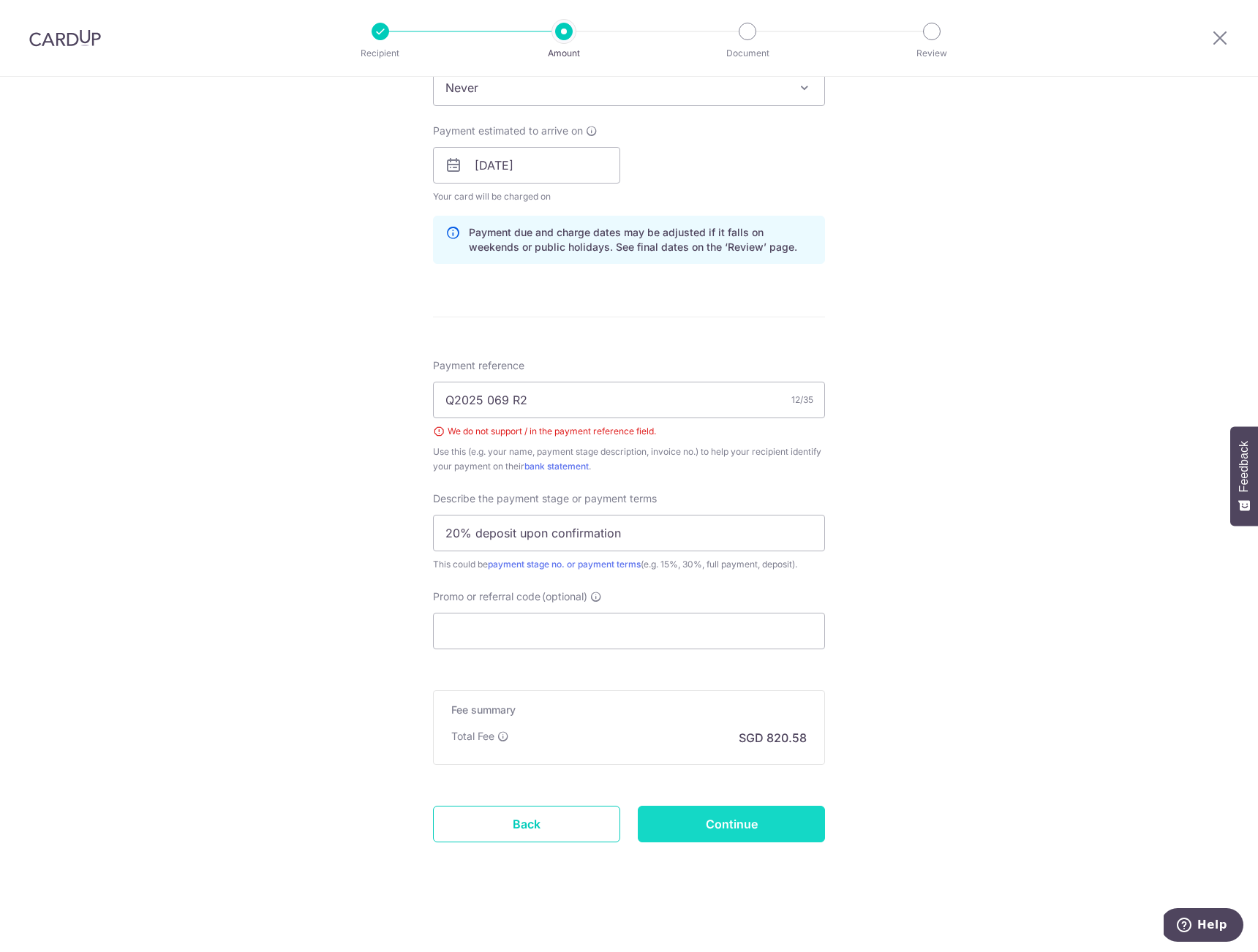
click at [671, 837] on input "Continue" at bounding box center [730, 825] width 187 height 37
type input "Create Schedule"
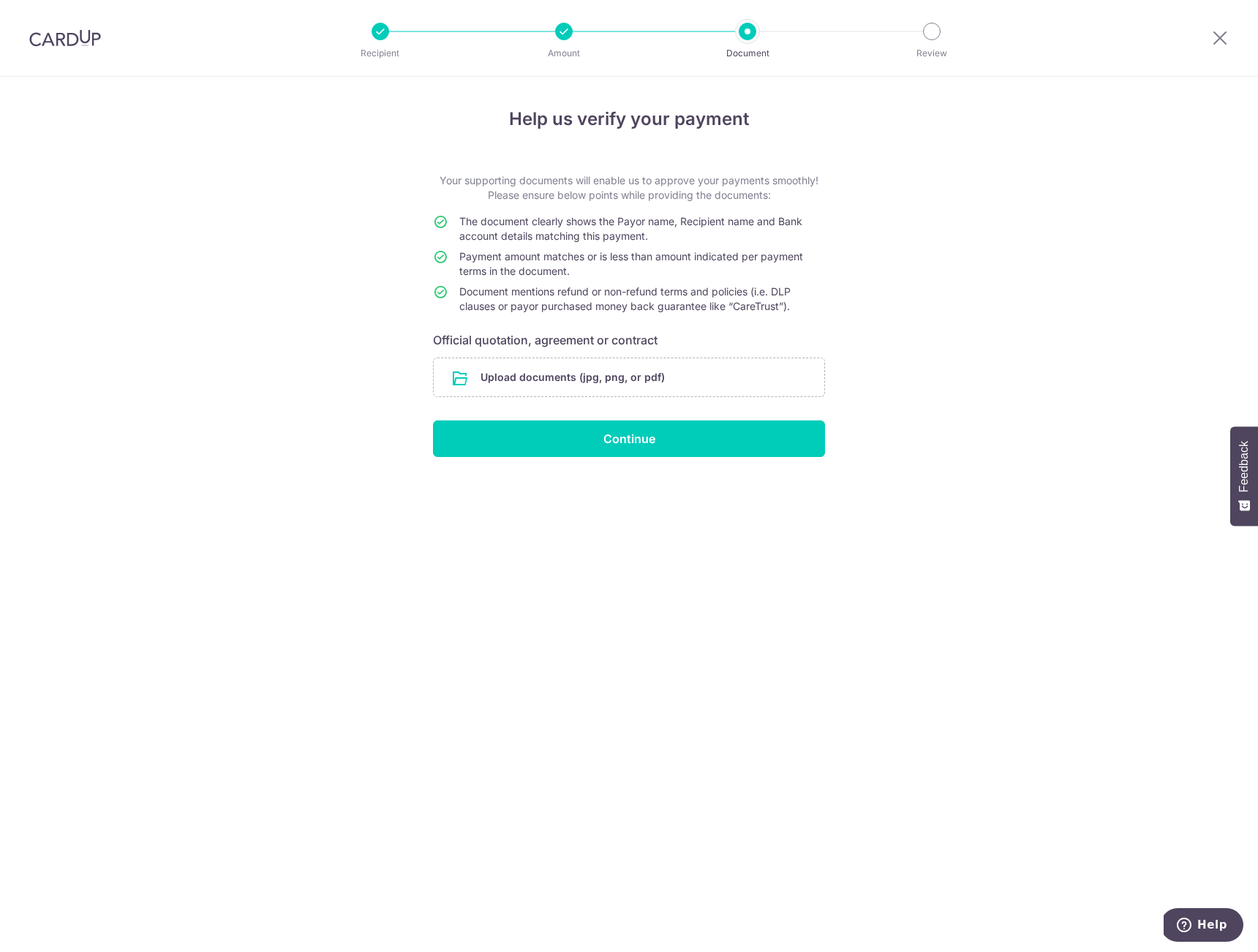
click at [341, 384] on div "Help us verify your payment Your supporting documents will enable us to approve…" at bounding box center [629, 514] width 1258 height 875
click at [482, 384] on input "file" at bounding box center [628, 377] width 390 height 38
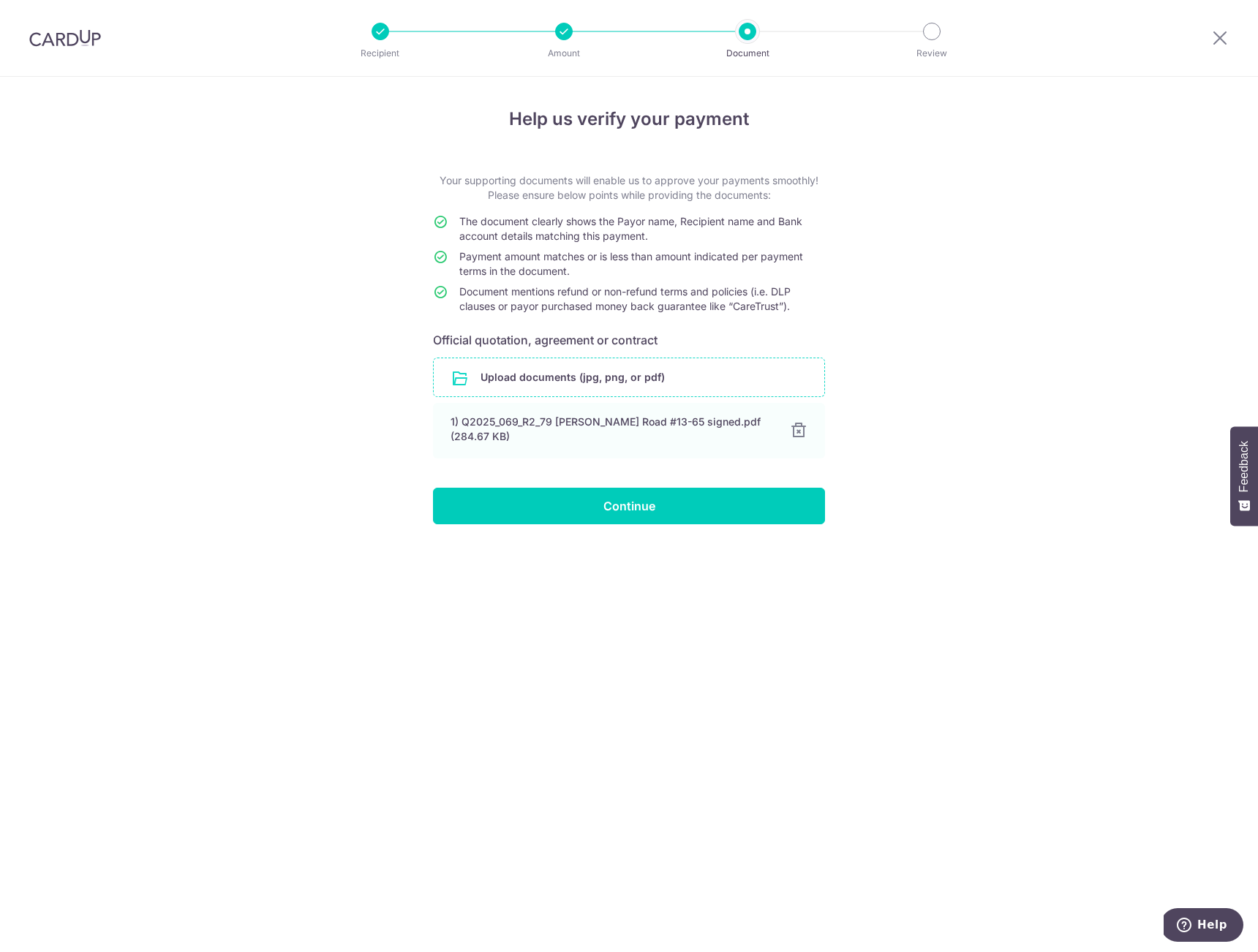
click at [329, 482] on div "Help us verify your payment Your supporting documents will enable us to approve…" at bounding box center [629, 514] width 1258 height 875
click at [515, 498] on input "Continue" at bounding box center [628, 506] width 392 height 37
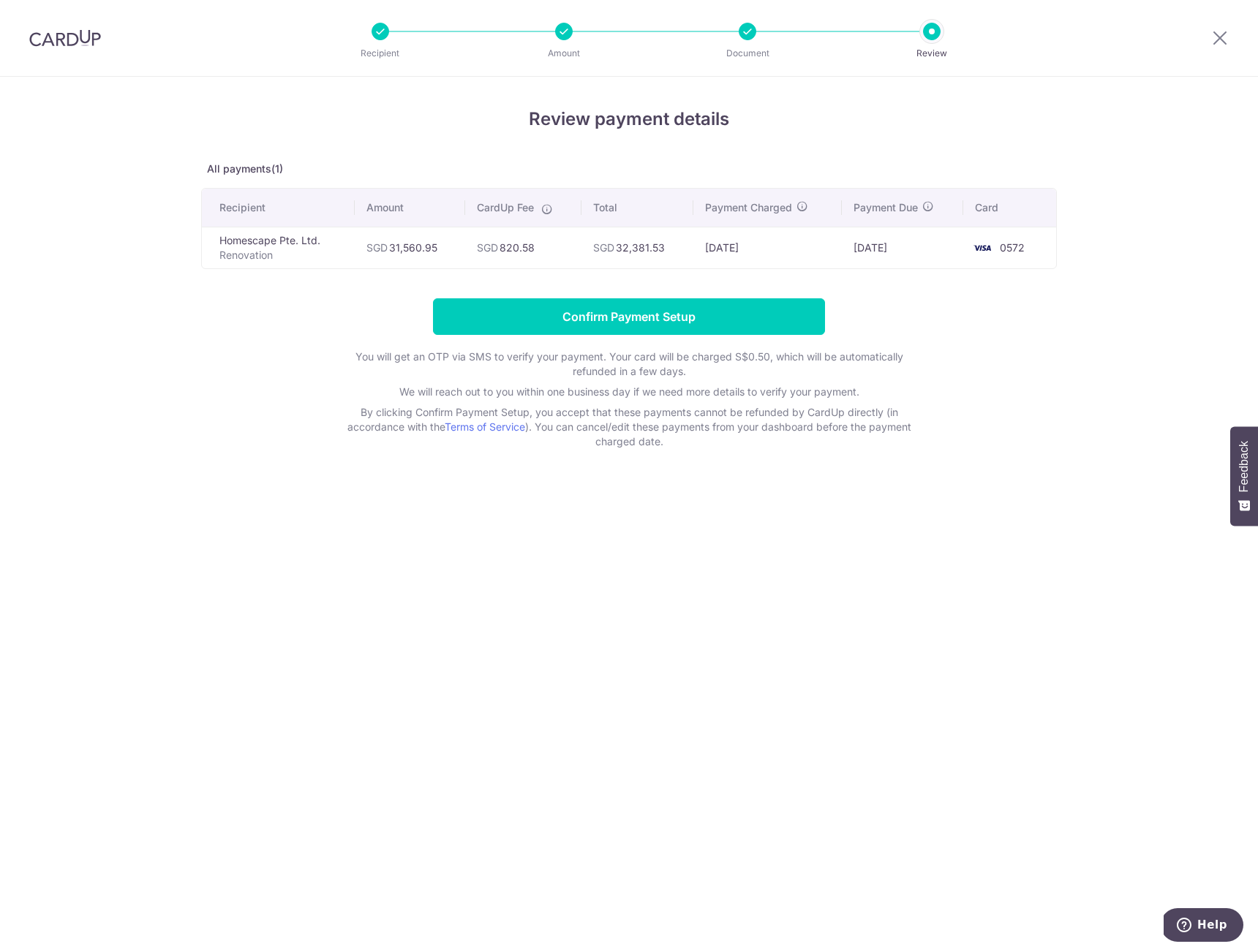
click at [275, 299] on form "Confirm Payment Setup You will get an OTP via SMS to verify your payment. Your …" at bounding box center [629, 374] width 856 height 150
click at [970, 292] on div "Review payment details All payments(1) Recipient Amount CardUp Fee Total Paymen…" at bounding box center [629, 278] width 856 height 343
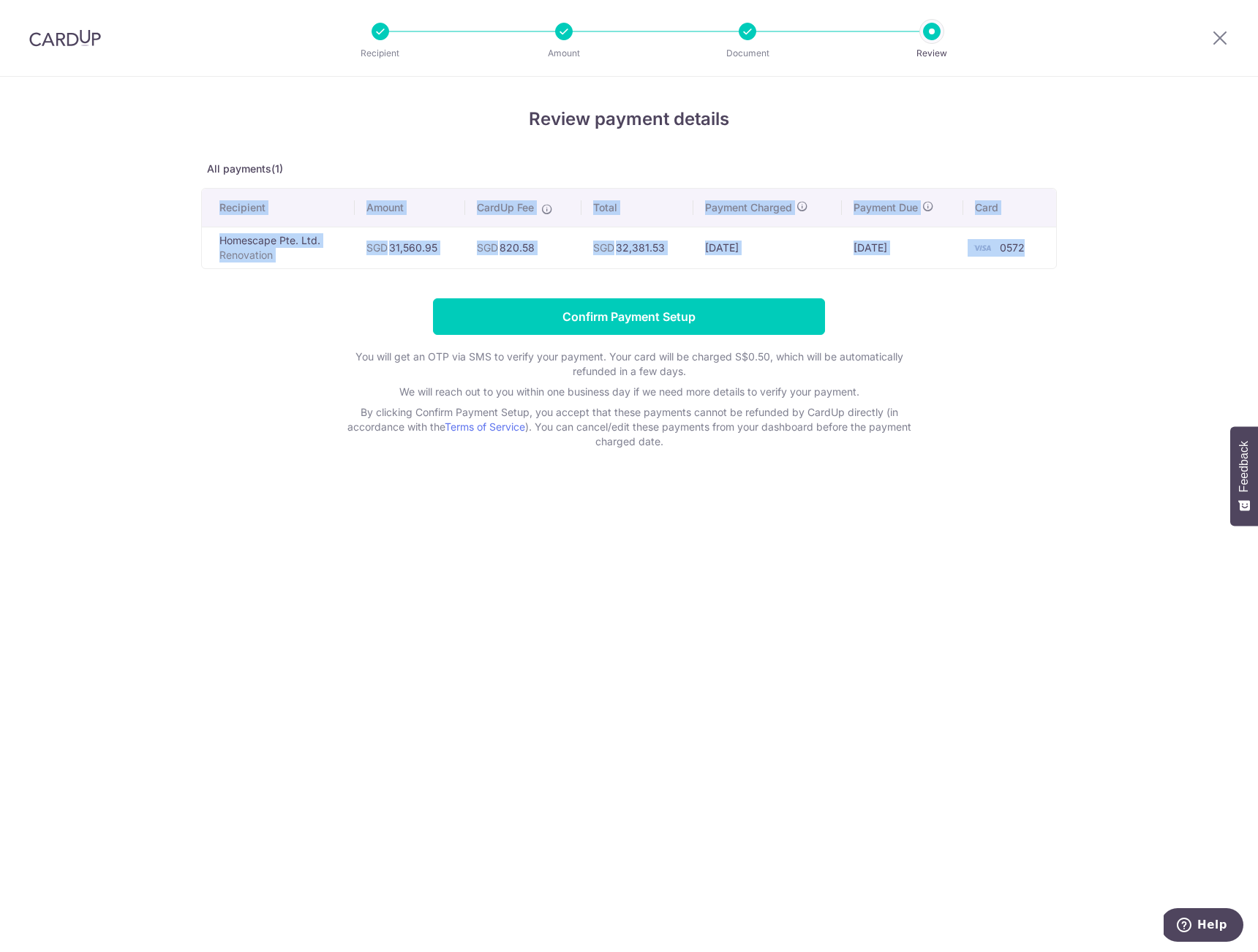
drag, startPoint x: 1034, startPoint y: 242, endPoint x: 210, endPoint y: 205, distance: 824.8
click at [210, 205] on table "Recipient Amount CardUp Fee Total Payment Charged Payment Due Card Homescape Pt…" at bounding box center [629, 229] width 856 height 81
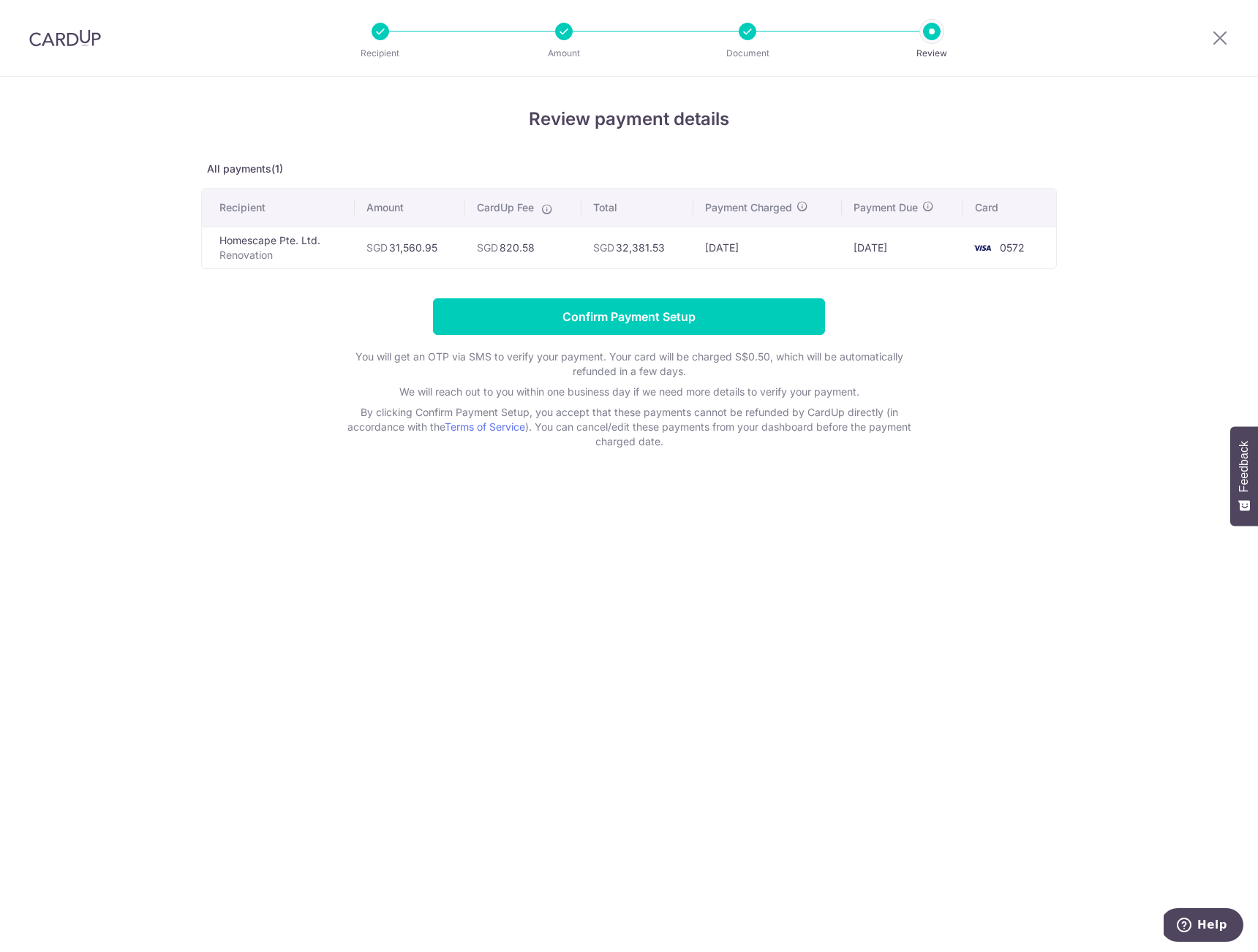
click at [185, 207] on div "Review payment details All payments(1) Recipient Amount CardUp Fee Total Paymen…" at bounding box center [629, 514] width 1258 height 875
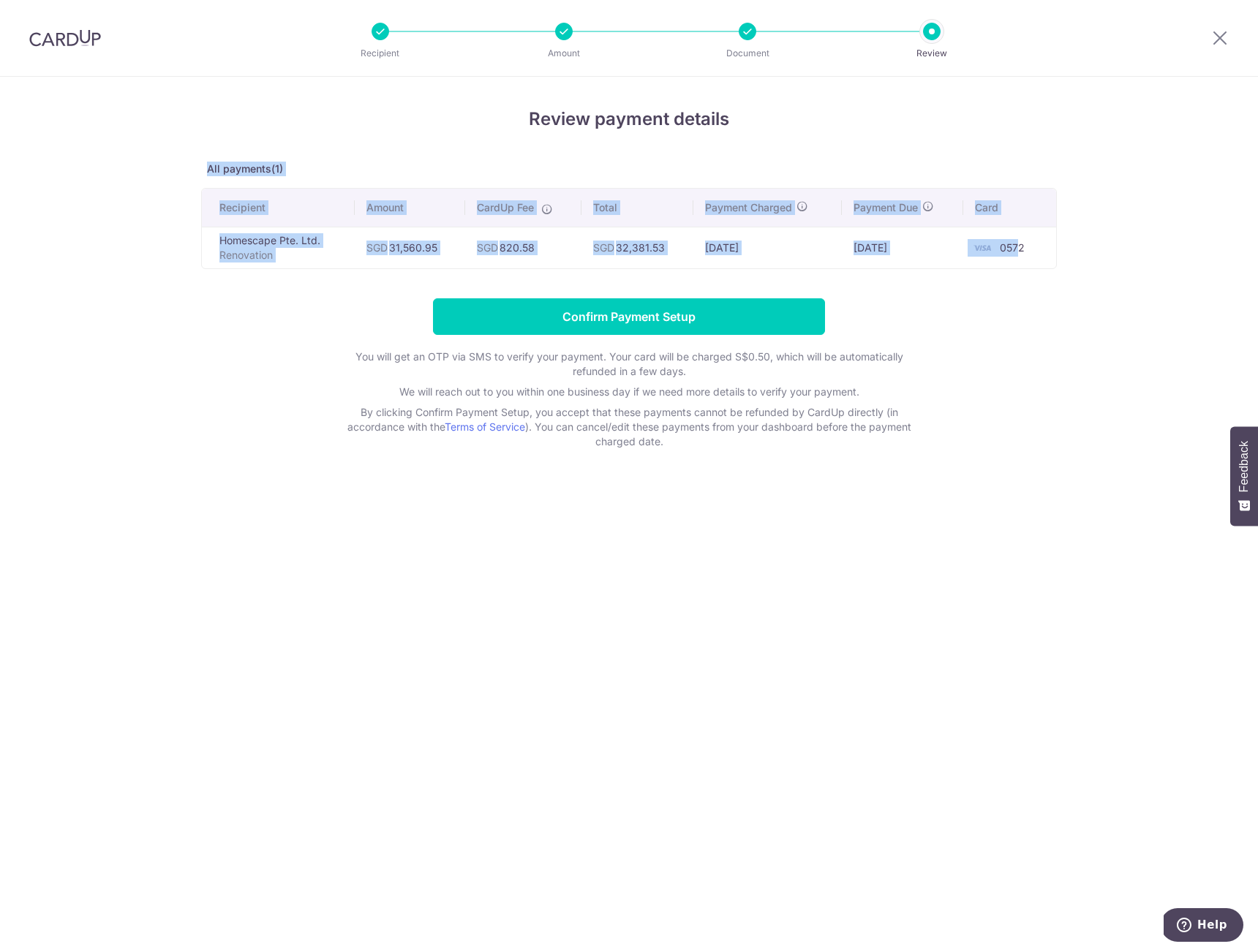
drag, startPoint x: 201, startPoint y: 170, endPoint x: 1019, endPoint y: 256, distance: 822.5
click at [1019, 256] on div "Review payment details All payments(1) Recipient Amount CardUp Fee Total Paymen…" at bounding box center [629, 278] width 856 height 343
click at [1019, 256] on td "0572" at bounding box center [1009, 247] width 93 height 42
drag, startPoint x: 1044, startPoint y: 255, endPoint x: 200, endPoint y: 164, distance: 848.9
click at [200, 164] on div "Review payment details All payments(1) Recipient Amount CardUp Fee Total Paymen…" at bounding box center [629, 514] width 1258 height 875
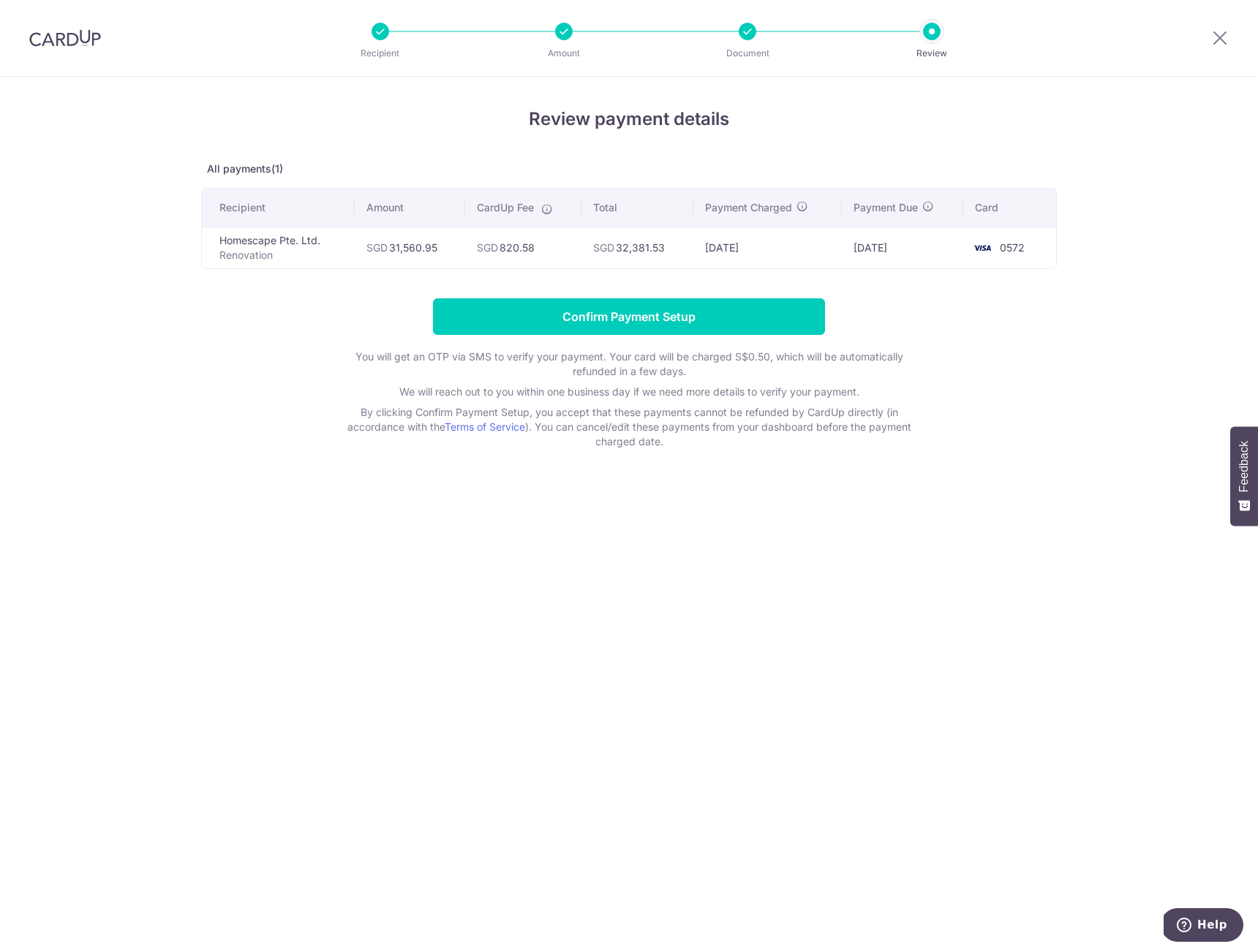
click at [200, 164] on div "Review payment details All payments(1) Recipient Amount CardUp Fee Total Paymen…" at bounding box center [629, 514] width 1258 height 875
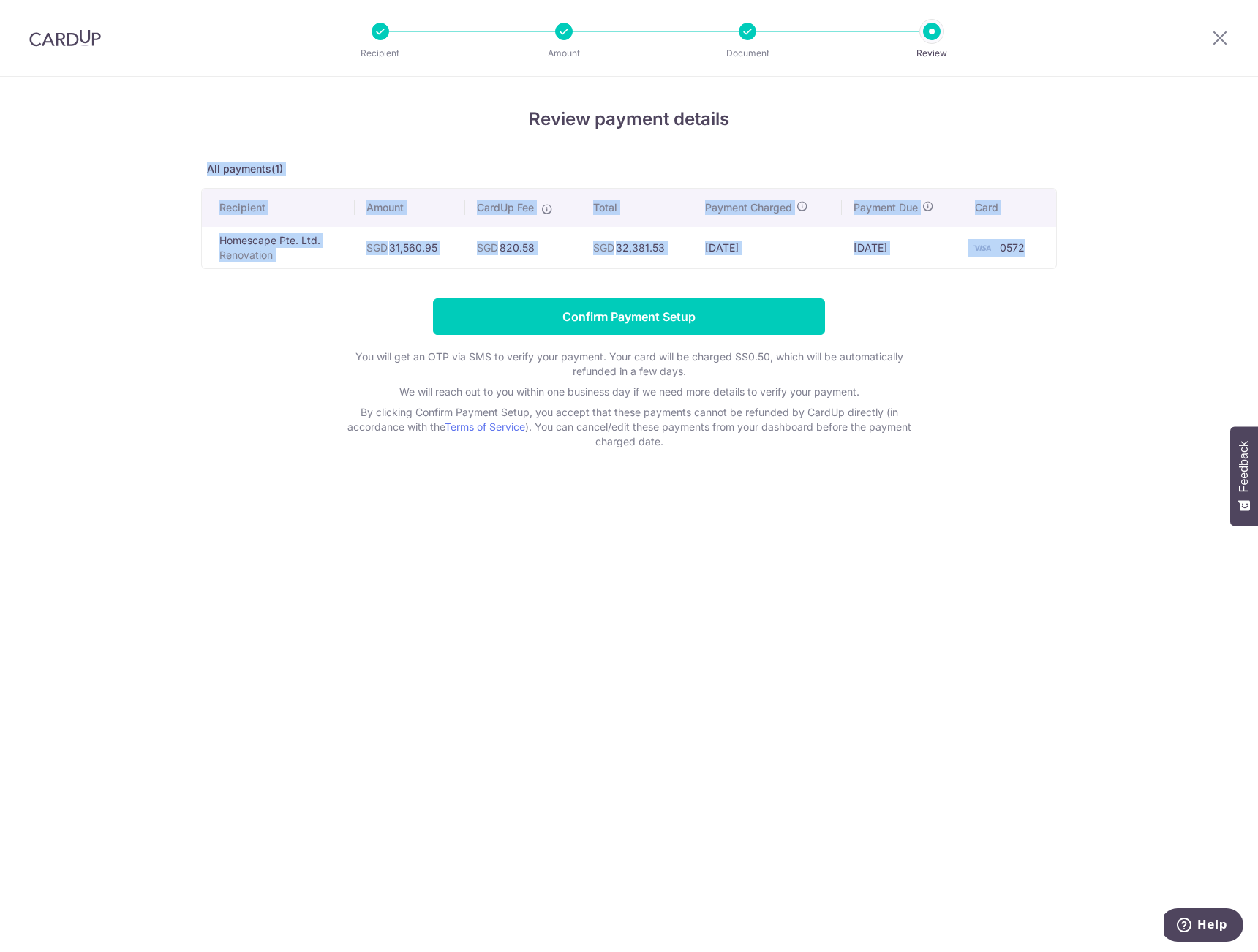
drag, startPoint x: 203, startPoint y: 168, endPoint x: 1063, endPoint y: 242, distance: 863.2
click at [1063, 242] on div "Review payment details All payments(1) Recipient Amount CardUp Fee Total Paymen…" at bounding box center [629, 514] width 1258 height 875
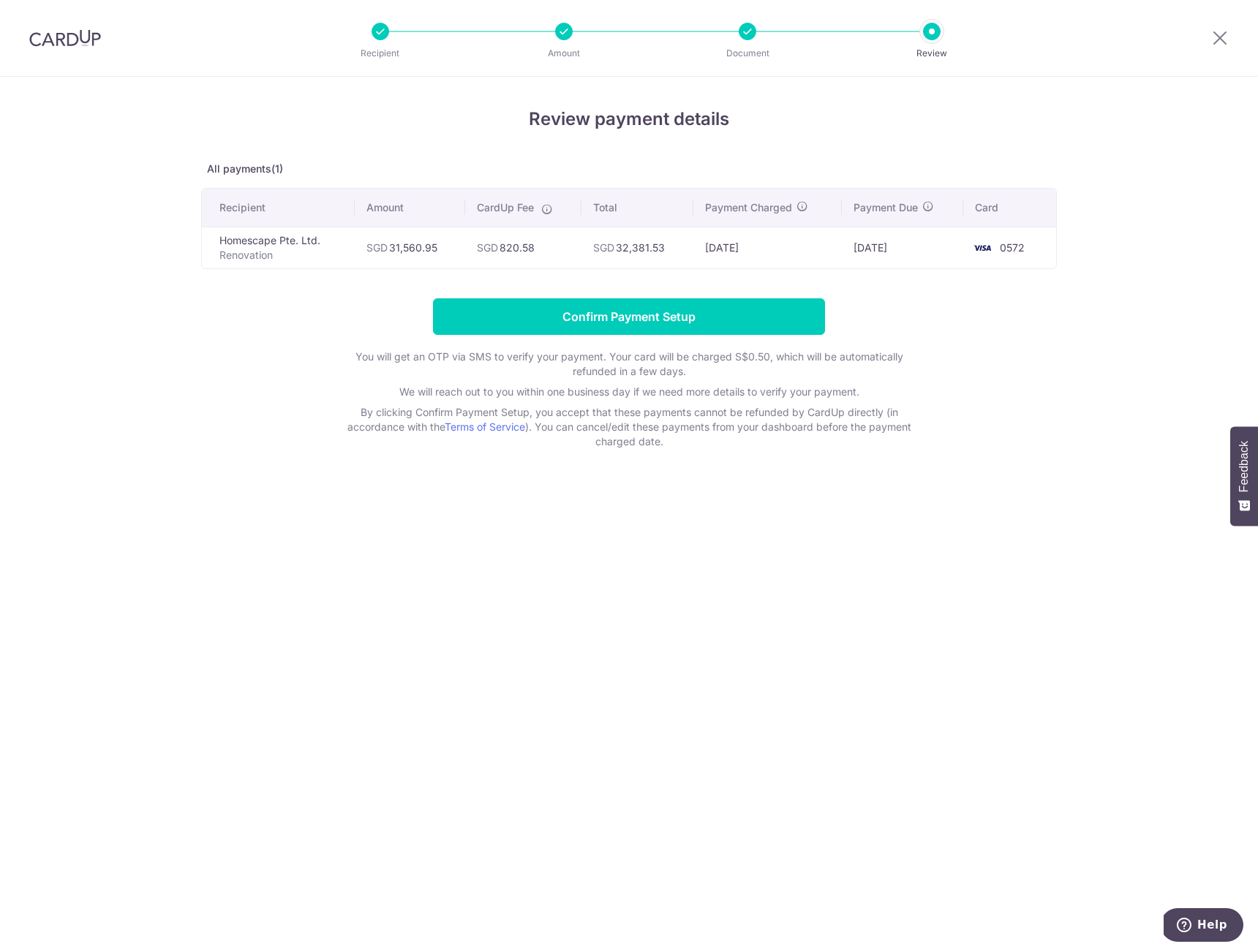
click at [1063, 242] on div "Review payment details All payments(1) Recipient Amount CardUp Fee Total Paymen…" at bounding box center [629, 514] width 1258 height 875
click at [737, 313] on input "Confirm Payment Setup" at bounding box center [628, 317] width 392 height 37
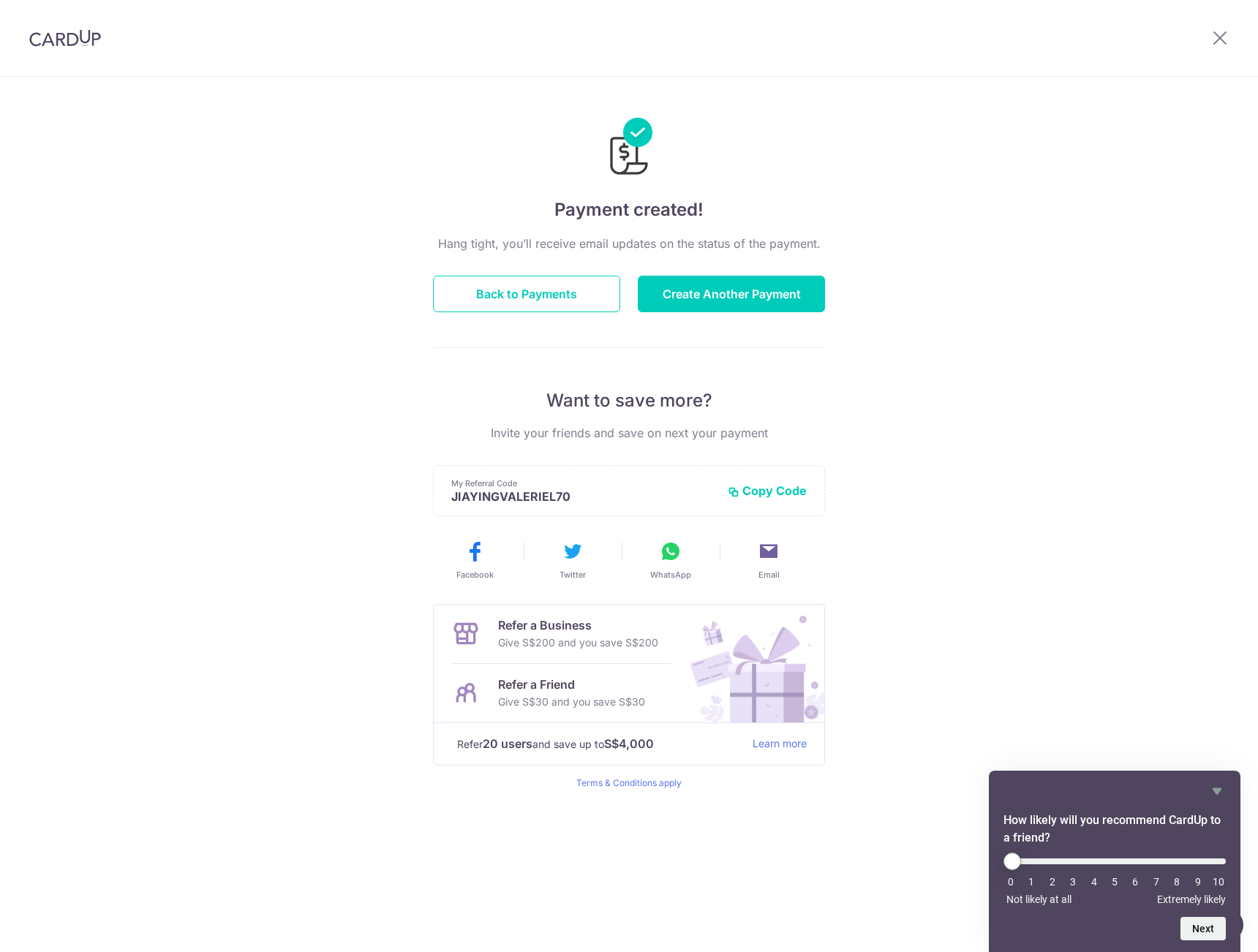
click at [436, 249] on p "Hang tight, you’ll receive email updates on the status of the payment." at bounding box center [628, 244] width 392 height 18
click at [444, 245] on p "Hang tight, you’ll receive email updates on the status of the payment." at bounding box center [628, 244] width 392 height 18
click at [459, 240] on p "Hang tight, you’ll receive email updates on the status of the payment." at bounding box center [628, 244] width 392 height 18
